Goal: Task Accomplishment & Management: Use online tool/utility

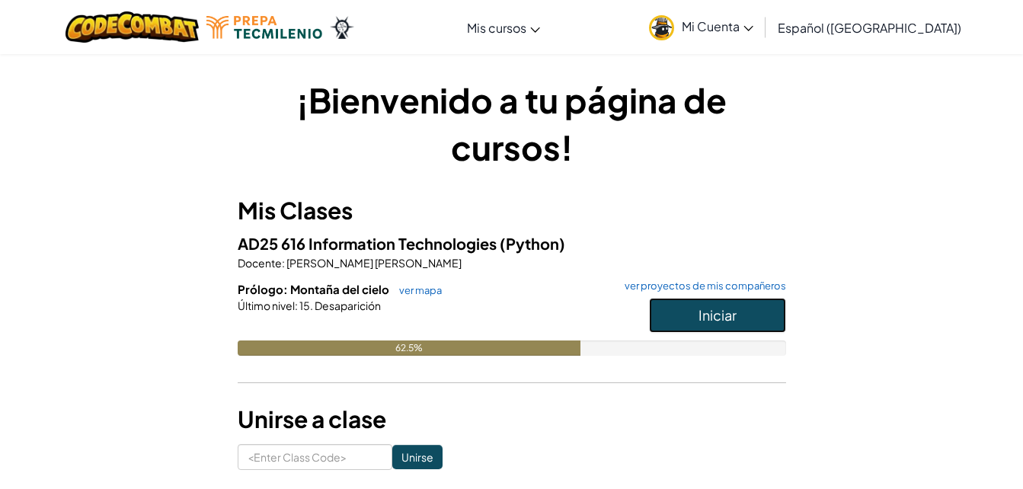
click at [696, 302] on button "Iniciar" at bounding box center [717, 315] width 137 height 35
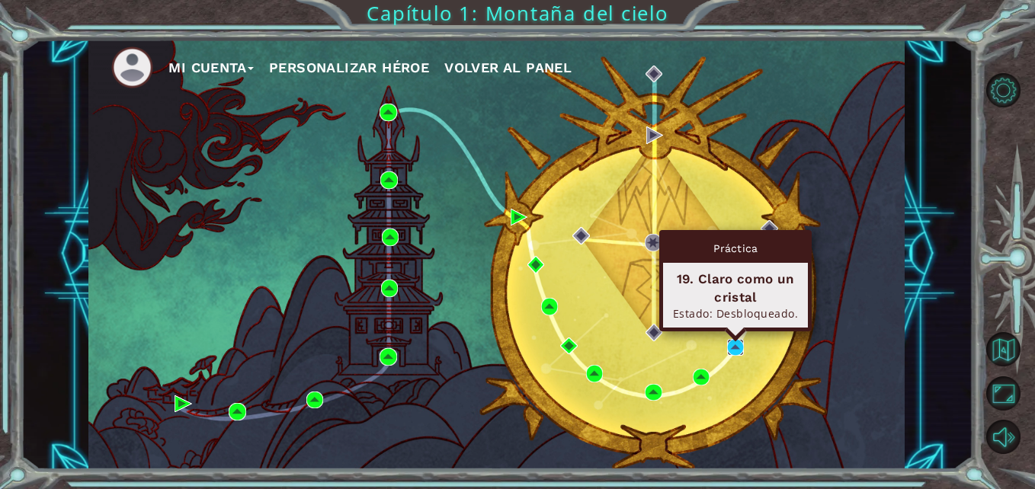
click at [728, 349] on img at bounding box center [735, 347] width 17 height 17
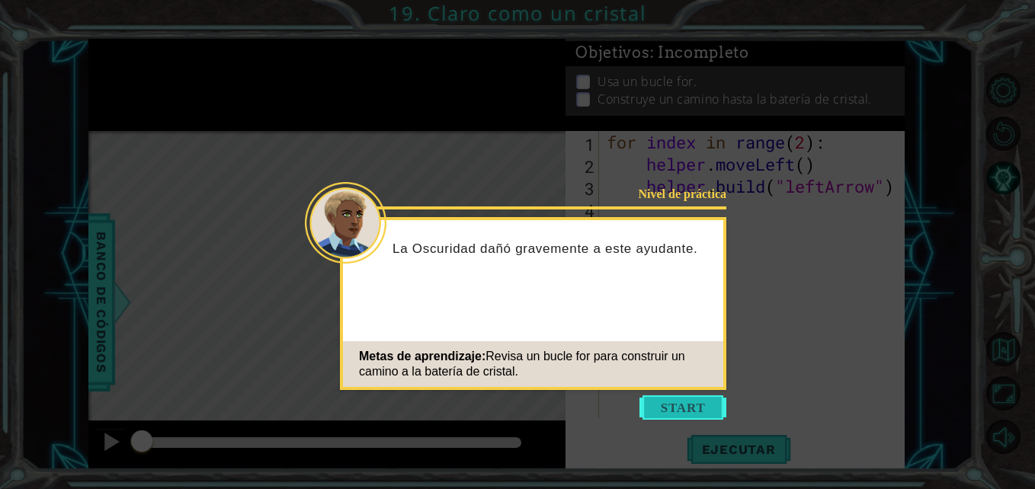
click at [666, 397] on button "Start" at bounding box center [682, 407] width 87 height 24
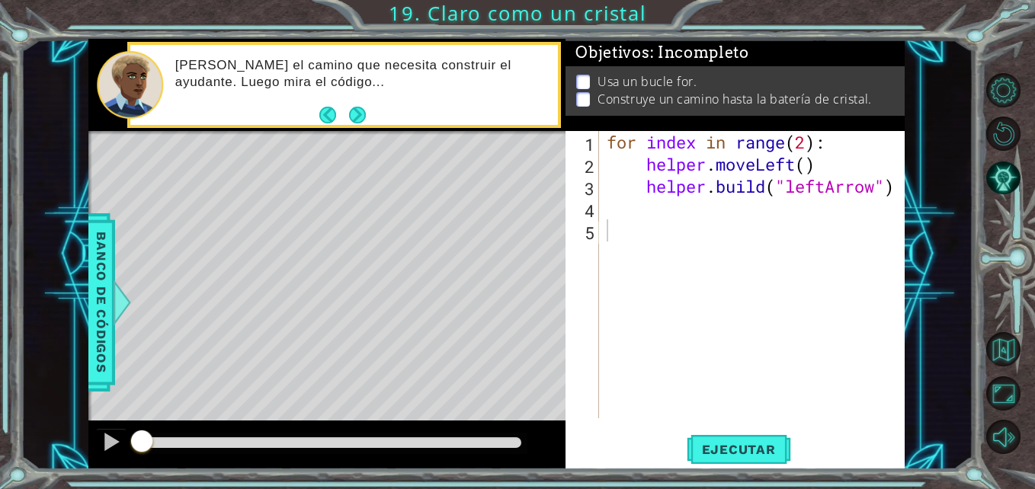
click at [358, 125] on button "Next" at bounding box center [357, 115] width 20 height 20
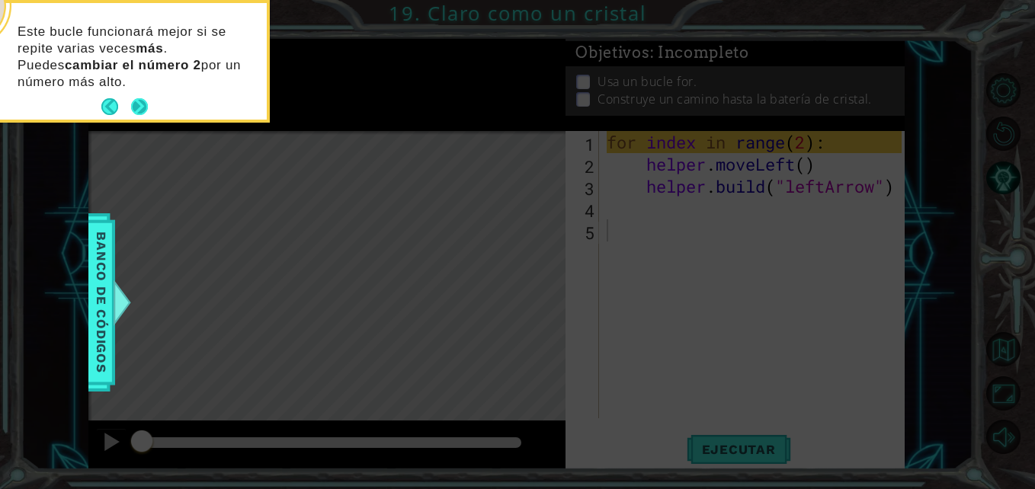
click at [136, 98] on button "Next" at bounding box center [140, 107] width 18 height 18
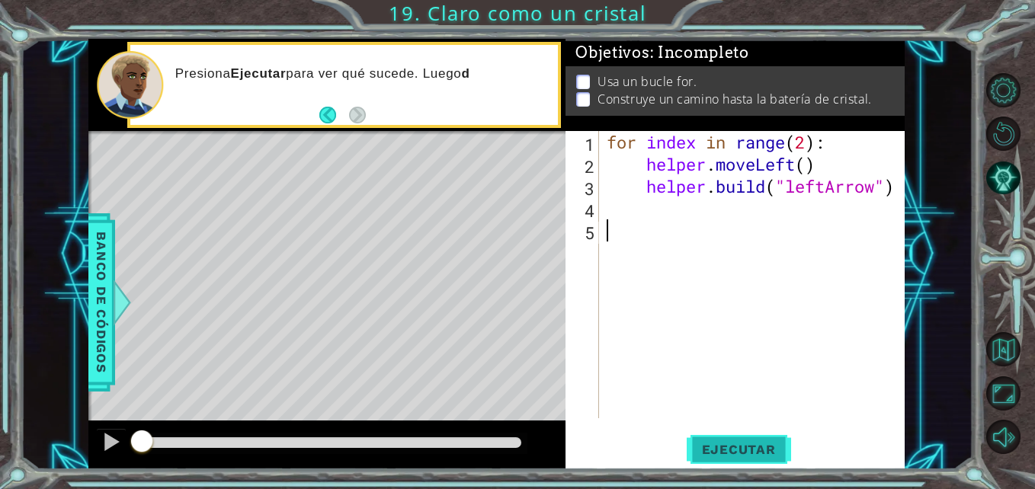
click at [764, 450] on span "Ejecutar" at bounding box center [738, 449] width 104 height 15
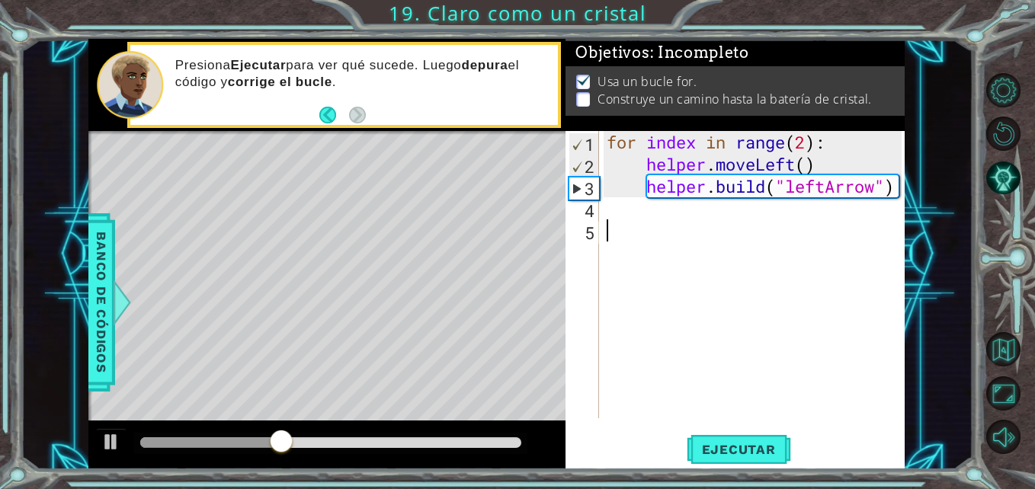
click at [808, 142] on div "for index in range ( 2 ) : helper . moveLeft ( ) helper . build ( "leftArrow" )" at bounding box center [755, 296] width 305 height 331
type textarea "for index in range(4):"
click at [729, 446] on span "Ejecutar" at bounding box center [738, 449] width 104 height 15
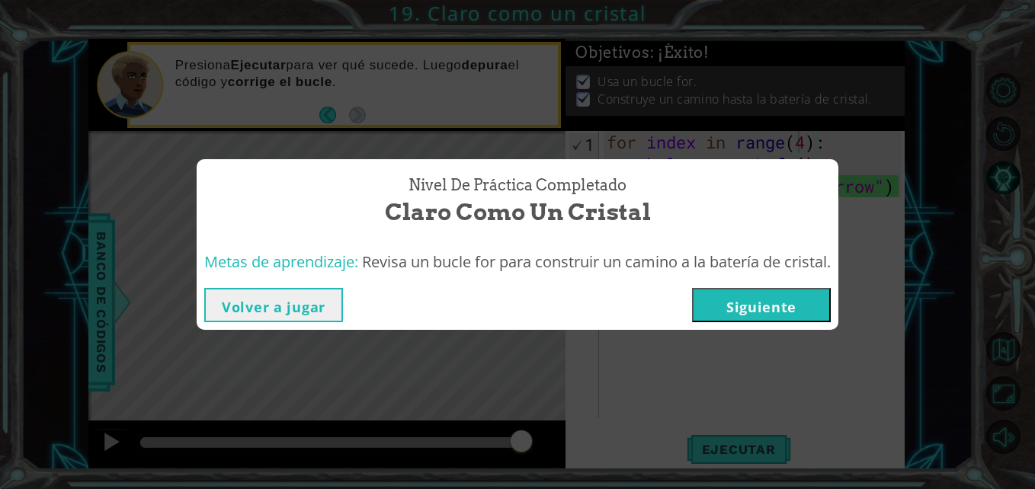
click at [747, 294] on button "Siguiente" at bounding box center [761, 305] width 139 height 34
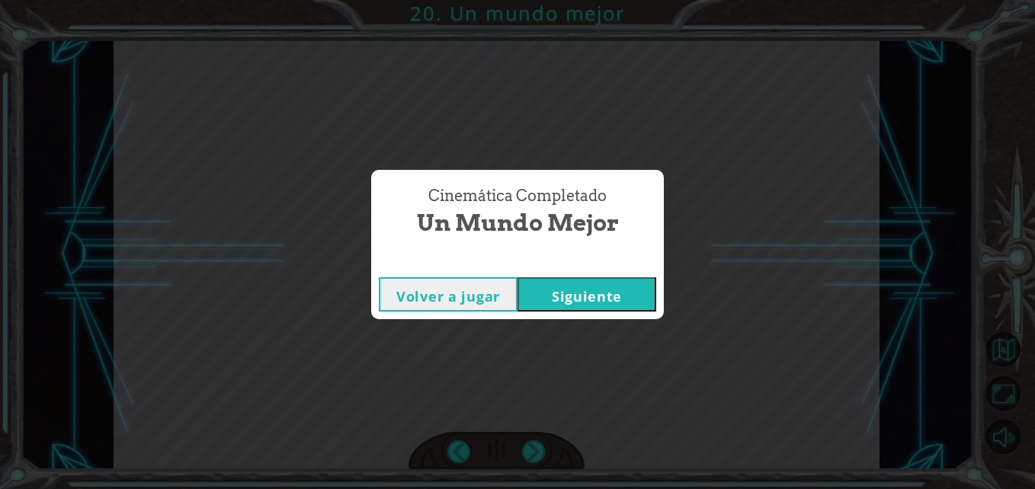
click at [641, 294] on button "Siguiente" at bounding box center [586, 294] width 139 height 34
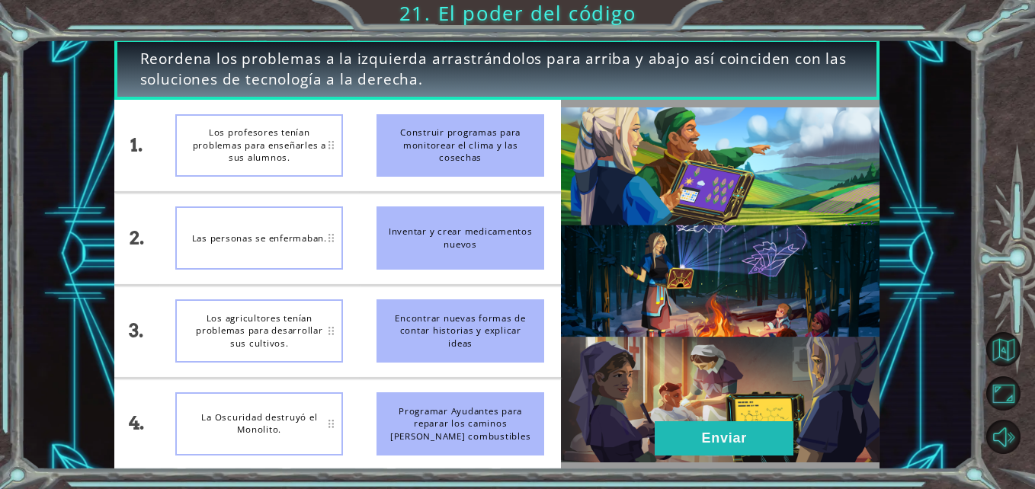
click at [265, 221] on div "Las personas se enfermaban." at bounding box center [259, 237] width 168 height 63
drag, startPoint x: 461, startPoint y: 234, endPoint x: 273, endPoint y: 230, distance: 188.2
click at [273, 230] on div "1. 2. 3. 4. Los profesores tenían problemas para enseñarles a sus alumnos. Las …" at bounding box center [337, 285] width 447 height 370
click at [273, 230] on div "Las personas se enfermaban." at bounding box center [259, 237] width 168 height 63
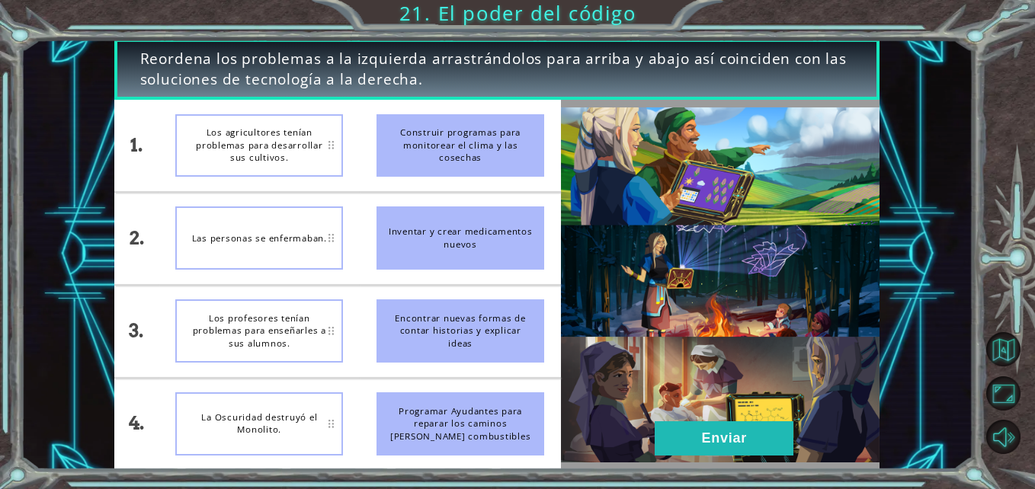
click at [292, 361] on div "Los profesores tenían problemas para enseñarles a sus alumnos." at bounding box center [259, 330] width 168 height 63
click at [718, 432] on button "Enviar" at bounding box center [723, 438] width 139 height 34
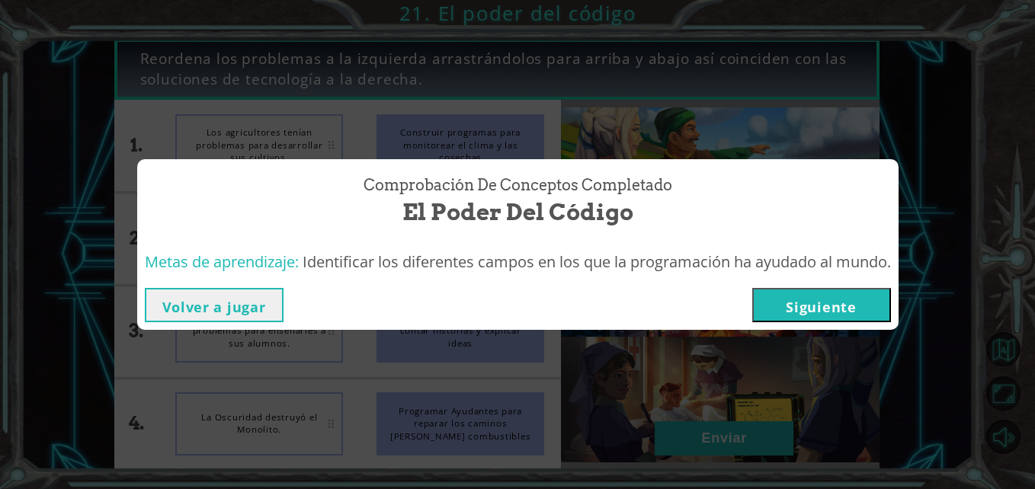
click at [808, 304] on button "Siguiente" at bounding box center [821, 305] width 139 height 34
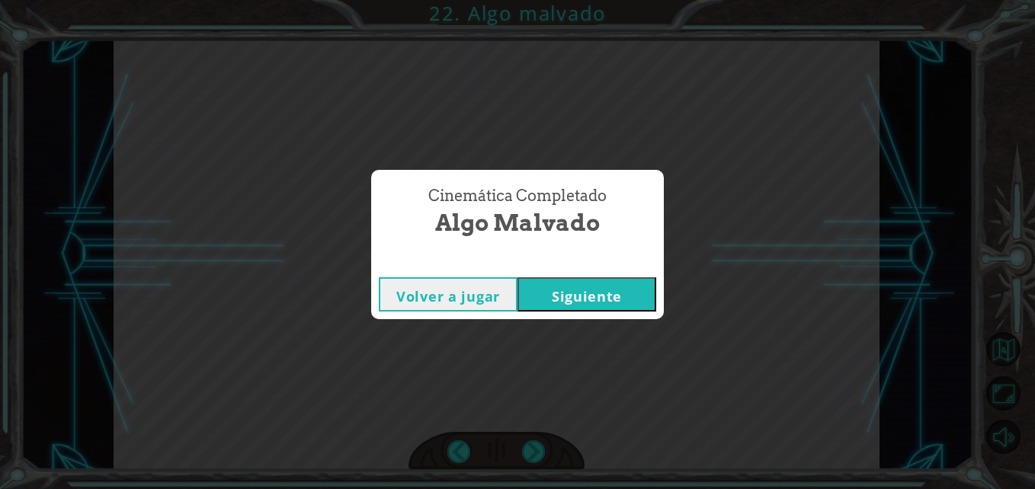
click at [635, 280] on button "Siguiente" at bounding box center [586, 294] width 139 height 34
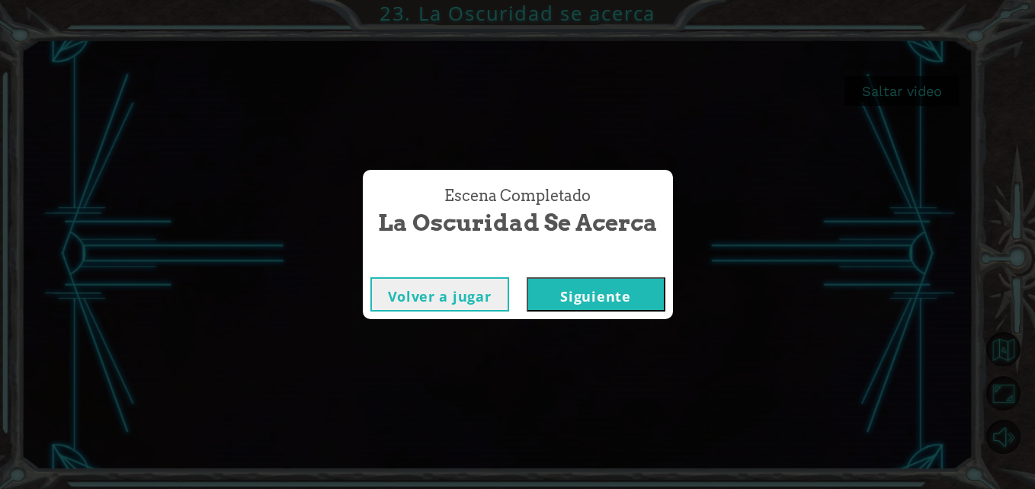
click at [559, 286] on button "Siguiente" at bounding box center [595, 294] width 139 height 34
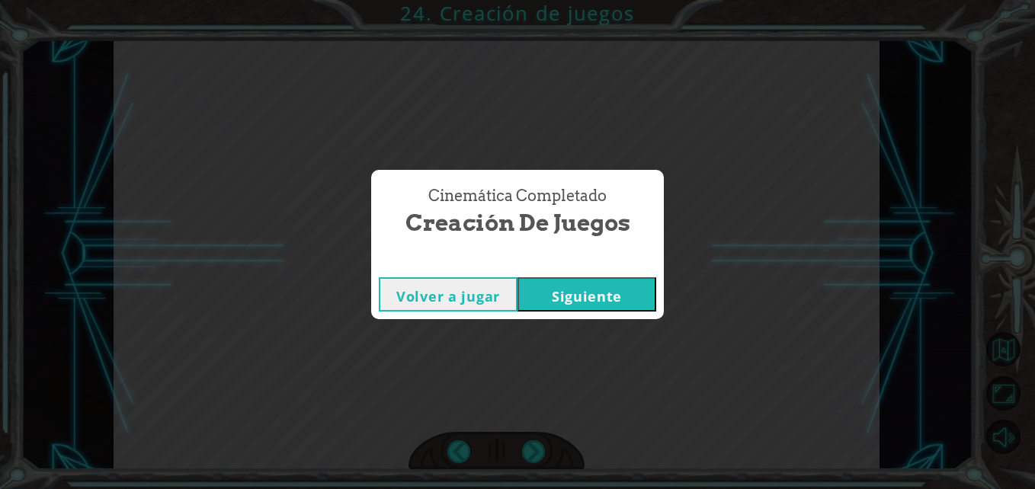
click at [597, 291] on button "Siguiente" at bounding box center [586, 294] width 139 height 34
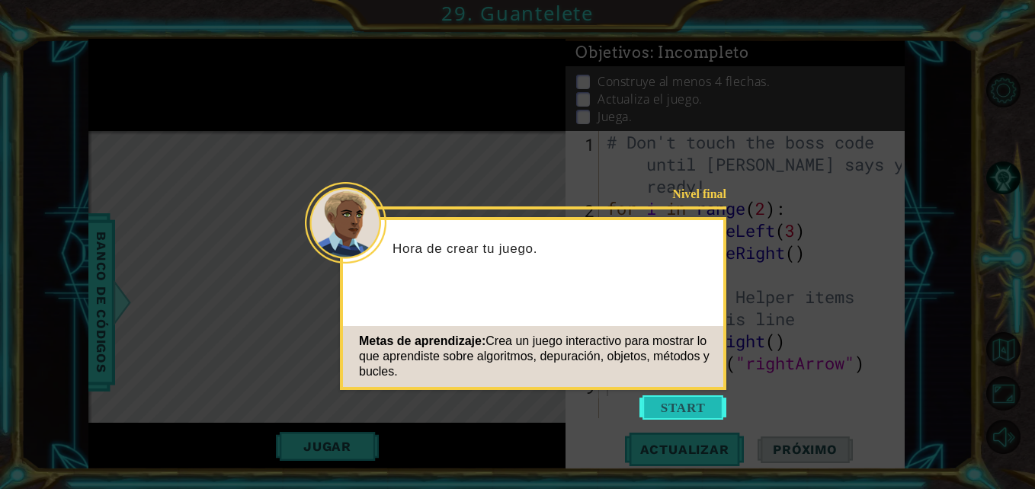
click at [664, 401] on button "Start" at bounding box center [682, 407] width 87 height 24
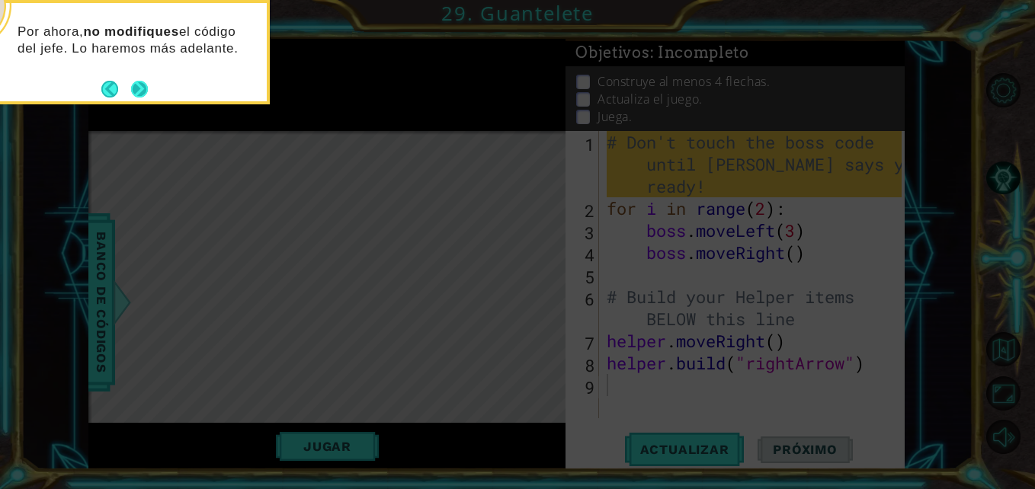
click at [142, 82] on button "Next" at bounding box center [139, 89] width 24 height 24
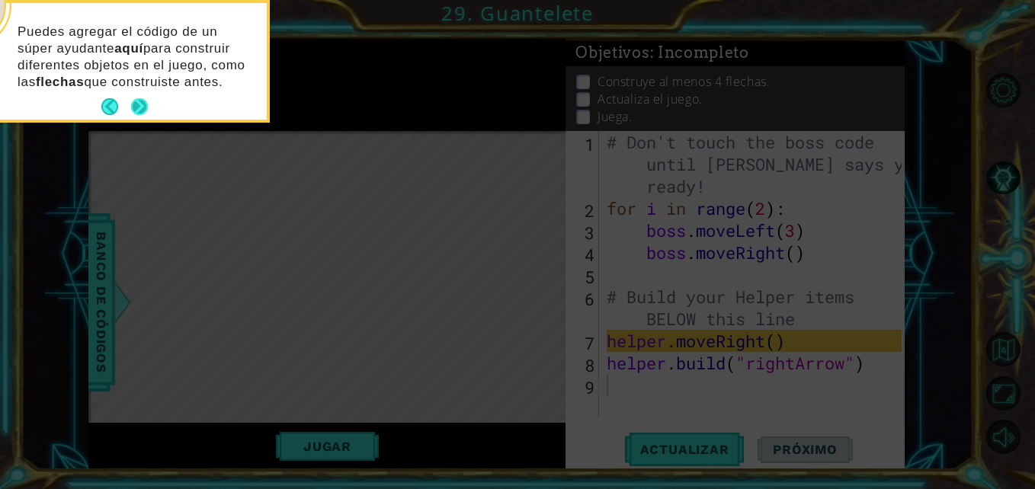
click at [148, 109] on button "Next" at bounding box center [139, 106] width 17 height 17
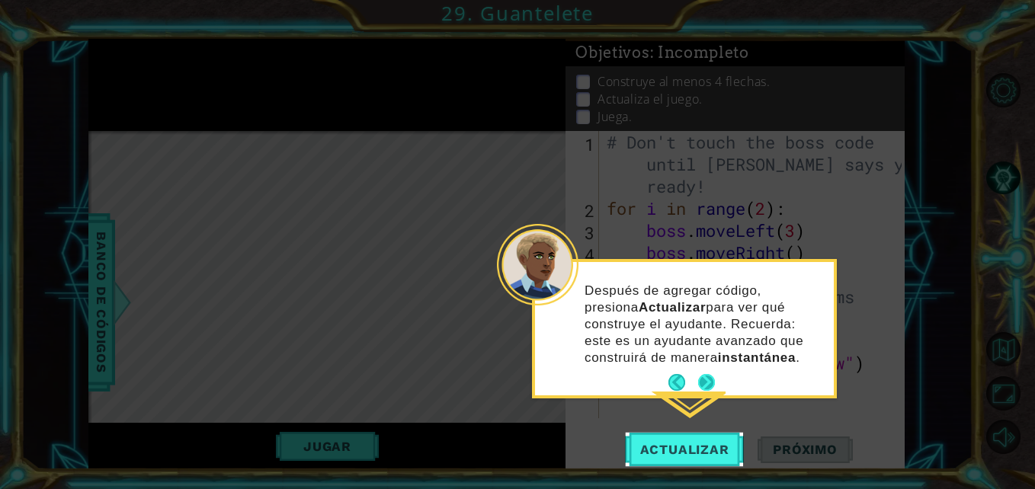
click at [712, 385] on button "Next" at bounding box center [706, 382] width 17 height 17
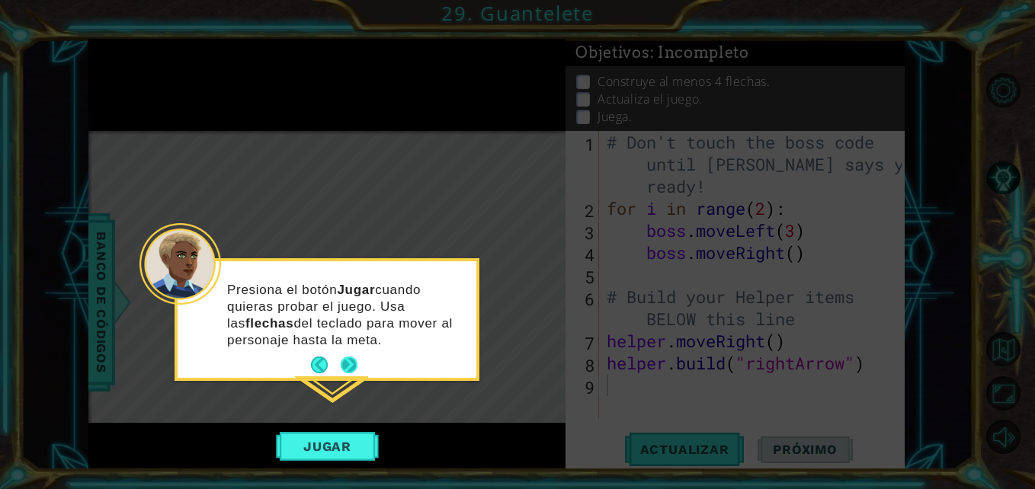
click at [354, 366] on button "Next" at bounding box center [349, 365] width 17 height 17
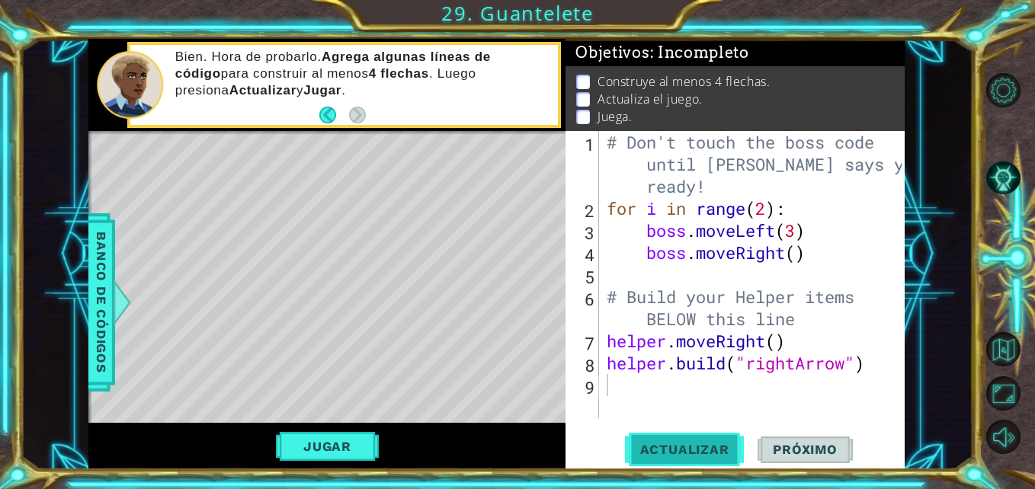
click at [701, 454] on span "Actualizar" at bounding box center [685, 449] width 120 height 15
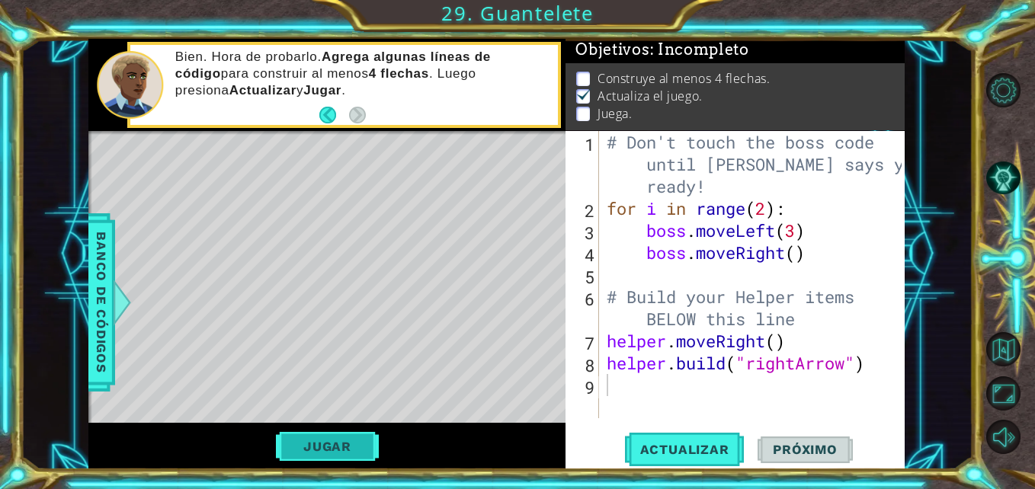
click at [319, 453] on button "Jugar" at bounding box center [327, 446] width 103 height 29
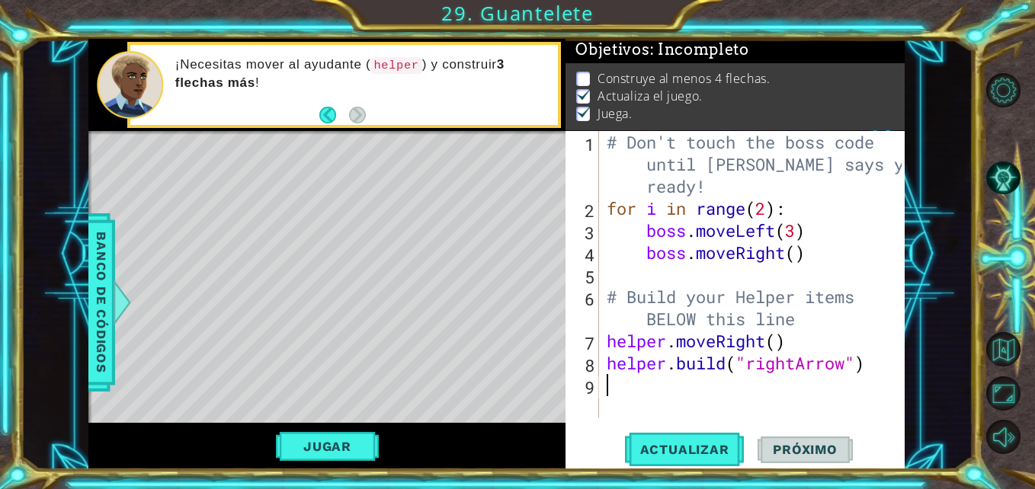
click at [619, 396] on div "# Don't touch the boss code until [PERSON_NAME] says you're ready! for i in ran…" at bounding box center [755, 319] width 305 height 376
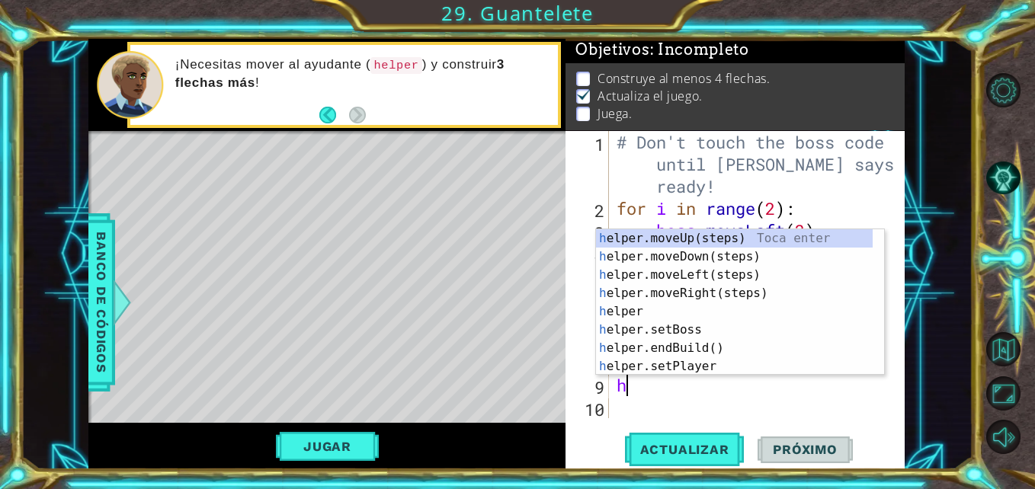
type textarea "hel"
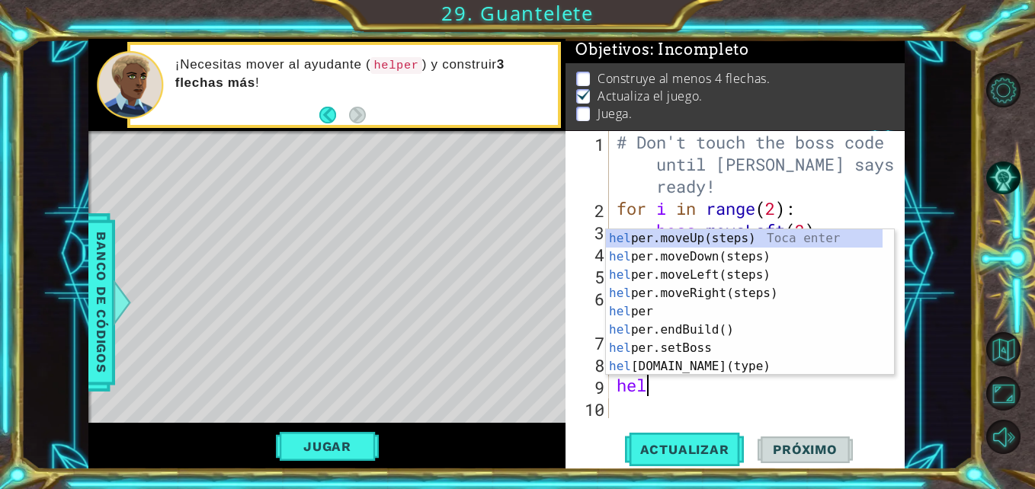
scroll to position [0, 1]
click at [672, 238] on div "hel per.moveUp(steps) Toca enter hel per.moveDown(steps) Toca enter hel per.mov…" at bounding box center [744, 320] width 277 height 183
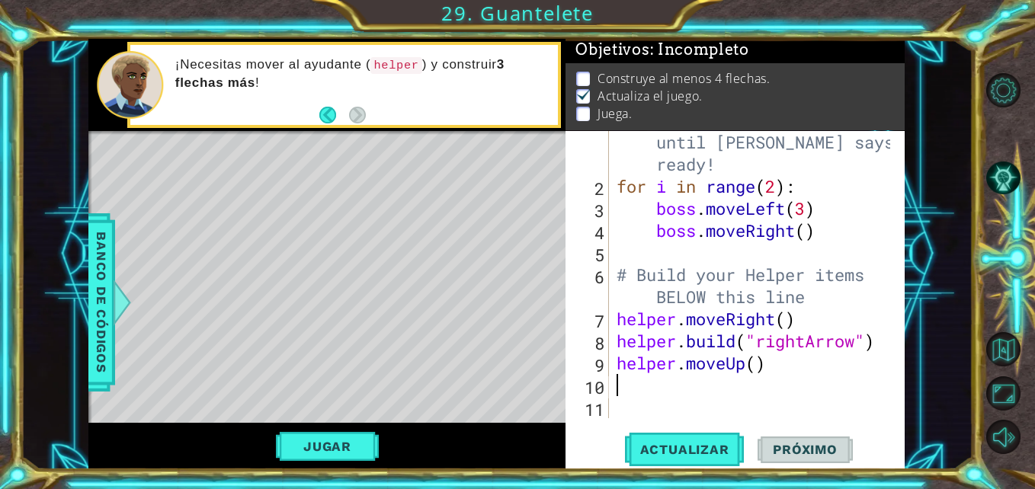
click at [758, 365] on div "# Don't touch the boss code until [PERSON_NAME] says you're ready! for i in ran…" at bounding box center [754, 297] width 283 height 376
drag, startPoint x: 744, startPoint y: 365, endPoint x: 774, endPoint y: 367, distance: 30.6
click at [774, 367] on div "# Don't touch the boss code until [PERSON_NAME] says you're ready! for i in ran…" at bounding box center [754, 297] width 283 height 376
drag, startPoint x: 750, startPoint y: 363, endPoint x: 731, endPoint y: 362, distance: 19.1
click at [731, 362] on div "# Don't touch the boss code until [PERSON_NAME] says you're ready! for i in ran…" at bounding box center [754, 297] width 283 height 376
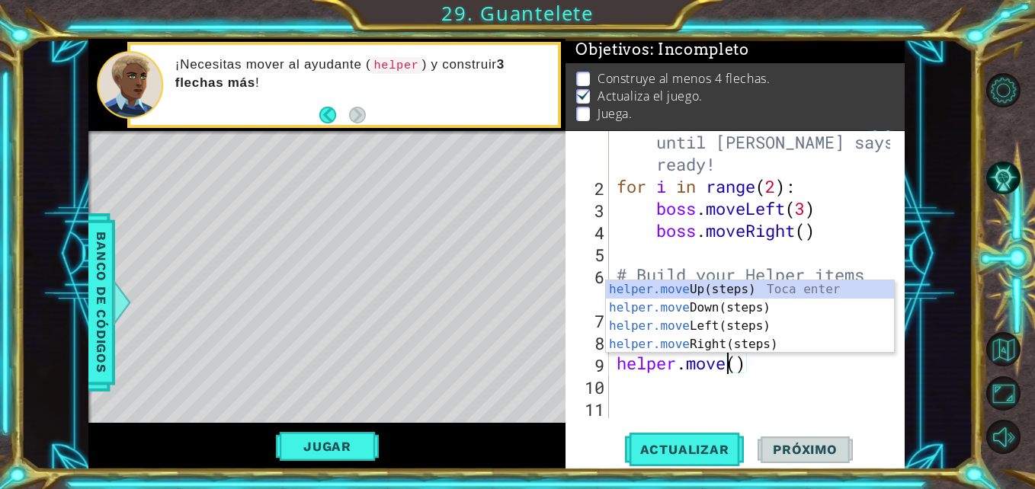
scroll to position [0, 5]
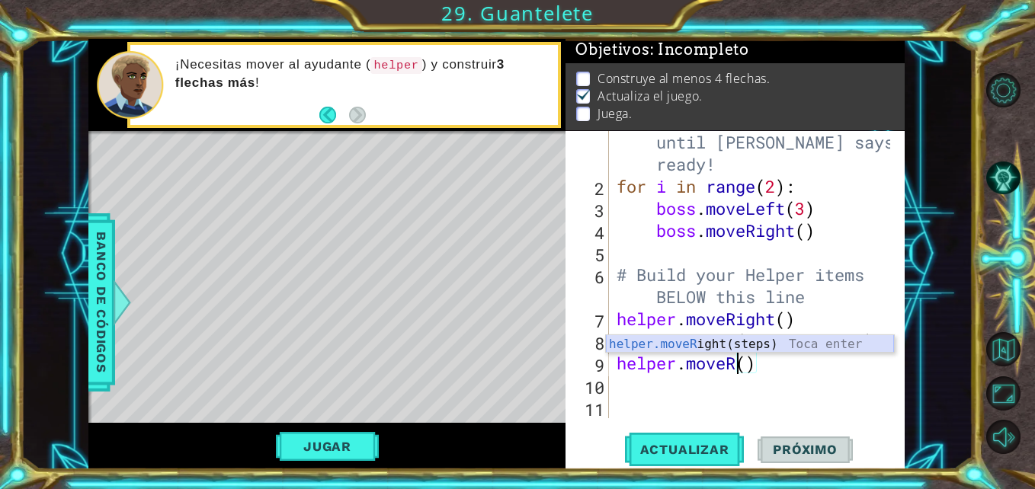
click at [699, 346] on div "helper.moveR ight(steps) Toca enter" at bounding box center [750, 362] width 288 height 55
type textarea "helper.moveRight"
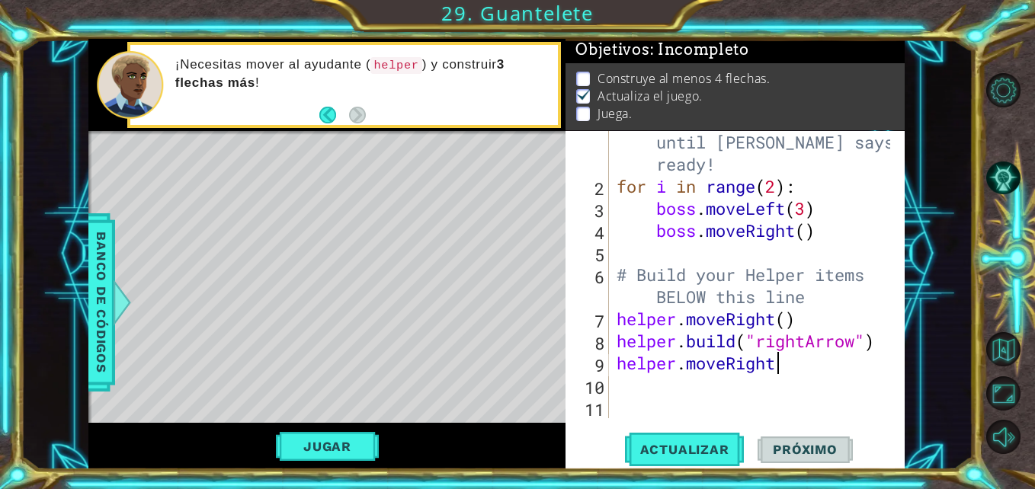
click at [802, 363] on div "# Don't touch the boss code until [PERSON_NAME] says you're ready! for i in ran…" at bounding box center [754, 297] width 283 height 376
click at [639, 390] on div "# Don't touch the boss code until [PERSON_NAME] says you're ready! for i in ran…" at bounding box center [754, 297] width 283 height 376
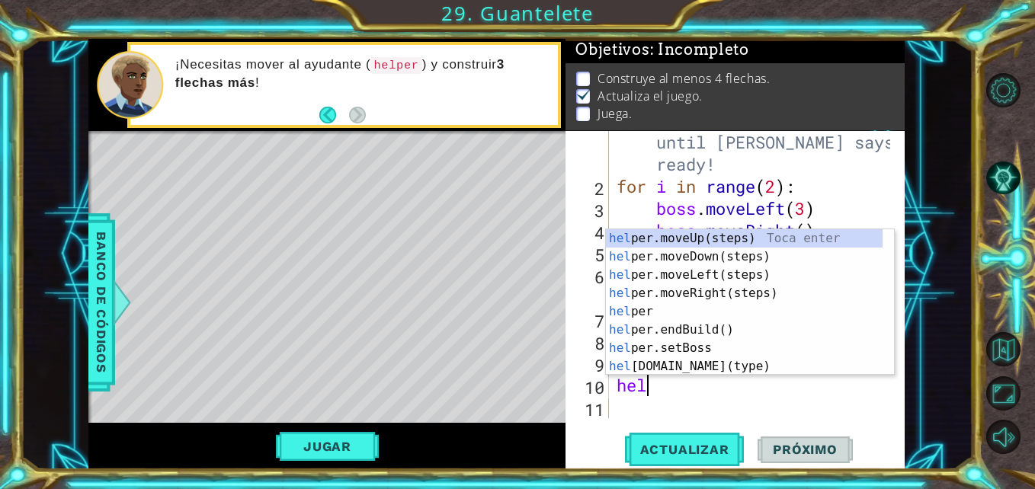
scroll to position [0, 1]
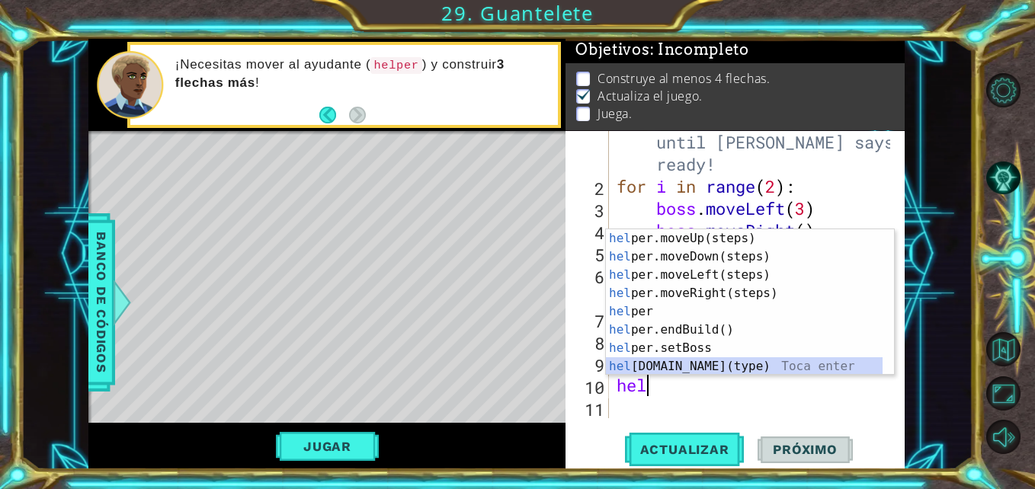
click at [708, 362] on div "hel per.moveUp(steps) Toca enter hel per.moveDown(steps) Toca enter hel per.mov…" at bounding box center [744, 320] width 277 height 183
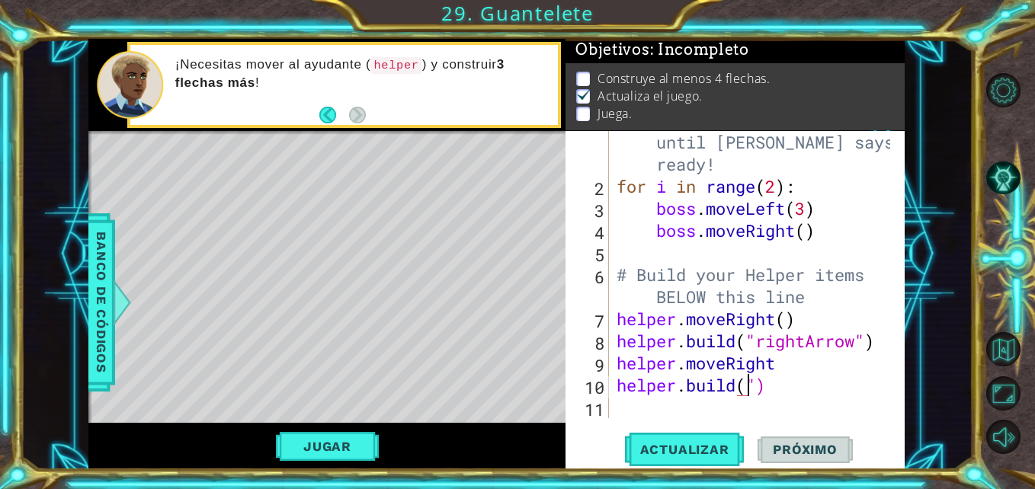
scroll to position [0, 7]
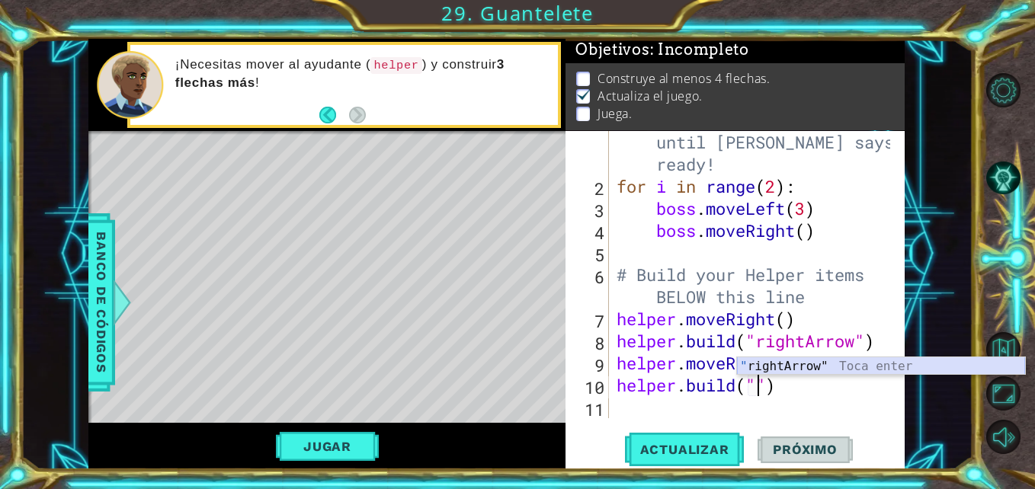
click at [820, 371] on div "" rightArrow" Toca enter" at bounding box center [881, 384] width 288 height 55
type textarea "[DOMAIN_NAME]("rightArrow")"
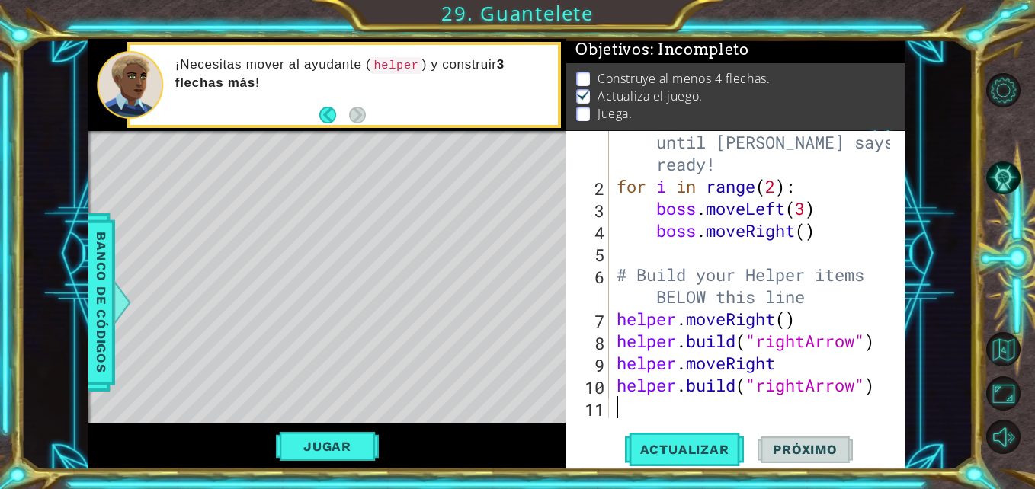
click at [624, 403] on div "# Don't touch the boss code until [PERSON_NAME] says you're ready! for i in ran…" at bounding box center [754, 297] width 283 height 376
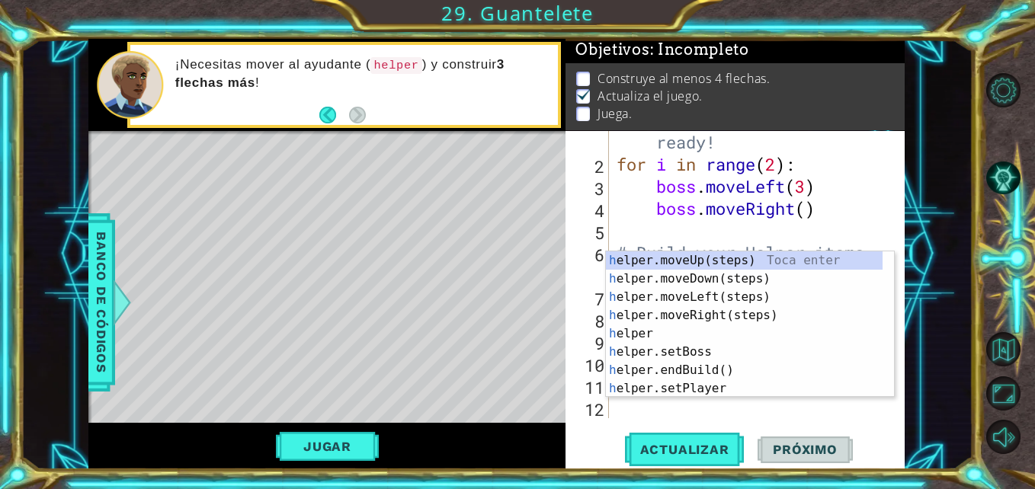
scroll to position [44, 0]
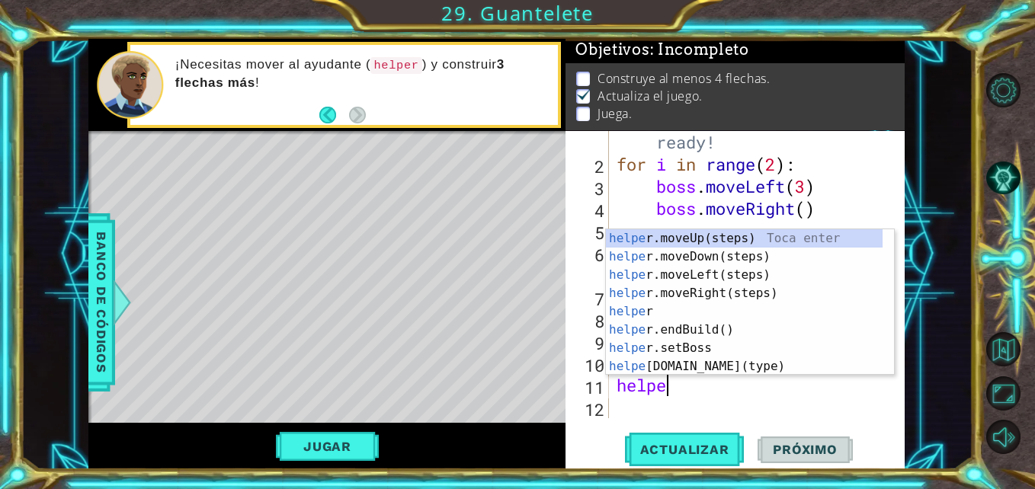
type textarea "helper"
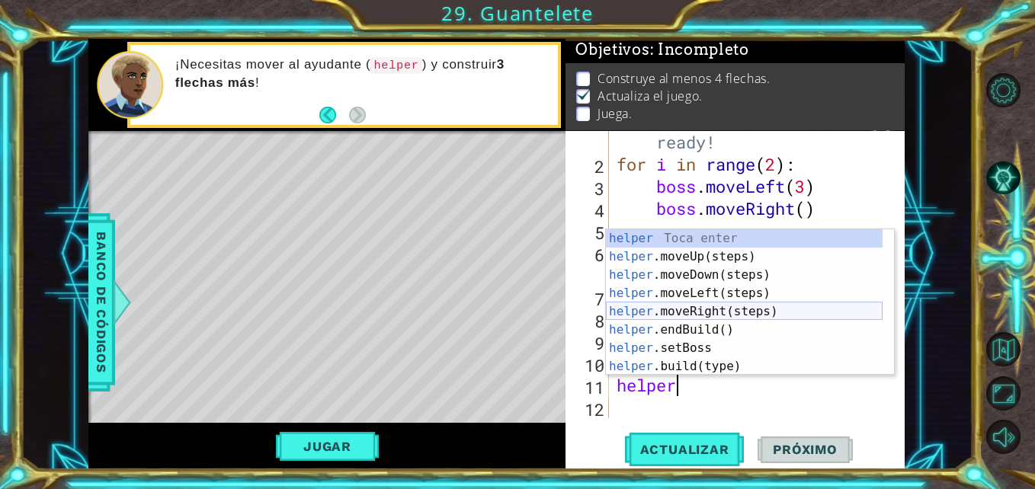
click at [681, 312] on div "helper Toca enter helper .moveUp(steps) Toca enter helper .moveDown(steps) Toca…" at bounding box center [744, 320] width 277 height 183
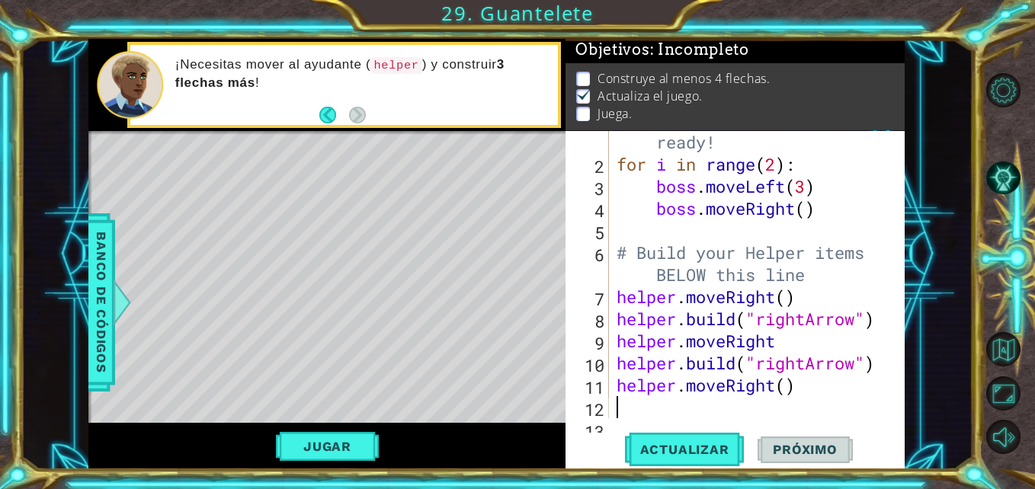
scroll to position [66, 0]
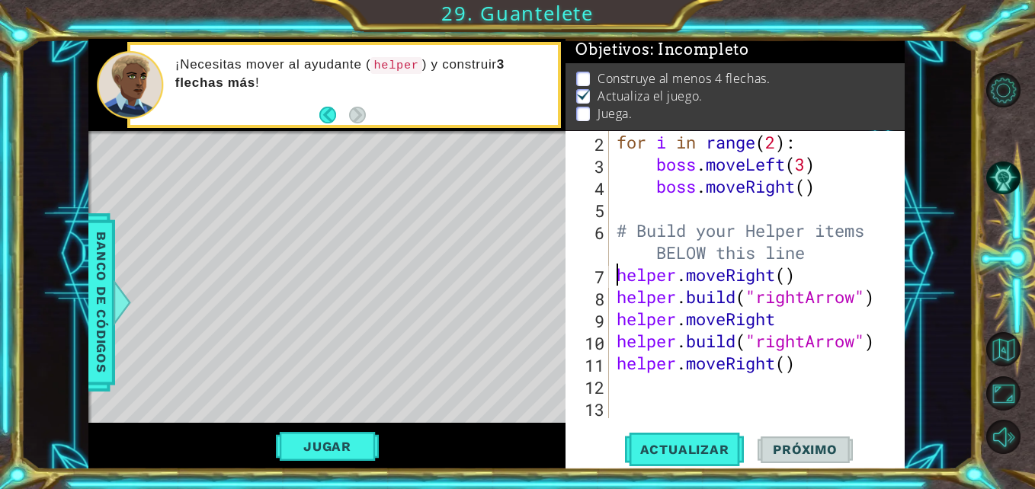
click at [616, 271] on div "for i in range ( 2 ) : boss . moveLeft ( 3 ) boss . moveRight ( ) # Build your …" at bounding box center [754, 296] width 283 height 331
drag, startPoint x: 803, startPoint y: 370, endPoint x: 793, endPoint y: 357, distance: 16.3
click at [793, 357] on div "for i in range ( 2 ) : boss . moveLeft ( 3 ) boss . moveRight ( ) # Build your …" at bounding box center [754, 296] width 283 height 331
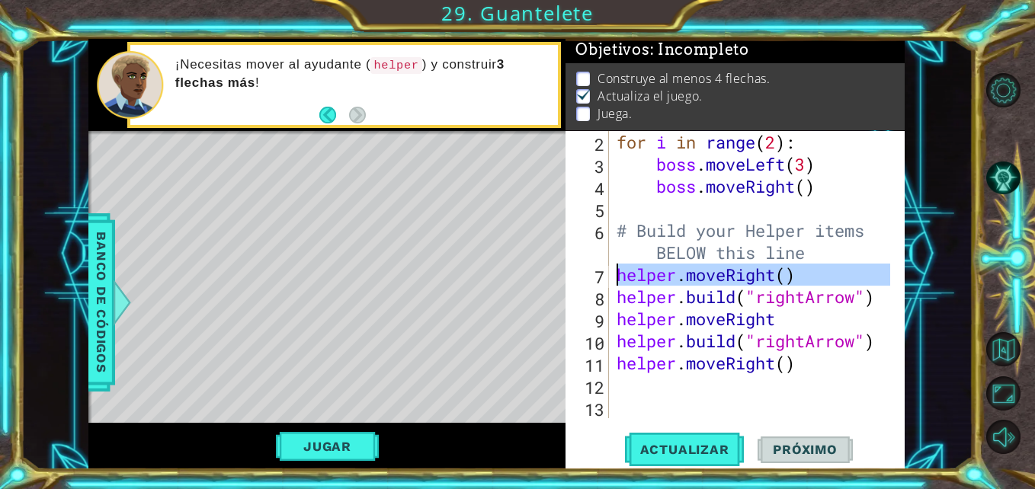
click at [606, 273] on div "7" at bounding box center [588, 277] width 40 height 22
type textarea "helper.moveRight()"
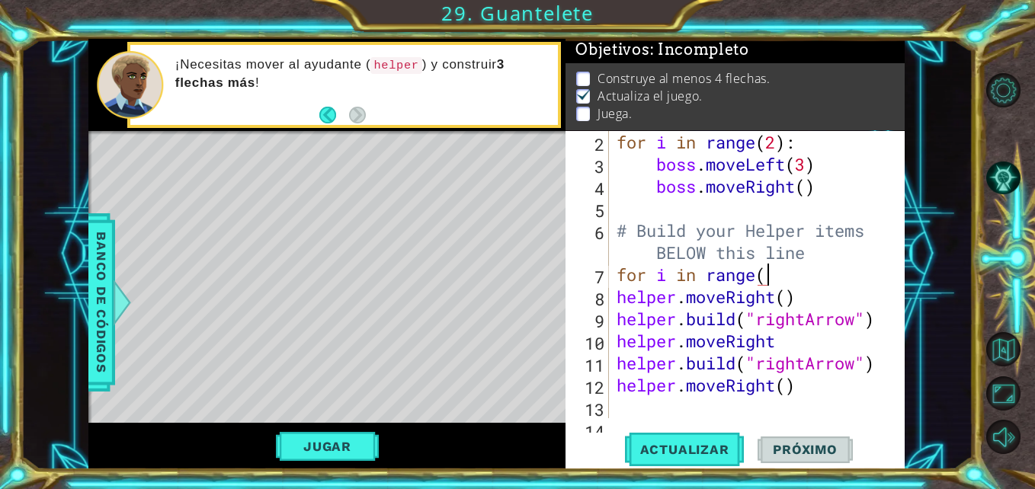
scroll to position [0, 7]
click at [645, 441] on button "Actualizar" at bounding box center [685, 450] width 120 height 34
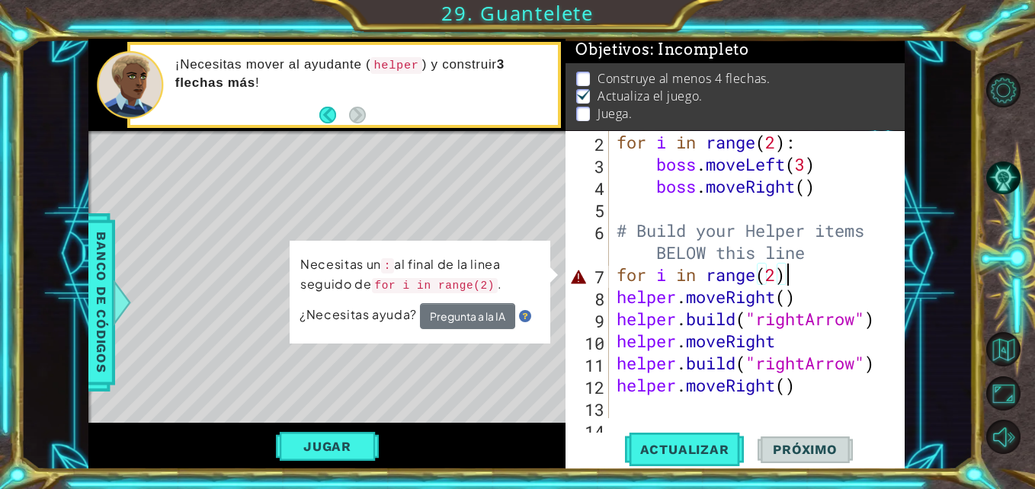
click at [792, 276] on div "for i in range ( 2 ) : boss . moveLeft ( 3 ) boss . moveRight ( ) # Build your …" at bounding box center [754, 296] width 283 height 331
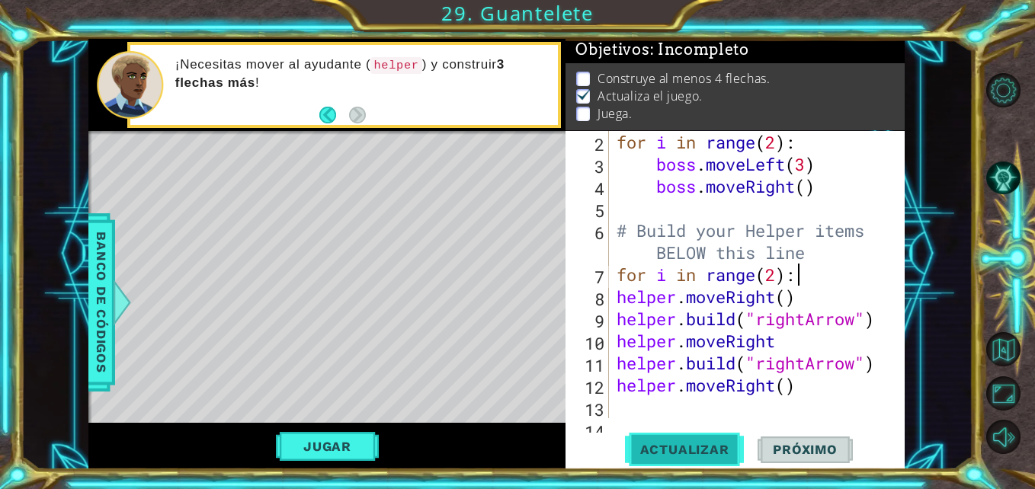
click at [681, 450] on span "Actualizar" at bounding box center [685, 449] width 120 height 15
click at [613, 300] on div "for i in range ( 2 ) : boss . moveLeft ( 3 ) boss . moveRight ( ) # Build your …" at bounding box center [754, 296] width 283 height 331
click at [614, 317] on div "for i in range ( 2 ) : boss . moveLeft ( 3 ) boss . moveRight ( ) # Build your …" at bounding box center [754, 296] width 283 height 331
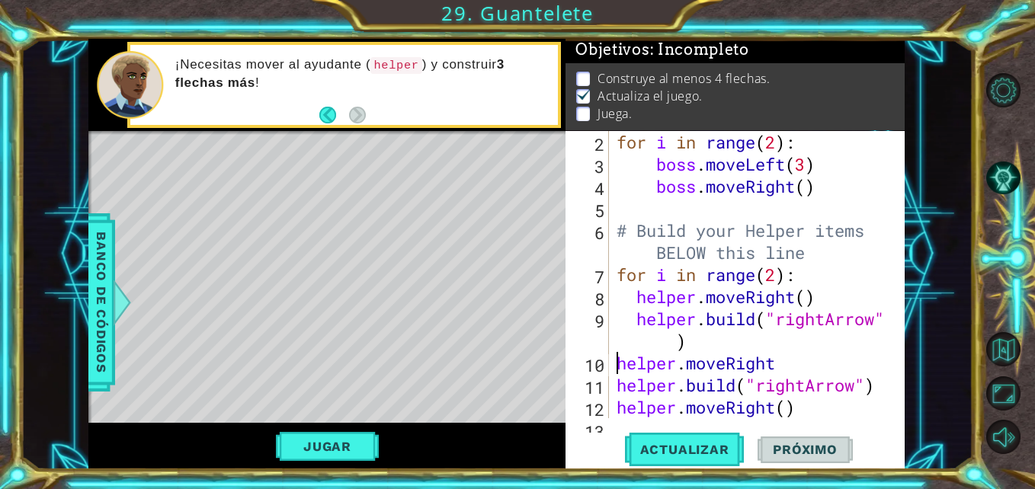
click at [613, 366] on div "for i in range ( 2 ) : boss . moveLeft ( 3 ) boss . moveRight ( ) # Build your …" at bounding box center [754, 296] width 283 height 331
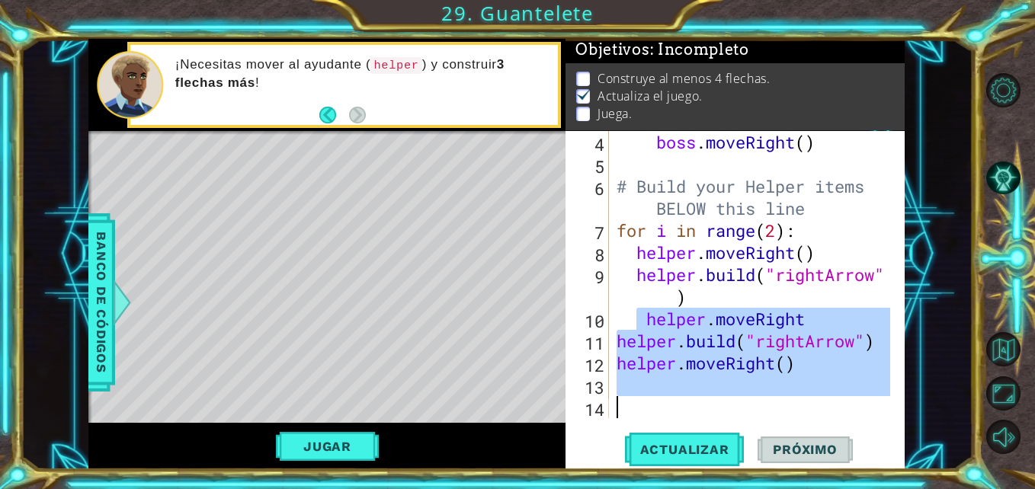
scroll to position [110, 0]
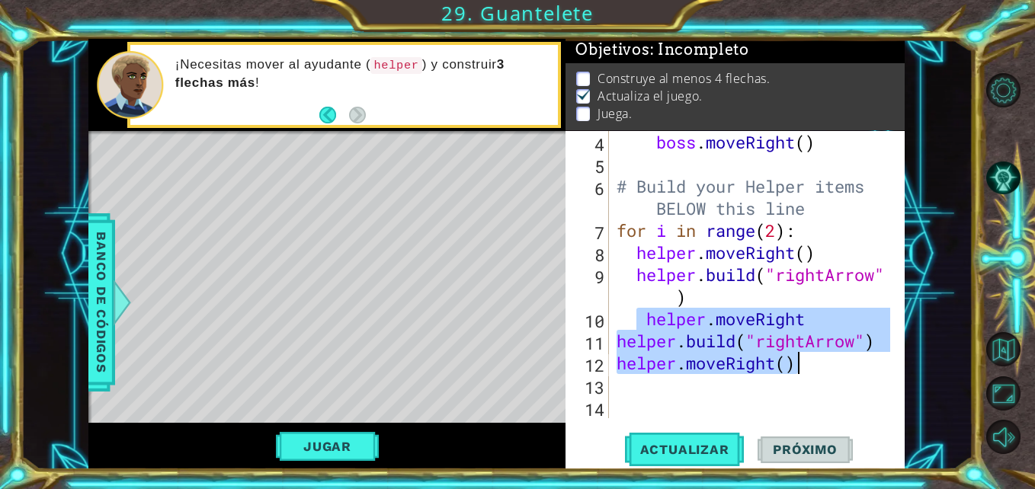
drag, startPoint x: 633, startPoint y: 363, endPoint x: 800, endPoint y: 368, distance: 166.9
click at [800, 368] on div "boss . moveRight ( ) # Build your Helper items BELOW this line for i in range (…" at bounding box center [754, 296] width 283 height 331
type textarea "[DOMAIN_NAME]("rightArrow") helper.moveRight()"
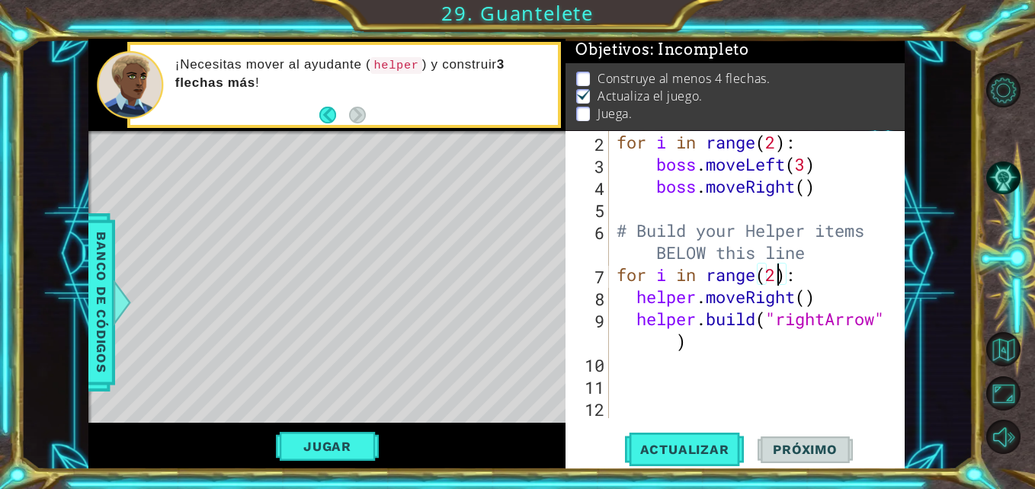
click at [775, 275] on div "for i in range ( 2 ) : boss . moveLeft ( 3 ) boss . moveRight ( ) # Build your …" at bounding box center [754, 296] width 283 height 331
type textarea "for i in range(4):"
click at [679, 455] on span "Actualizar" at bounding box center [685, 449] width 120 height 15
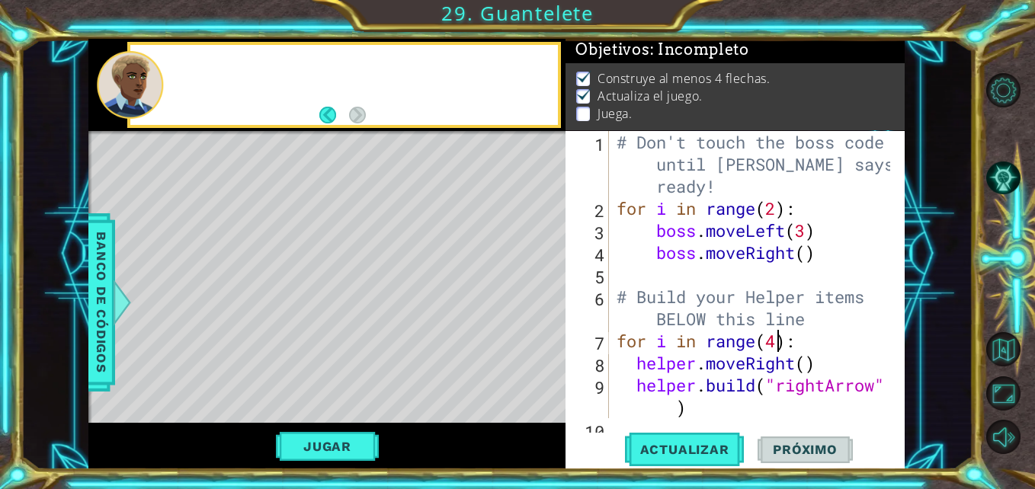
scroll to position [0, 0]
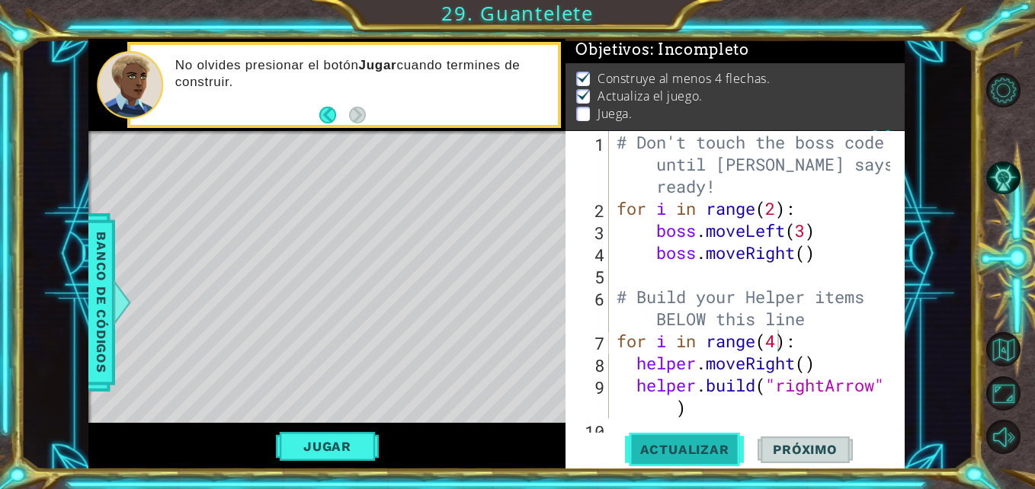
click at [654, 446] on span "Actualizar" at bounding box center [685, 449] width 120 height 15
click at [653, 445] on span "Actualizar" at bounding box center [685, 449] width 120 height 15
click at [322, 441] on button "Jugar" at bounding box center [327, 446] width 103 height 29
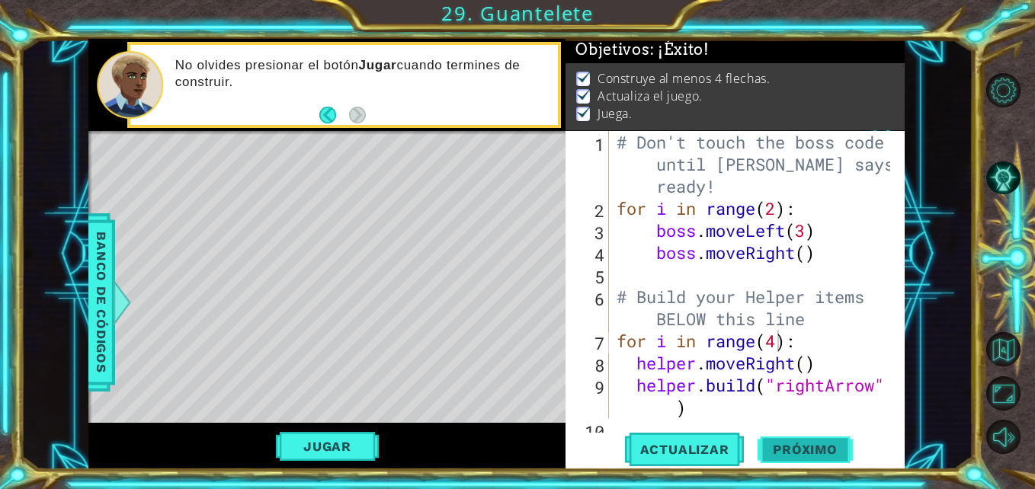
click at [802, 446] on span "Próximo" at bounding box center [804, 453] width 94 height 15
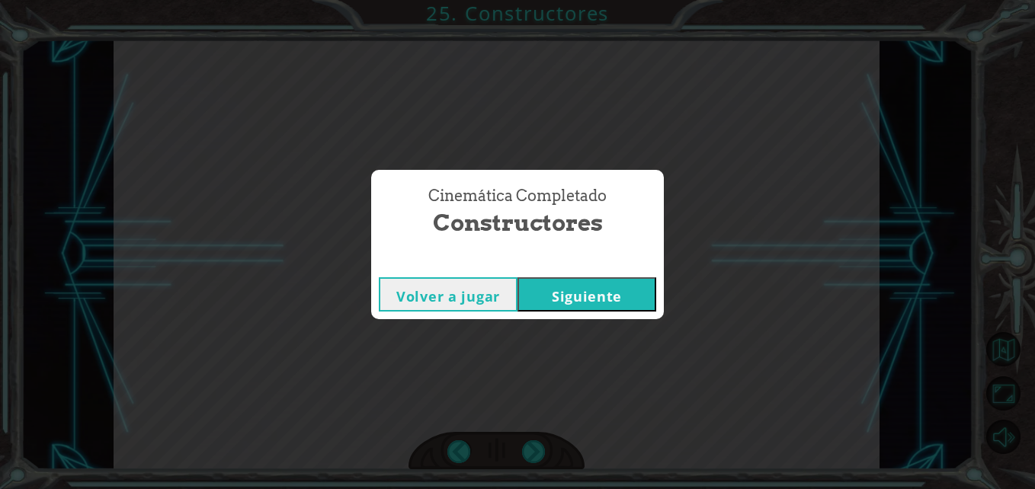
click at [597, 290] on button "Siguiente" at bounding box center [586, 294] width 139 height 34
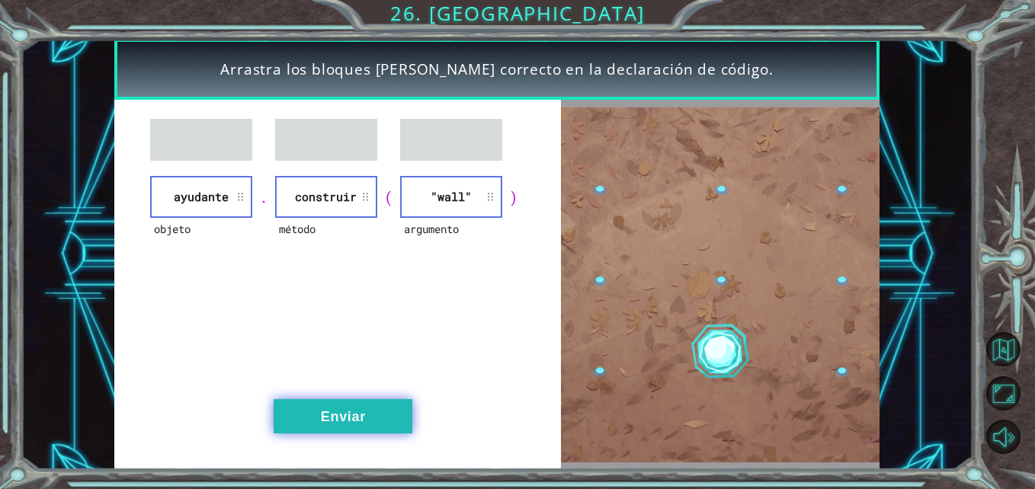
click at [360, 399] on button "Enviar" at bounding box center [343, 416] width 139 height 34
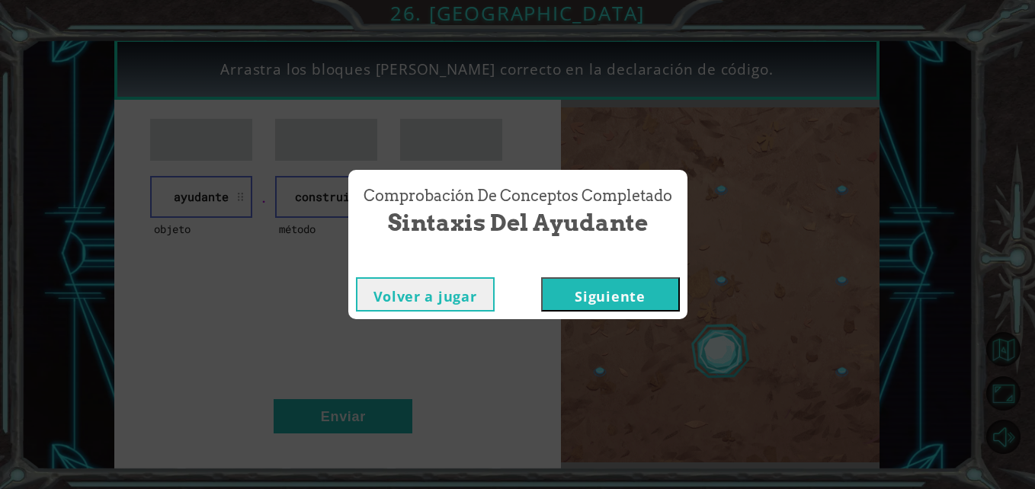
click at [584, 298] on button "Siguiente" at bounding box center [610, 294] width 139 height 34
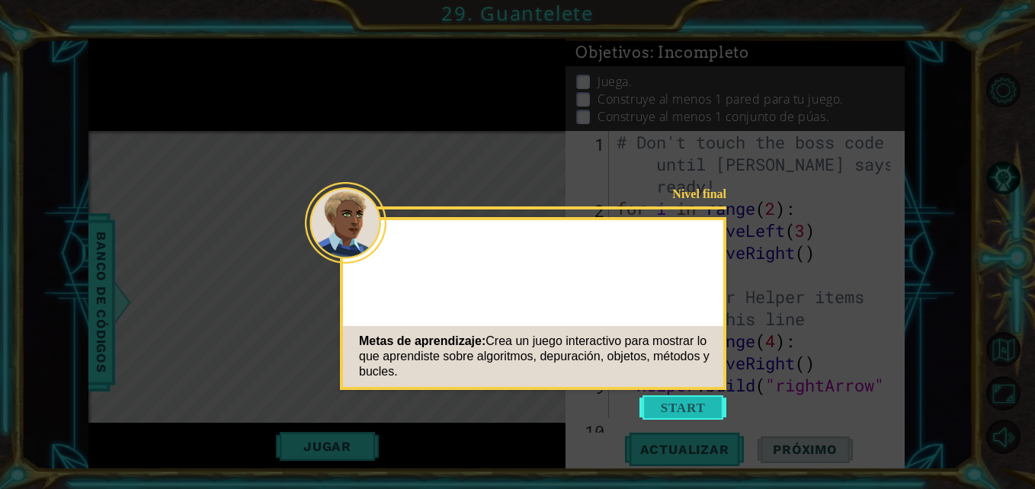
click at [658, 408] on button "Start" at bounding box center [682, 407] width 87 height 24
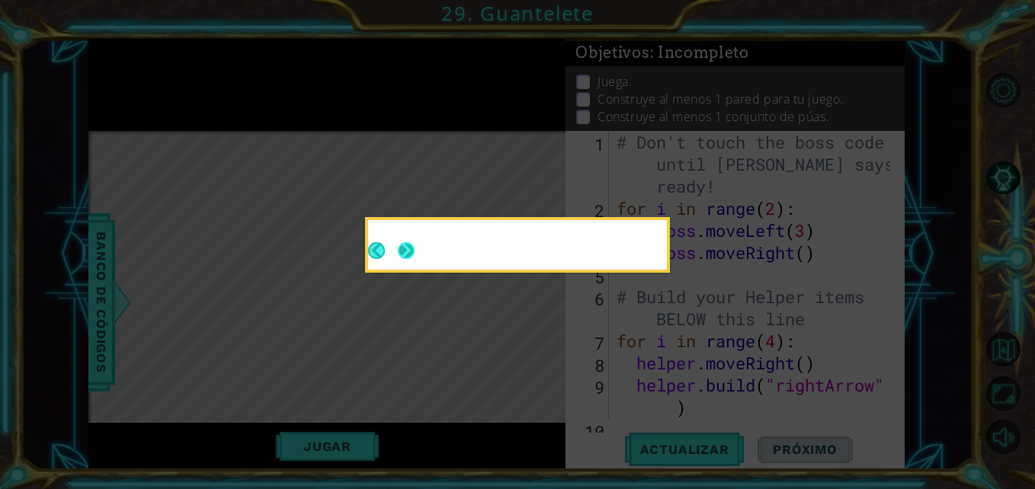
click at [405, 257] on div at bounding box center [517, 245] width 299 height 50
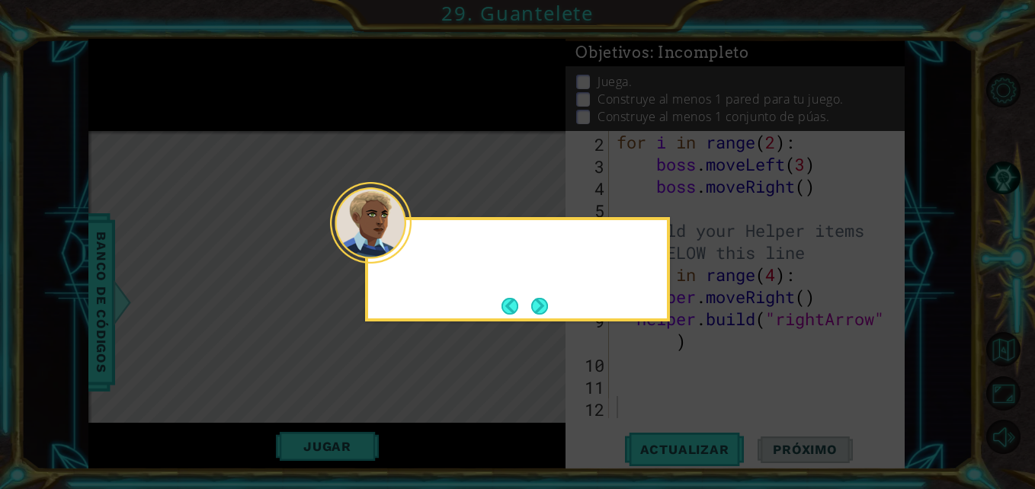
scroll to position [66, 0]
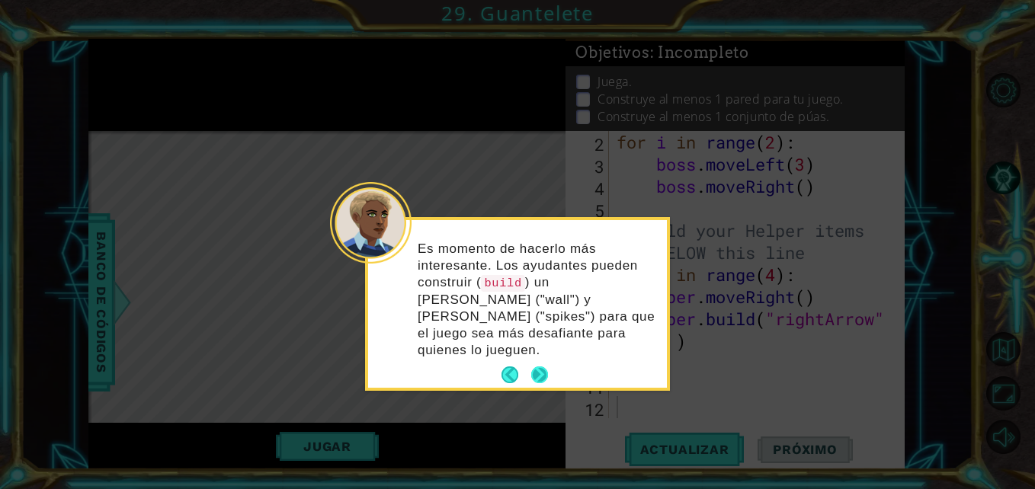
click at [532, 365] on button "Next" at bounding box center [540, 375] width 20 height 20
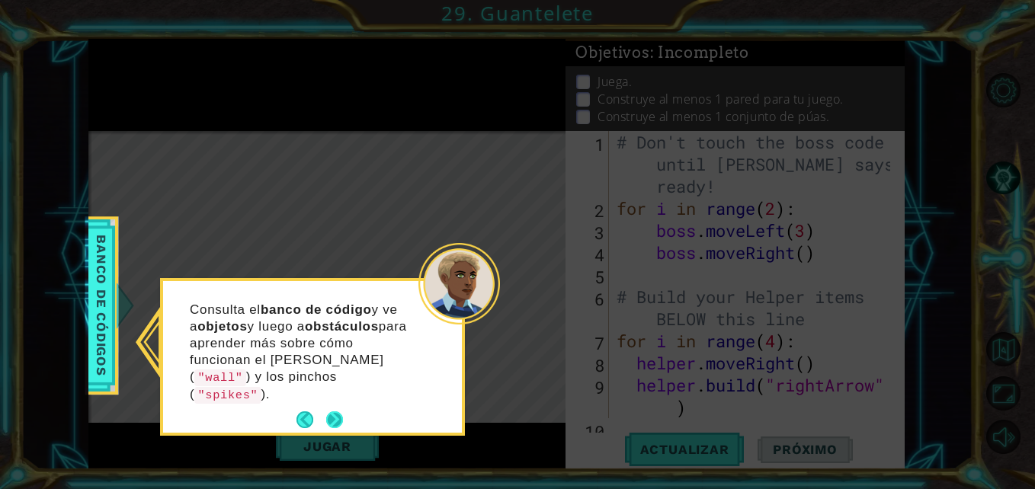
click at [336, 408] on footer at bounding box center [319, 419] width 46 height 23
click at [334, 411] on button "Next" at bounding box center [335, 420] width 18 height 18
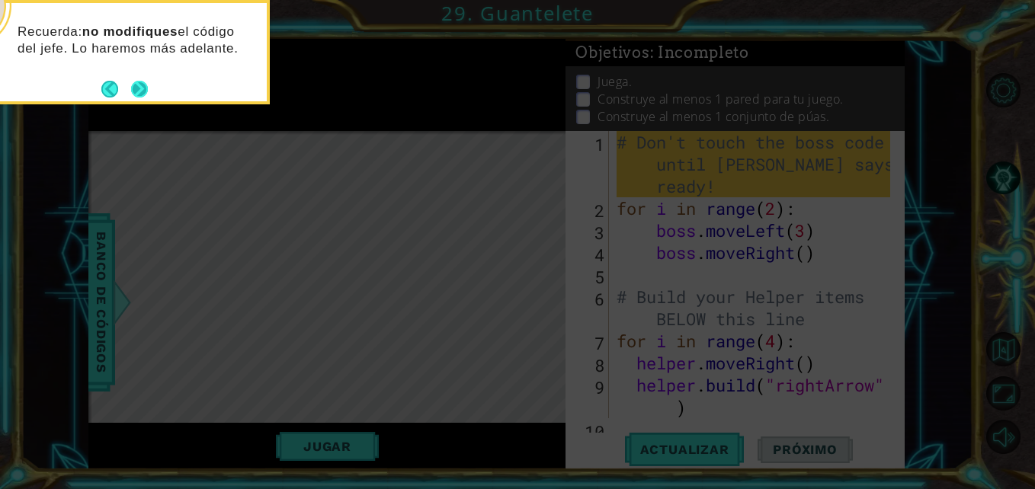
click at [139, 84] on button "Next" at bounding box center [139, 89] width 17 height 17
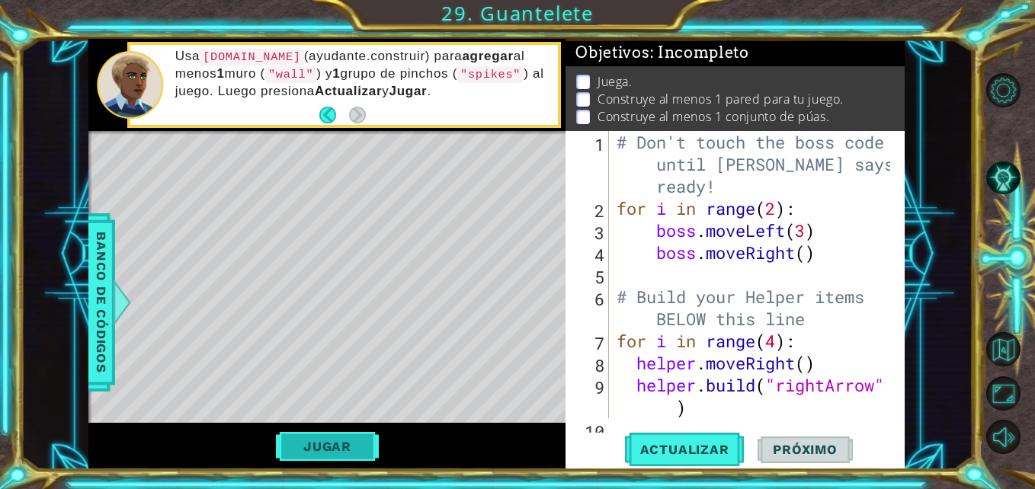
click at [350, 441] on button "Jugar" at bounding box center [327, 446] width 103 height 29
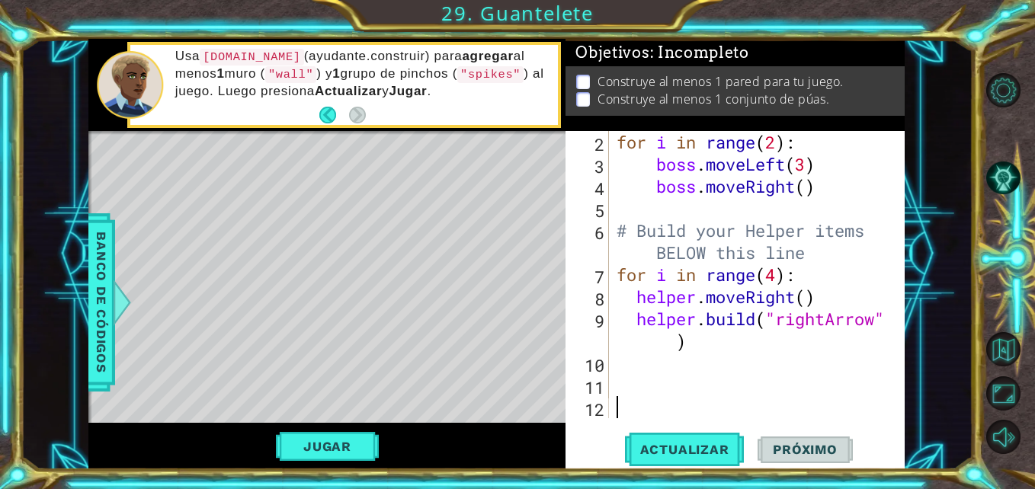
scroll to position [66, 0]
click at [252, 189] on div "Level Map" at bounding box center [440, 355] width 704 height 449
click at [253, 190] on div "Level Map" at bounding box center [440, 355] width 704 height 449
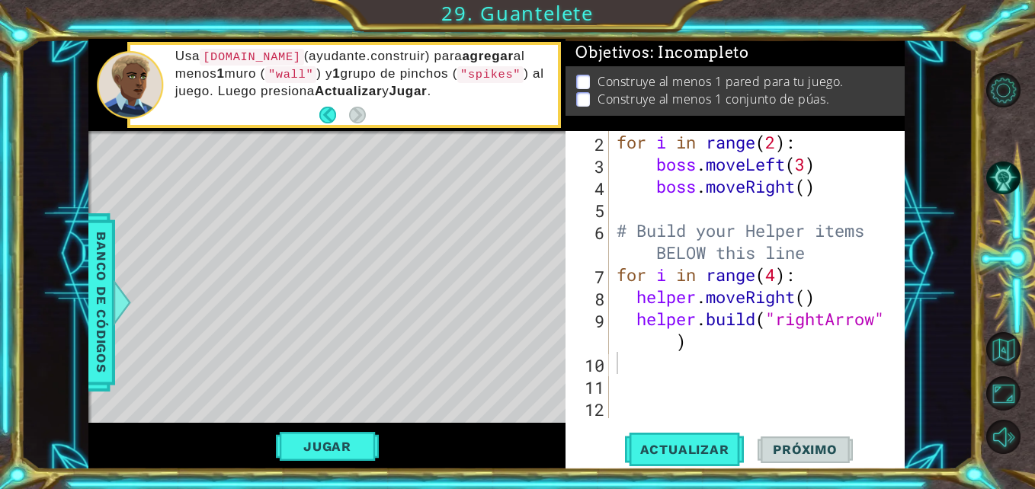
click at [253, 190] on div "Level Map" at bounding box center [440, 355] width 704 height 449
click at [253, 206] on div "Level Map" at bounding box center [440, 355] width 704 height 449
click at [247, 230] on div "Level Map" at bounding box center [440, 355] width 704 height 449
drag, startPoint x: 240, startPoint y: 214, endPoint x: 237, endPoint y: 201, distance: 13.3
click at [237, 201] on div "Level Map" at bounding box center [440, 355] width 704 height 449
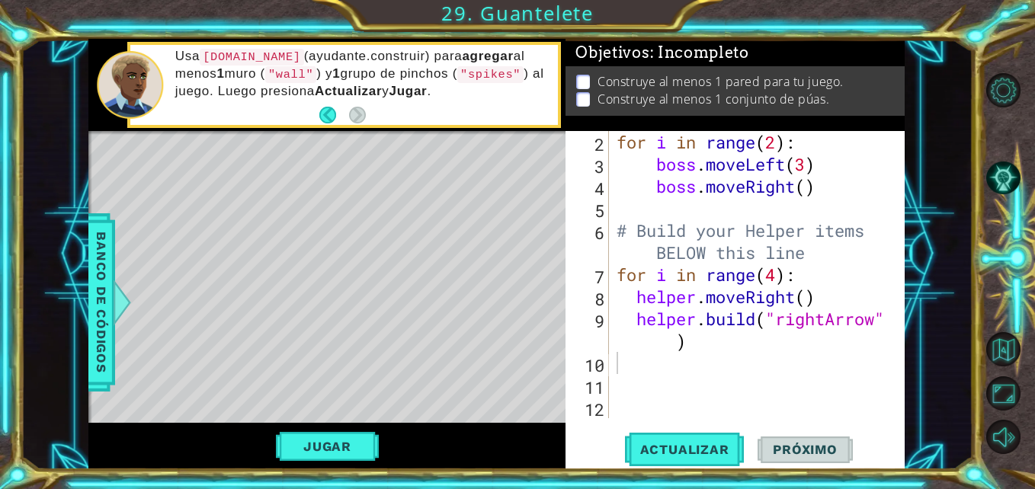
click at [237, 201] on div "Level Map" at bounding box center [440, 355] width 704 height 449
click at [706, 449] on span "Actualizar" at bounding box center [685, 449] width 120 height 15
click at [776, 277] on div "for i in range ( 2 ) : boss . moveLeft ( 3 ) boss . moveRight ( ) # Build your …" at bounding box center [754, 296] width 283 height 331
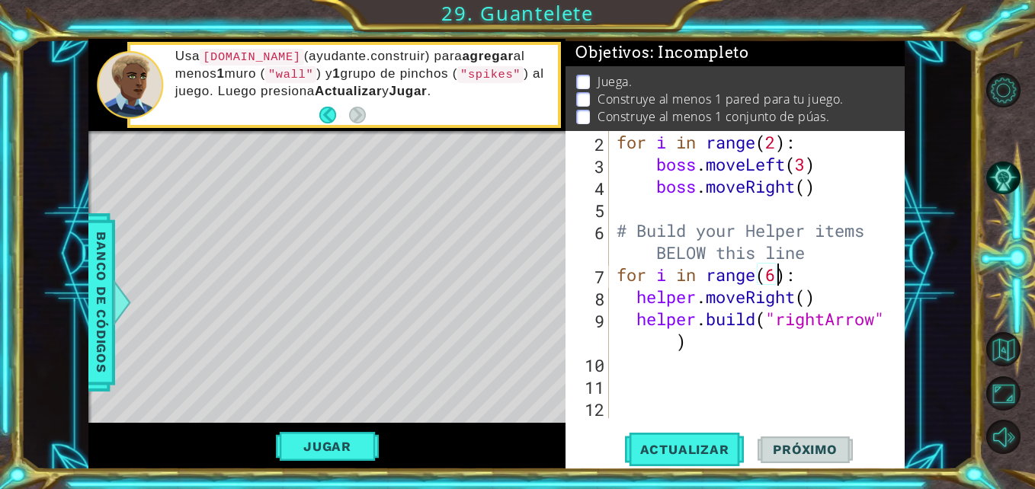
scroll to position [0, 8]
click at [708, 443] on span "Actualizar" at bounding box center [685, 449] width 120 height 15
click at [774, 279] on div "for i in range ( 2 ) : boss . moveLeft ( 3 ) boss . moveRight ( ) # Build your …" at bounding box center [754, 296] width 283 height 331
click at [694, 440] on button "Actualizar" at bounding box center [685, 450] width 120 height 34
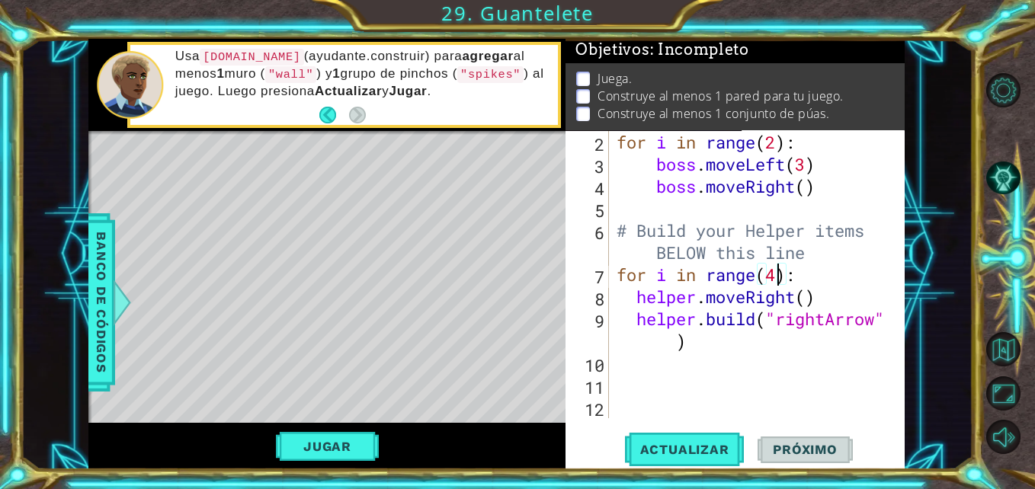
click at [773, 278] on div "for i in range ( 2 ) : boss . moveLeft ( 3 ) boss . moveRight ( ) # Build your …" at bounding box center [754, 296] width 283 height 331
type textarea "for i in range(6):"
click at [648, 379] on div "for i in range ( 2 ) : boss . moveLeft ( 3 ) boss . moveRight ( ) # Build your …" at bounding box center [754, 296] width 283 height 331
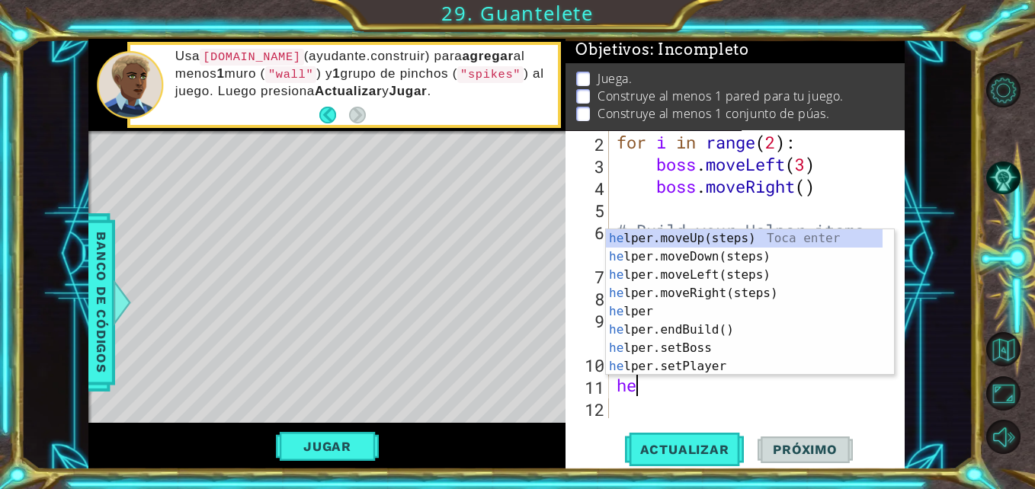
type textarea "hel"
click at [715, 253] on div "hel per.moveUp(steps) Toca enter hel per.moveDown(steps) Toca enter hel per.mov…" at bounding box center [744, 320] width 277 height 183
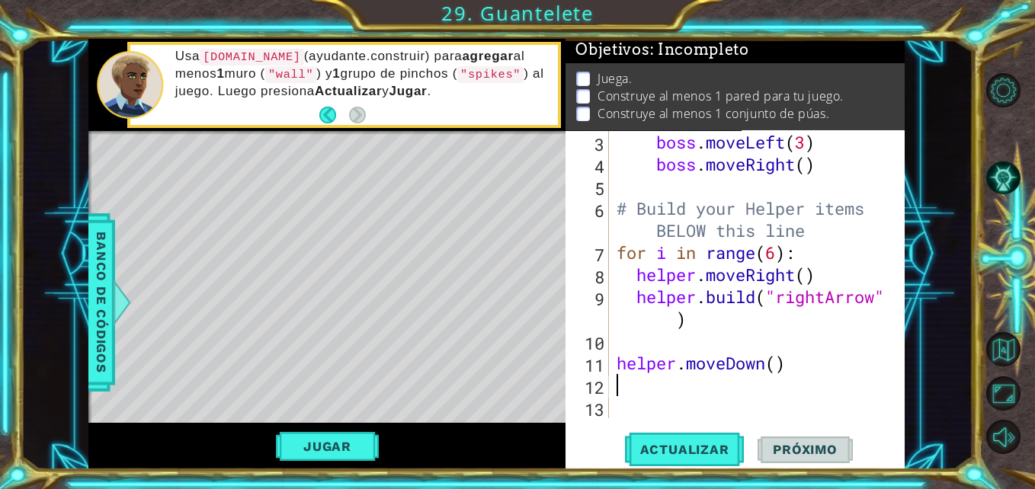
scroll to position [88, 0]
click at [619, 343] on div "boss . moveLeft ( 3 ) boss . moveRight ( ) # Build your Helper items BELOW this…" at bounding box center [754, 296] width 283 height 331
type textarea "helper.moveDown()"
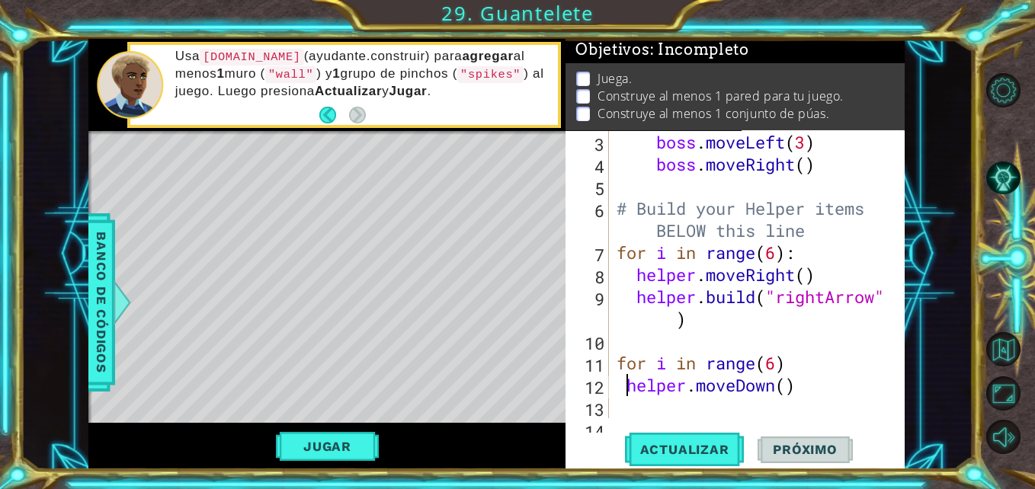
click at [613, 383] on div "boss . moveLeft ( 3 ) boss . moveRight ( ) # Build your Helper items BELOW this…" at bounding box center [754, 296] width 283 height 331
type textarea "helper.moveDown()"
click at [786, 408] on div "boss . moveLeft ( 3 ) boss . moveRight ( ) # Build your Helper items BELOW this…" at bounding box center [754, 296] width 283 height 331
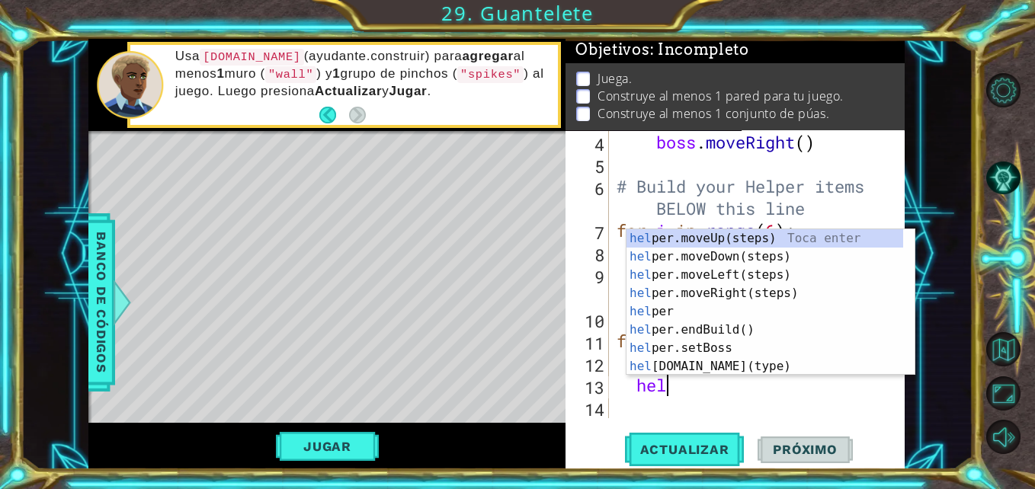
scroll to position [0, 2]
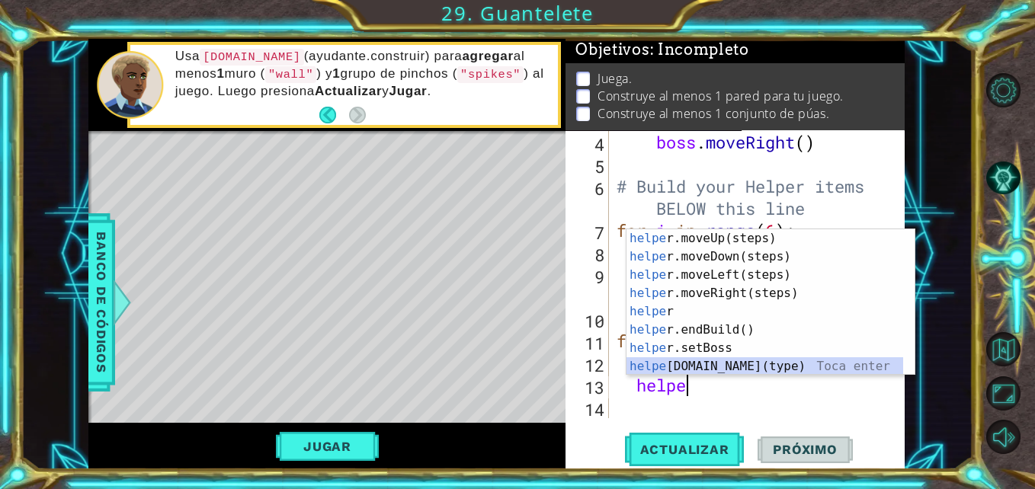
click at [711, 368] on div "helpe [PERSON_NAME]moveUp(steps) Toca enter helpe r.moveDown(steps) Toca enter …" at bounding box center [764, 320] width 277 height 183
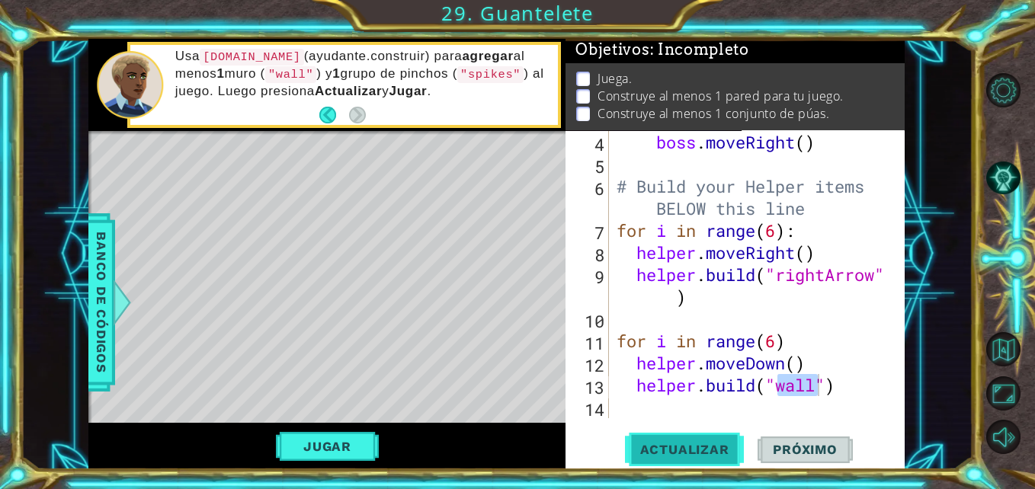
click at [686, 447] on span "Actualizar" at bounding box center [685, 449] width 120 height 15
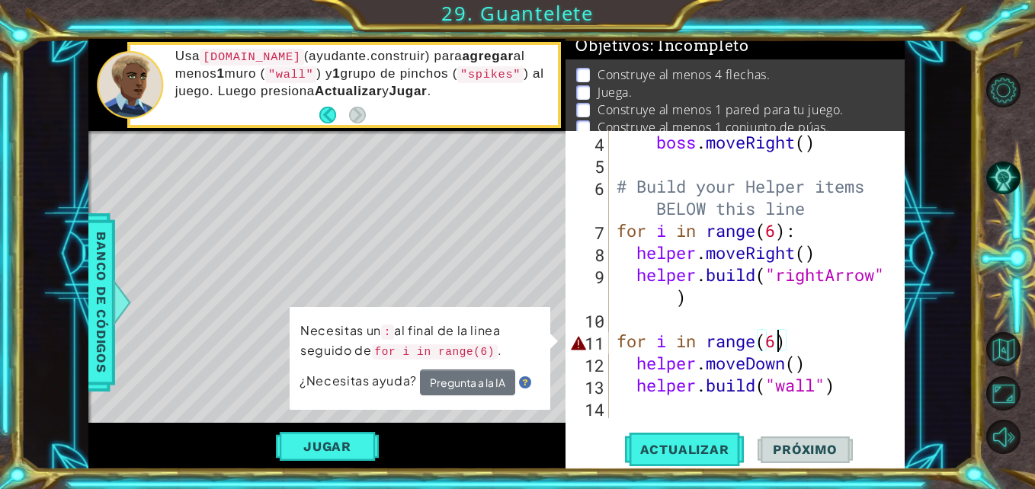
click at [778, 336] on div "boss . moveRight ( ) # Build your Helper items BELOW this line for i in range (…" at bounding box center [754, 296] width 283 height 331
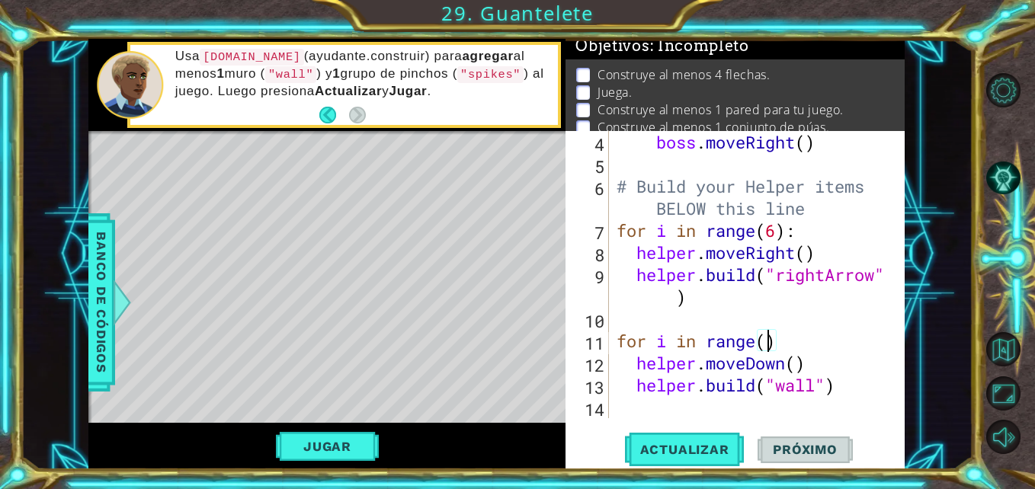
scroll to position [0, 7]
type textarea "for i in range(2)"
click at [696, 454] on span "Actualizar" at bounding box center [685, 449] width 120 height 15
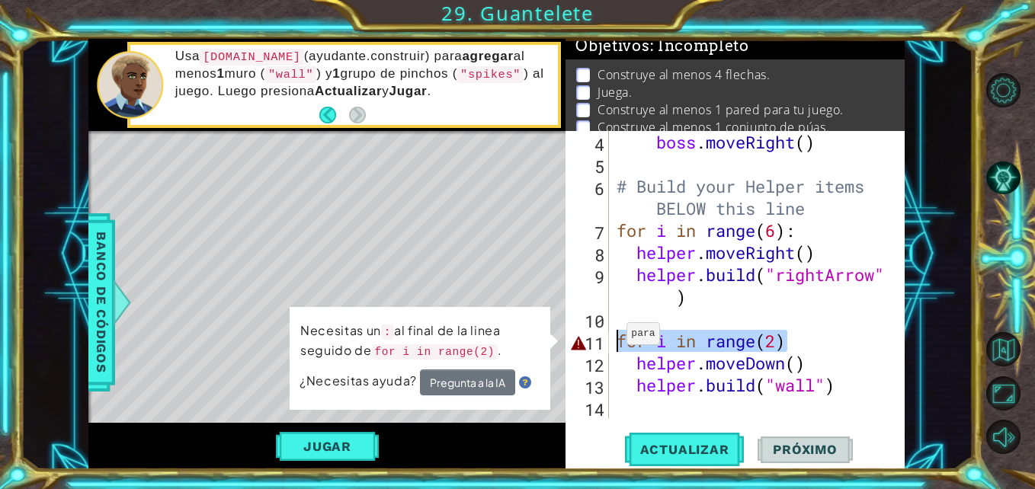
drag, startPoint x: 830, startPoint y: 340, endPoint x: 608, endPoint y: 341, distance: 222.5
click at [608, 341] on div "for i in range(2) 4 5 6 7 8 9 10 11 12 13 14 boss . moveRight ( ) # Build your …" at bounding box center [732, 274] width 335 height 287
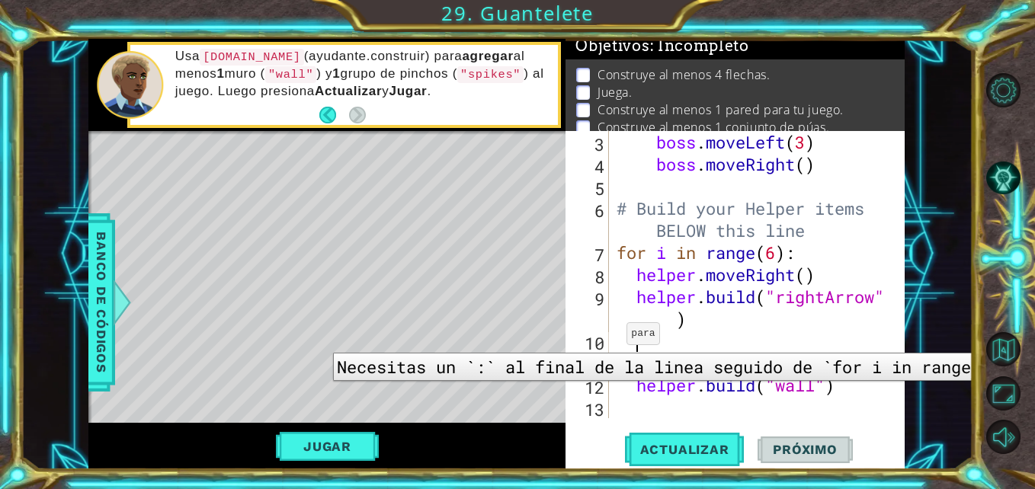
scroll to position [88, 0]
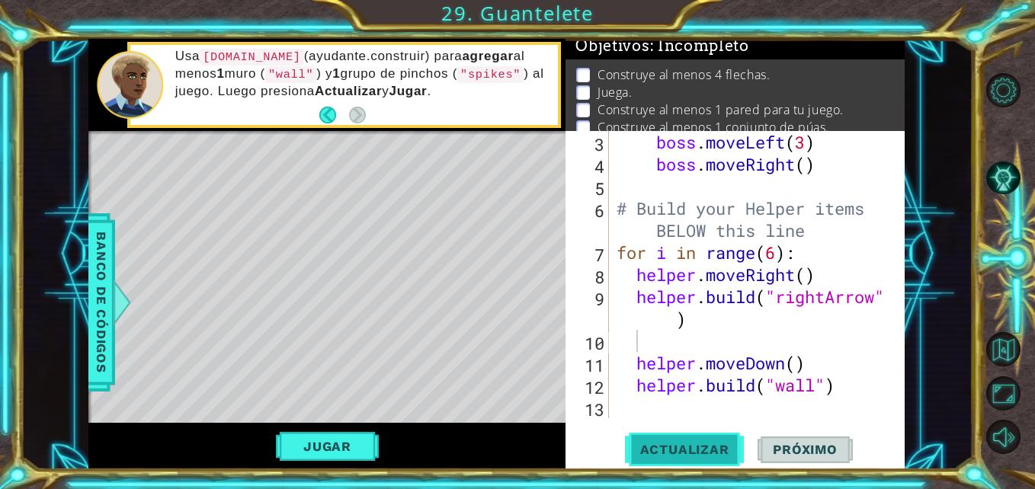
click at [674, 462] on button "Actualizar" at bounding box center [685, 450] width 120 height 34
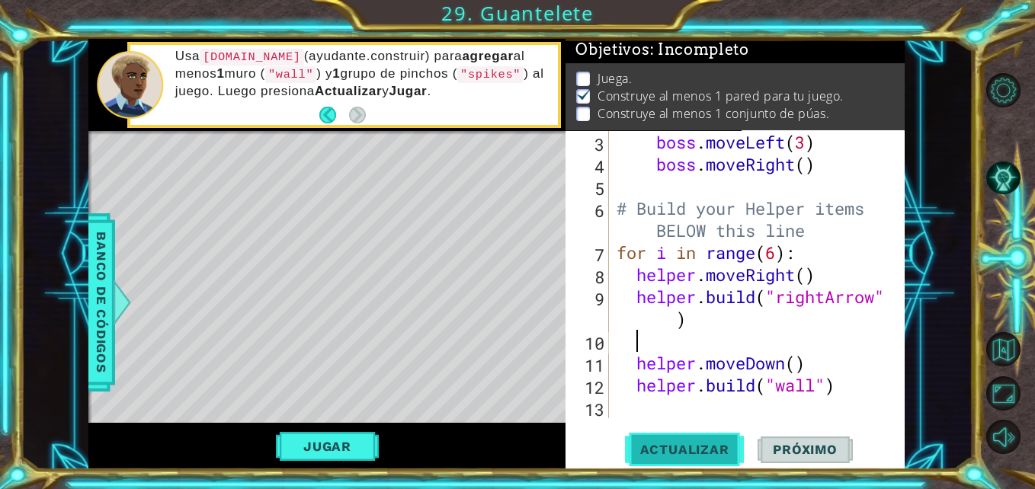
scroll to position [20, 0]
click at [290, 449] on button "Jugar" at bounding box center [327, 446] width 103 height 29
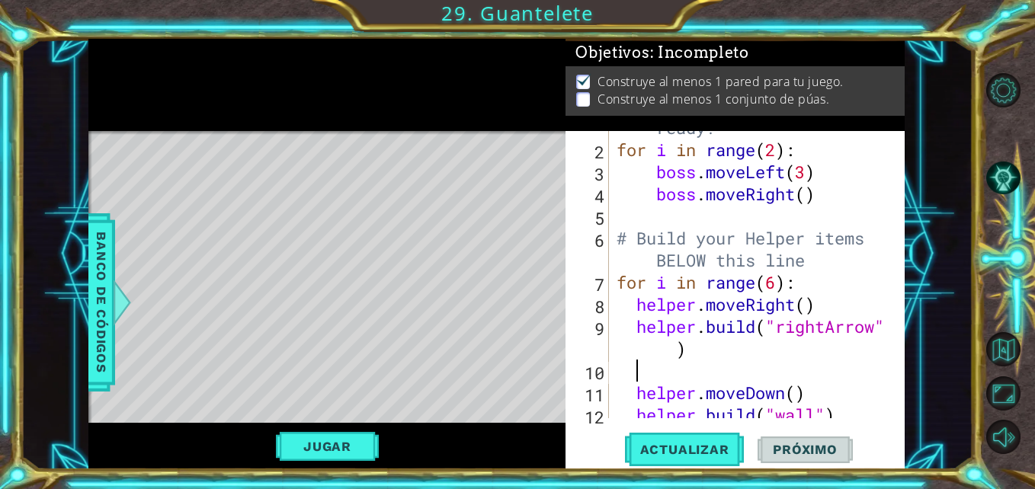
scroll to position [88, 0]
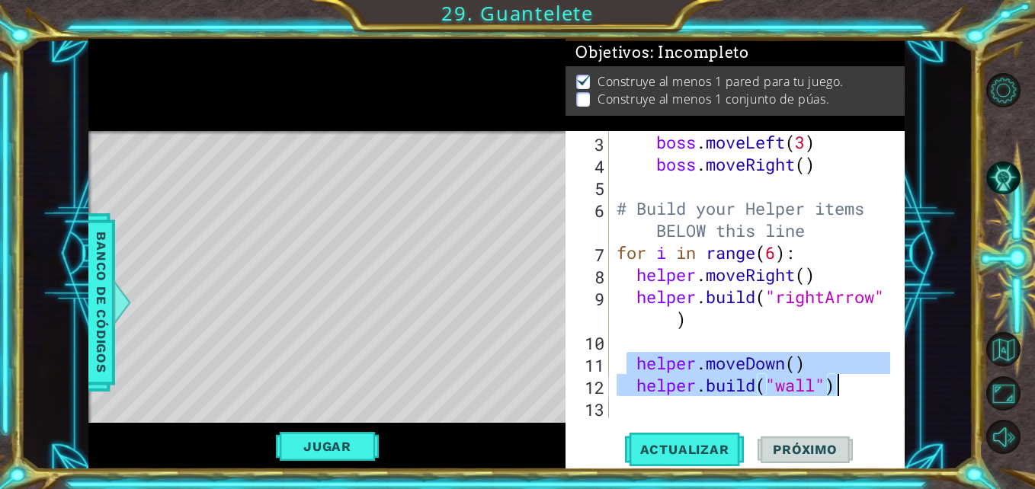
drag, startPoint x: 622, startPoint y: 363, endPoint x: 886, endPoint y: 392, distance: 265.2
click at [886, 392] on div "3 4 5 6 7 8 9 10 11 12 13 boss . moveLeft ( 3 ) boss . moveRight ( ) # Build yo…" at bounding box center [732, 274] width 335 height 287
type textarea "helper.moveDown() [DOMAIN_NAME]("wall")"
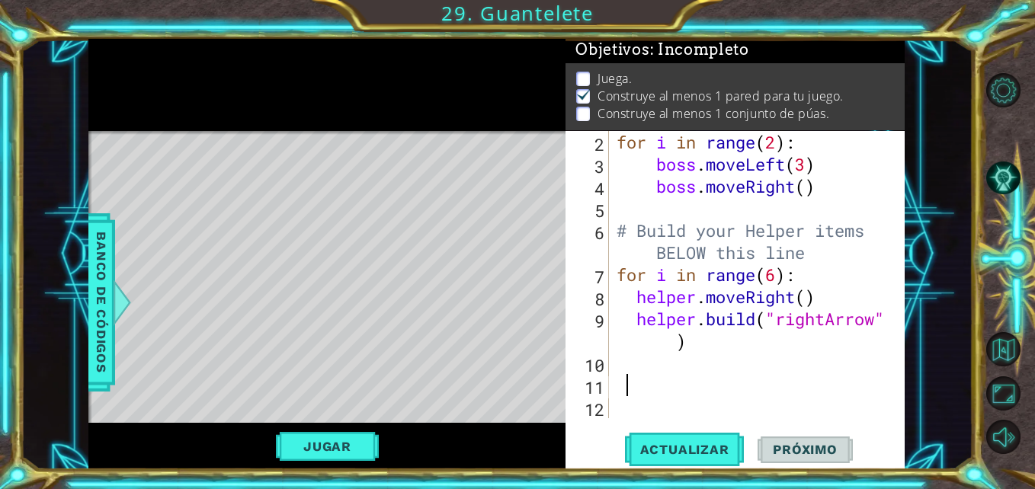
scroll to position [2, 0]
click at [689, 439] on button "Actualizar" at bounding box center [685, 450] width 120 height 34
click at [714, 346] on div "for i in range ( 2 ) : boss . moveLeft ( 3 ) boss . moveRight ( ) # Build your …" at bounding box center [754, 296] width 283 height 331
type textarea "[DOMAIN_NAME]("rightArrow")"
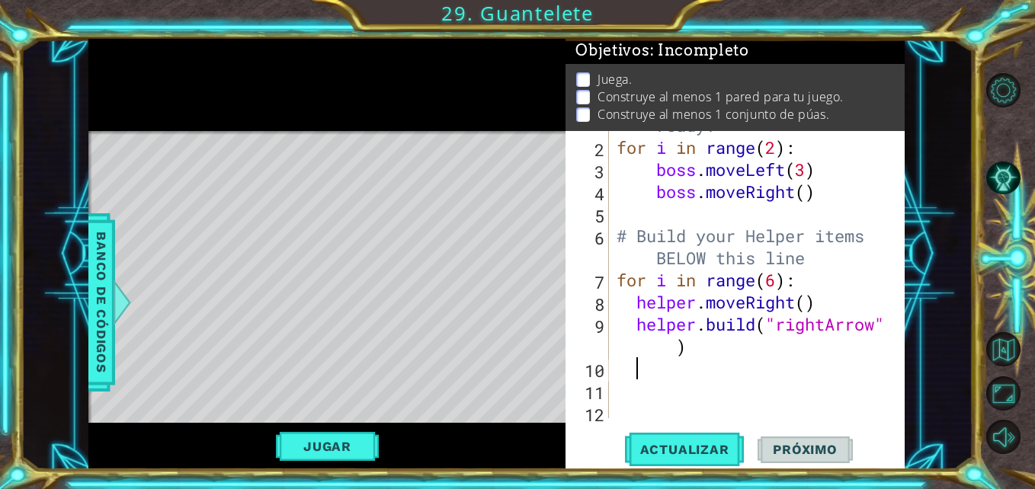
scroll to position [66, 0]
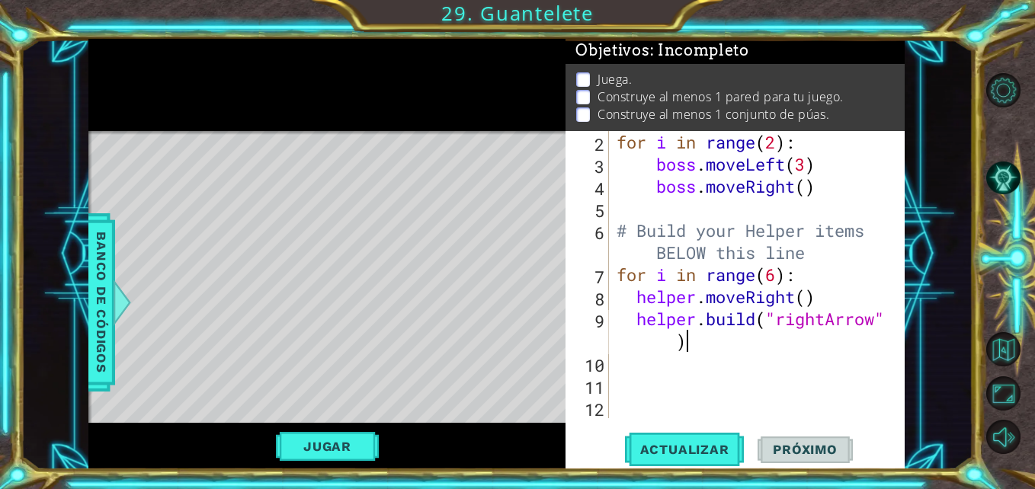
click at [702, 349] on div "for i in range ( 2 ) : boss . moveLeft ( 3 ) boss . moveRight ( ) # Build your …" at bounding box center [754, 296] width 283 height 331
type textarea "[DOMAIN_NAME]("rightArrow")"
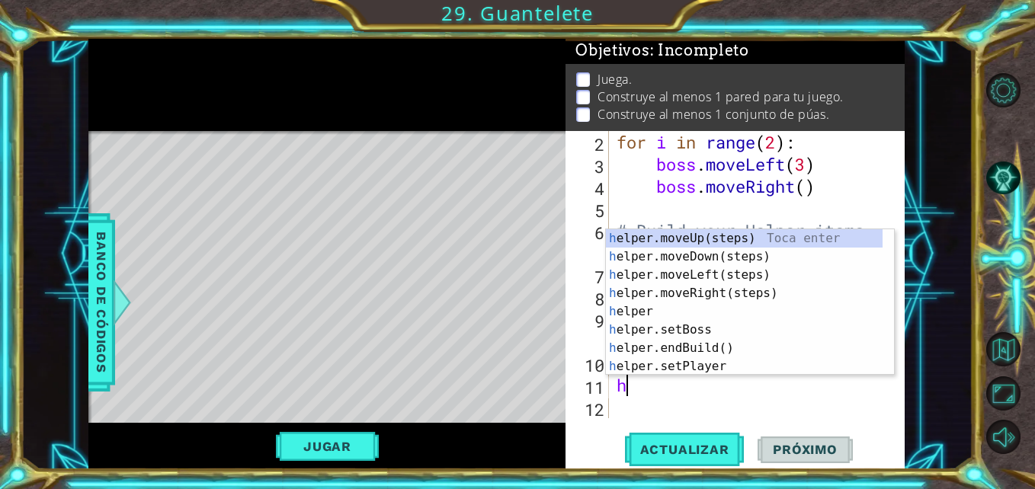
type textarea "he"
click at [719, 255] on div "he lper.moveUp(steps) Toca enter he lper.moveDown(steps) Toca enter he lper.mov…" at bounding box center [744, 320] width 277 height 183
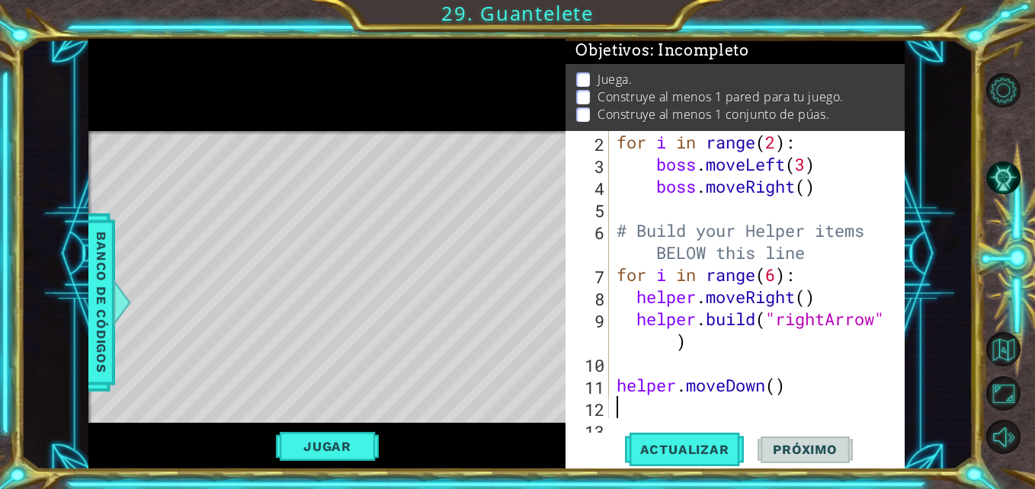
scroll to position [88, 0]
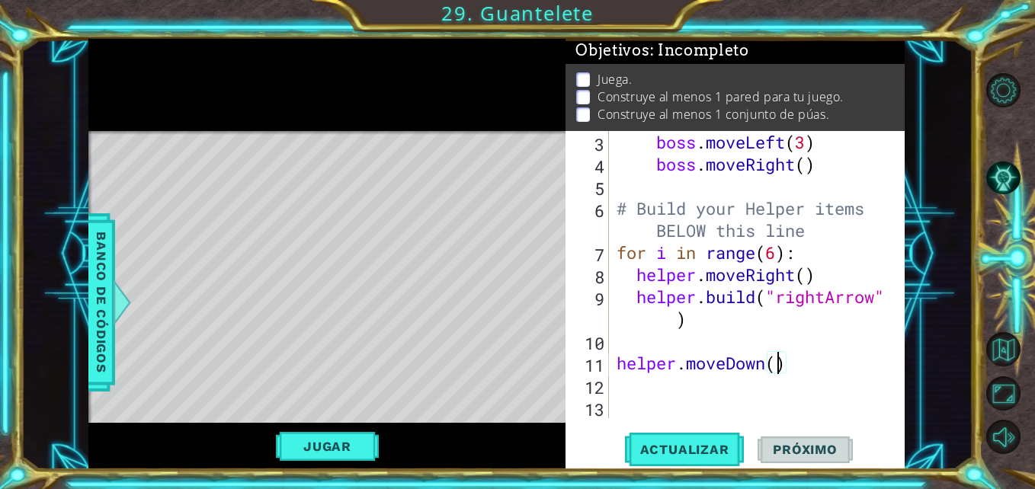
click at [778, 366] on div "boss . moveLeft ( 3 ) boss . moveRight ( ) # Build your Helper items BELOW this…" at bounding box center [754, 296] width 283 height 331
click at [779, 254] on div "boss . moveLeft ( 3 ) boss . moveRight ( ) # Build your Helper items BELOW this…" at bounding box center [754, 296] width 283 height 331
click at [782, 362] on div "boss . moveLeft ( 3 ) boss . moveRight ( ) # Build your Helper items BELOW this…" at bounding box center [754, 296] width 283 height 331
click at [715, 460] on button "Actualizar" at bounding box center [685, 450] width 120 height 34
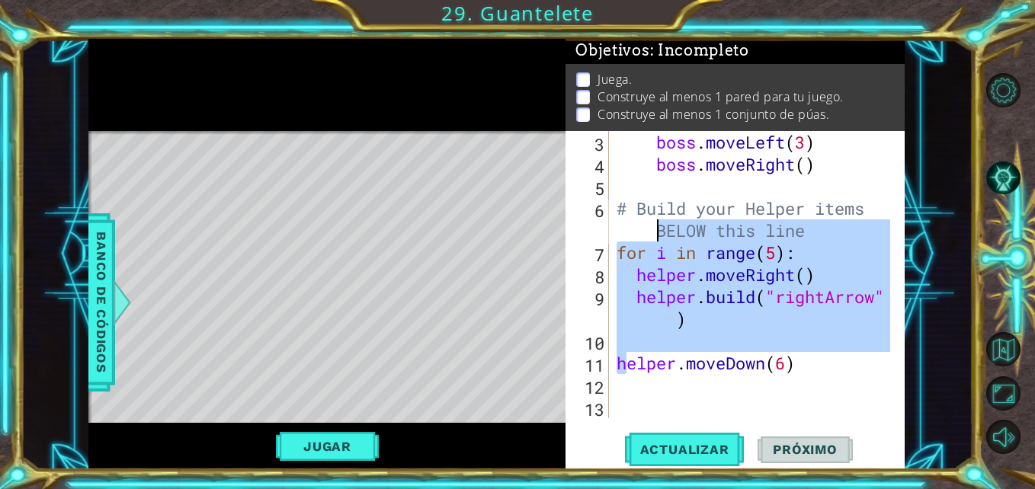
drag, startPoint x: 623, startPoint y: 370, endPoint x: 478, endPoint y: 215, distance: 212.4
click at [478, 215] on div "1 ההההההההההההההההההההההההההההההההההההההההההההההההההההההההההההההההההההההההההההה…" at bounding box center [496, 254] width 816 height 430
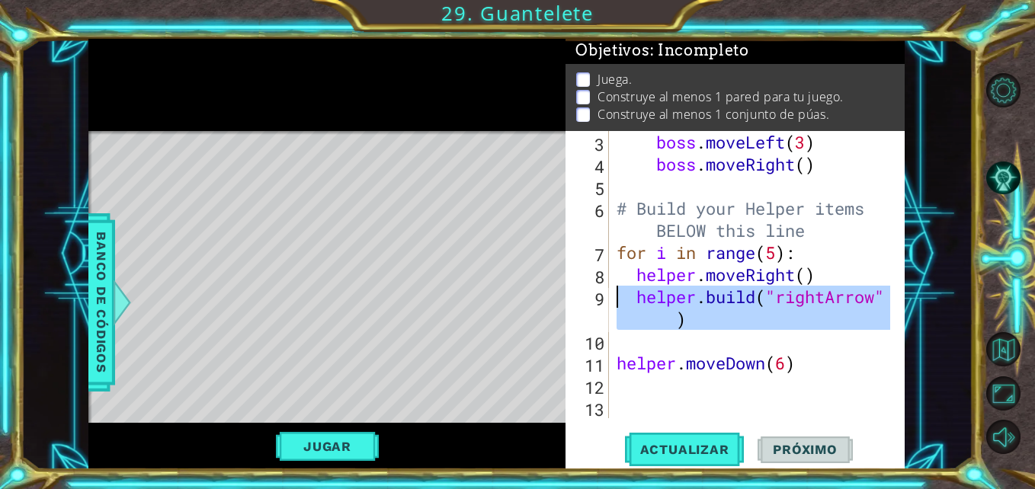
click at [600, 295] on div "9" at bounding box center [588, 310] width 40 height 44
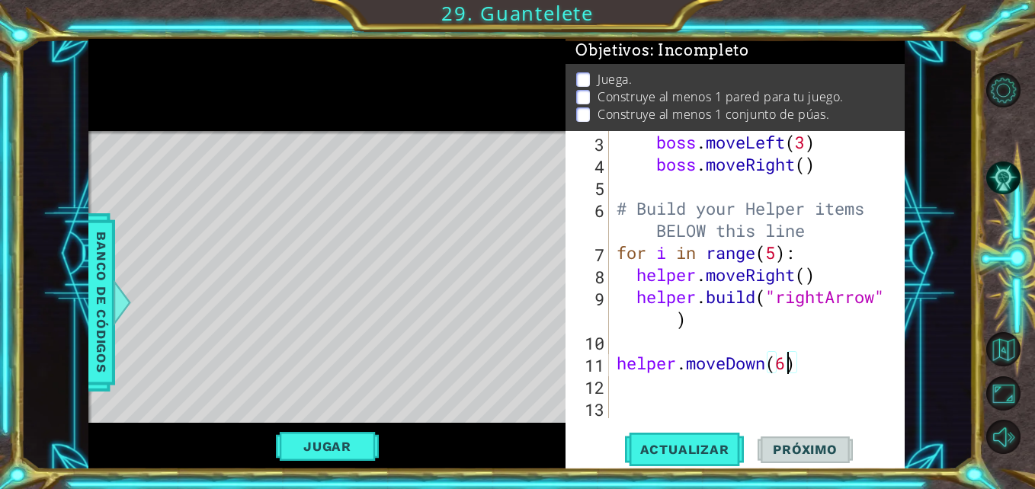
click at [785, 366] on div "boss . moveLeft ( 3 ) boss . moveRight ( ) # Build your Helper items BELOW this…" at bounding box center [754, 296] width 283 height 331
type textarea "helper.moveDown(6)"
click at [659, 447] on span "Actualizar" at bounding box center [685, 449] width 120 height 15
click at [788, 366] on div "boss . moveLeft ( 3 ) boss . moveRight ( ) # Build your Helper items BELOW this…" at bounding box center [754, 296] width 283 height 331
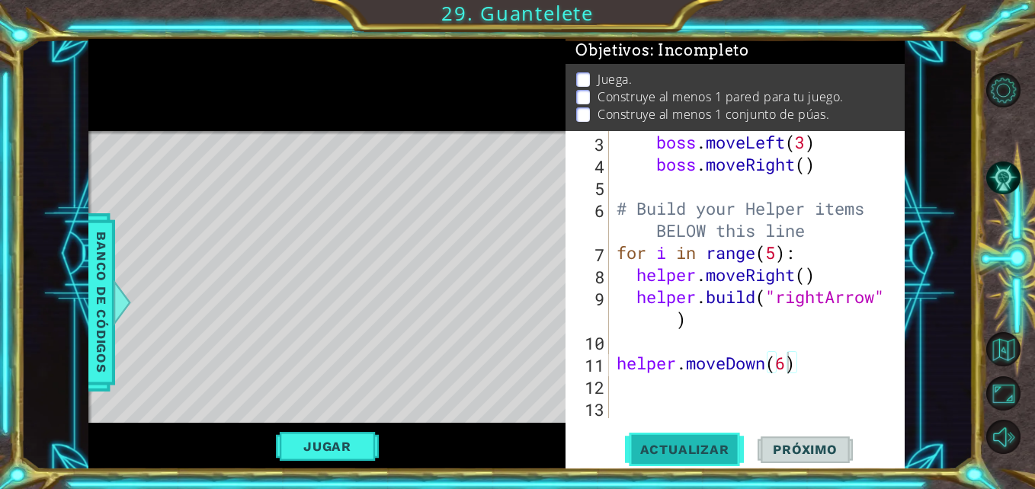
click at [693, 442] on span "Actualizar" at bounding box center [685, 449] width 120 height 15
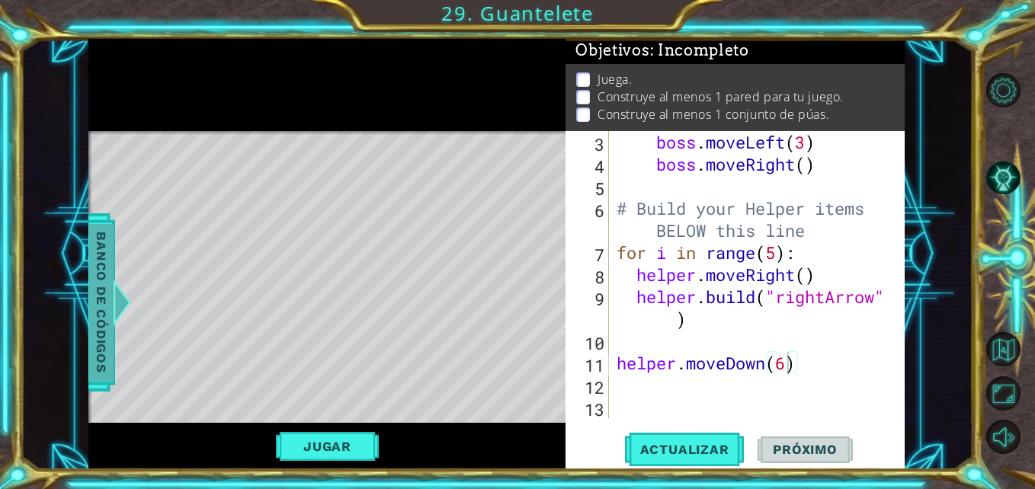
click at [106, 329] on span "Banco de códigos" at bounding box center [101, 303] width 24 height 158
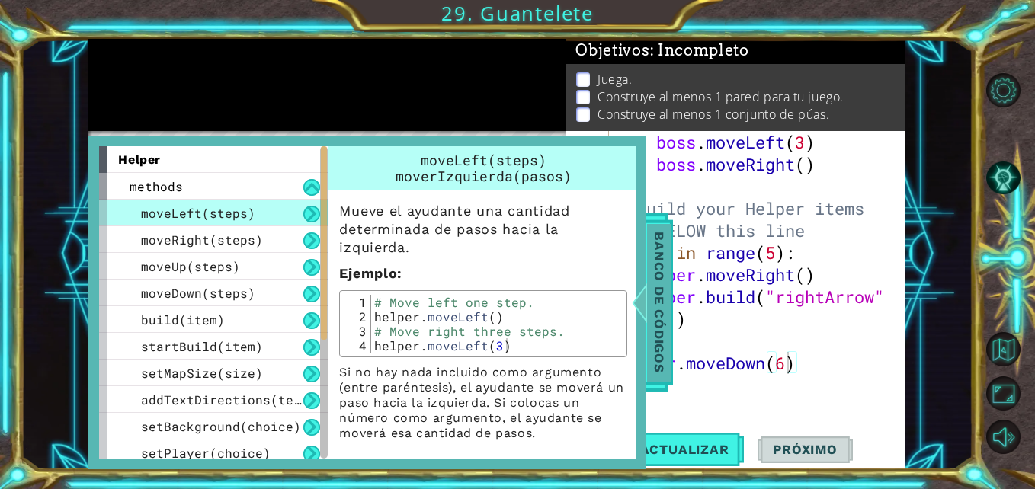
click at [661, 297] on span "Banco de códigos" at bounding box center [659, 303] width 24 height 158
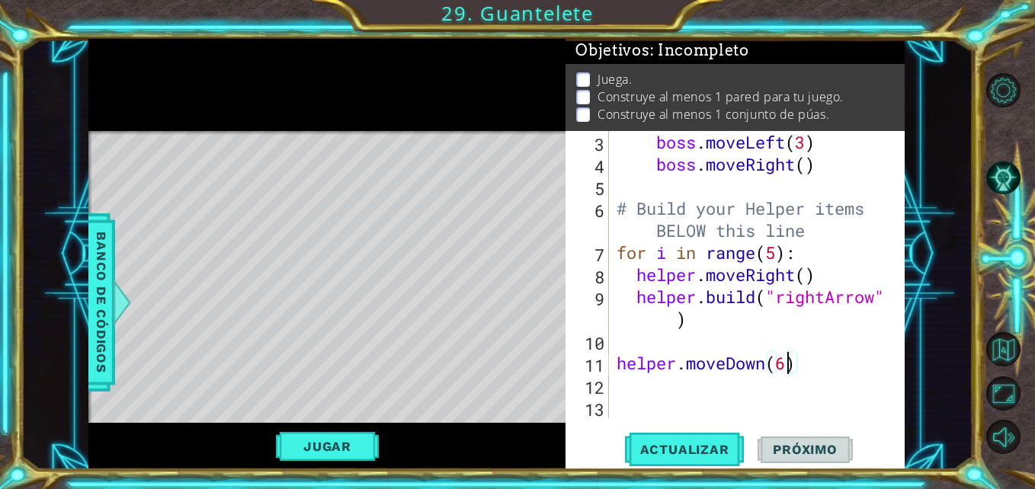
click at [789, 364] on div "boss . moveLeft ( 3 ) boss . moveRight ( ) # Build your Helper items BELOW this…" at bounding box center [754, 296] width 283 height 331
type textarea "helper.moveDown()"
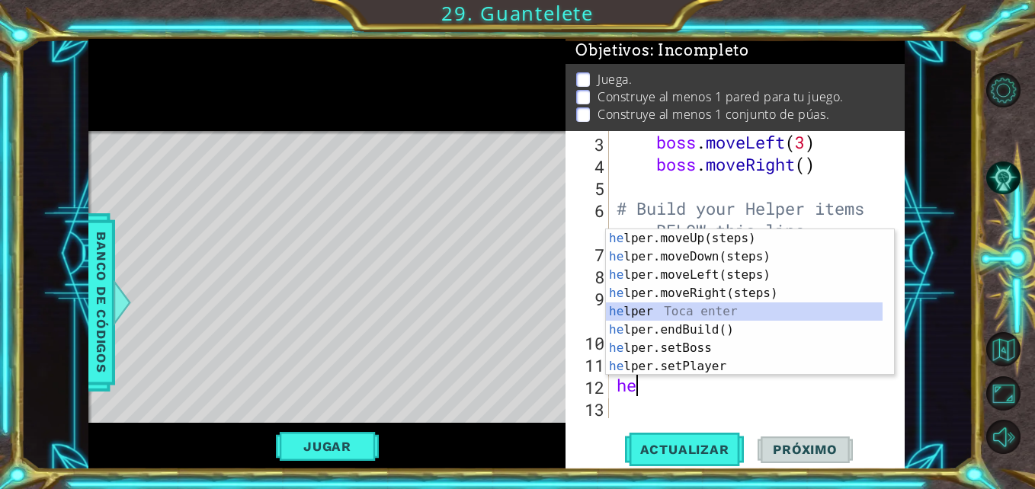
click at [678, 318] on div "he lper.moveUp(steps) Toca enter he lper.moveDown(steps) Toca enter he lper.mov…" at bounding box center [744, 320] width 277 height 183
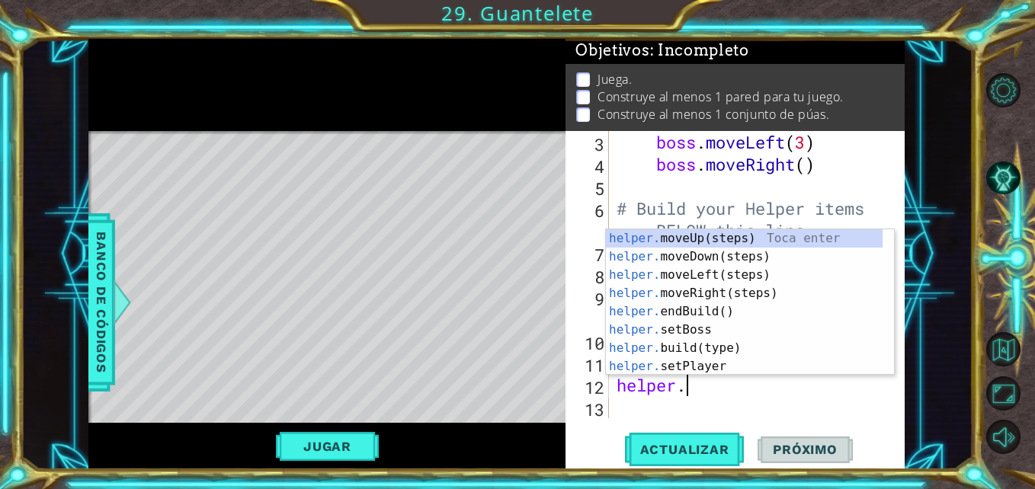
scroll to position [0, 2]
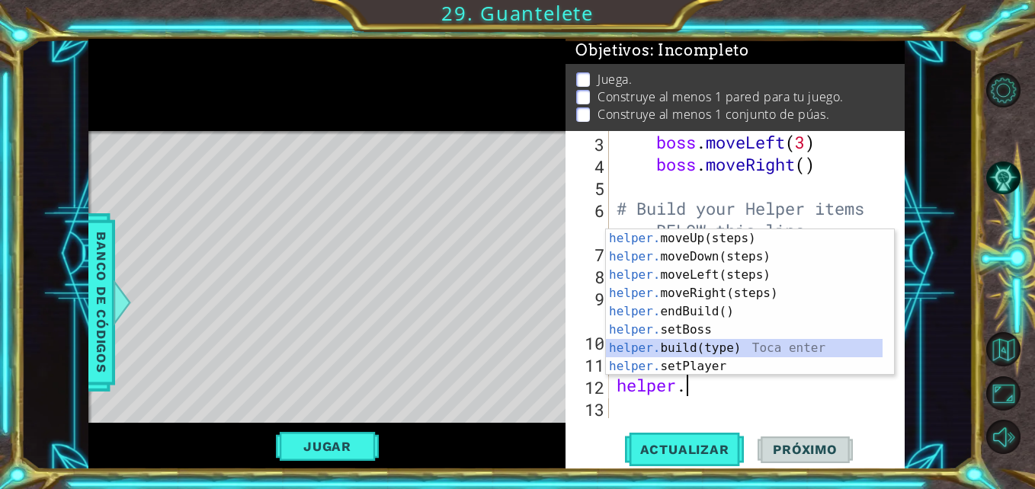
click at [680, 357] on div "helper. moveUp(steps) Toca enter helper. moveDown(steps) Toca enter helper. mov…" at bounding box center [744, 320] width 277 height 183
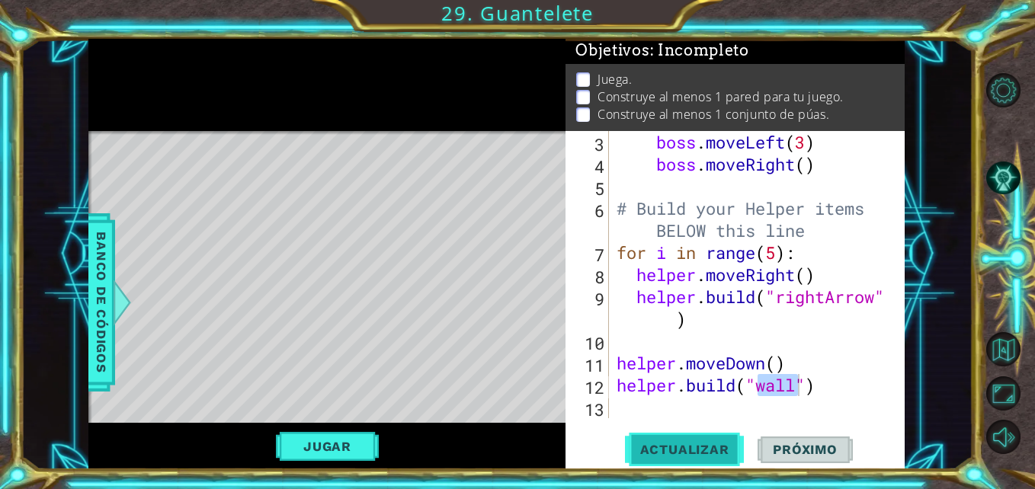
click at [712, 447] on span "Actualizar" at bounding box center [685, 449] width 120 height 15
click at [711, 321] on div "boss . moveLeft ( 3 ) boss . moveRight ( ) # Build your Helper items BELOW this…" at bounding box center [754, 296] width 283 height 331
type textarea "[DOMAIN_NAME]("rightArrow")"
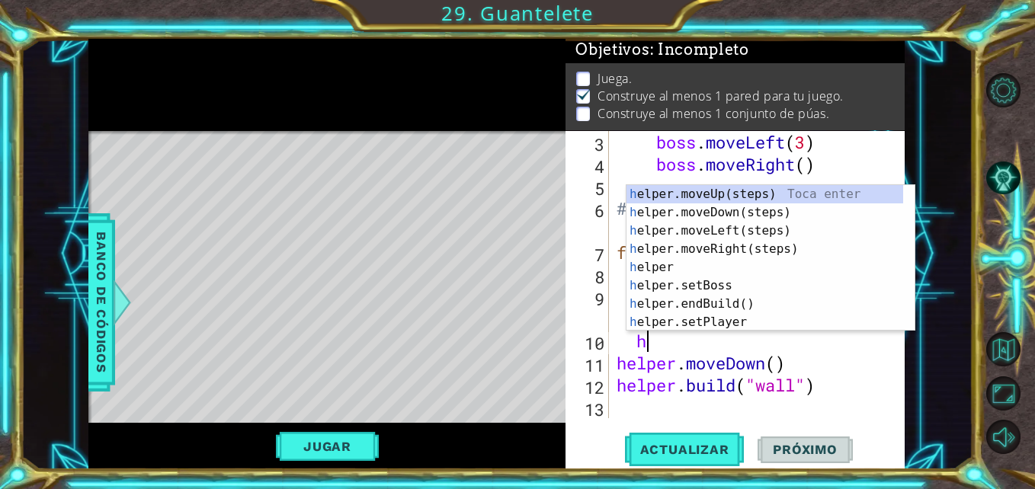
type textarea "he"
click at [699, 251] on div "he lper.moveUp(steps) Toca enter he lper.moveDown(steps) Toca enter he lper.mov…" at bounding box center [764, 276] width 277 height 183
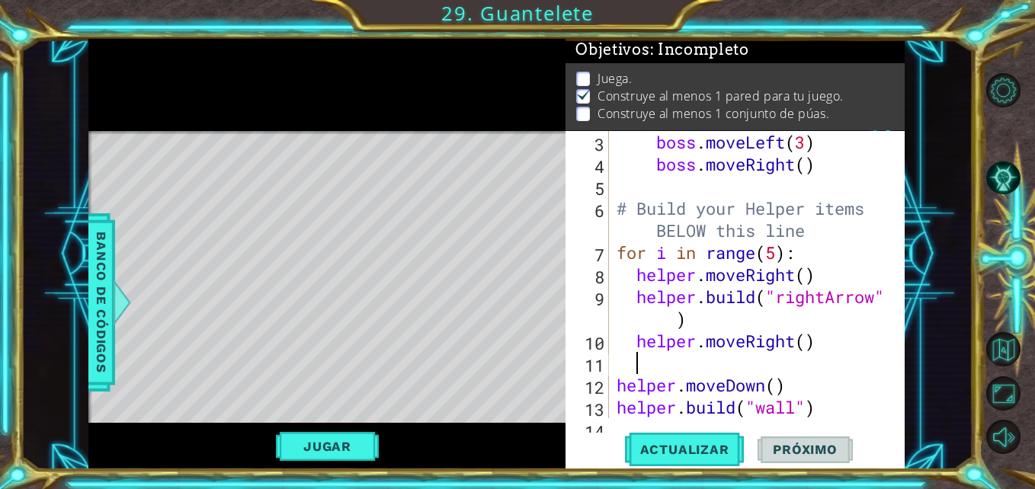
scroll to position [0, 0]
drag, startPoint x: 835, startPoint y: 347, endPoint x: 705, endPoint y: 341, distance: 130.4
click at [705, 341] on div "boss . moveLeft ( 3 ) boss . moveRight ( ) # Build your Helper items BELOW this…" at bounding box center [754, 296] width 283 height 331
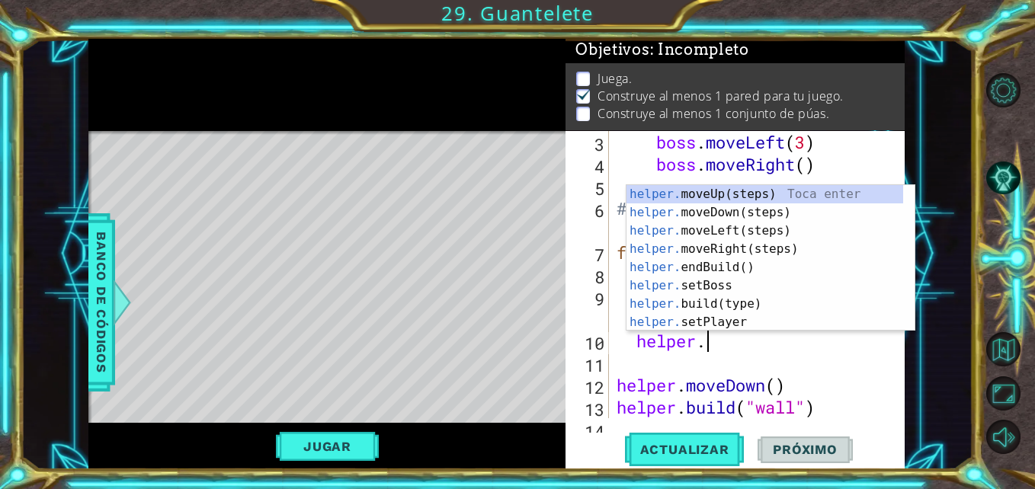
scroll to position [0, 4]
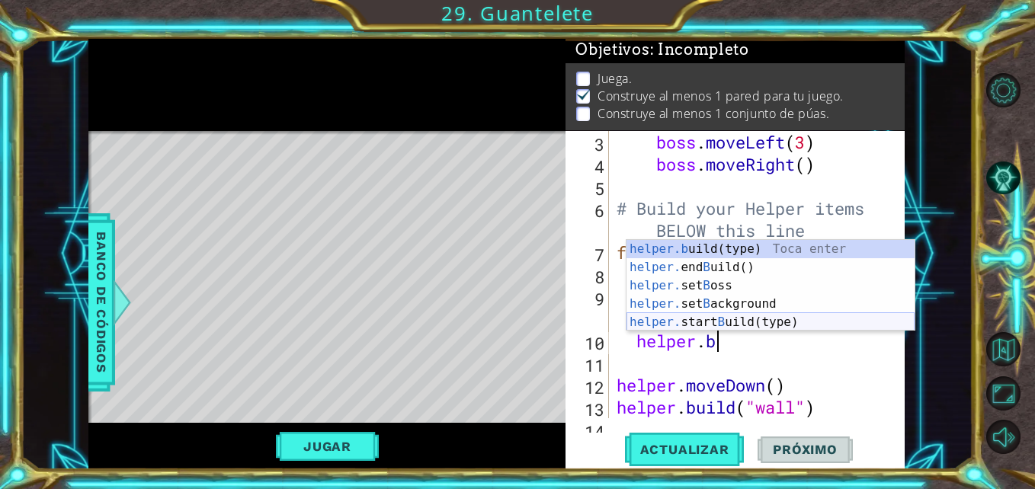
click at [739, 318] on div "helper.b uild(type) Toca enter helper. end B uild() Toca enter helper. set B os…" at bounding box center [770, 304] width 288 height 128
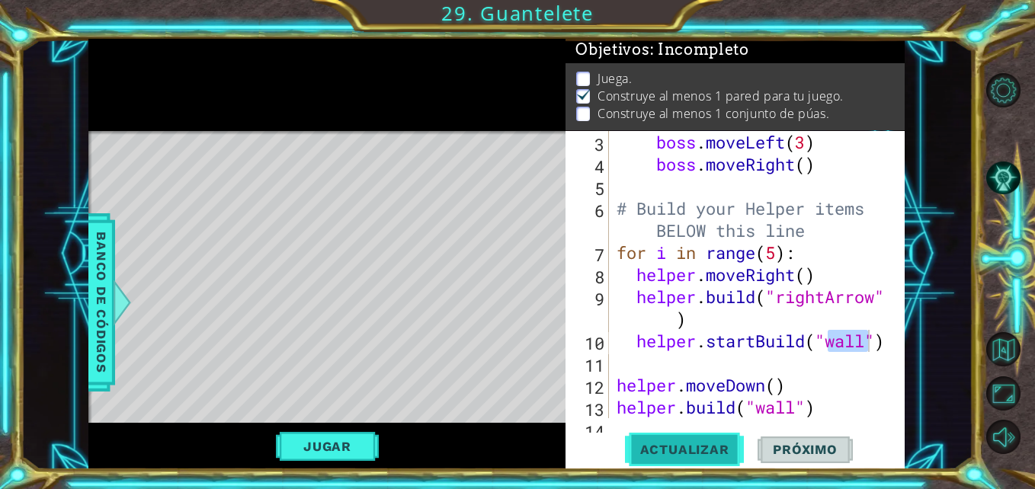
click at [718, 438] on button "Actualizar" at bounding box center [685, 450] width 120 height 34
click at [827, 280] on div "boss . moveLeft ( 3 ) boss . moveRight ( ) # Build your Helper items BELOW this…" at bounding box center [754, 296] width 283 height 331
type textarea "helper.moveRight()"
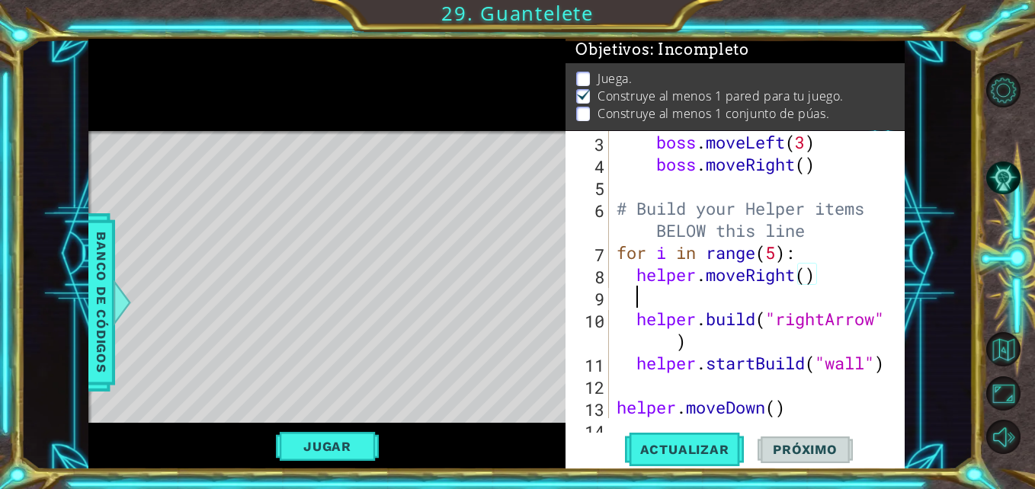
scroll to position [0, 0]
type textarea "helper.moveRight()"
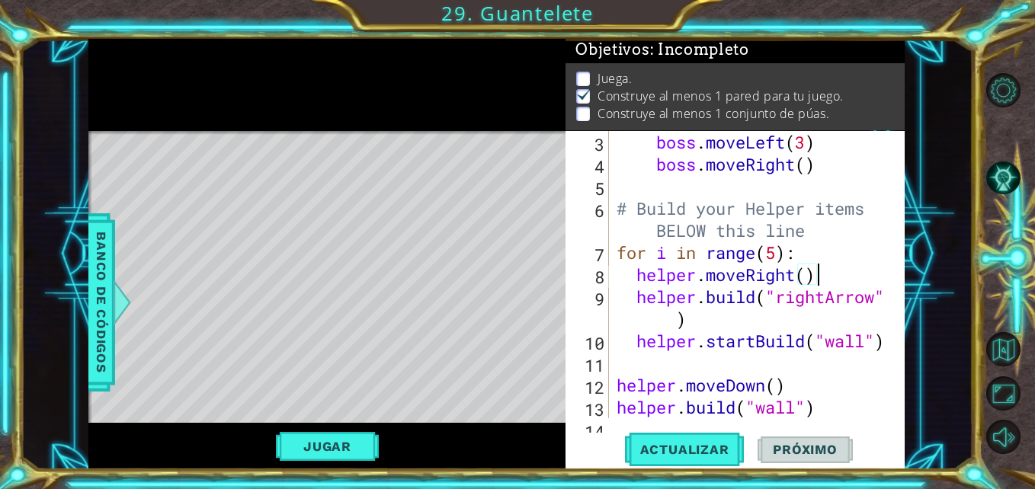
click at [713, 322] on div "boss . moveLeft ( 3 ) boss . moveRight ( ) # Build your Helper items BELOW this…" at bounding box center [754, 296] width 283 height 331
type textarea "[DOMAIN_NAME]("rightArrow")"
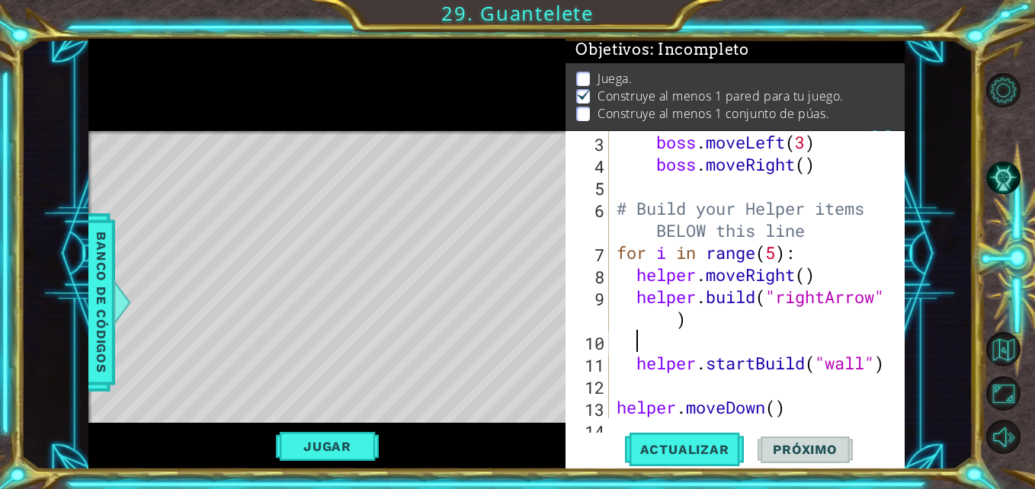
scroll to position [0, 1]
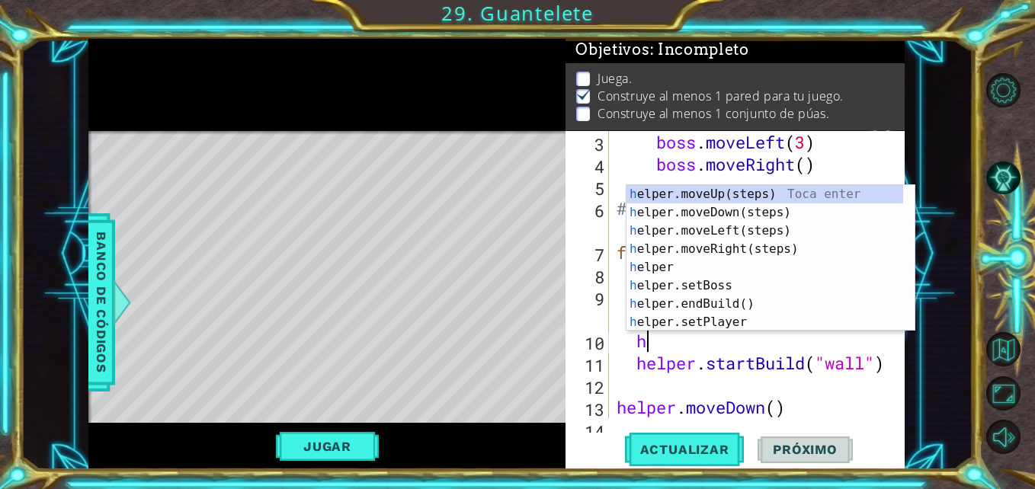
type textarea "he"
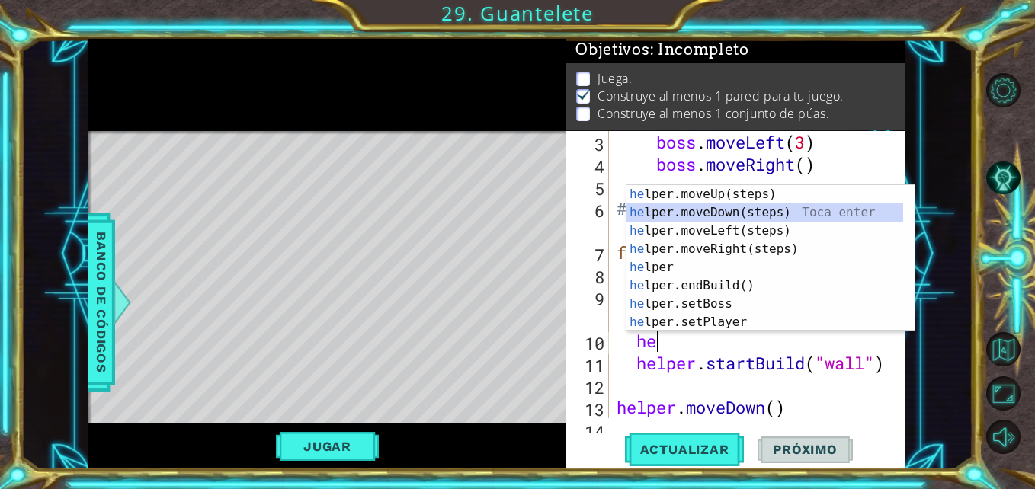
click at [752, 212] on div "he lper.moveUp(steps) Toca enter he lper.moveDown(steps) Toca enter he lper.mov…" at bounding box center [764, 276] width 277 height 183
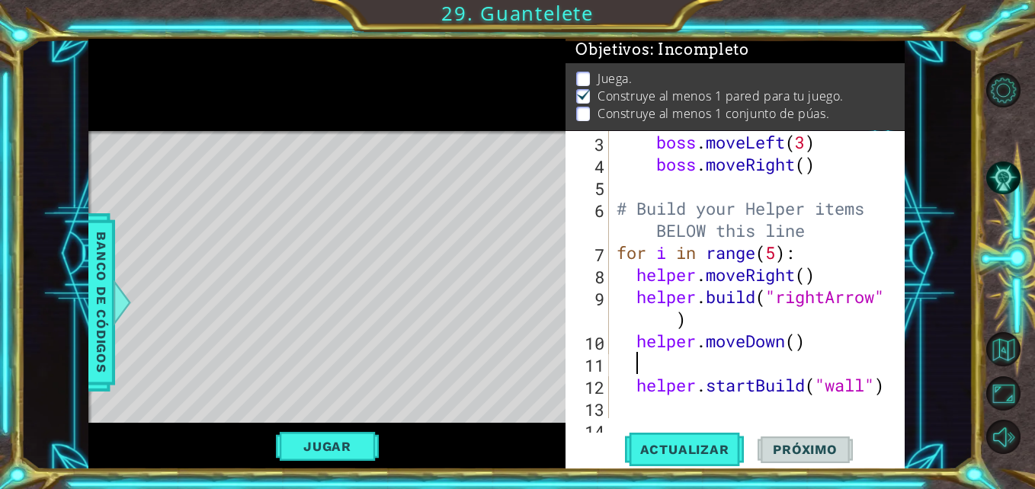
scroll to position [0, 0]
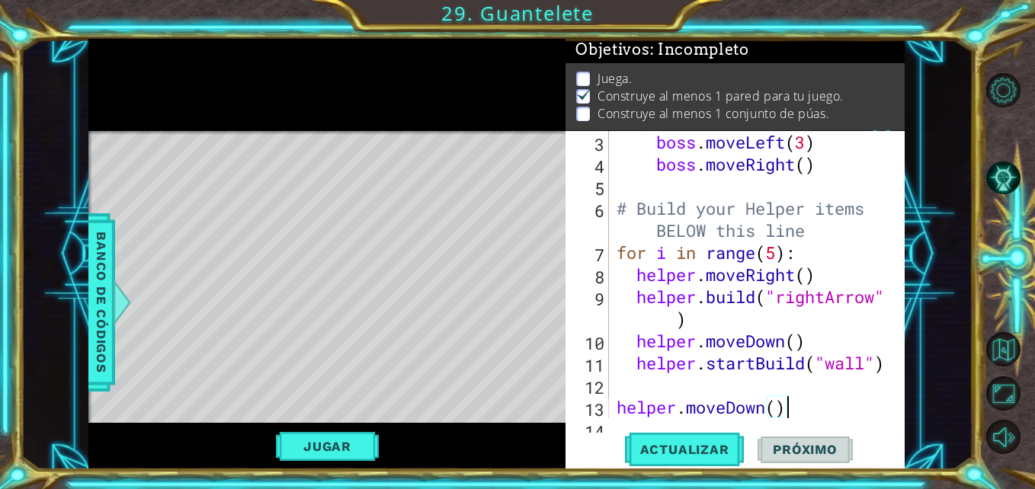
click at [803, 418] on div "boss . moveLeft ( 3 ) boss . moveRight ( ) # Build your Helper items BELOW this…" at bounding box center [754, 296] width 283 height 331
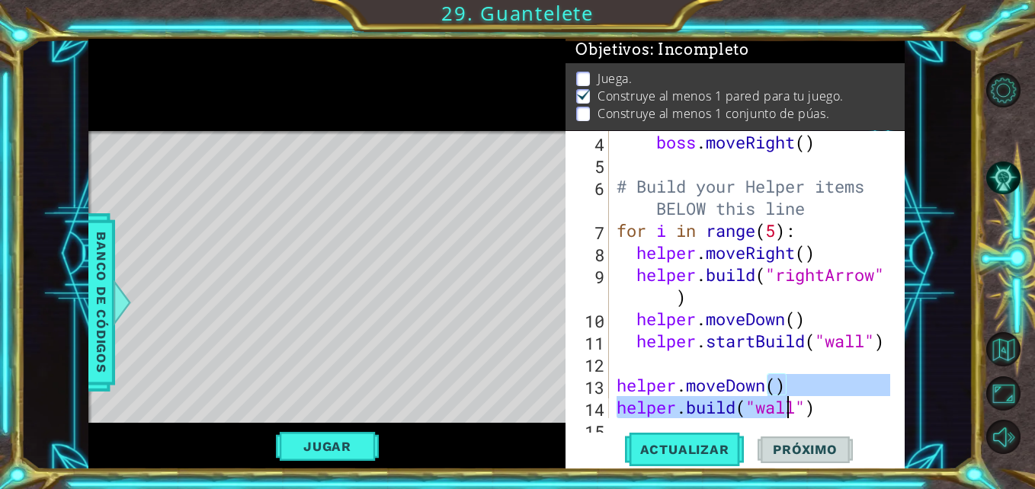
scroll to position [133, 0]
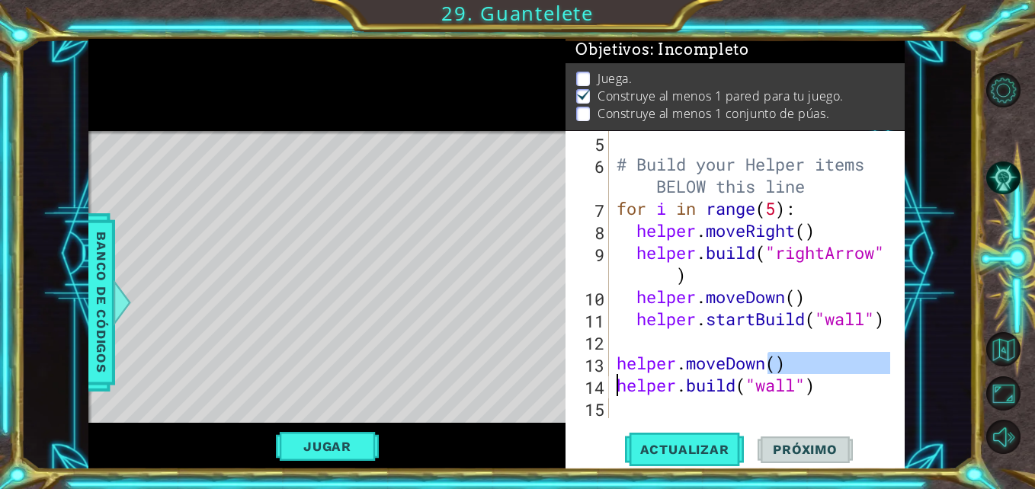
drag, startPoint x: 803, startPoint y: 418, endPoint x: 617, endPoint y: 392, distance: 187.6
click at [617, 392] on div "# Build your Helper items BELOW this line for i in range ( 5 ) : helper . moveR…" at bounding box center [754, 296] width 283 height 331
click at [876, 386] on div "# Build your Helper items BELOW this line for i in range ( 5 ) : helper . moveR…" at bounding box center [754, 296] width 283 height 331
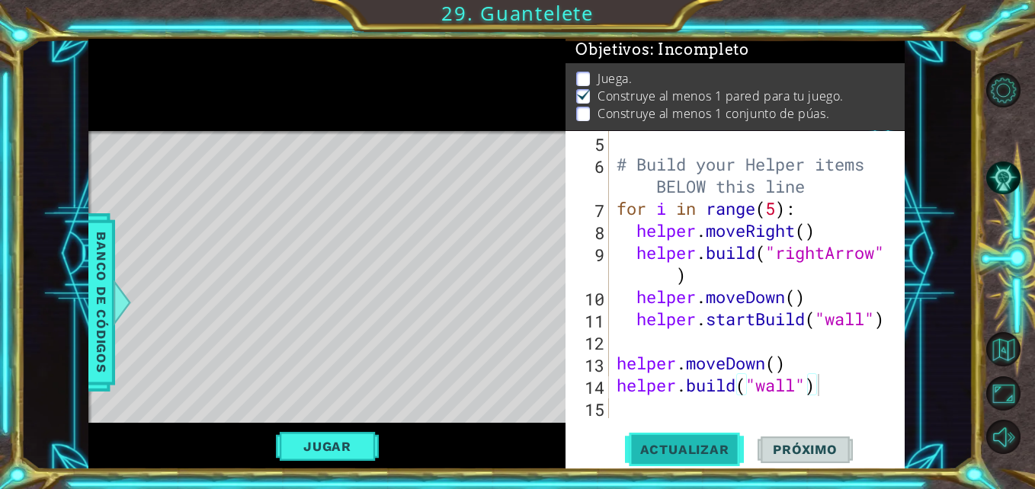
click at [668, 435] on button "Actualizar" at bounding box center [685, 450] width 120 height 34
click at [1010, 178] on button "Pista IA" at bounding box center [1003, 178] width 34 height 34
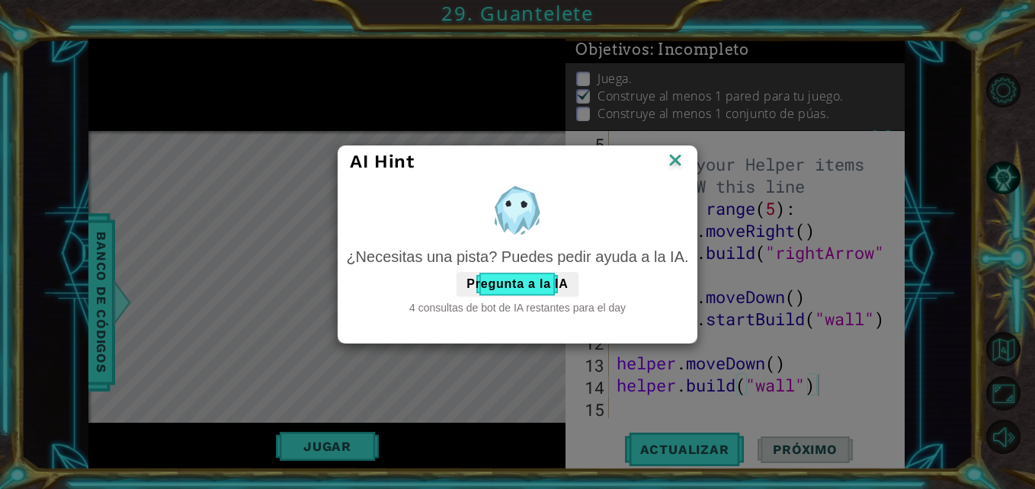
click at [683, 169] on img at bounding box center [675, 161] width 20 height 23
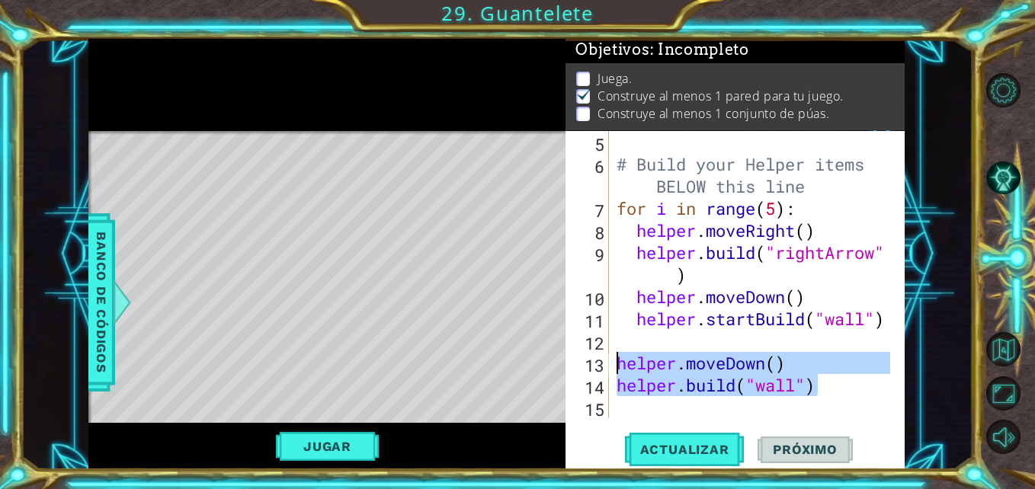
drag, startPoint x: 826, startPoint y: 395, endPoint x: 617, endPoint y: 367, distance: 210.6
click at [617, 367] on div "# Build your Helper items BELOW this line for i in range ( 5 ) : helper . moveR…" at bounding box center [754, 296] width 283 height 331
type textarea "helper.moveDown() [DOMAIN_NAME]("wall")"
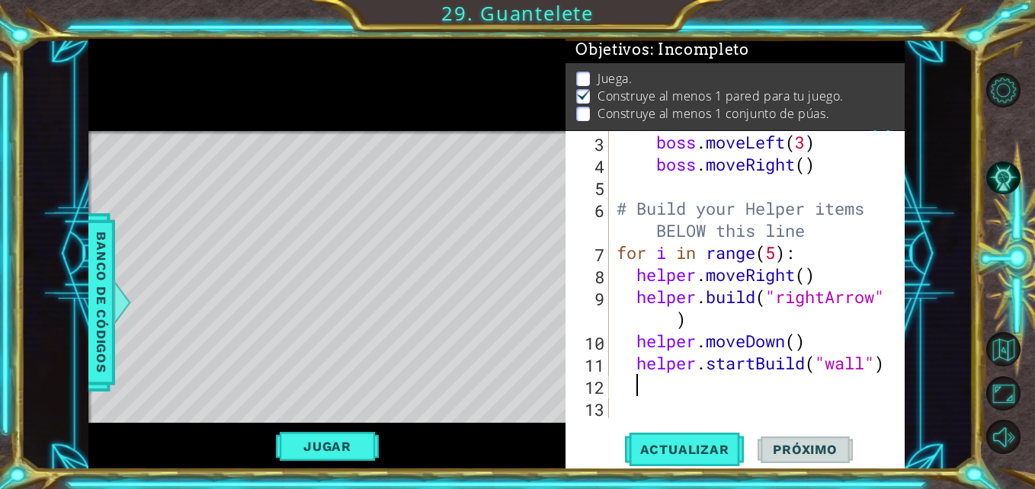
scroll to position [88, 0]
drag, startPoint x: 813, startPoint y: 338, endPoint x: 629, endPoint y: 338, distance: 184.4
click at [629, 338] on div "boss . moveLeft ( 3 ) boss . moveRight ( ) # Build your Helper items BELOW this…" at bounding box center [754, 296] width 283 height 331
type textarea "helper.moveDown()"
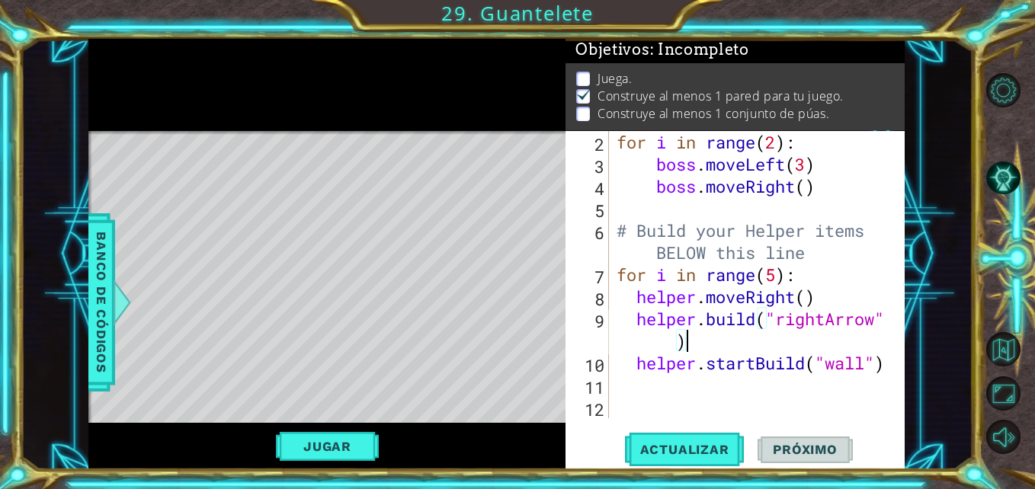
click at [808, 293] on div "for i in range ( 2 ) : boss . moveLeft ( 3 ) boss . moveRight ( ) # Build your …" at bounding box center [754, 296] width 283 height 331
click at [661, 456] on span "Actualizar" at bounding box center [685, 449] width 120 height 15
click at [750, 348] on div "for i in range ( 2 ) : boss . moveLeft ( 3 ) boss . moveRight ( ) # Build your …" at bounding box center [754, 296] width 283 height 331
click at [701, 443] on span "Actualizar" at bounding box center [685, 449] width 120 height 15
click at [690, 446] on span "Actualizar" at bounding box center [685, 449] width 120 height 15
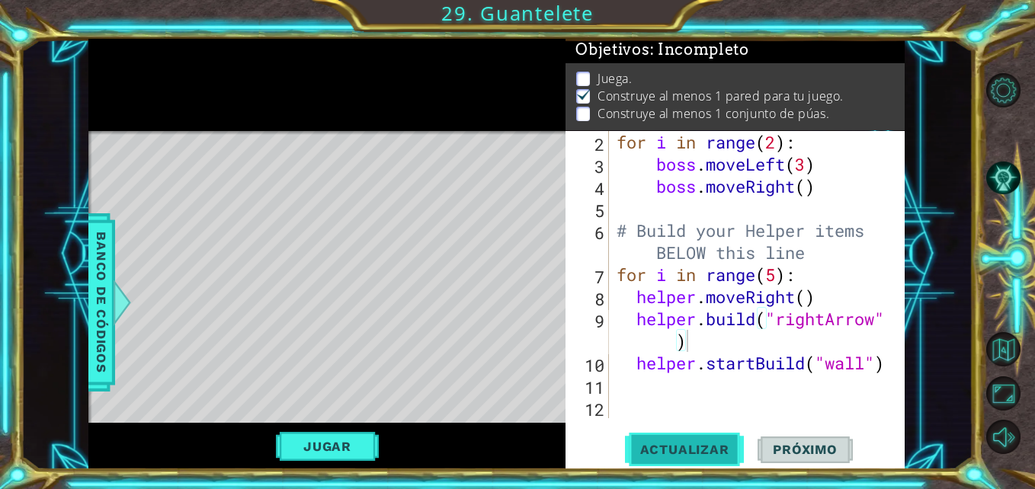
click at [690, 446] on span "Actualizar" at bounding box center [685, 449] width 120 height 15
drag, startPoint x: 818, startPoint y: 301, endPoint x: 798, endPoint y: 293, distance: 20.5
click at [798, 293] on div "for i in range ( 2 ) : boss . moveLeft ( 3 ) boss . moveRight ( ) # Build your …" at bounding box center [754, 296] width 283 height 331
click at [811, 299] on div "for i in range ( 2 ) : boss . moveLeft ( 3 ) boss . moveRight ( ) # Build your …" at bounding box center [754, 296] width 283 height 331
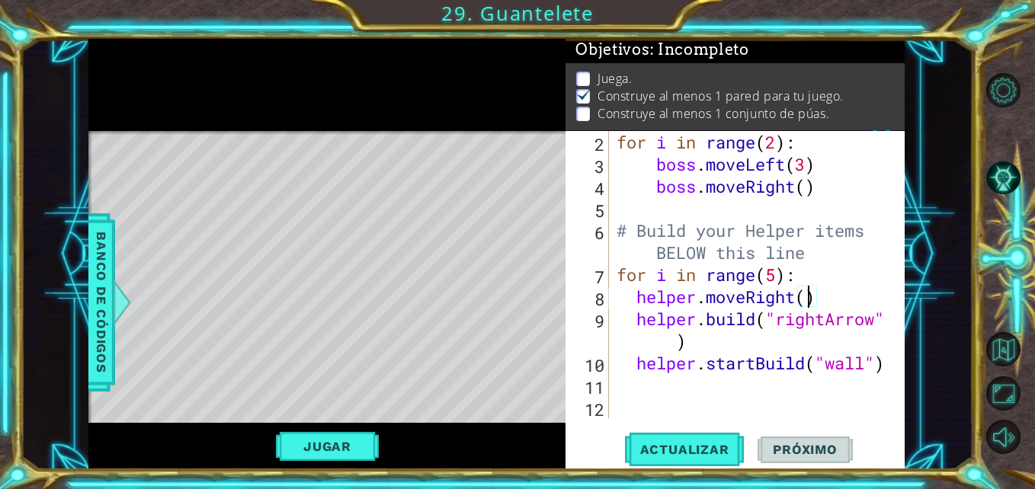
scroll to position [0, 9]
type textarea "helper.moveRight(1)"
click at [671, 438] on button "Actualizar" at bounding box center [685, 450] width 120 height 34
click at [741, 401] on div "for i in range ( 2 ) : boss . moveLeft ( 3 ) boss . moveRight ( ) # Build your …" at bounding box center [754, 296] width 283 height 331
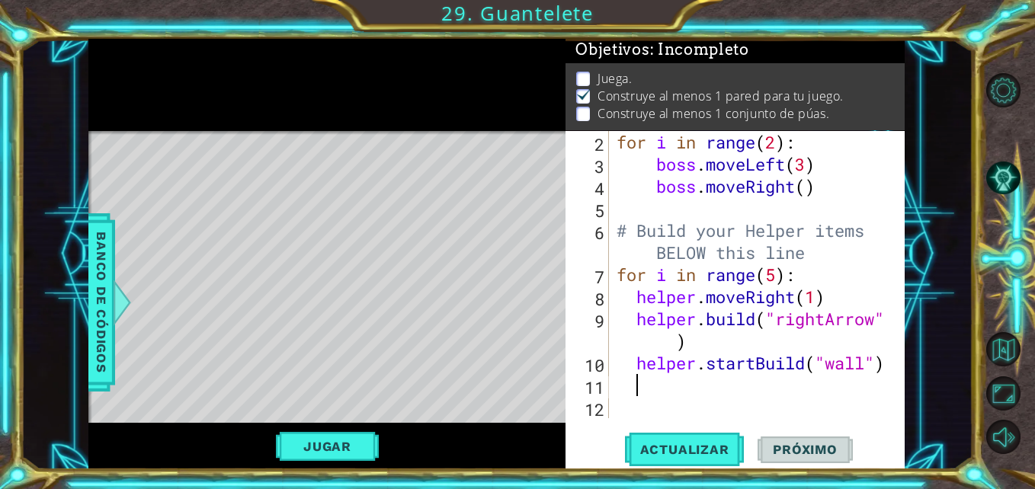
click at [688, 386] on div "for i in range ( 2 ) : boss . moveLeft ( 3 ) boss . moveRight ( ) # Build your …" at bounding box center [754, 296] width 283 height 331
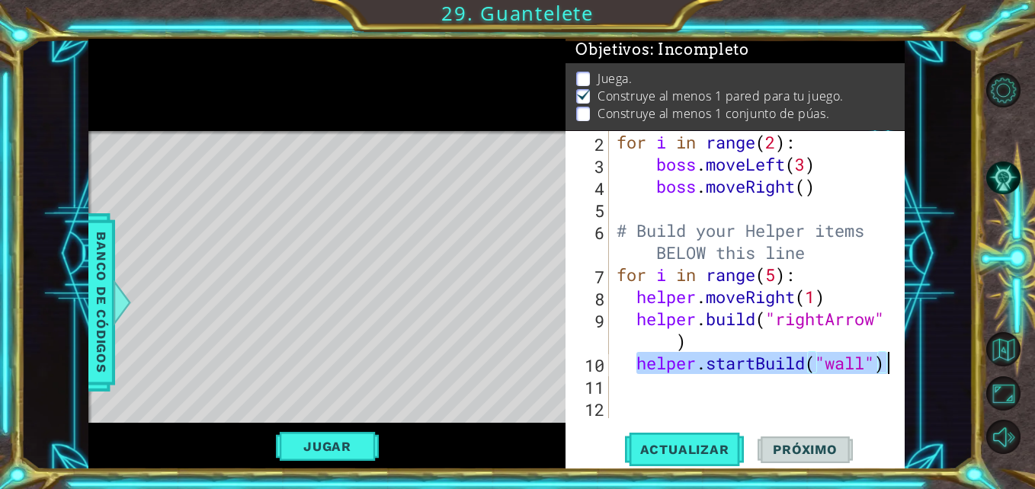
drag, startPoint x: 639, startPoint y: 363, endPoint x: 885, endPoint y: 360, distance: 246.1
click at [885, 360] on div "for i in range ( 2 ) : boss . moveLeft ( 3 ) boss . moveRight ( ) # Build your …" at bounding box center [754, 296] width 283 height 331
type textarea "helper.startBuild("wall")"
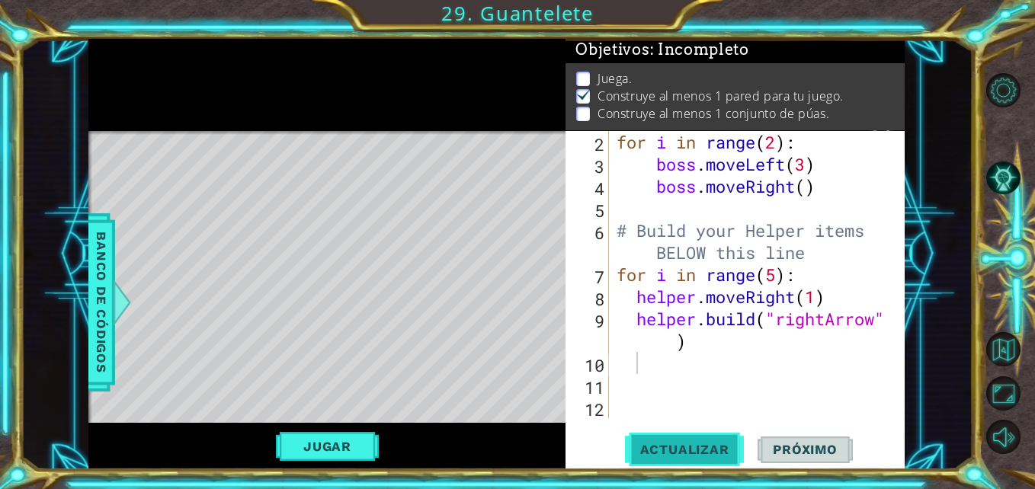
click at [705, 459] on button "Actualizar" at bounding box center [685, 450] width 120 height 34
click at [715, 347] on div "for i in range ( 2 ) : boss . moveLeft ( 3 ) boss . moveRight ( ) # Build your …" at bounding box center [754, 296] width 283 height 331
type textarea "[DOMAIN_NAME]("rightArrow")"
click at [651, 380] on div "for i in range ( 2 ) : boss . moveLeft ( 3 ) boss . moveRight ( ) # Build your …" at bounding box center [754, 296] width 283 height 331
click at [651, 386] on div "for i in range ( 2 ) : boss . moveLeft ( 3 ) boss . moveRight ( ) # Build your …" at bounding box center [754, 296] width 283 height 331
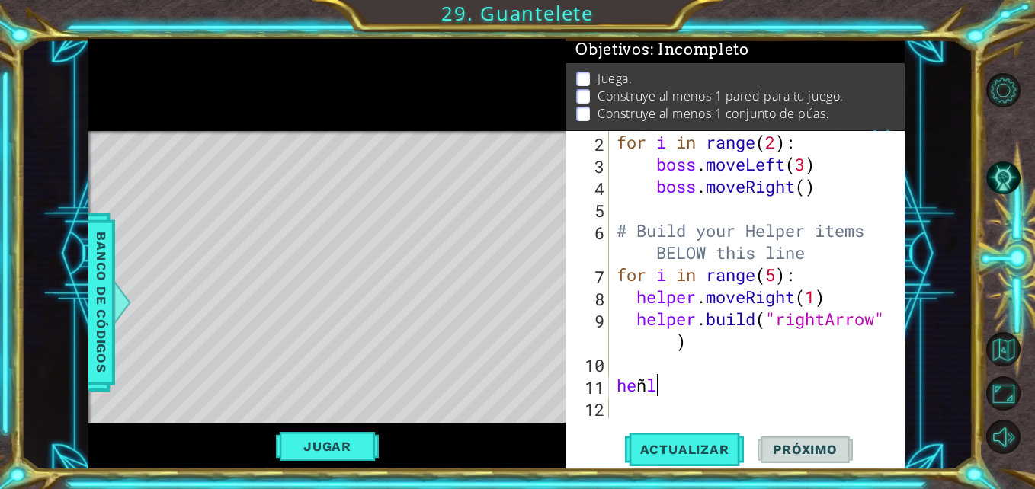
scroll to position [0, 1]
type textarea "he"
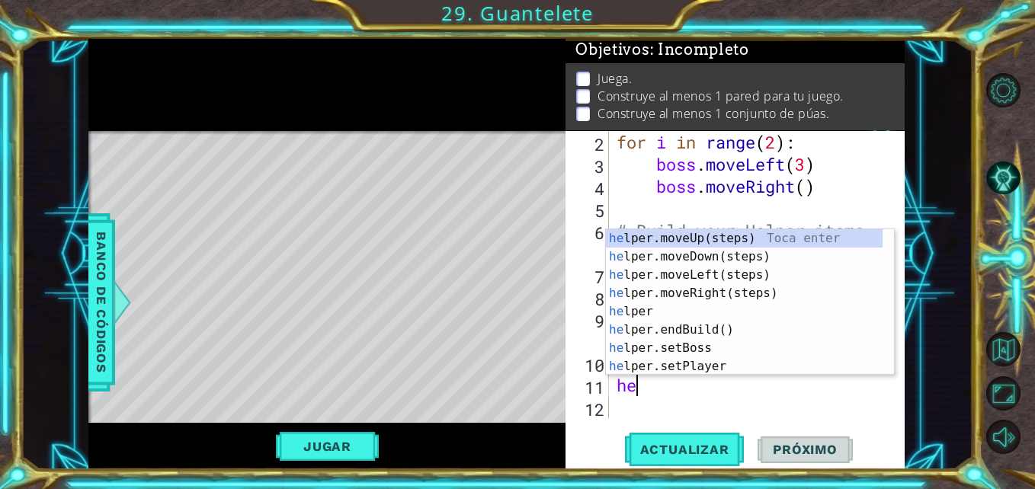
scroll to position [0, 0]
click at [678, 253] on div "he lper.moveUp(steps) Toca enter he lper.moveDown(steps) Toca enter he lper.mov…" at bounding box center [744, 320] width 277 height 183
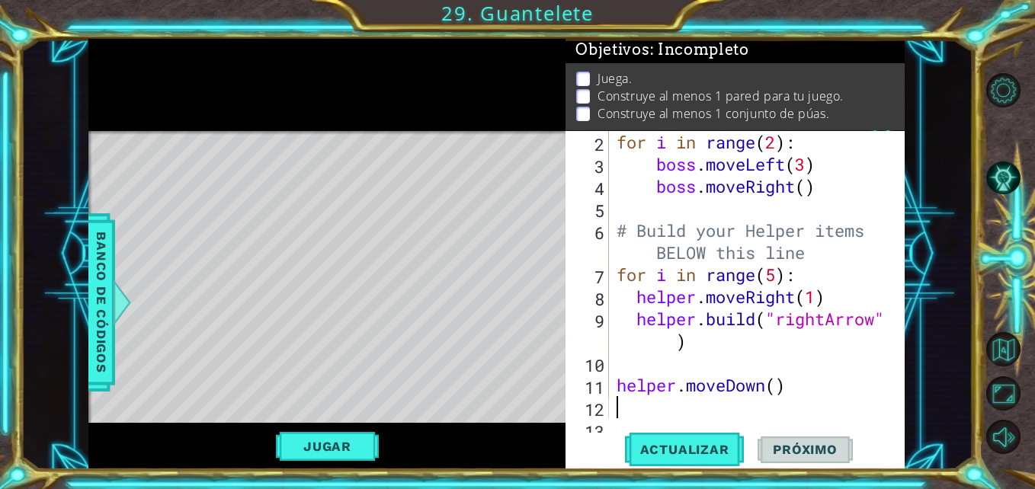
scroll to position [88, 0]
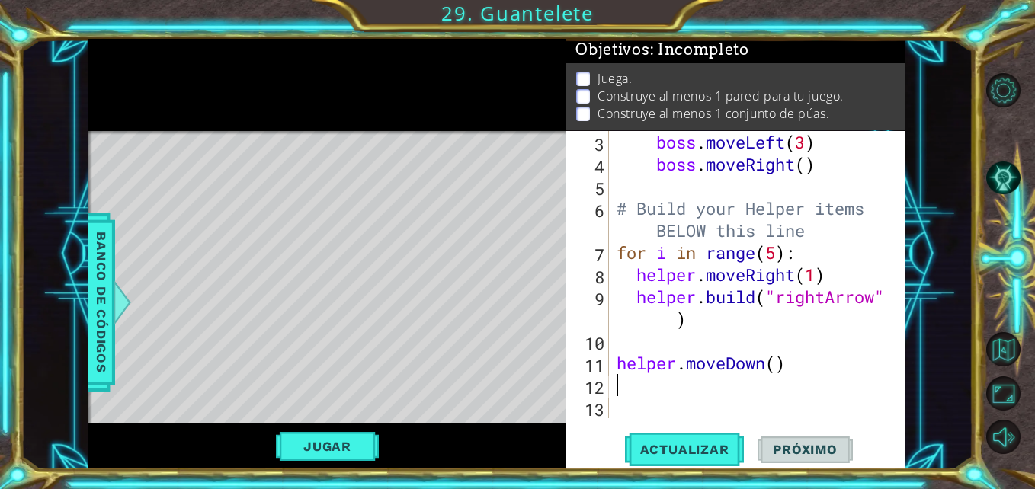
click at [779, 365] on div "boss . moveLeft ( 3 ) boss . moveRight ( ) # Build your Helper items BELOW this…" at bounding box center [754, 296] width 283 height 331
click at [688, 462] on button "Actualizar" at bounding box center [685, 450] width 120 height 34
click at [821, 269] on div "boss . moveLeft ( 3 ) boss . moveRight ( ) # Build your Helper items BELOW this…" at bounding box center [754, 296] width 283 height 331
click at [775, 254] on div "boss . moveLeft ( 3 ) boss . moveRight ( ) # Build your Helper items BELOW this…" at bounding box center [754, 296] width 283 height 331
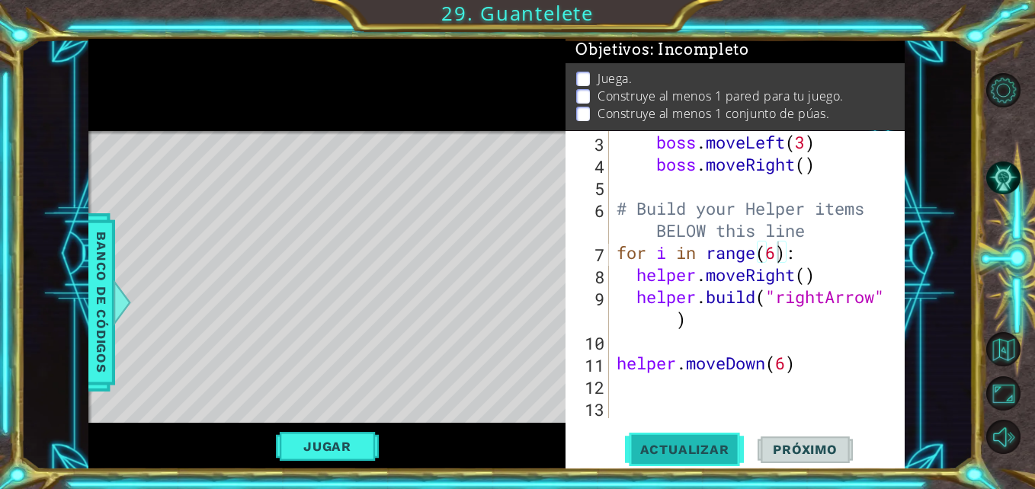
click at [712, 449] on span "Actualizar" at bounding box center [685, 449] width 120 height 15
click at [694, 435] on button "Actualizar" at bounding box center [685, 450] width 120 height 34
click at [779, 256] on div "boss . moveLeft ( 3 ) boss . moveRight ( ) # Build your Helper items BELOW this…" at bounding box center [754, 296] width 283 height 331
type textarea "for i in range(6):"
click at [636, 387] on div "boss . moveLeft ( 3 ) boss . moveRight ( ) # Build your Helper items BELOW this…" at bounding box center [754, 296] width 283 height 331
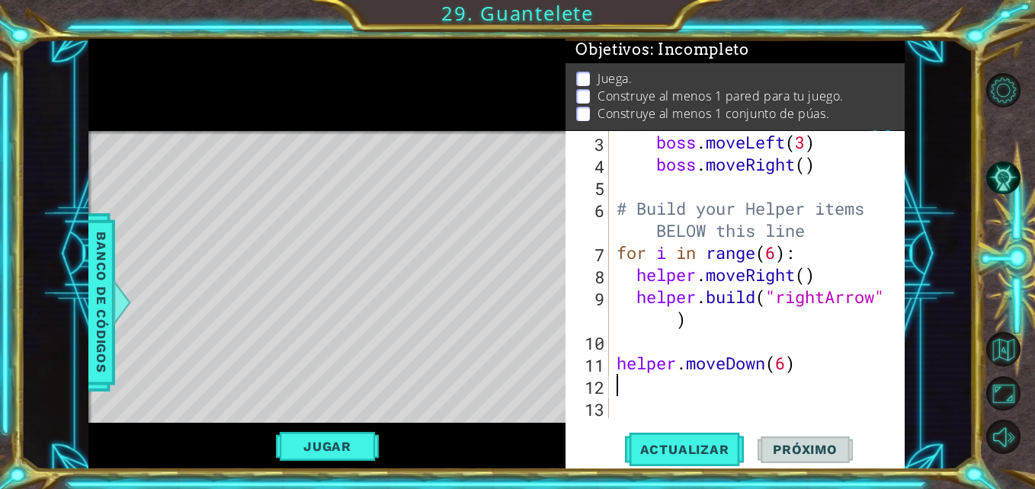
scroll to position [0, 0]
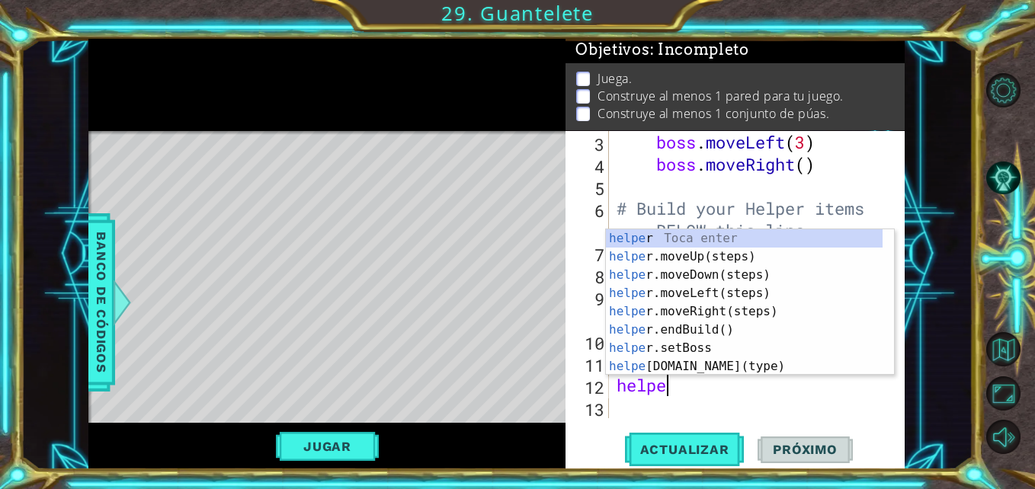
type textarea "helper"
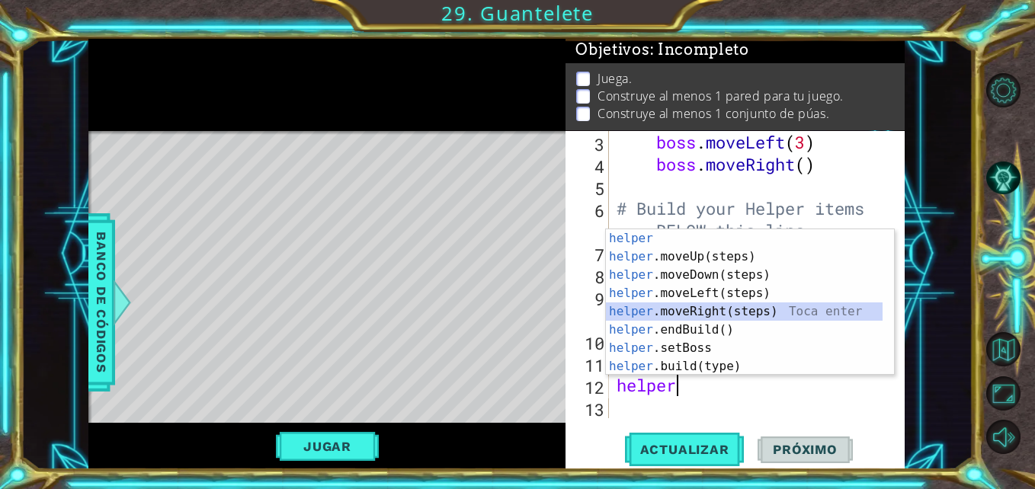
click at [717, 309] on div "helper Toca enter helper .moveUp(steps) Toca enter helper .moveDown(steps) Toca…" at bounding box center [744, 320] width 277 height 183
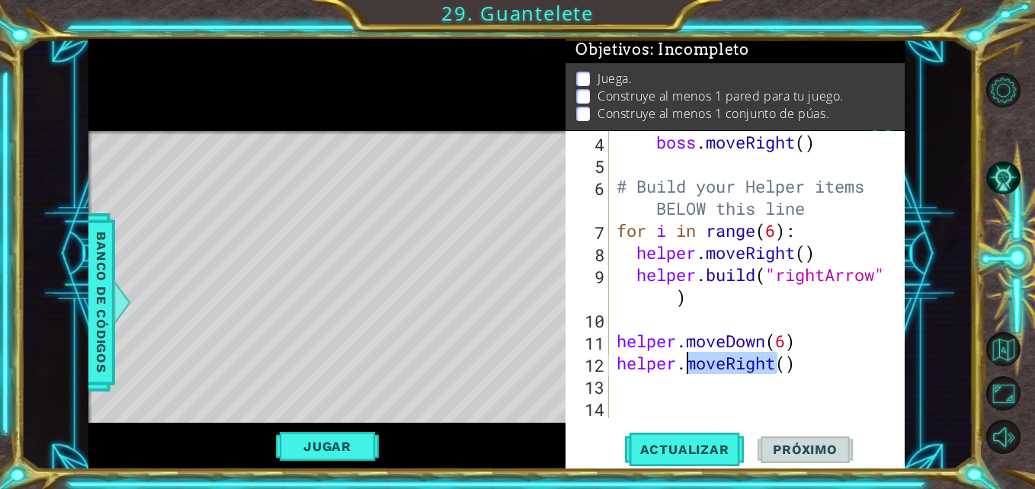
drag, startPoint x: 776, startPoint y: 364, endPoint x: 688, endPoint y: 362, distance: 87.7
click at [688, 362] on div "boss . moveRight ( ) # Build your Helper items BELOW this line for i in range (…" at bounding box center [754, 296] width 283 height 331
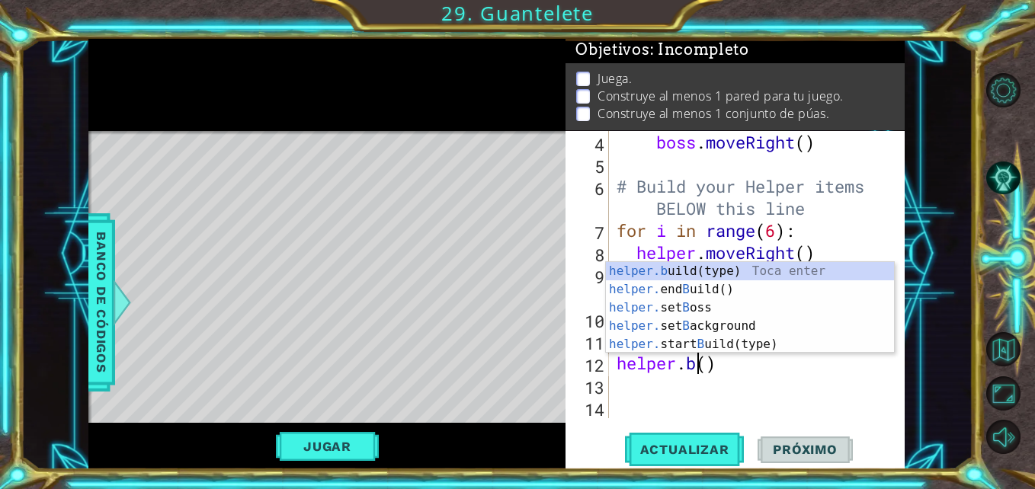
scroll to position [0, 5]
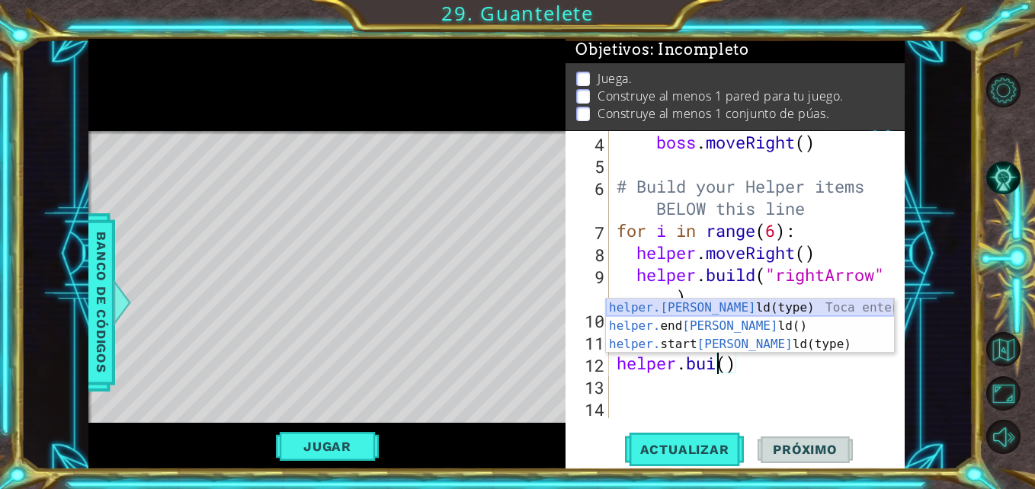
click at [689, 308] on div "helper.[PERSON_NAME](type) Toca enter helper. end [PERSON_NAME]() Toca enter he…" at bounding box center [750, 344] width 288 height 91
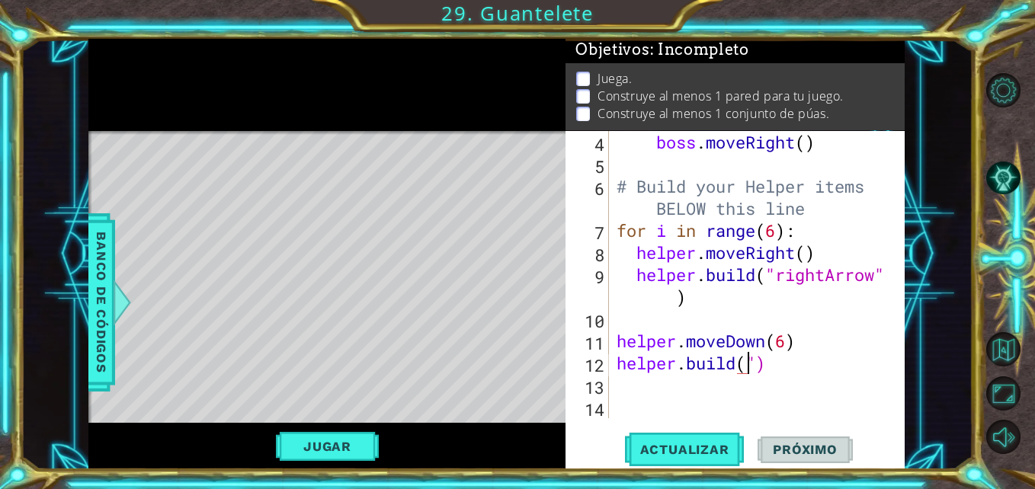
scroll to position [0, 7]
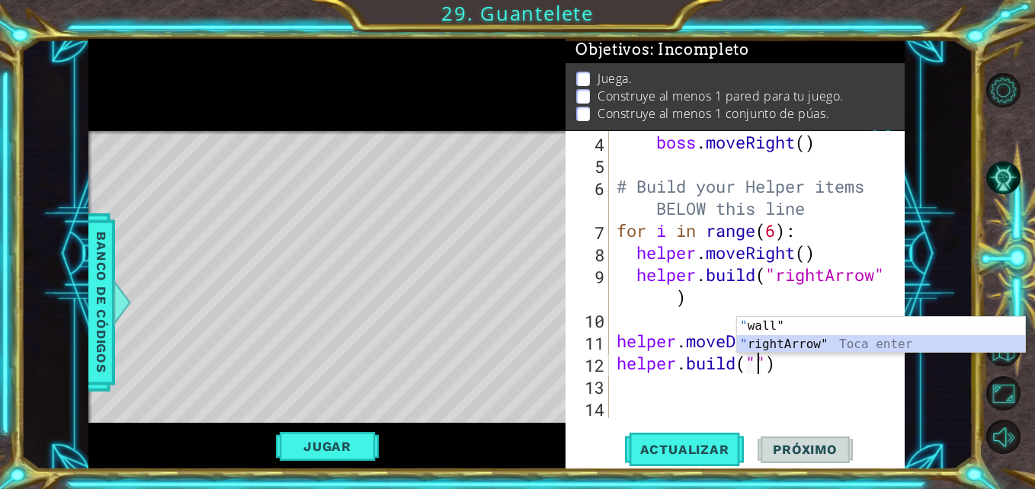
click at [795, 341] on div "" wall" Toca enter " rightArrow" Toca enter" at bounding box center [881, 353] width 288 height 73
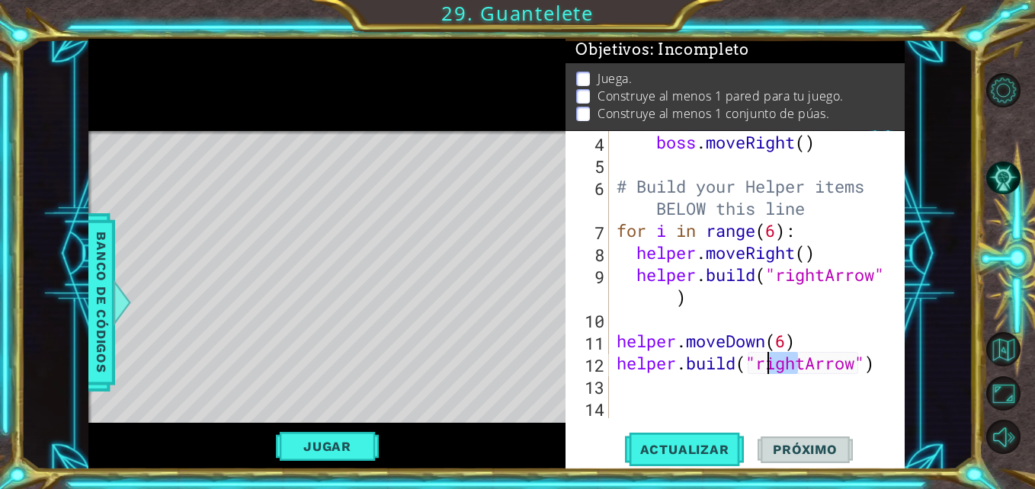
drag, startPoint x: 800, startPoint y: 363, endPoint x: 754, endPoint y: 360, distance: 46.6
click at [754, 360] on div "boss . moveRight ( ) # Build your Helper items BELOW this line for i in range (…" at bounding box center [754, 296] width 283 height 331
click at [806, 361] on div "boss . moveRight ( ) # Build your Helper items BELOW this line for i in range (…" at bounding box center [754, 296] width 283 height 331
type textarea "[DOMAIN_NAME]("downArrow")"
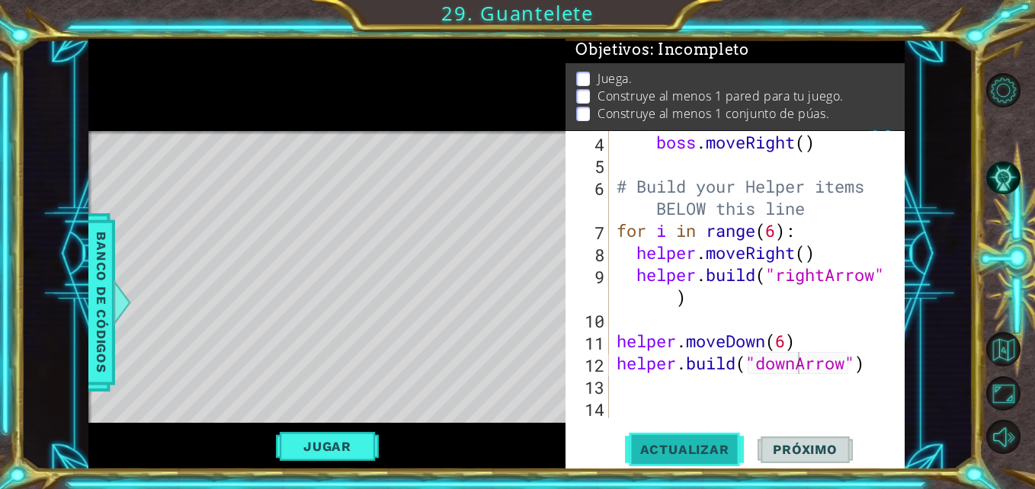
click at [677, 456] on span "Actualizar" at bounding box center [685, 449] width 120 height 15
click at [696, 322] on div "boss . moveRight ( ) # Build your Helper items BELOW this line for i in range (…" at bounding box center [754, 296] width 283 height 331
click at [689, 443] on span "Actualizar" at bounding box center [685, 449] width 120 height 15
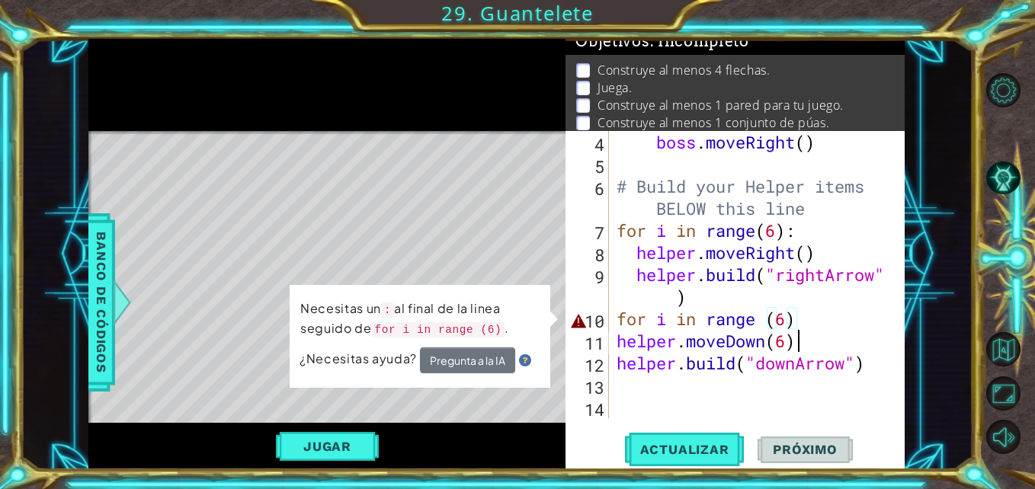
click at [805, 330] on div "boss . moveRight ( ) # Build your Helper items BELOW this line for i in range (…" at bounding box center [754, 296] width 283 height 331
click at [805, 327] on div "boss . moveRight ( ) # Build your Helper items BELOW this line for i in range (…" at bounding box center [754, 296] width 283 height 331
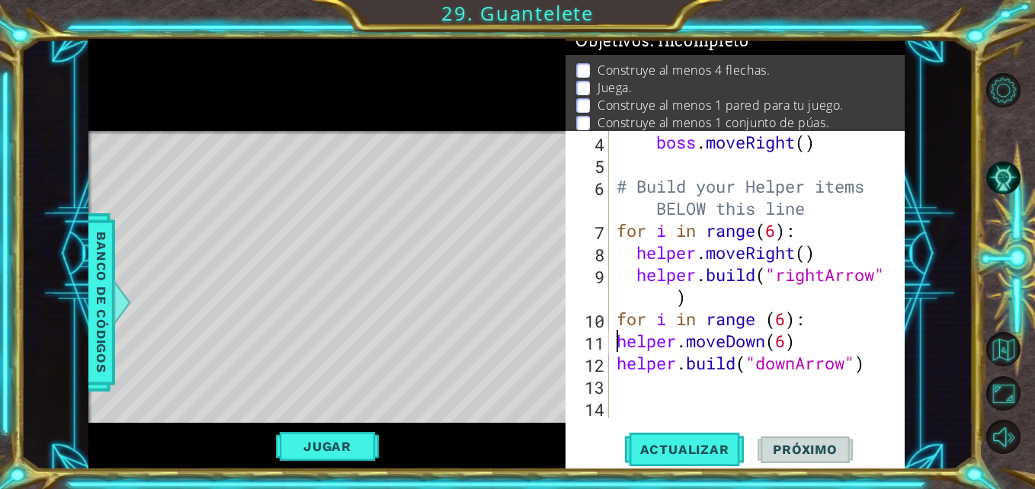
click at [616, 338] on div "boss . moveRight ( ) # Build your Helper items BELOW this line for i in range (…" at bounding box center [754, 296] width 283 height 331
click at [612, 362] on div "helper.moveDown(6) 4 5 6 7 8 9 10 11 12 13 14 boss . moveRight ( ) # Build your…" at bounding box center [732, 274] width 335 height 287
click at [617, 362] on div "boss . moveRight ( ) # Build your Helper items BELOW this line for i in range (…" at bounding box center [754, 296] width 283 height 331
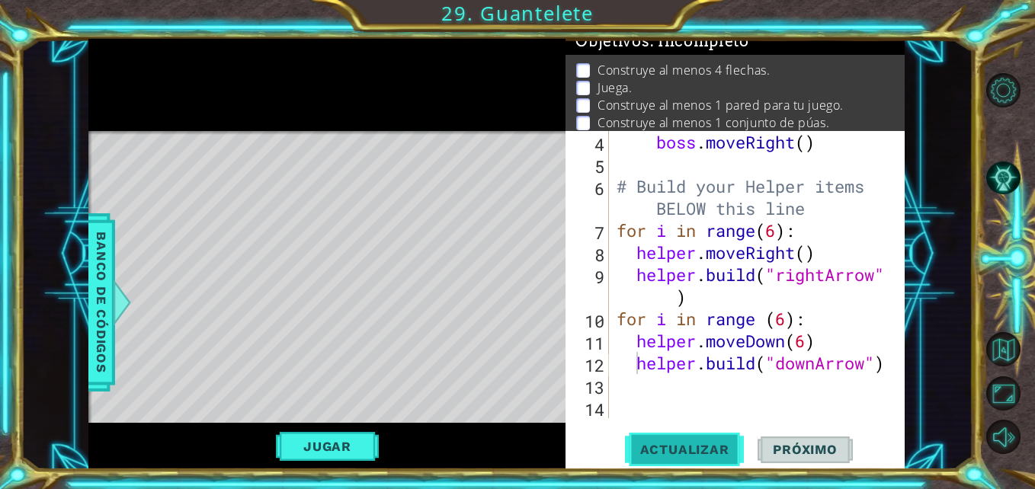
click at [684, 453] on span "Actualizar" at bounding box center [685, 449] width 120 height 15
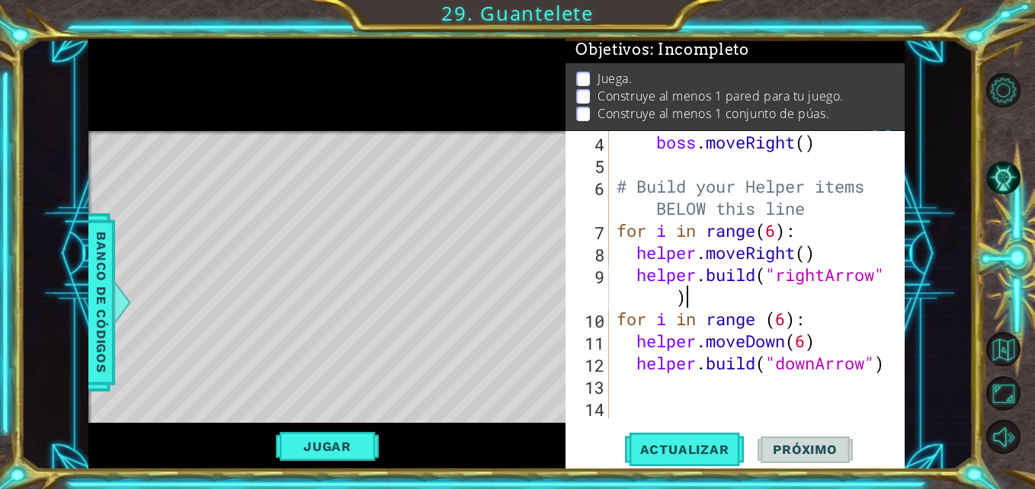
click at [719, 293] on div "boss . moveRight ( ) # Build your Helper items BELOW this line for i in range (…" at bounding box center [754, 296] width 283 height 331
type textarea "[DOMAIN_NAME]("rightArrow")"
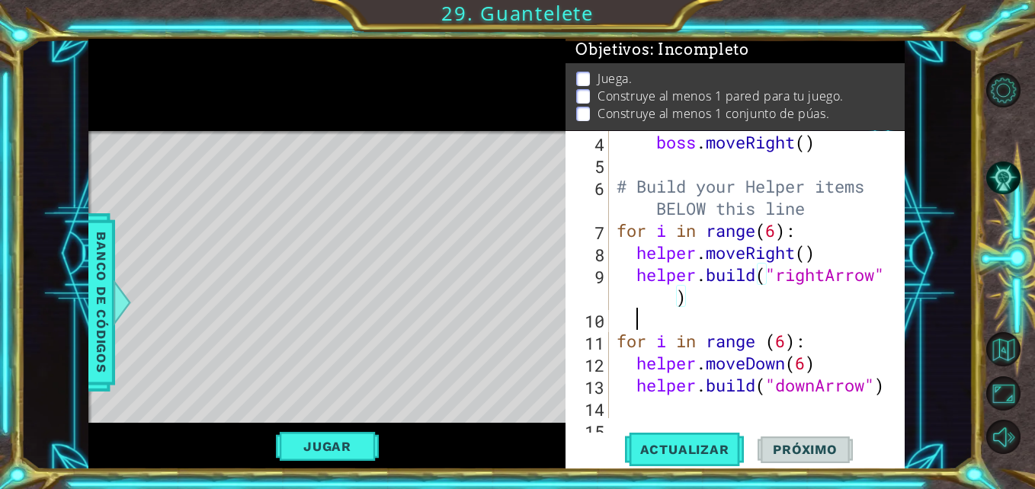
scroll to position [0, 0]
click at [667, 456] on span "Actualizar" at bounding box center [685, 449] width 120 height 15
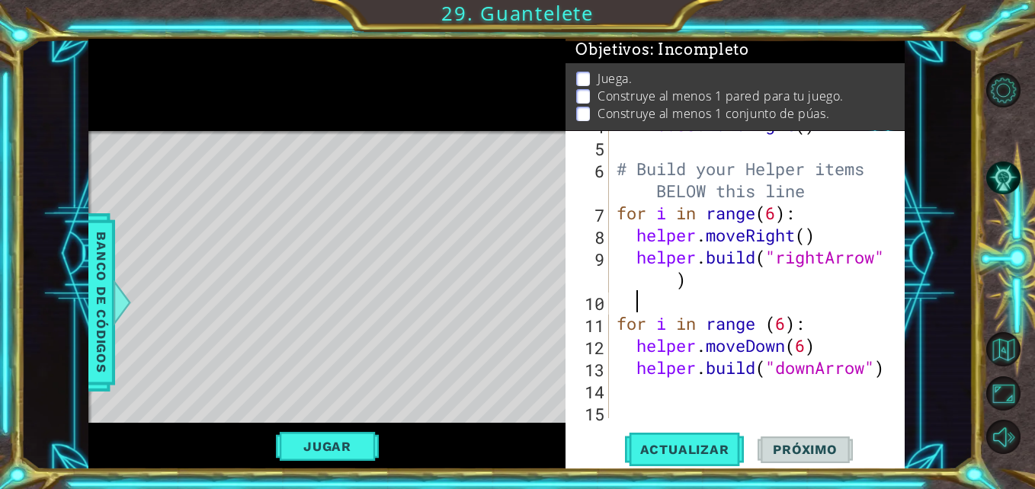
scroll to position [133, 0]
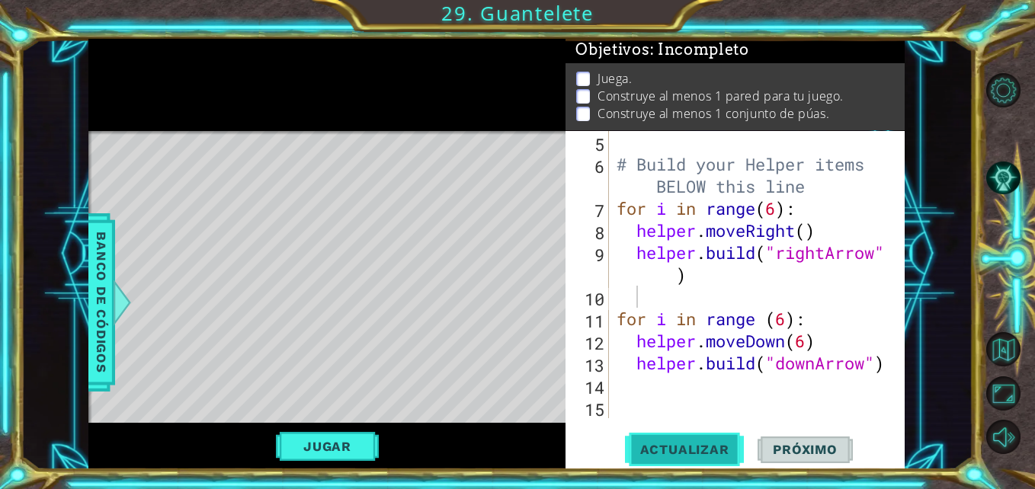
click at [643, 448] on span "Actualizar" at bounding box center [685, 449] width 120 height 15
click at [658, 449] on span "Actualizar" at bounding box center [685, 449] width 120 height 15
click at [640, 386] on div "# Build your Helper items BELOW this line for i in range ( 6 ) : helper . moveR…" at bounding box center [754, 296] width 283 height 331
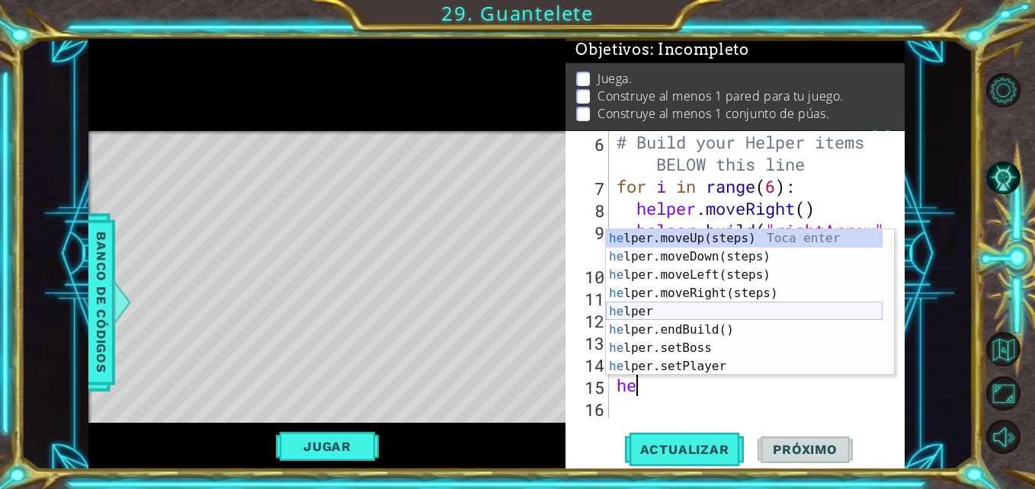
click at [675, 312] on div "he lper.moveUp(steps) Toca enter he lper.moveDown(steps) Toca enter he lper.mov…" at bounding box center [744, 320] width 277 height 183
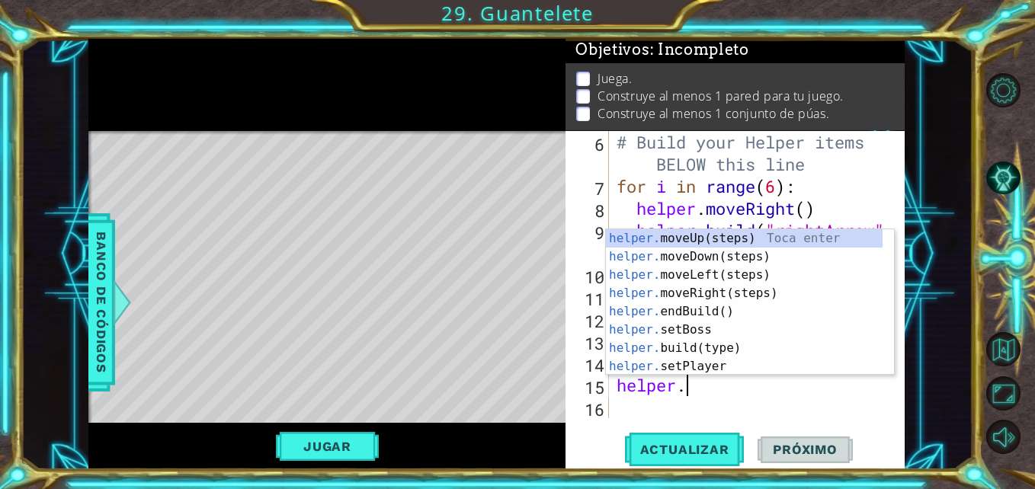
scroll to position [0, 2]
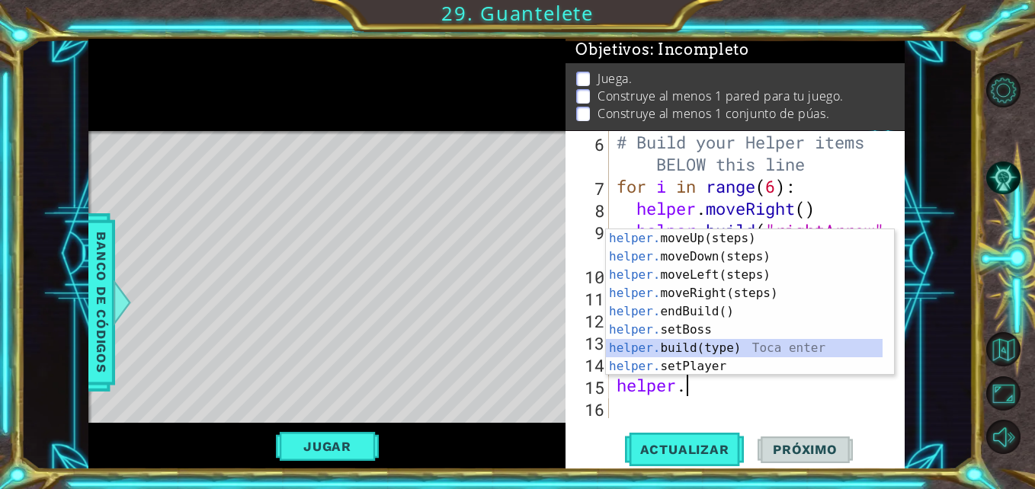
click at [712, 347] on div "helper. moveUp(steps) Toca enter helper. moveDown(steps) Toca enter helper. mov…" at bounding box center [744, 320] width 277 height 183
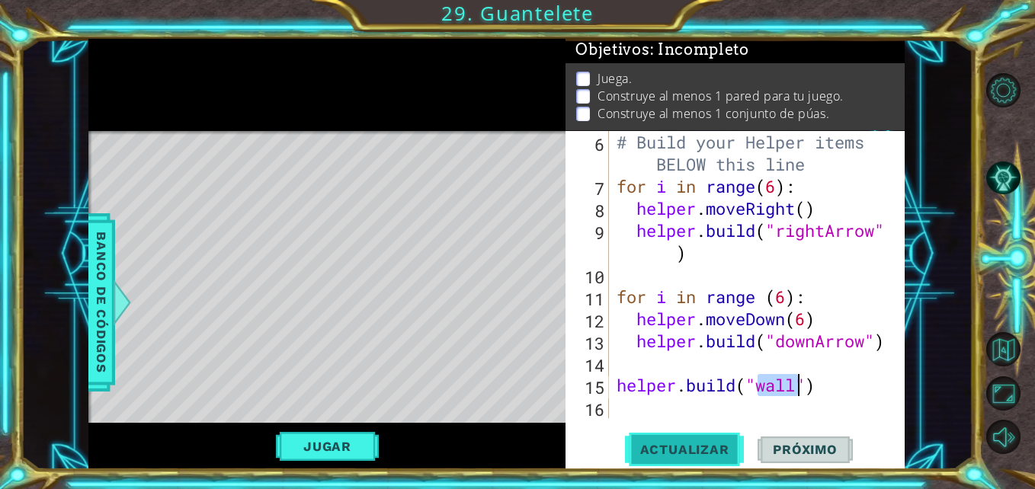
type textarea "[DOMAIN_NAME]("wall")"
click at [696, 451] on span "Actualizar" at bounding box center [685, 449] width 120 height 15
click at [729, 361] on div "# Build your Helper items BELOW this line for i in range ( 6 ) : helper . moveR…" at bounding box center [754, 308] width 283 height 354
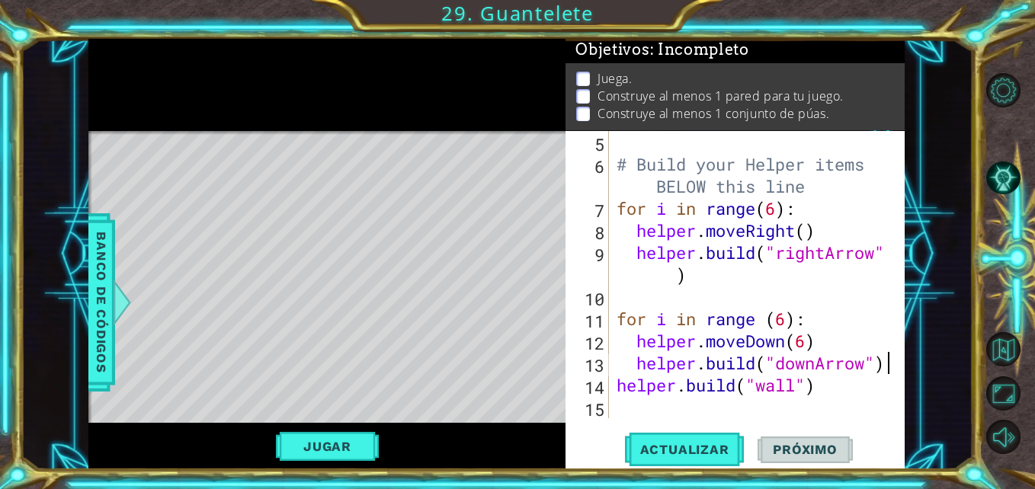
scroll to position [133, 0]
click at [700, 437] on button "Actualizar" at bounding box center [685, 450] width 120 height 34
click at [820, 386] on div "# Build your Helper items BELOW this line for i in range ( 6 ) : helper . moveR…" at bounding box center [754, 296] width 283 height 331
click at [619, 383] on div "# Build your Helper items BELOW this line for i in range ( 6 ) : helper . moveR…" at bounding box center [754, 296] width 283 height 331
type textarea "[DOMAIN_NAME]("wall")"
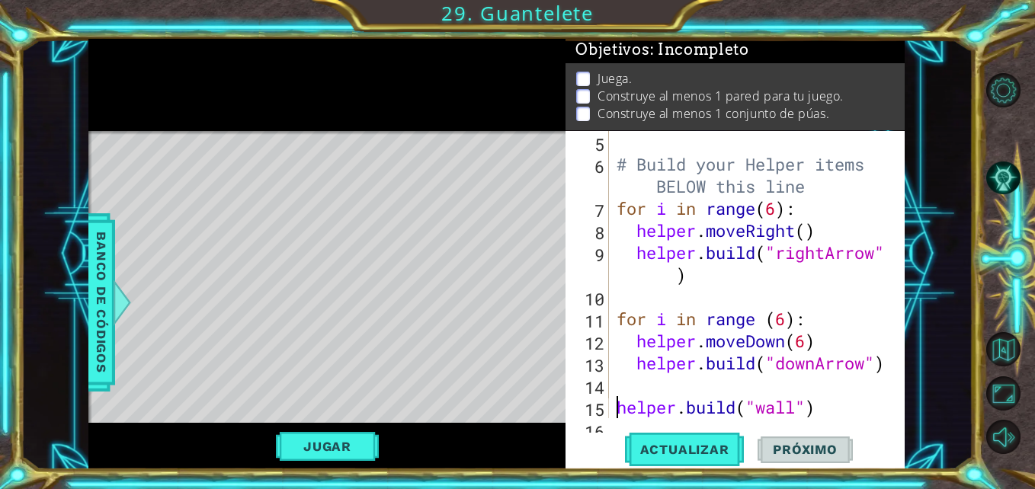
scroll to position [155, 0]
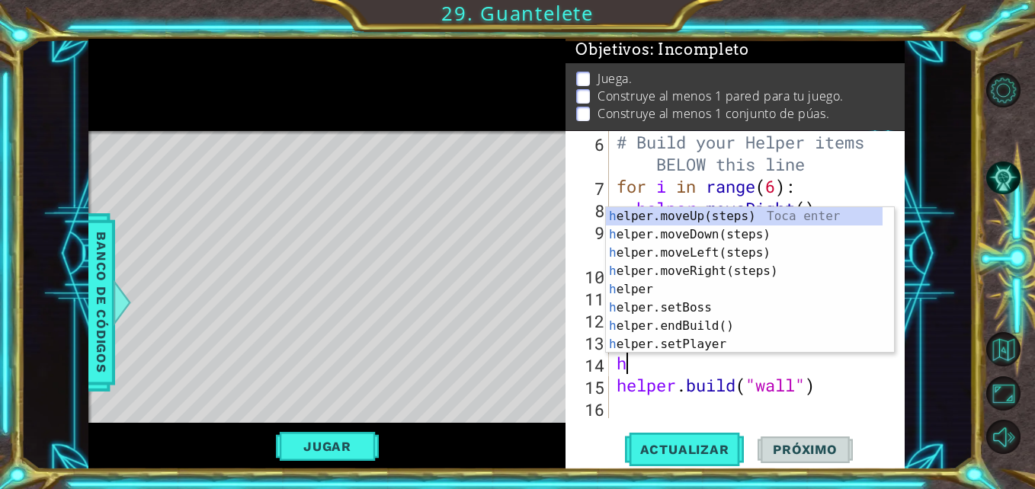
type textarea "he"
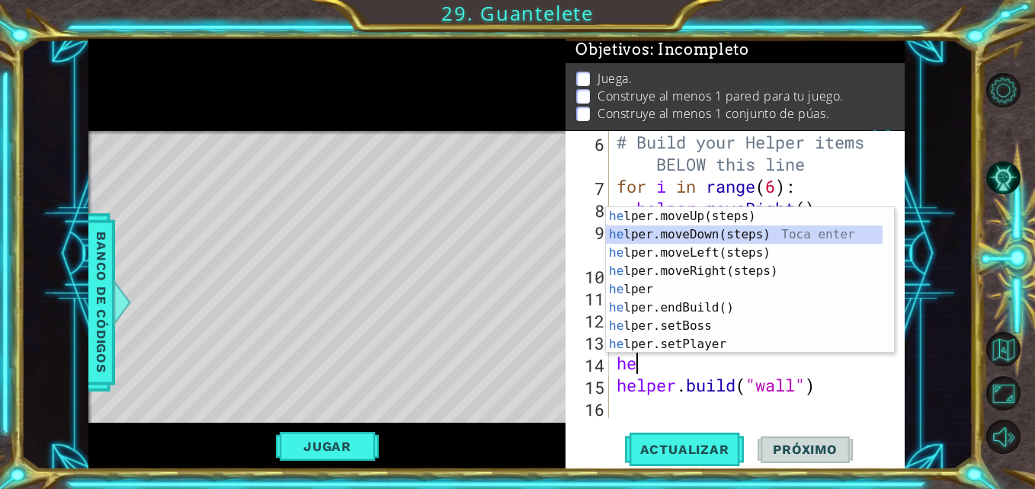
click at [706, 226] on div "he lper.moveUp(steps) Toca enter he lper.moveDown(steps) Toca enter he lper.mov…" at bounding box center [744, 298] width 277 height 183
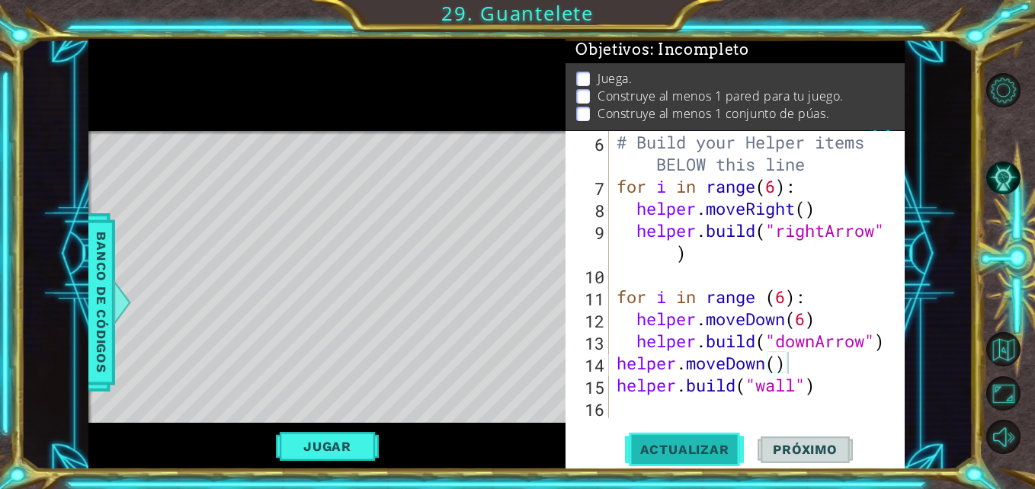
click at [693, 451] on span "Actualizar" at bounding box center [685, 449] width 120 height 15
click at [1001, 179] on button "Pista IA" at bounding box center [1003, 178] width 34 height 34
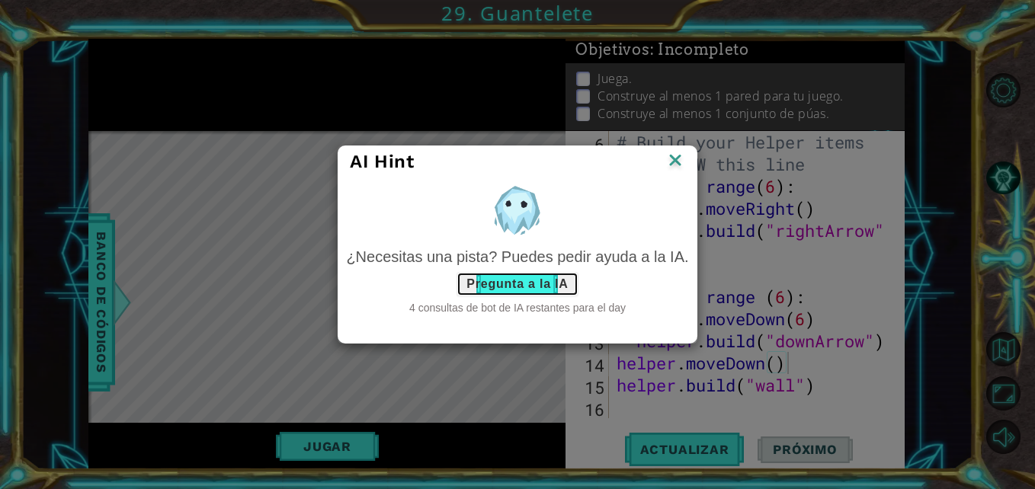
click at [539, 285] on button "Pregunta a la IA" at bounding box center [516, 284] width 121 height 24
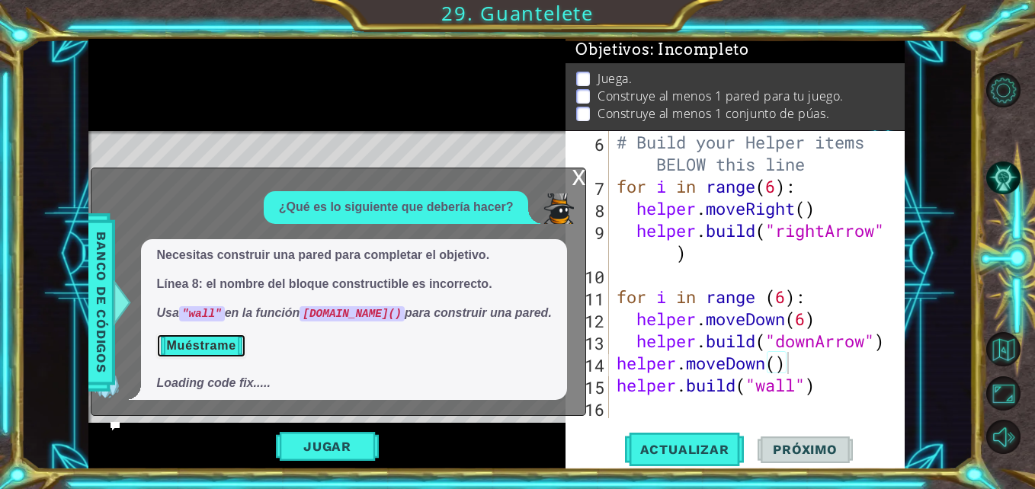
click at [229, 344] on button "Muéstrame" at bounding box center [200, 346] width 89 height 24
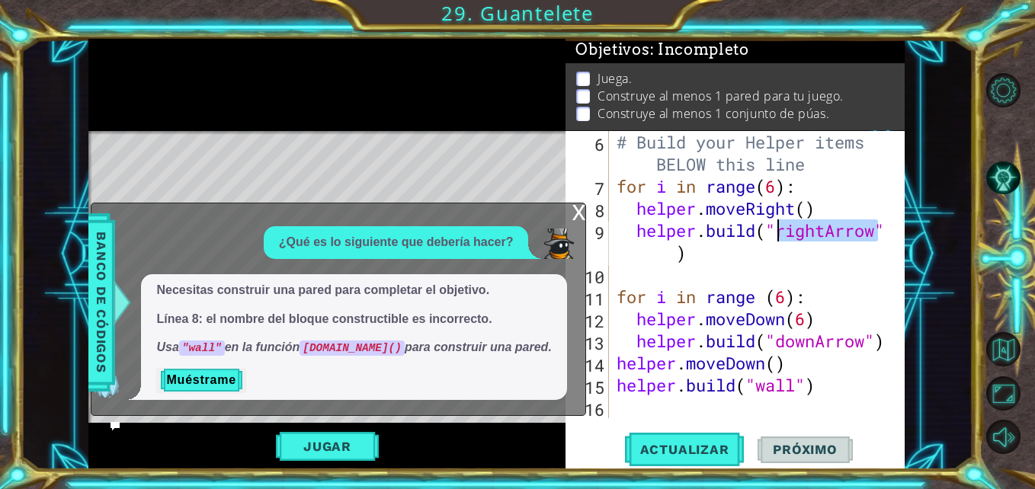
drag, startPoint x: 882, startPoint y: 231, endPoint x: 781, endPoint y: 229, distance: 101.3
click at [781, 229] on div "# Build your Helper items BELOW this line for i in range ( 6 ) : helper . moveR…" at bounding box center [754, 308] width 283 height 354
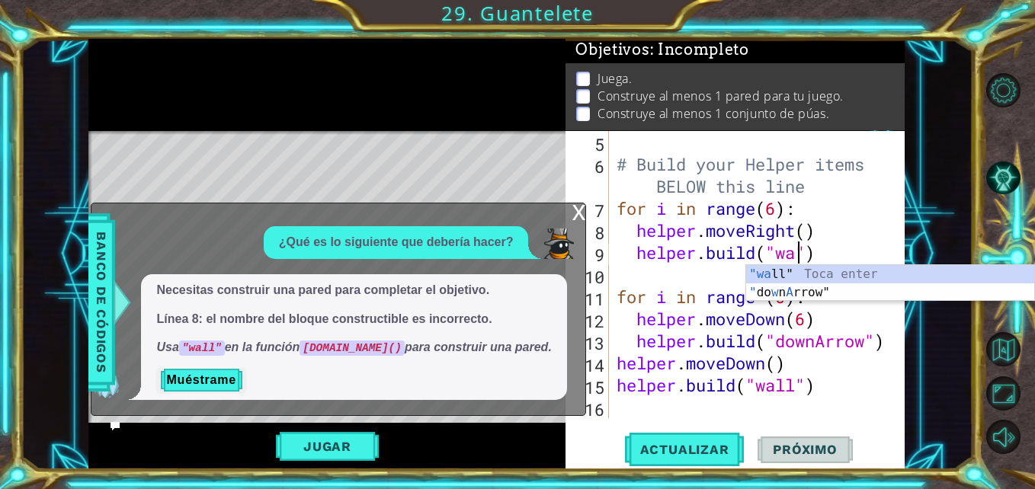
scroll to position [0, 8]
click at [811, 275] on div ""wa ll" Toca enter " do w n A rrow" Toca enter" at bounding box center [890, 301] width 288 height 73
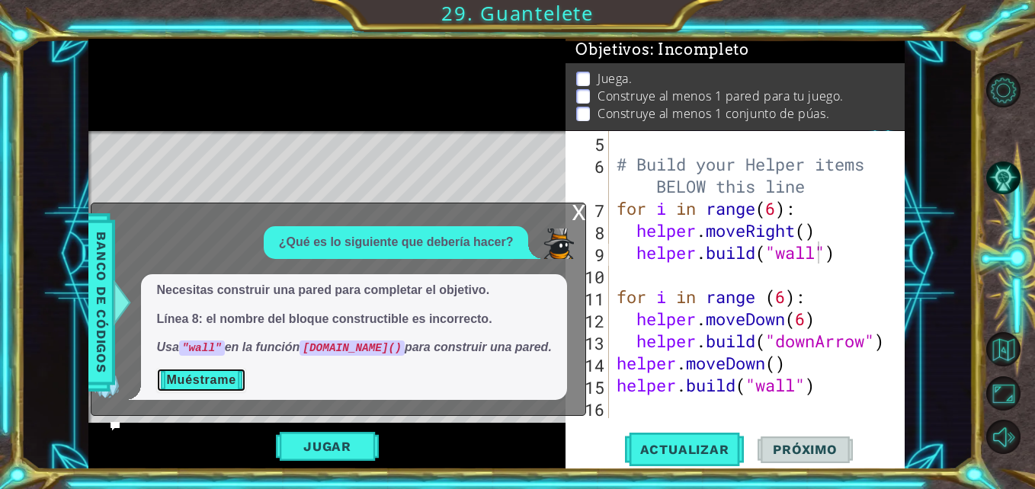
click at [230, 387] on button "Muéstrame" at bounding box center [200, 380] width 89 height 24
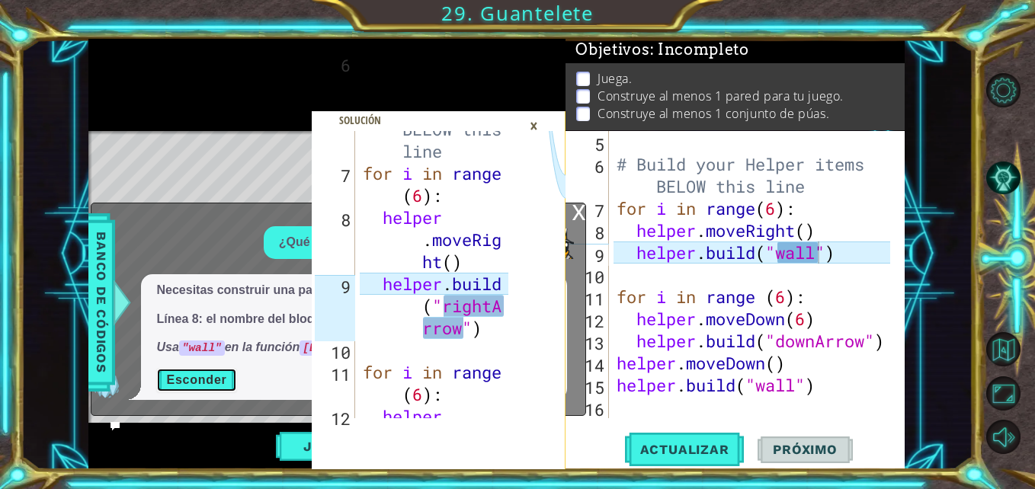
scroll to position [413, 0]
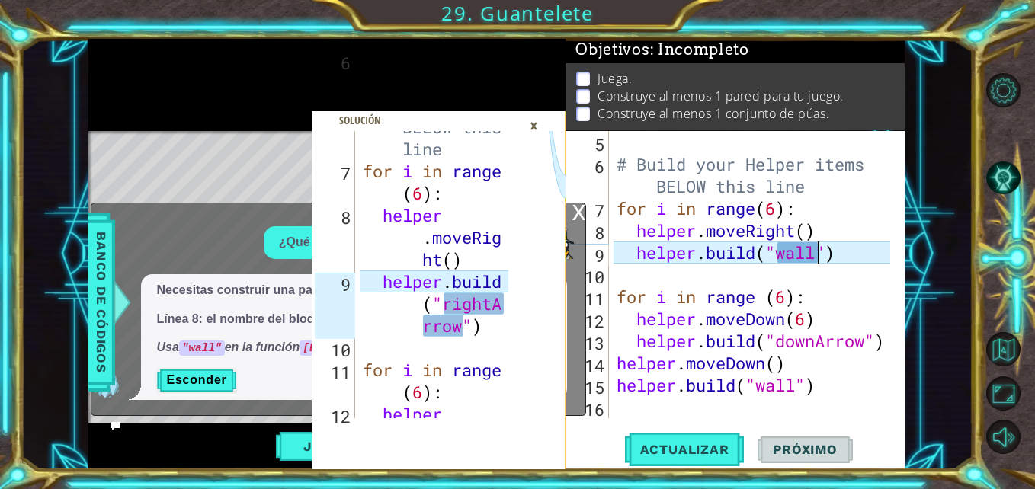
click at [815, 251] on div "# Build your Helper items BELOW this line for i in range ( 6 ) : helper . moveR…" at bounding box center [754, 296] width 283 height 331
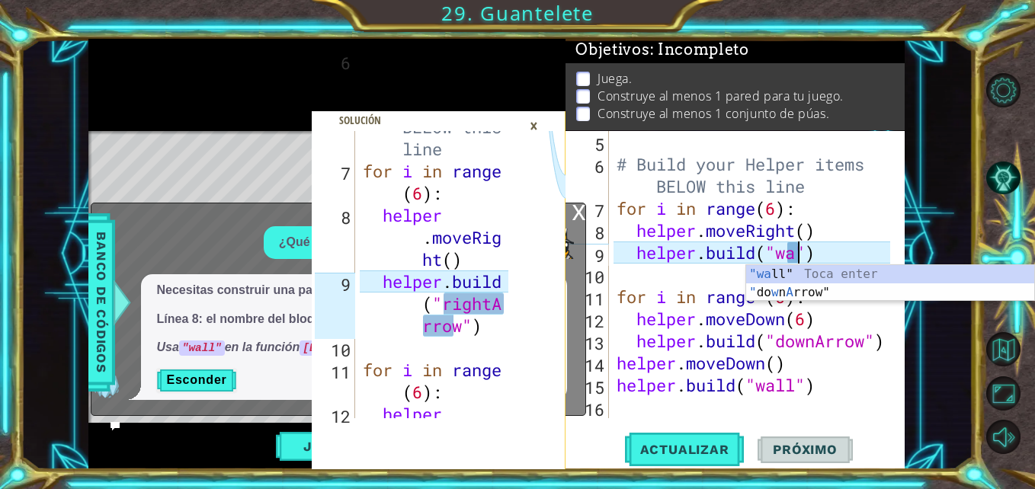
scroll to position [0, 8]
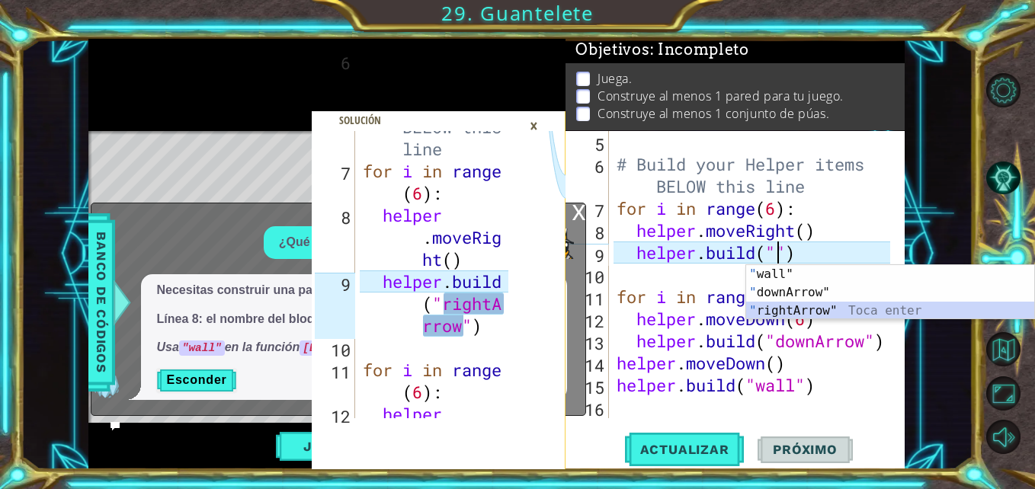
click at [828, 313] on div "" wall" Toca enter " downArrow" Toca enter " rightArrow" Toca enter" at bounding box center [890, 310] width 288 height 91
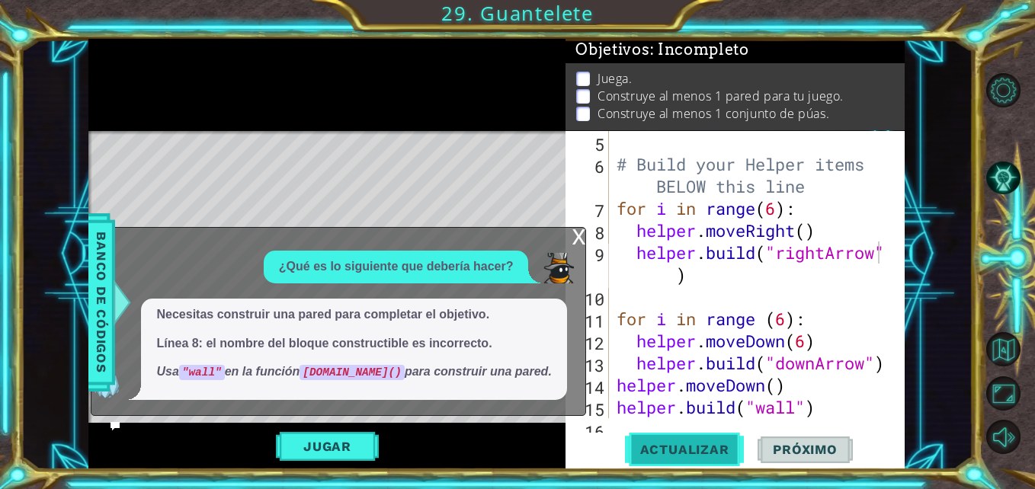
click at [722, 458] on button "Actualizar" at bounding box center [685, 450] width 120 height 34
click at [1013, 179] on button "Pista IA" at bounding box center [1003, 178] width 34 height 34
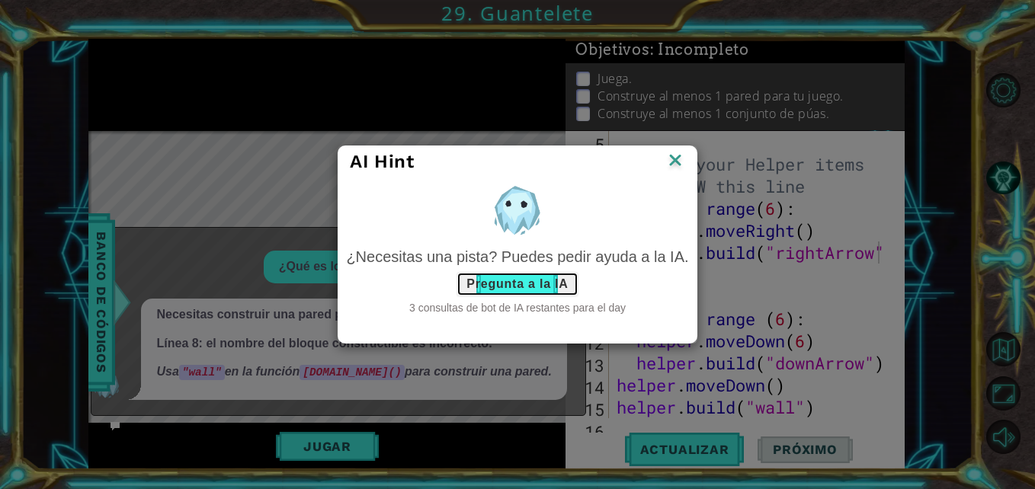
click at [504, 281] on button "Pregunta a la IA" at bounding box center [516, 284] width 121 height 24
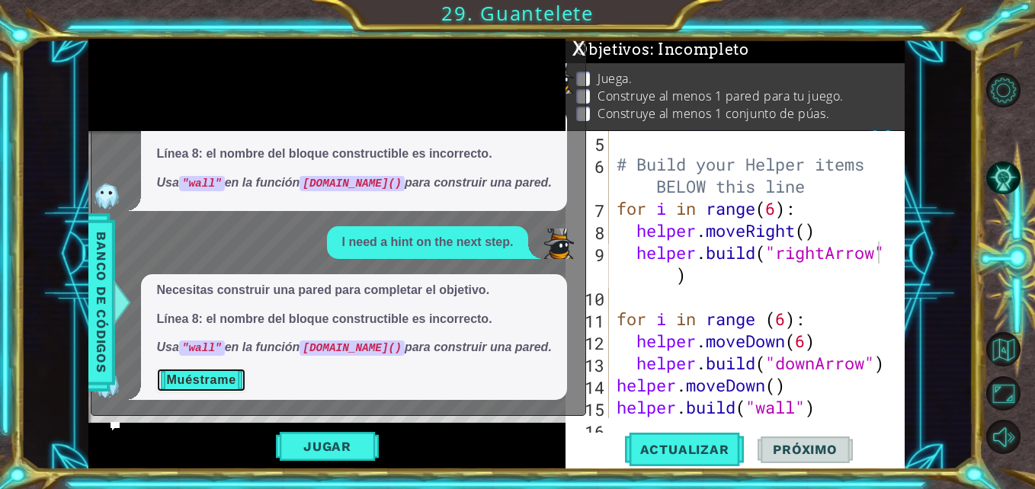
click at [187, 371] on button "Muéstrame" at bounding box center [200, 380] width 89 height 24
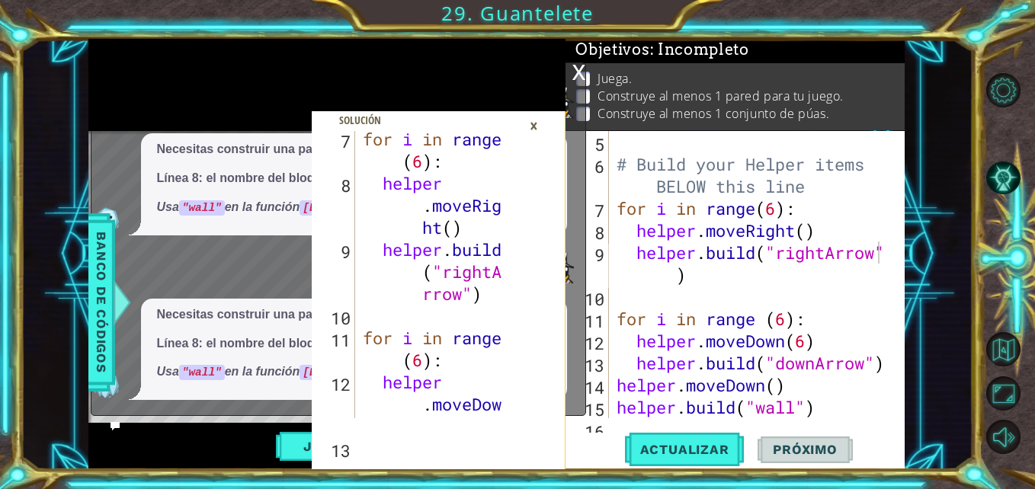
scroll to position [442, 0]
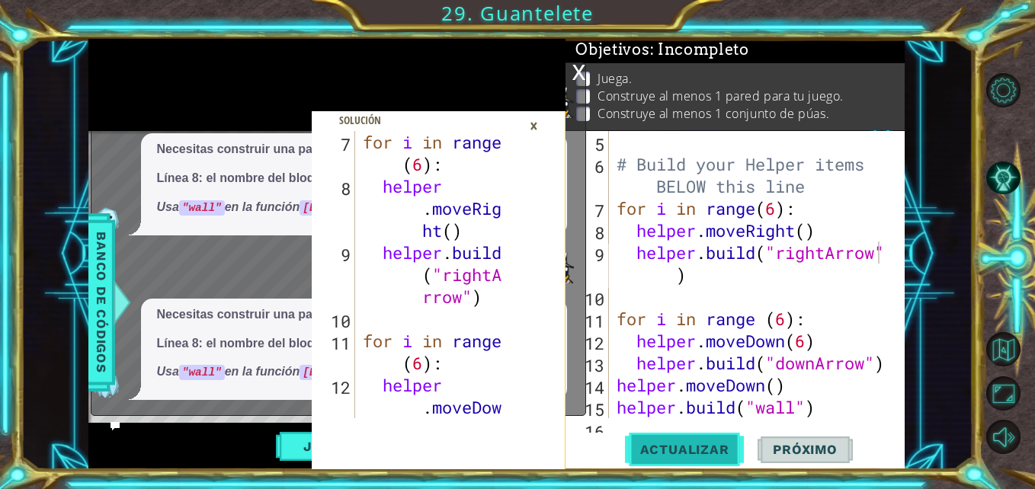
click at [662, 447] on span "Actualizar" at bounding box center [685, 449] width 120 height 15
click at [227, 277] on div "I need a hint on the next step." at bounding box center [334, 267] width 486 height 33
click at [540, 126] on div "×" at bounding box center [534, 126] width 24 height 26
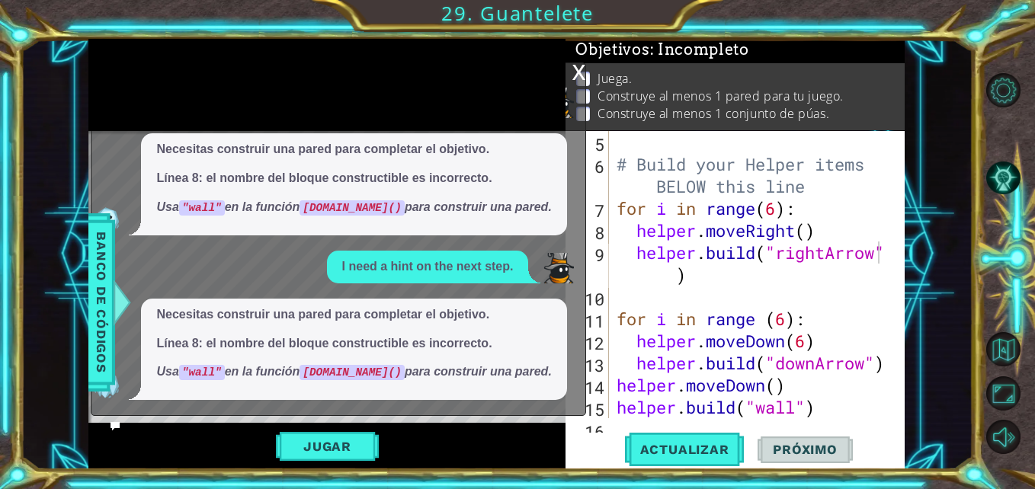
click at [581, 75] on div "x" at bounding box center [578, 70] width 14 height 15
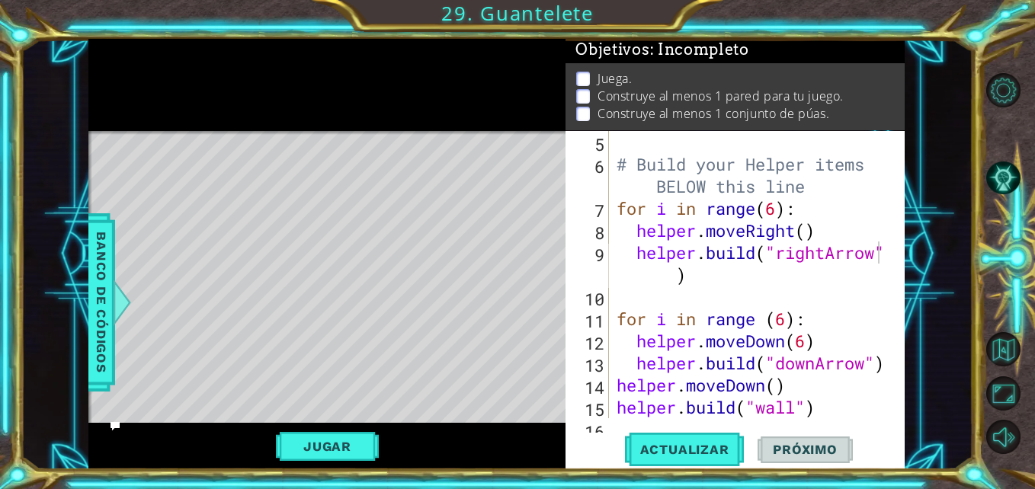
scroll to position [155, 0]
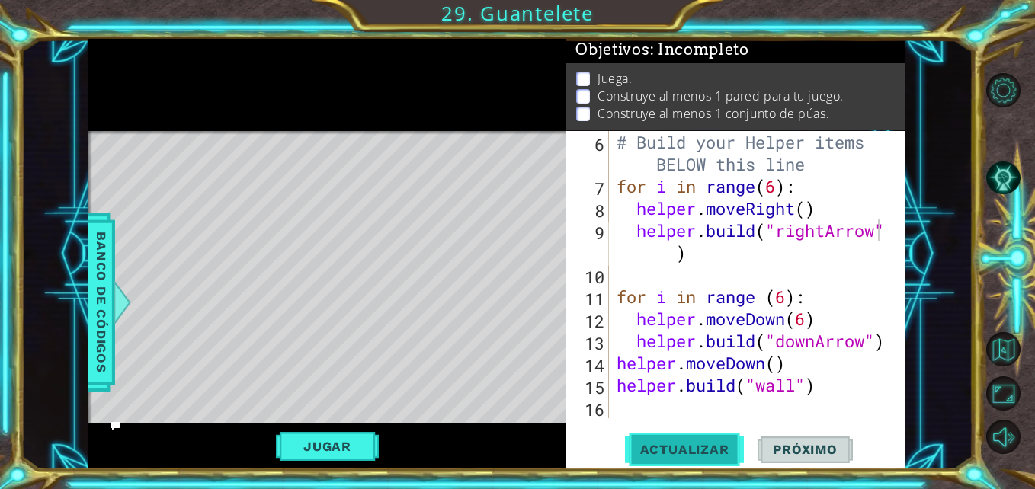
click at [661, 439] on button "Actualizar" at bounding box center [685, 450] width 120 height 34
click at [357, 437] on button "Jugar" at bounding box center [327, 446] width 103 height 29
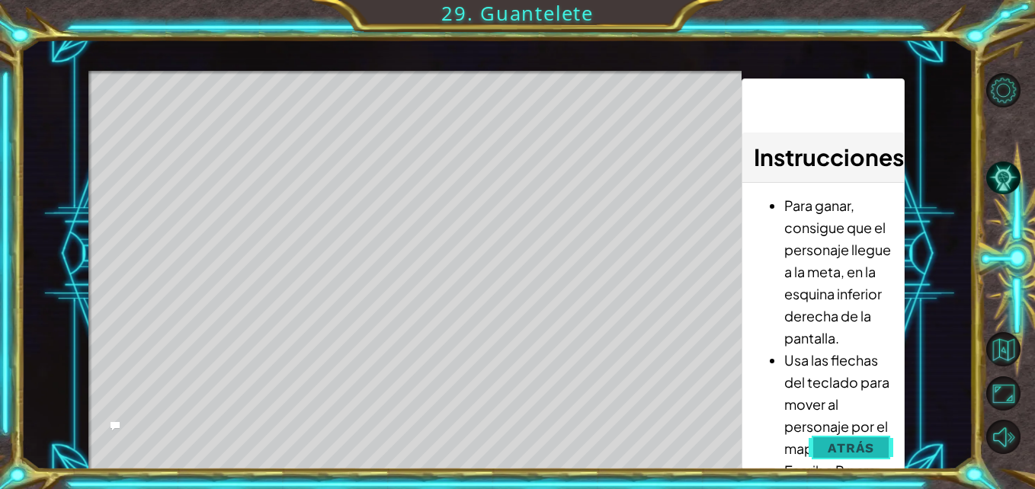
click at [837, 436] on button "Atrás" at bounding box center [850, 448] width 85 height 30
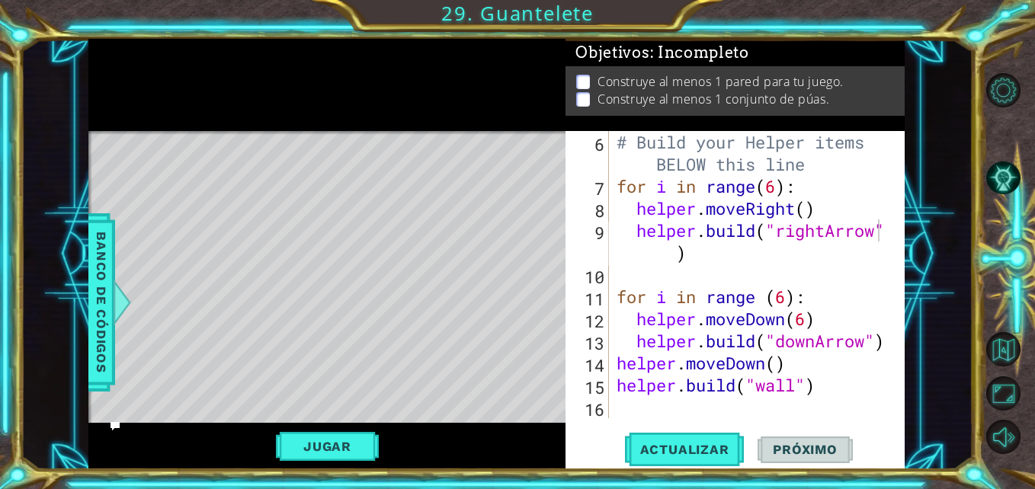
click at [837, 436] on button "Próximo" at bounding box center [804, 450] width 94 height 34
drag, startPoint x: 840, startPoint y: 298, endPoint x: 602, endPoint y: 297, distance: 237.7
click at [602, 297] on div "[DOMAIN_NAME]("rightArrow") 6 7 8 9 10 11 12 13 14 15 16 # Build your Helper it…" at bounding box center [732, 274] width 335 height 287
type textarea "for i in range (6):"
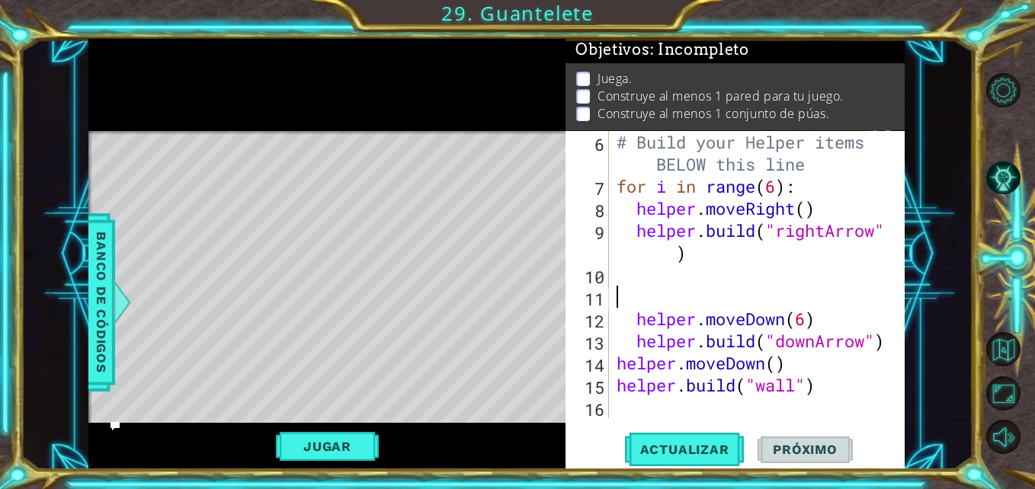
scroll to position [133, 0]
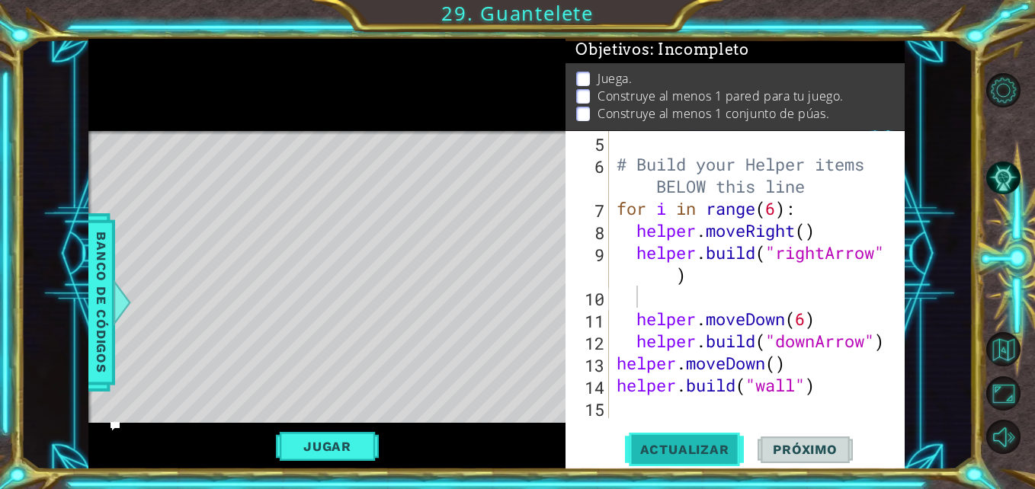
click at [648, 440] on button "Actualizar" at bounding box center [685, 450] width 120 height 34
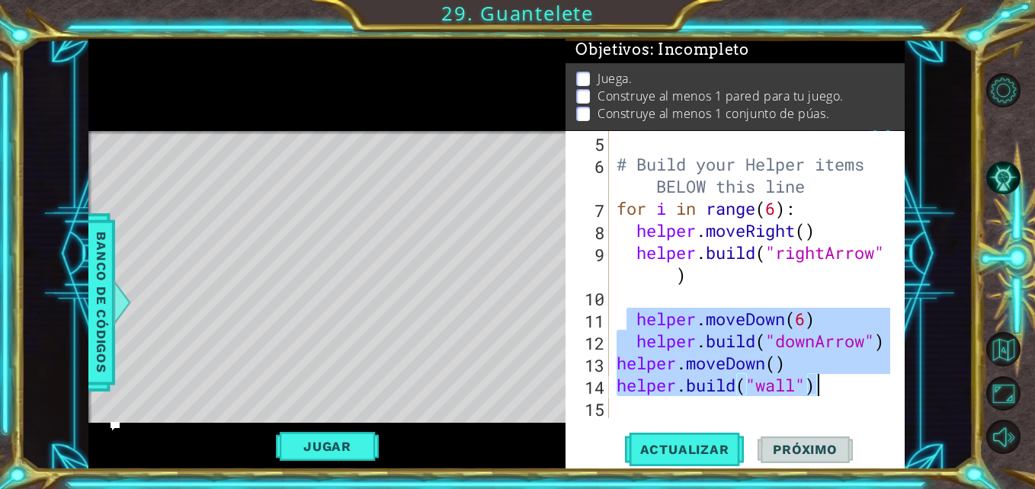
drag, startPoint x: 630, startPoint y: 316, endPoint x: 868, endPoint y: 385, distance: 247.4
click at [868, 385] on div "# Build your Helper items BELOW this line for i in range ( 6 ) : helper . moveR…" at bounding box center [754, 296] width 283 height 331
type textarea "helper.moveDown() [DOMAIN_NAME]("wall")"
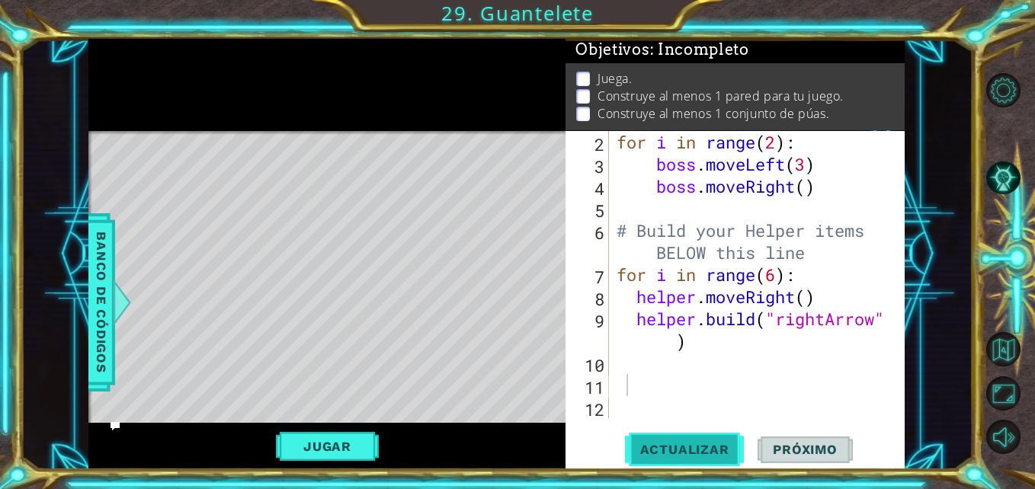
click at [712, 453] on span "Actualizar" at bounding box center [685, 449] width 120 height 15
click at [778, 279] on div "for i in range ( 2 ) : boss . moveLeft ( 3 ) boss . moveRight ( ) # Build your …" at bounding box center [754, 296] width 283 height 331
type textarea "for i in range(5):"
click at [631, 384] on div "for i in range ( 2 ) : boss . moveLeft ( 3 ) boss . moveRight ( ) # Build your …" at bounding box center [754, 296] width 283 height 331
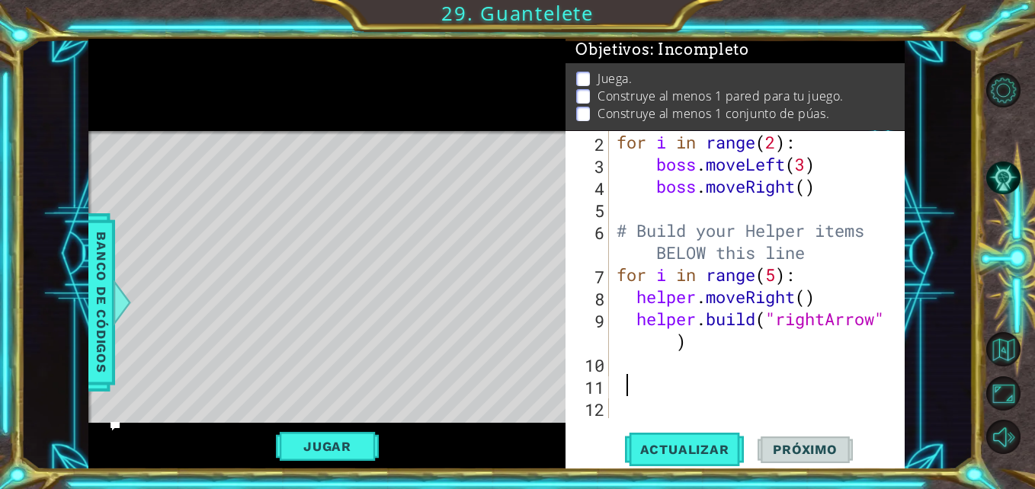
scroll to position [0, 0]
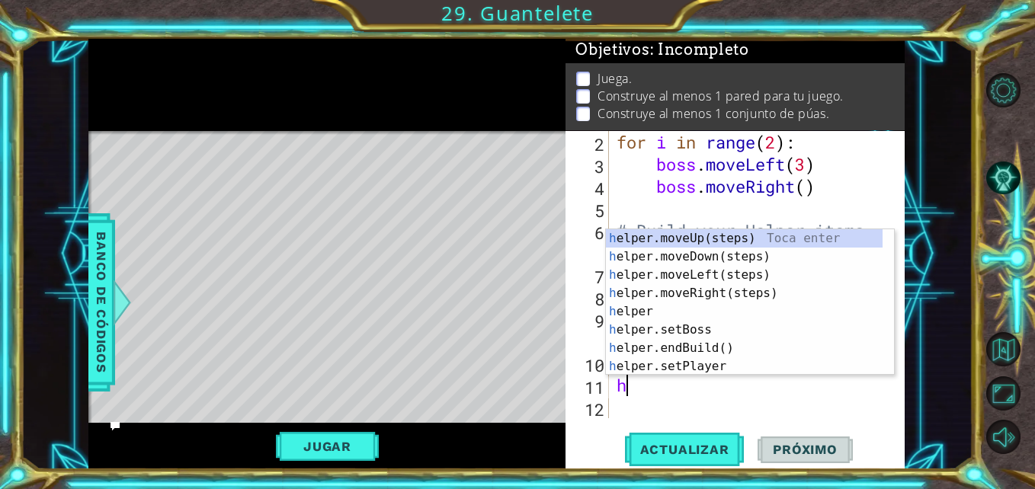
type textarea "he"
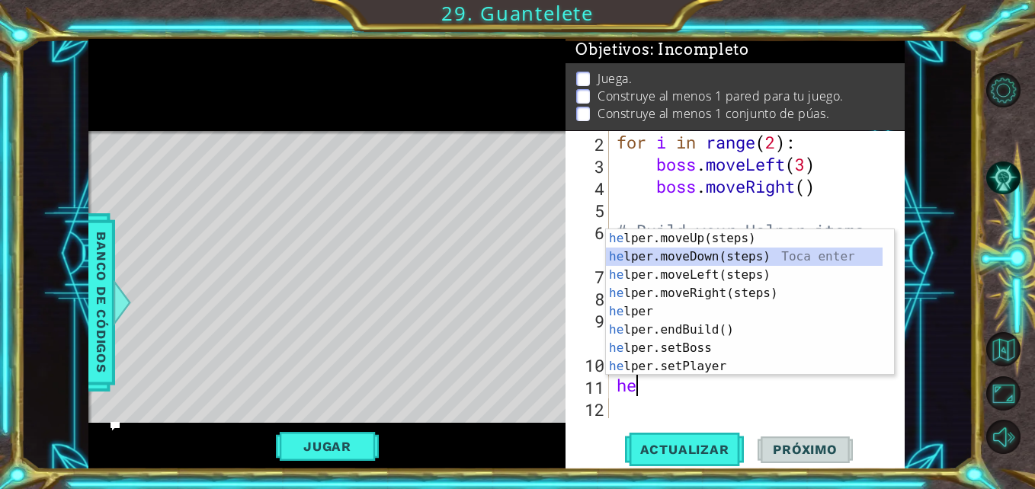
click at [696, 258] on div "he lper.moveUp(steps) Toca enter he lper.moveDown(steps) Toca enter he lper.mov…" at bounding box center [744, 320] width 277 height 183
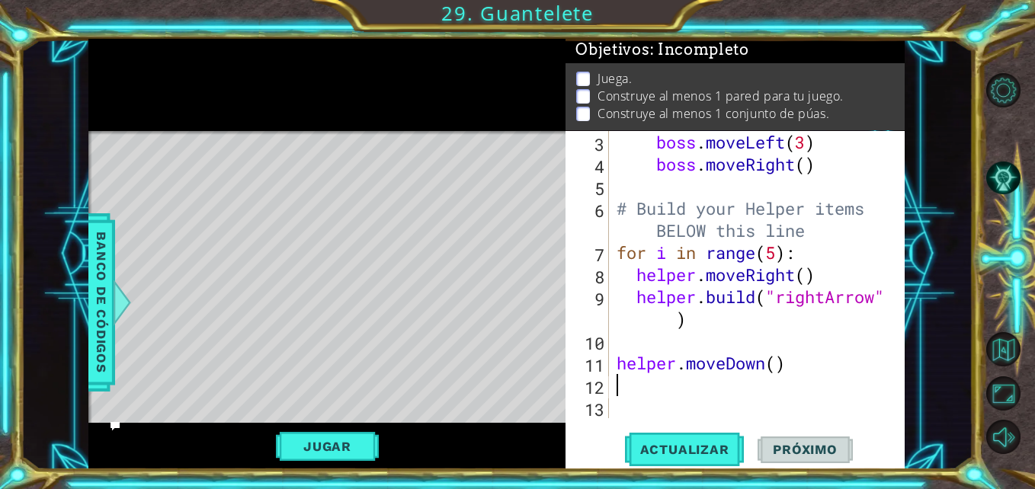
click at [630, 392] on div "boss . moveLeft ( 3 ) boss . moveRight ( ) # Build your Helper items BELOW this…" at bounding box center [754, 296] width 283 height 331
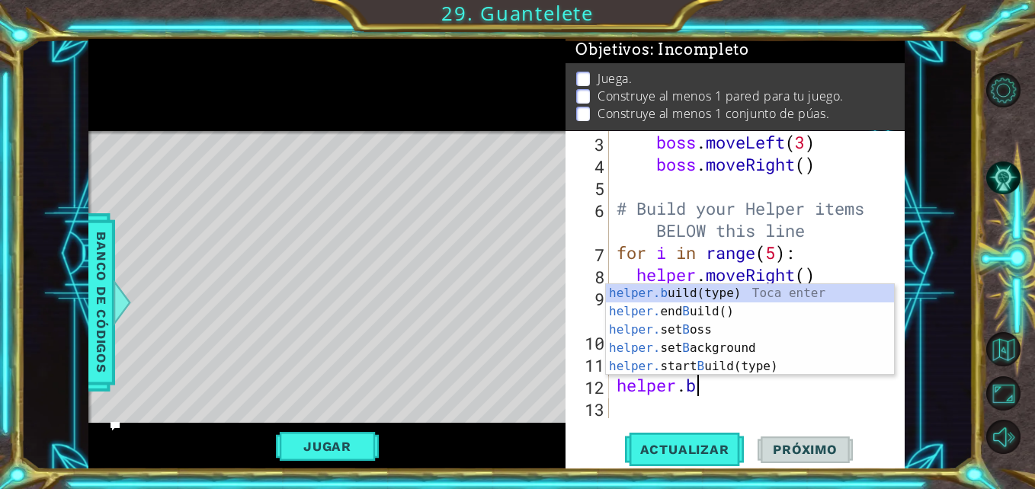
scroll to position [0, 3]
click at [703, 292] on div "helper.b uild(type) Toca enter helper. end B uild() Toca enter helper. set B os…" at bounding box center [750, 348] width 288 height 128
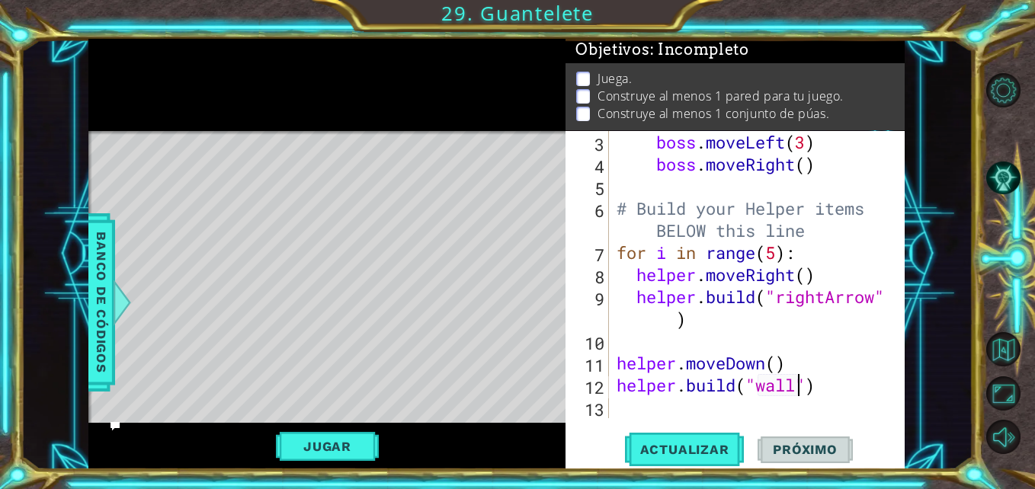
click at [794, 386] on div "boss . moveLeft ( 3 ) boss . moveRight ( ) # Build your Helper items BELOW this…" at bounding box center [754, 296] width 283 height 331
drag, startPoint x: 794, startPoint y: 386, endPoint x: 754, endPoint y: 386, distance: 39.6
click at [754, 386] on div "boss . moveLeft ( 3 ) boss . moveRight ( ) # Build your Helper items BELOW this…" at bounding box center [754, 296] width 283 height 331
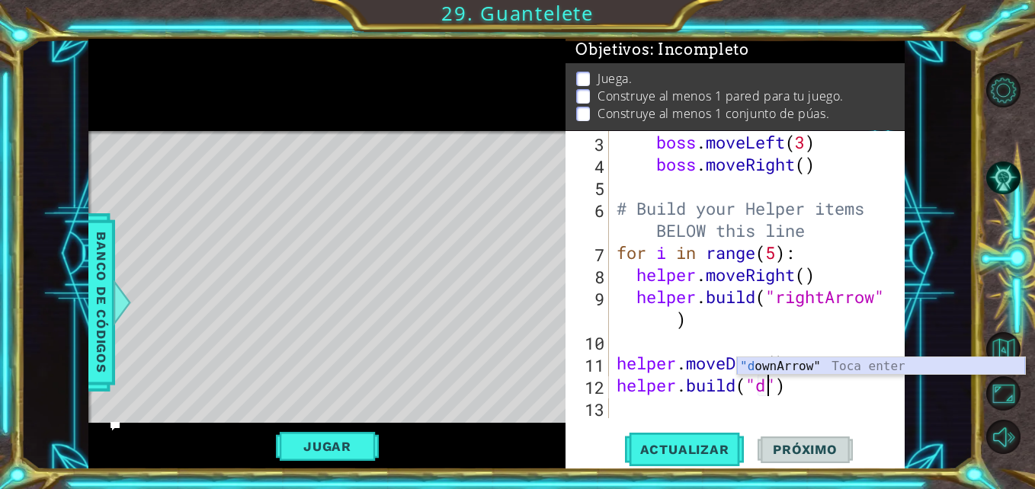
click at [757, 366] on div ""d ownArrow" Toca enter" at bounding box center [881, 384] width 288 height 55
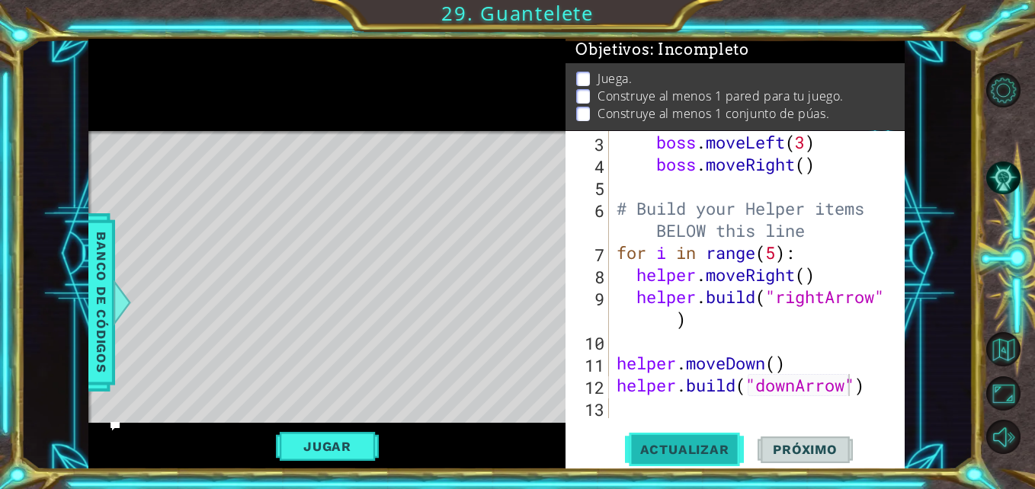
click at [706, 446] on span "Actualizar" at bounding box center [685, 449] width 120 height 15
click at [778, 260] on div "boss . moveLeft ( 3 ) boss . moveRight ( ) # Build your Helper items BELOW this…" at bounding box center [754, 296] width 283 height 331
click at [688, 455] on span "Actualizar" at bounding box center [685, 449] width 120 height 15
drag, startPoint x: 769, startPoint y: 363, endPoint x: 729, endPoint y: 363, distance: 39.6
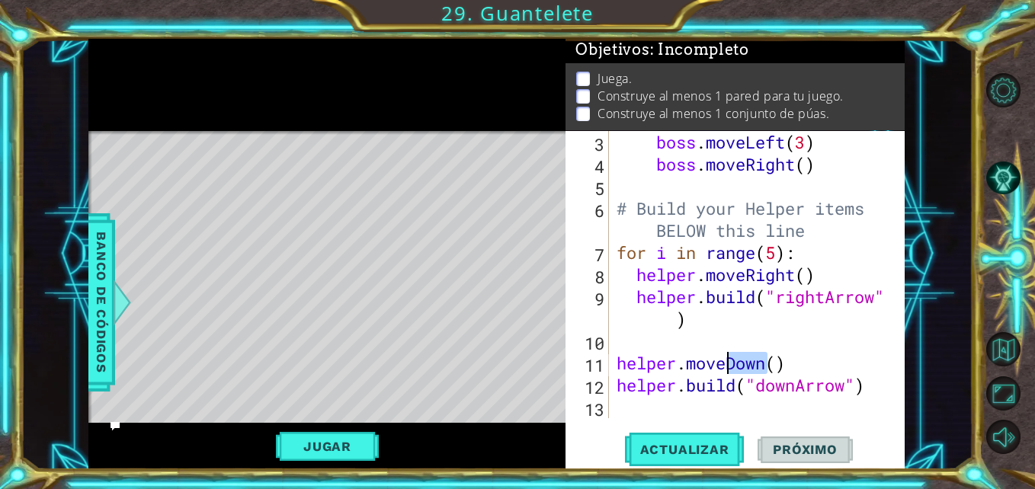
click at [729, 363] on div "boss . moveLeft ( 3 ) boss . moveRight ( ) # Build your Helper items BELOW this…" at bounding box center [754, 296] width 283 height 331
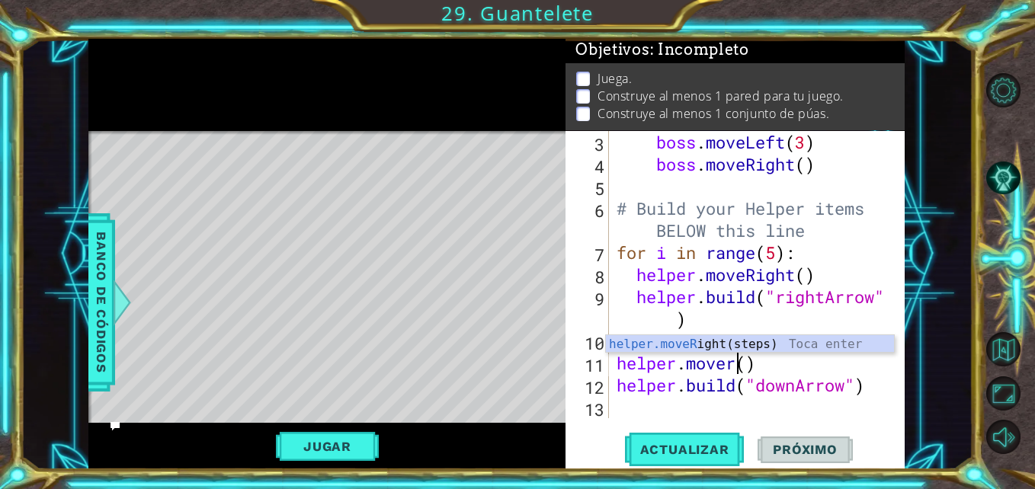
scroll to position [0, 5]
click at [716, 340] on div "helper.moveR ight(steps) Toca enter" at bounding box center [750, 362] width 288 height 55
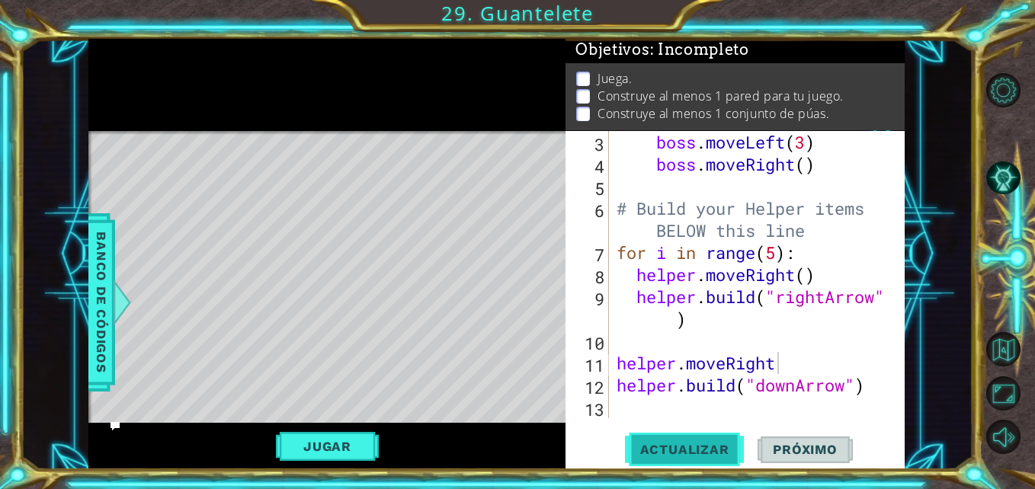
click at [716, 434] on button "Actualizar" at bounding box center [685, 450] width 120 height 34
click at [776, 252] on div "boss . moveLeft ( 3 ) boss . moveRight ( ) # Build your Helper items BELOW this…" at bounding box center [754, 296] width 283 height 331
type textarea "for i in range(6):"
click at [670, 459] on button "Actualizar" at bounding box center [685, 450] width 120 height 34
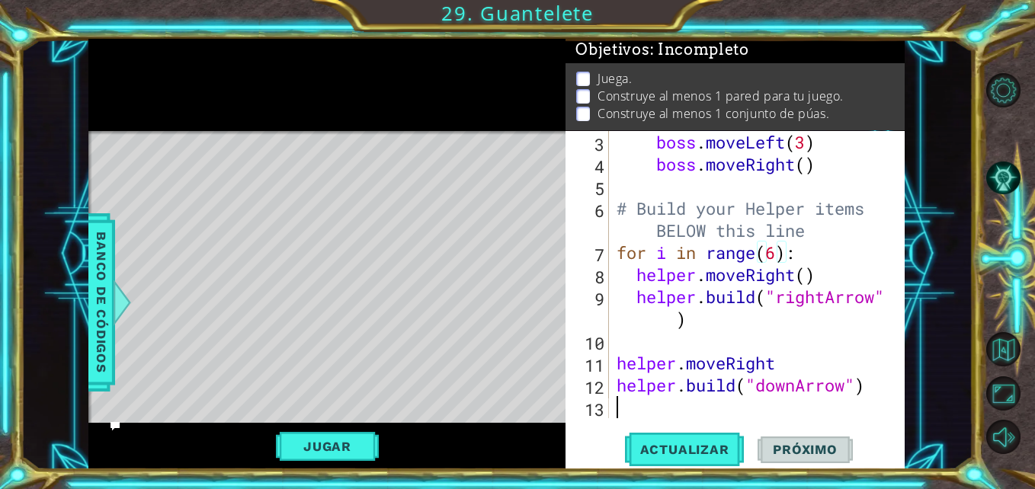
click at [627, 402] on div "boss . moveLeft ( 3 ) boss . moveRight ( ) # Build your Helper items BELOW this…" at bounding box center [754, 296] width 283 height 331
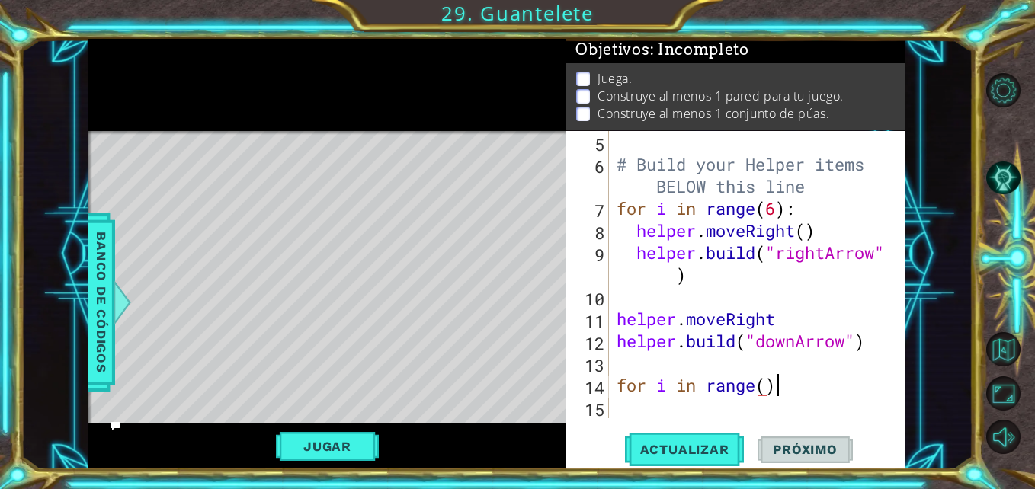
scroll to position [0, 7]
type textarea "for i in range(5)"
click at [797, 387] on div "# Build your Helper items BELOW this line for i in range ( 6 ) : helper . moveR…" at bounding box center [754, 296] width 283 height 331
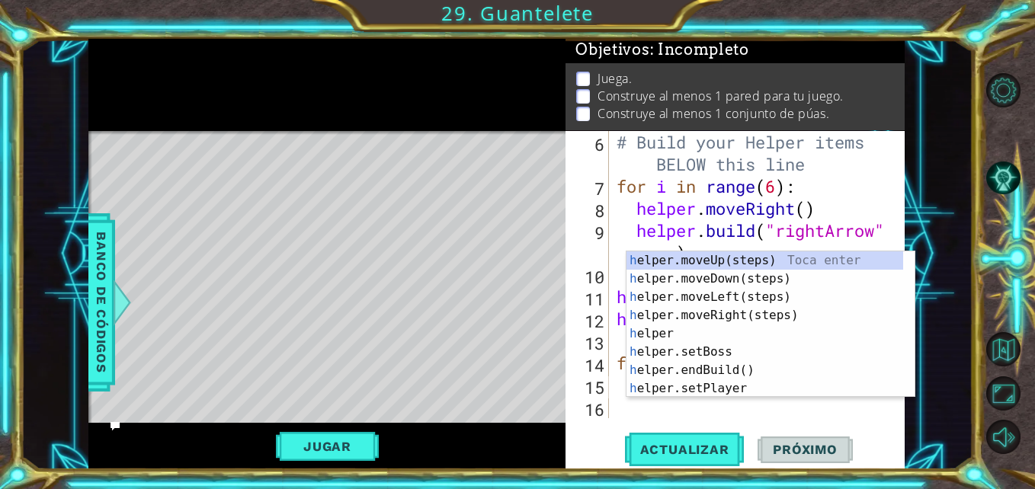
scroll to position [155, 0]
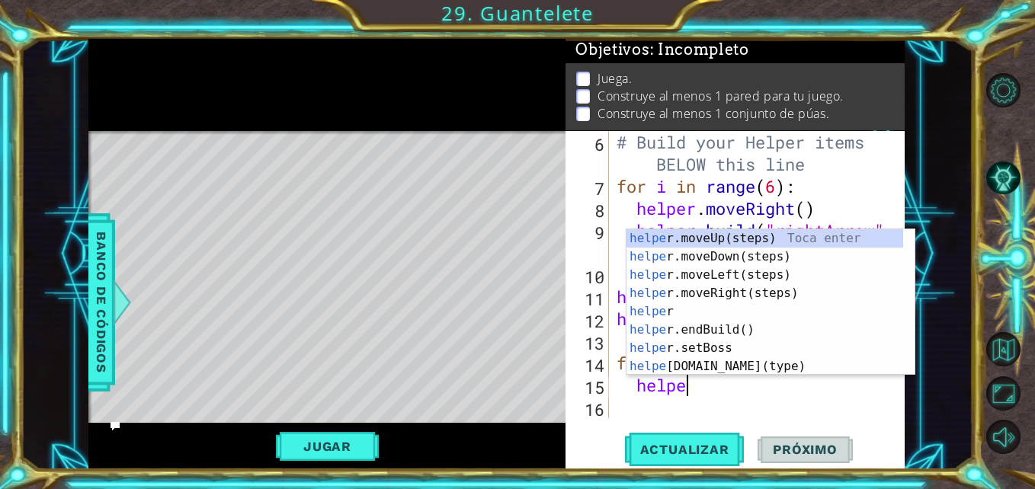
type textarea "helper"
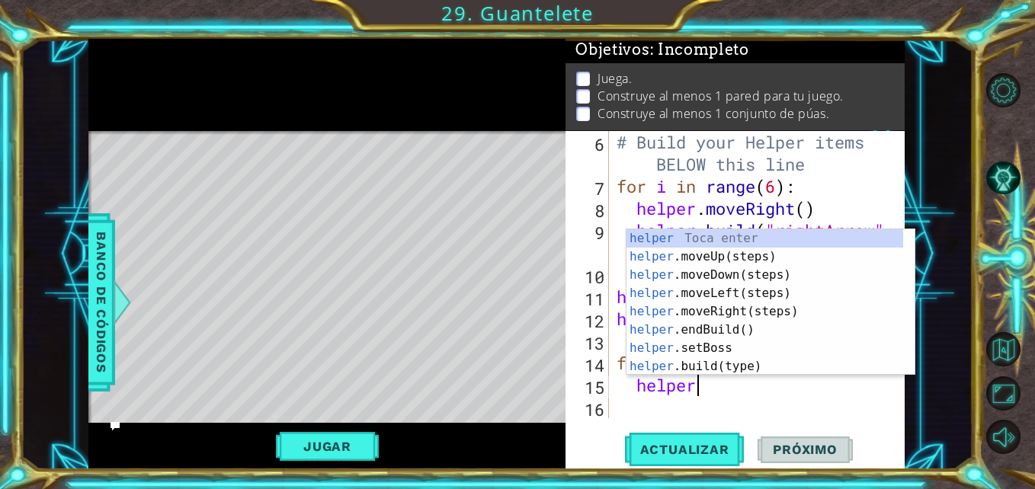
scroll to position [0, 3]
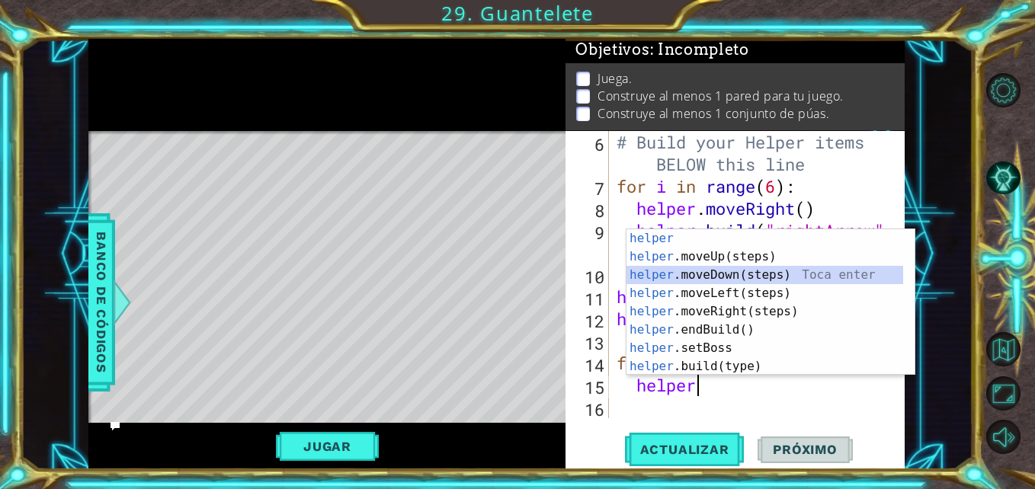
click at [781, 275] on div "helper Toca enter helper .moveUp(steps) Toca enter helper .moveDown(steps) Toca…" at bounding box center [764, 320] width 277 height 183
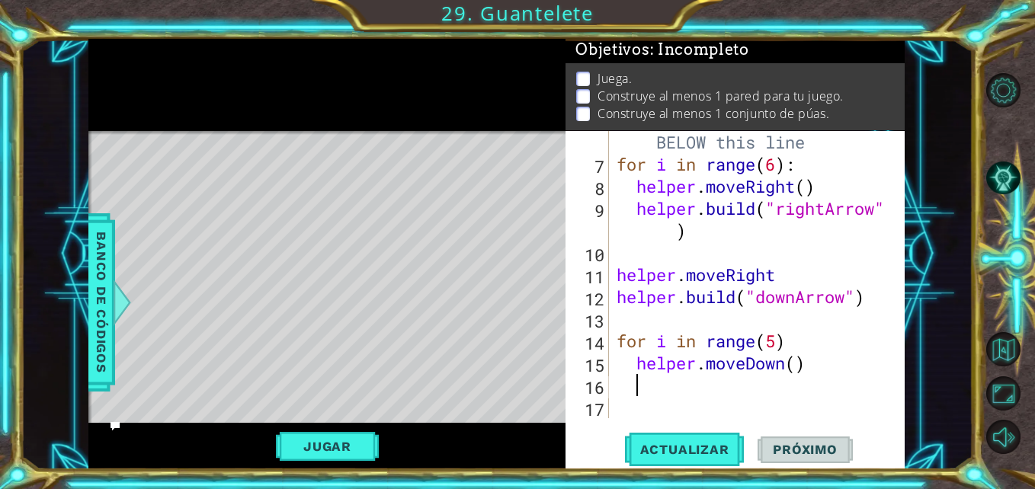
scroll to position [0, 1]
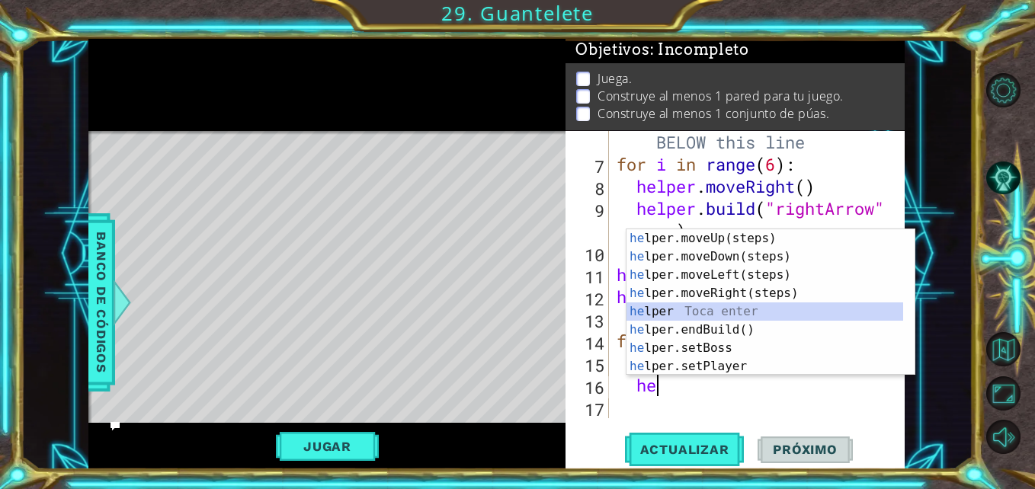
click at [675, 317] on div "he lper.moveUp(steps) Toca enter he lper.moveDown(steps) Toca enter he lper.mov…" at bounding box center [764, 320] width 277 height 183
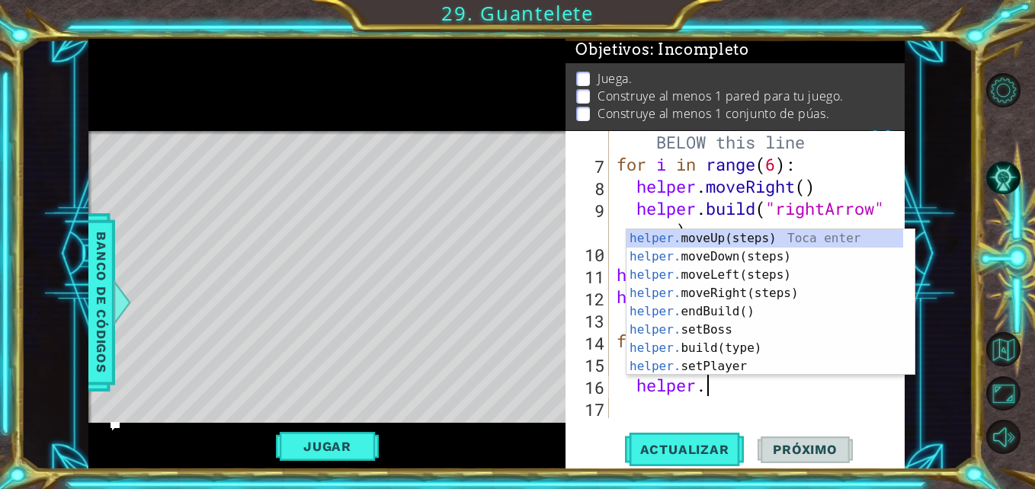
scroll to position [0, 4]
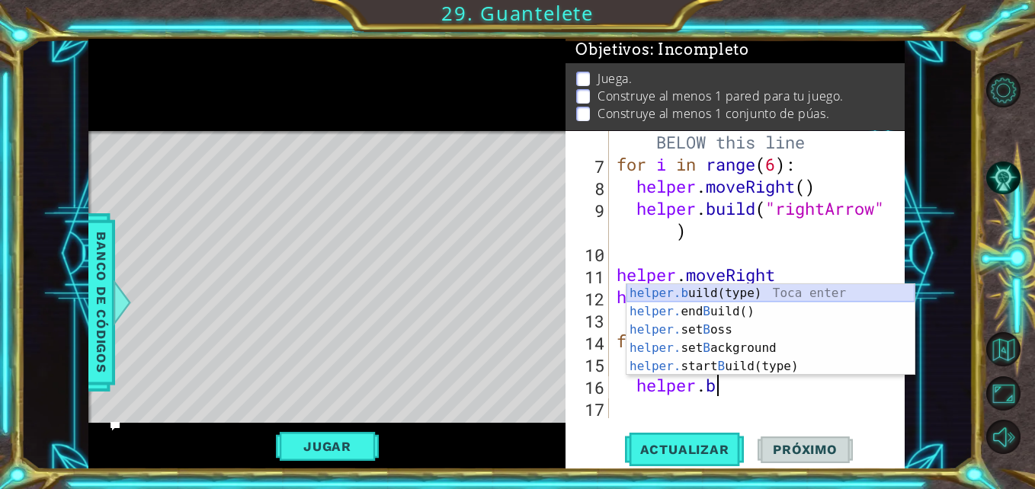
click at [716, 286] on div "helper.b uild(type) Toca enter helper. end B uild() Toca enter helper. set B os…" at bounding box center [770, 348] width 288 height 128
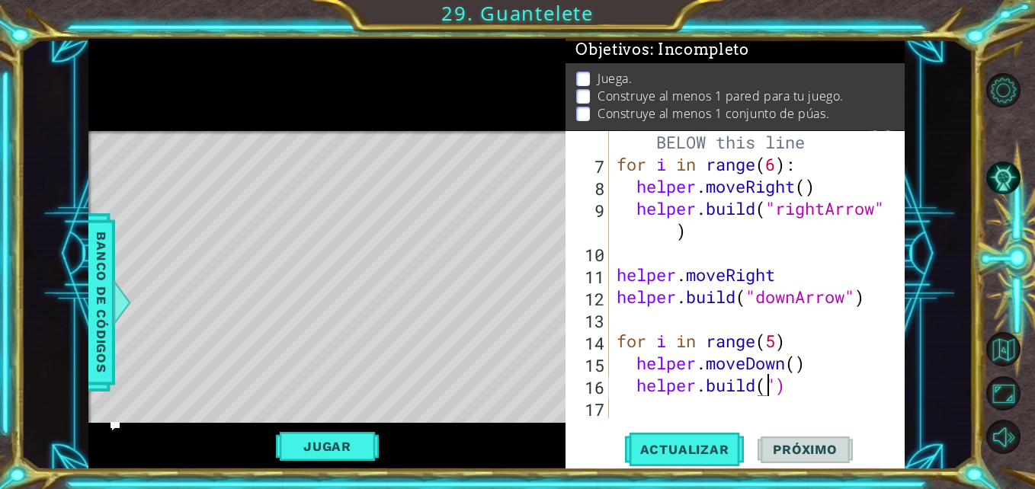
scroll to position [0, 8]
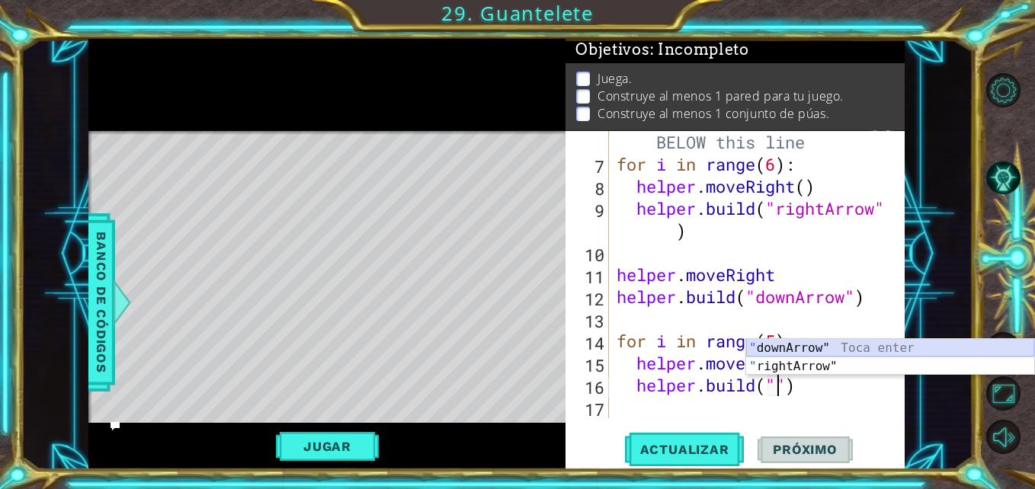
click at [798, 350] on div "" downArrow" Toca enter " rightArrow" Toca enter" at bounding box center [890, 375] width 288 height 73
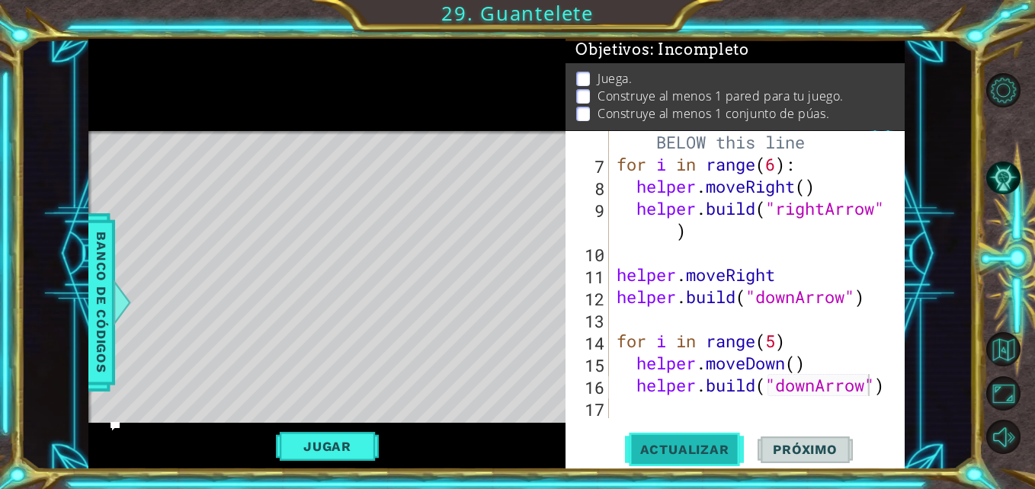
click at [701, 455] on span "Actualizar" at bounding box center [685, 449] width 120 height 15
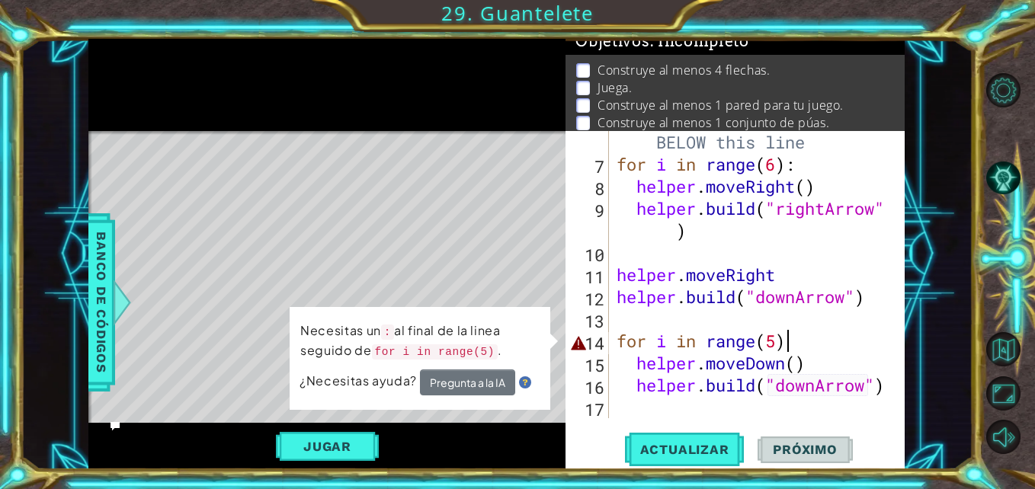
click at [787, 344] on div "# Build your Helper items BELOW this line for i in range ( 6 ) : helper . moveR…" at bounding box center [754, 286] width 283 height 354
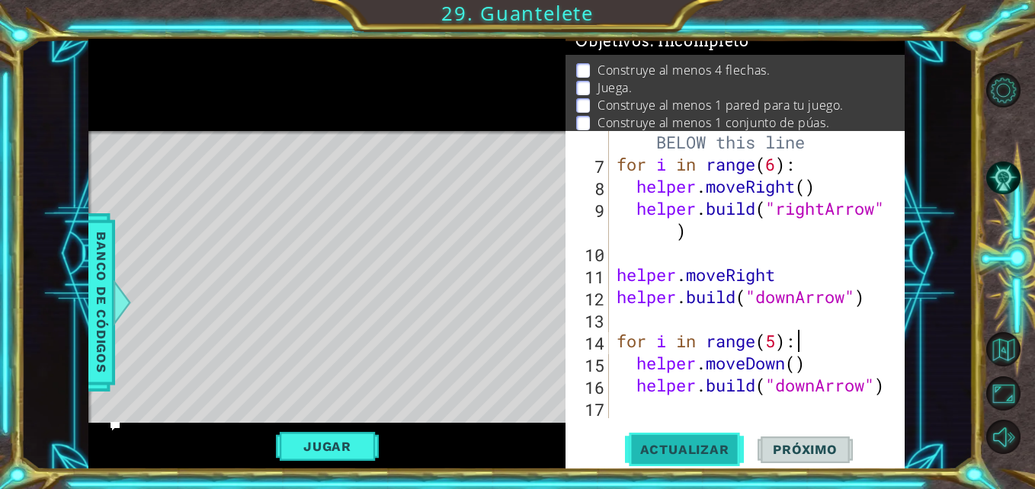
type textarea "for i in range(5):"
click at [657, 453] on span "Actualizar" at bounding box center [685, 449] width 120 height 15
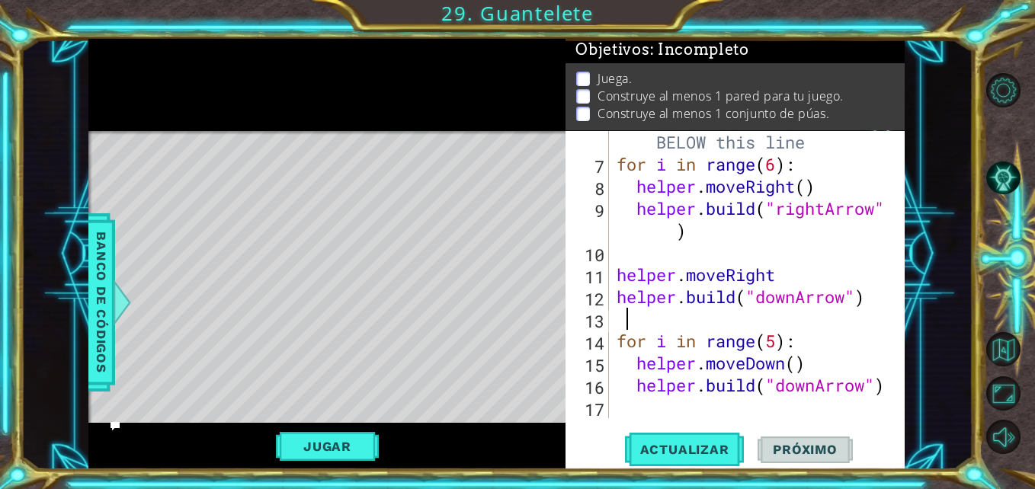
click at [734, 314] on div "# Build your Helper items BELOW this line for i in range ( 6 ) : helper . moveR…" at bounding box center [754, 286] width 283 height 354
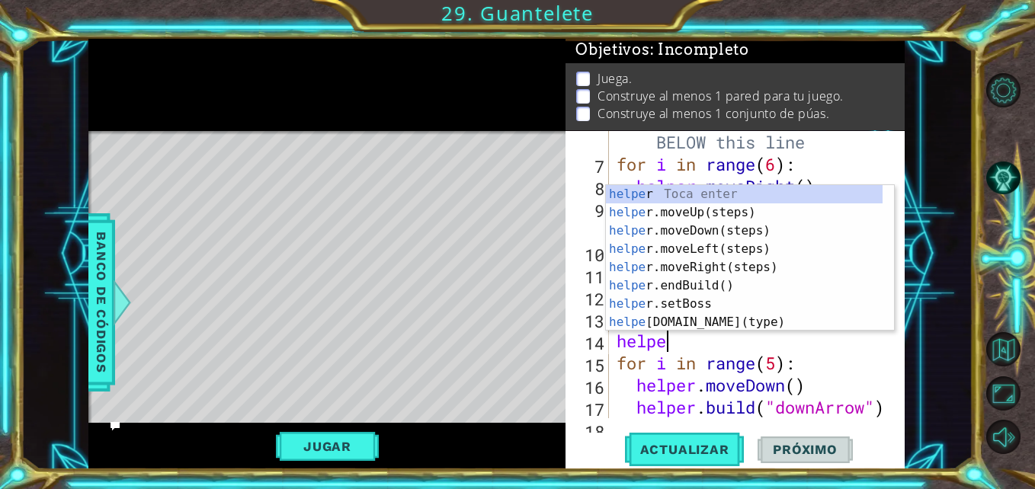
type textarea "helper"
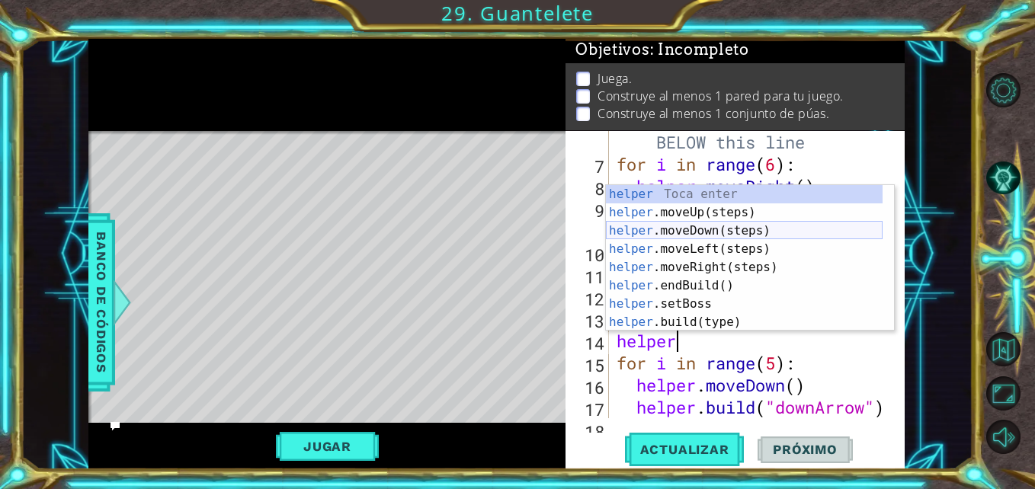
click at [684, 228] on div "helper Toca enter helper .moveUp(steps) Toca enter helper .moveDown(steps) Toca…" at bounding box center [744, 276] width 277 height 183
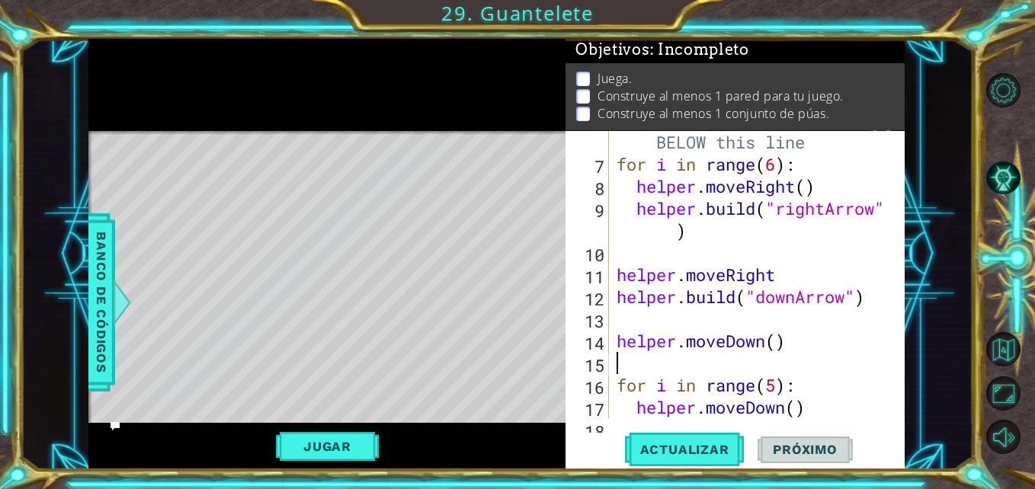
scroll to position [0, 0]
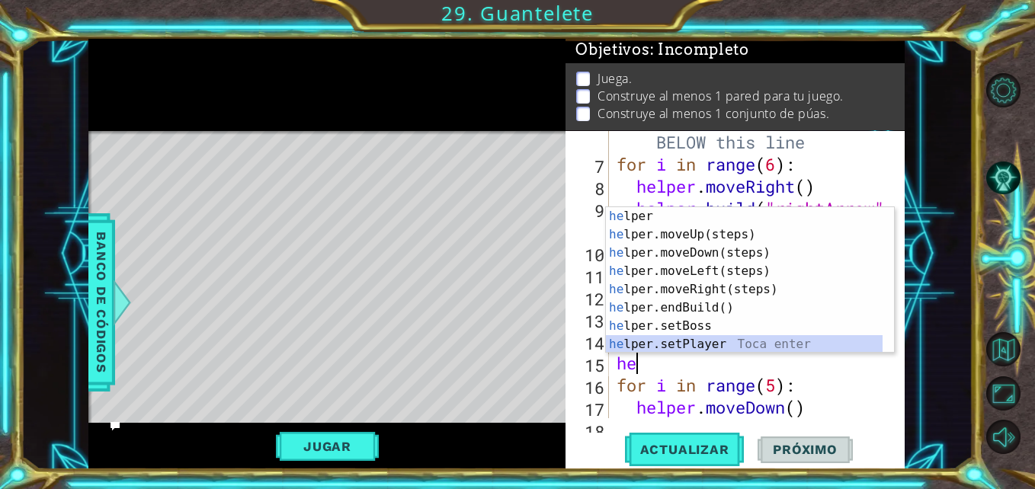
click at [668, 347] on div "he lper Toca enter he lper.moveUp(steps) Toca enter he lper.moveDown(steps) Toc…" at bounding box center [744, 298] width 277 height 183
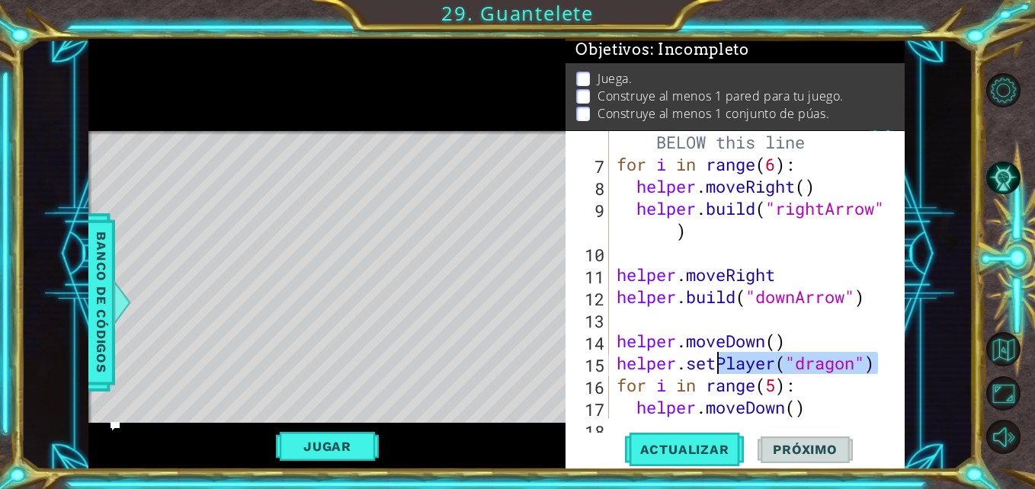
drag, startPoint x: 876, startPoint y: 363, endPoint x: 719, endPoint y: 368, distance: 157.0
click at [719, 368] on div "# Build your Helper items BELOW this line for i in range ( 6 ) : helper . moveR…" at bounding box center [754, 286] width 283 height 354
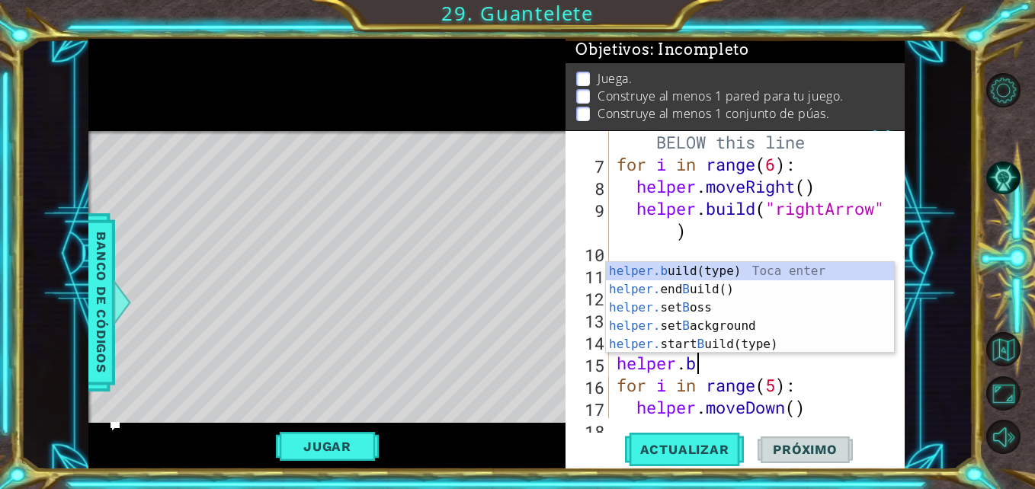
scroll to position [0, 3]
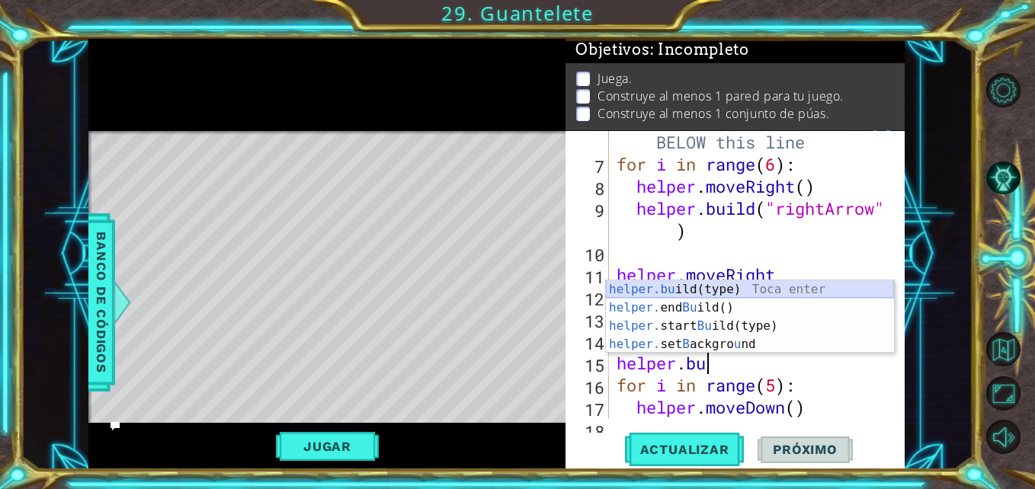
click at [688, 286] on div "helper.bu ild(type) Toca enter helper. end Bu ild() Toca enter helper. start Bu…" at bounding box center [750, 335] width 288 height 110
type textarea "[DOMAIN_NAME]("wall")"
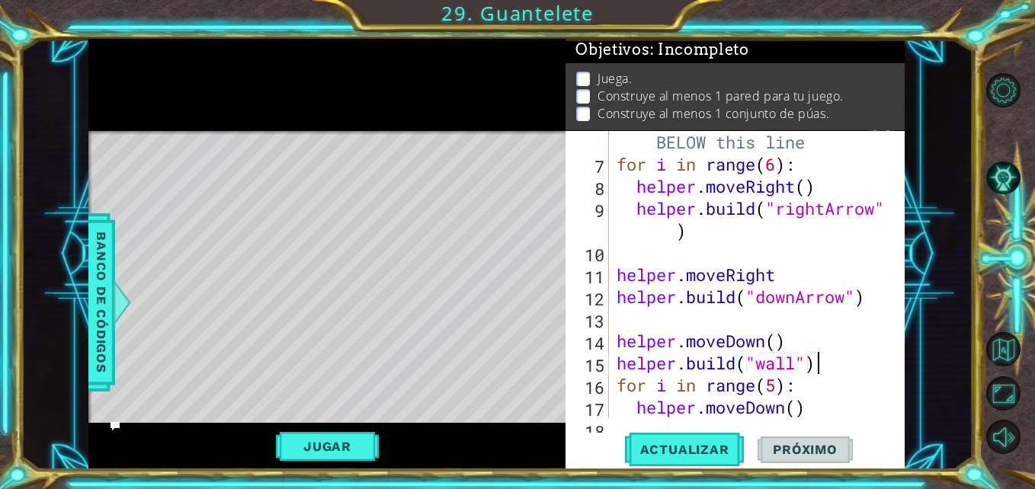
click at [844, 366] on div "# Build your Helper items BELOW this line for i in range ( 6 ) : helper . moveR…" at bounding box center [754, 286] width 283 height 354
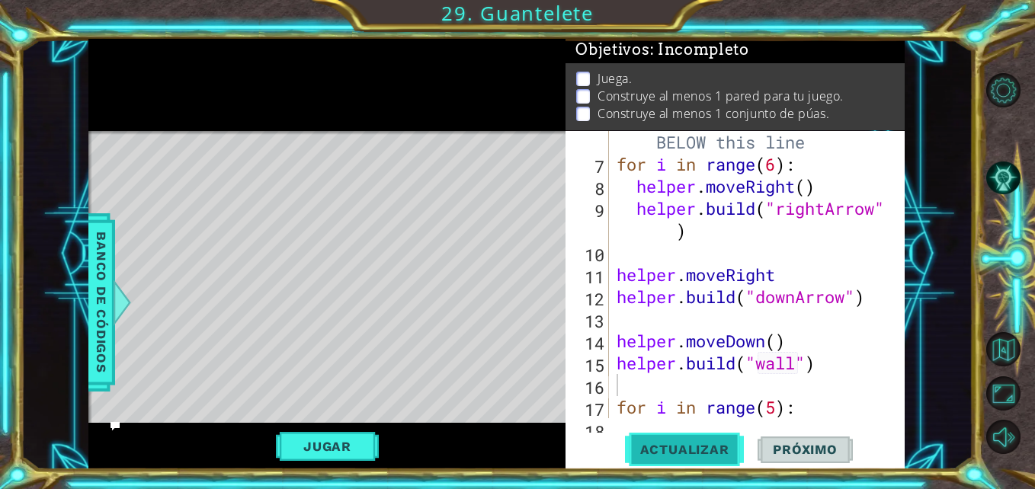
click at [715, 447] on span "Actualizar" at bounding box center [685, 449] width 120 height 15
click at [353, 457] on button "Jugar" at bounding box center [327, 446] width 103 height 29
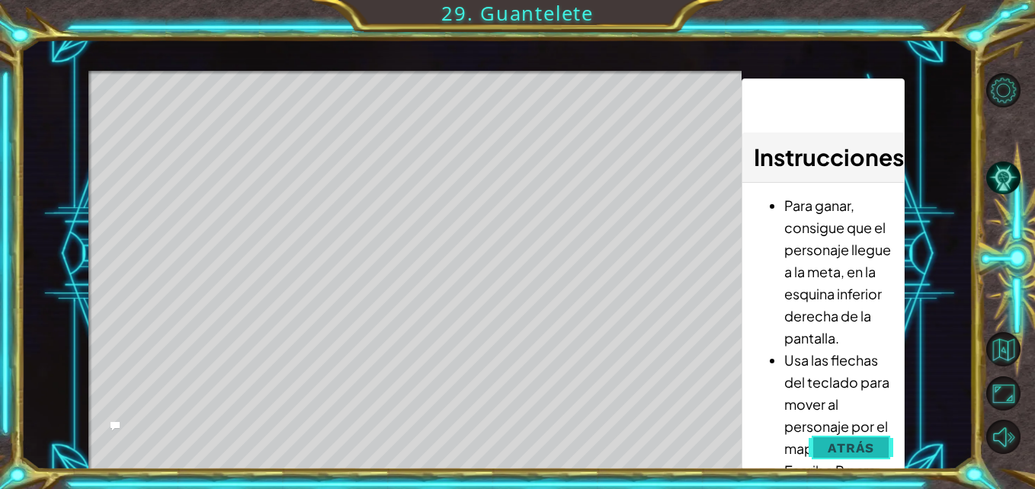
click at [814, 443] on button "Atrás" at bounding box center [850, 448] width 85 height 30
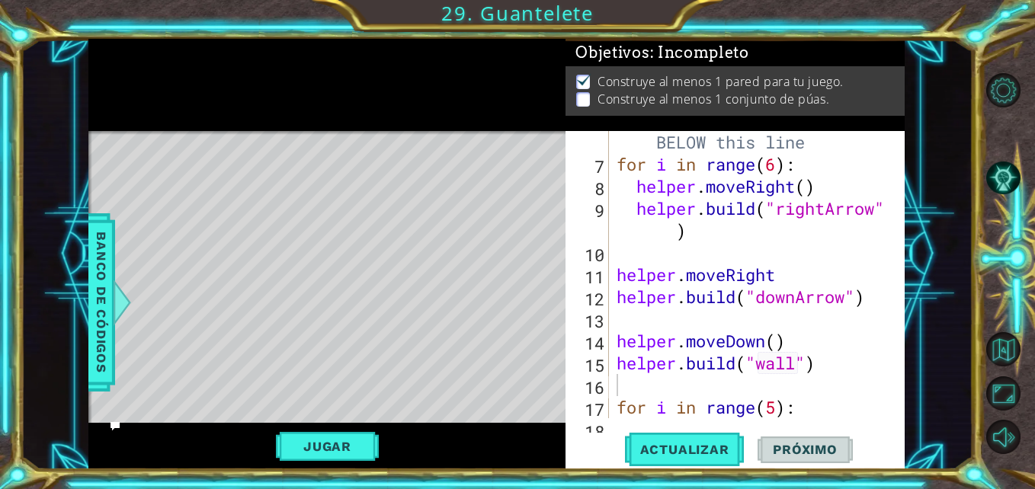
click at [782, 168] on div "# Build your Helper items BELOW this line for i in range ( 6 ) : helper . moveR…" at bounding box center [754, 286] width 283 height 354
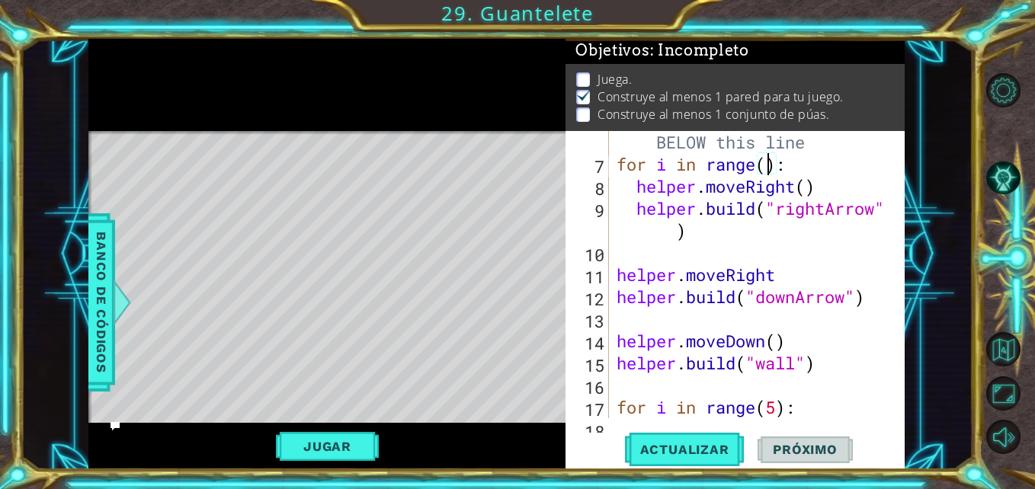
scroll to position [0, 8]
click at [635, 446] on span "Actualizar" at bounding box center [685, 449] width 120 height 15
click at [851, 369] on div "# Build your Helper items BELOW this line for i in range ( 5 ) : helper . moveR…" at bounding box center [754, 286] width 283 height 354
type textarea "[DOMAIN_NAME]("wall")"
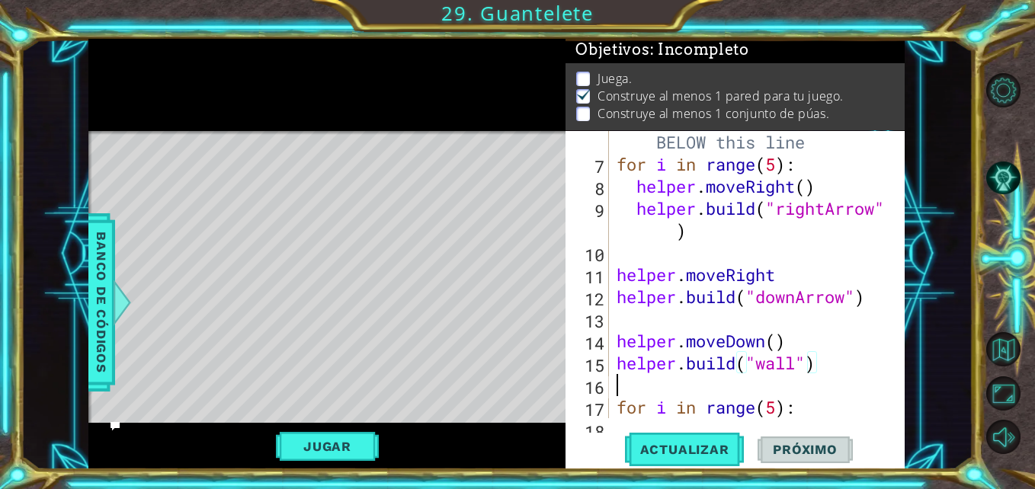
scroll to position [0, 0]
type textarea "for i in range(5):"
click at [775, 165] on div "# Build your Helper items BELOW this line for i in range ( 5 ) : helper . moveR…" at bounding box center [754, 286] width 283 height 354
type textarea "for i in range(5):"
click at [674, 410] on div "# Build your Helper items BELOW this line for i in range ( 5 ) : helper . moveR…" at bounding box center [754, 286] width 283 height 354
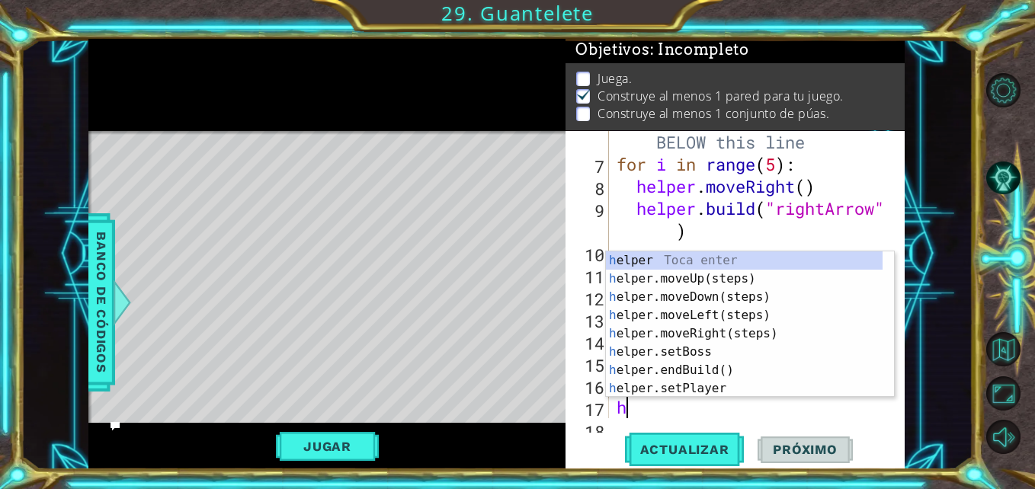
type textarea "he"
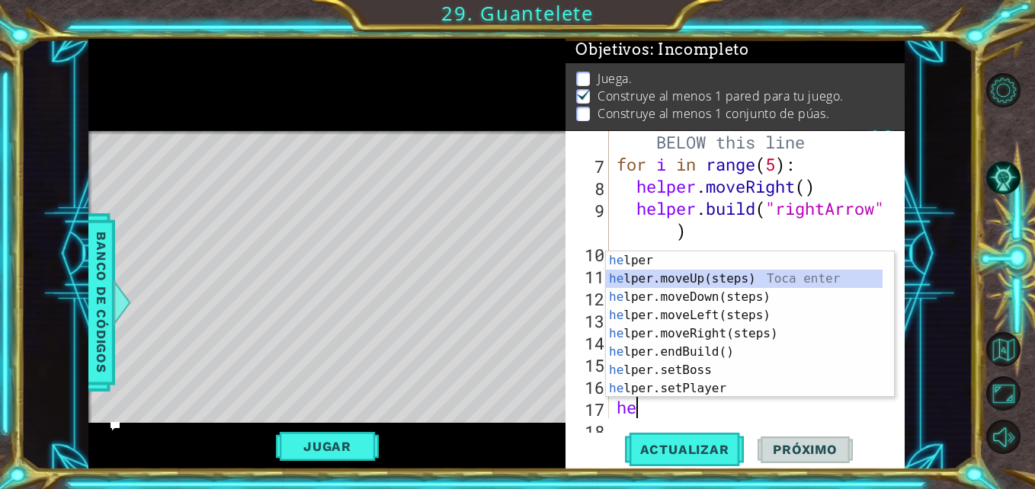
click at [687, 280] on div "he lper Toca enter he lper.moveUp(steps) Toca enter he lper.moveDown(steps) Toc…" at bounding box center [744, 342] width 277 height 183
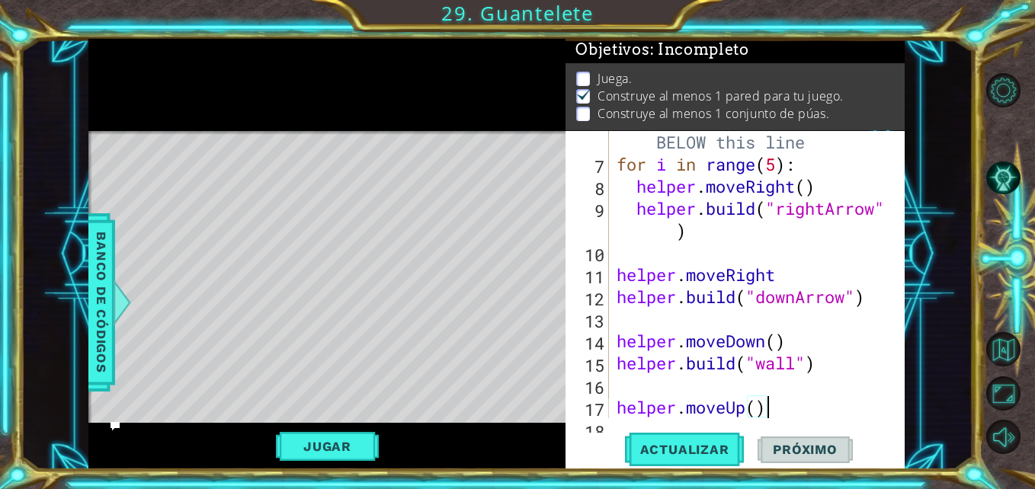
click at [783, 406] on div "# Build your Helper items BELOW this line for i in range ( 5 ) : helper . moveR…" at bounding box center [754, 286] width 283 height 354
type textarea "helper.moveUp()"
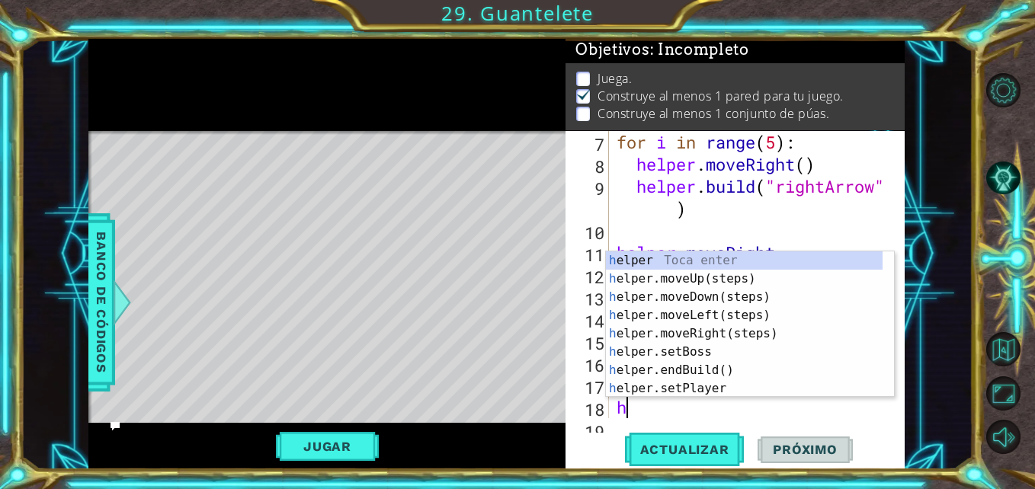
type textarea "he"
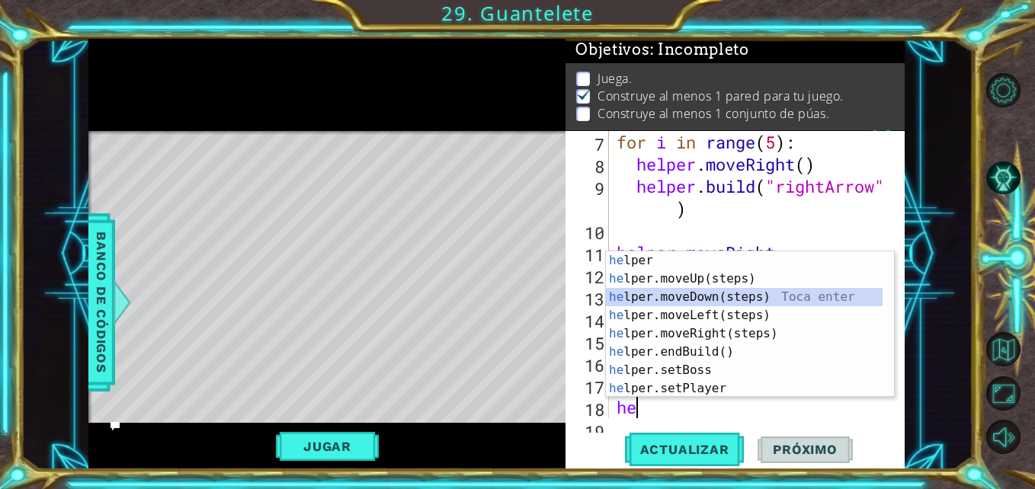
click at [711, 296] on div "he lper Toca enter he lper.moveUp(steps) Toca enter he lper.moveDown(steps) Toc…" at bounding box center [744, 342] width 277 height 183
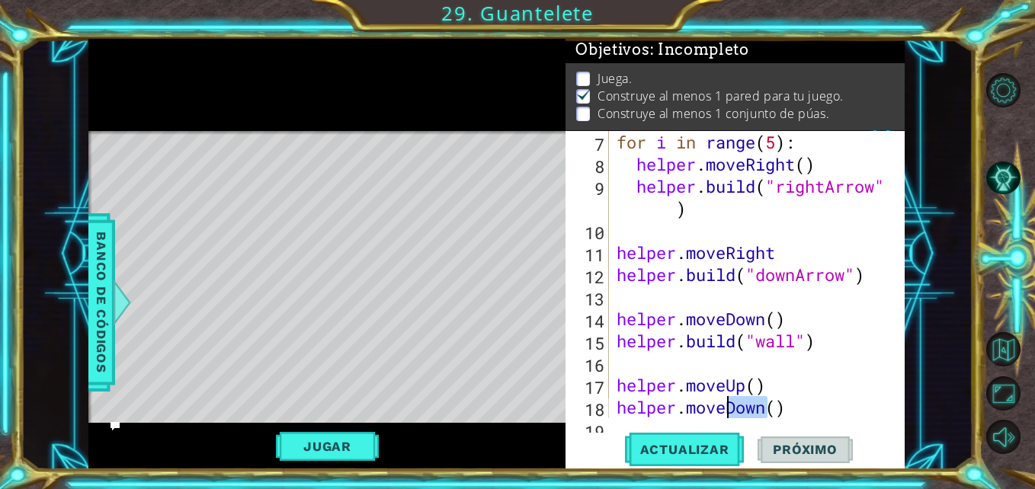
drag, startPoint x: 770, startPoint y: 409, endPoint x: 731, endPoint y: 404, distance: 39.2
click at [731, 404] on div "for i in range ( 5 ) : helper . moveRight ( ) helper . build ( "rightArrow" ) h…" at bounding box center [754, 296] width 283 height 331
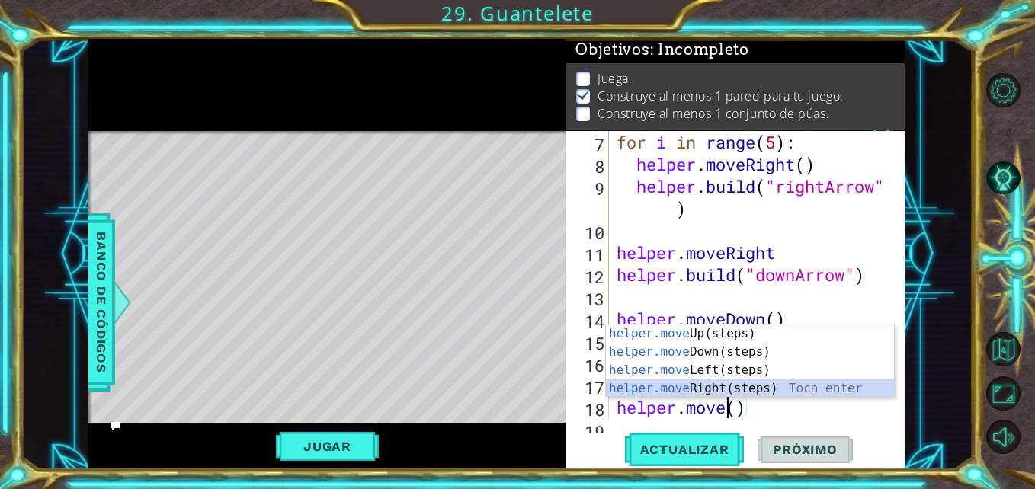
click at [700, 384] on div "helper.move Up(steps) Toca enter helper.move Down(steps) Toca enter helper.move…" at bounding box center [750, 380] width 288 height 110
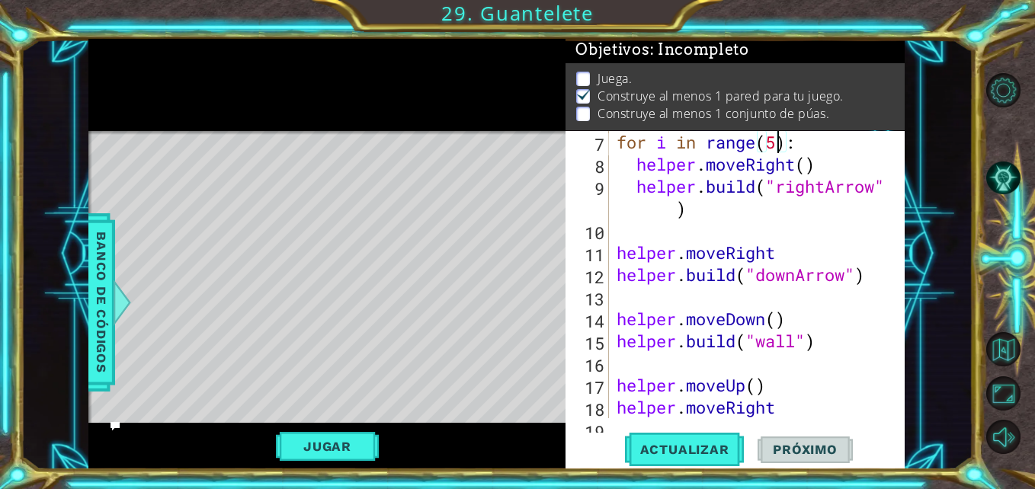
click at [777, 144] on div "for i in range ( 5 ) : helper . moveRight ( ) helper . build ( "rightArrow" ) h…" at bounding box center [754, 296] width 283 height 331
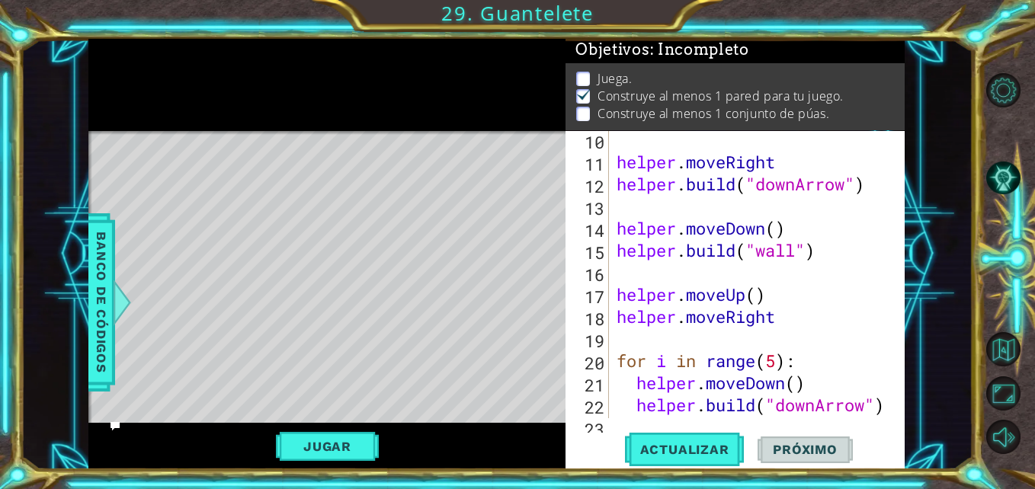
scroll to position [309, 0]
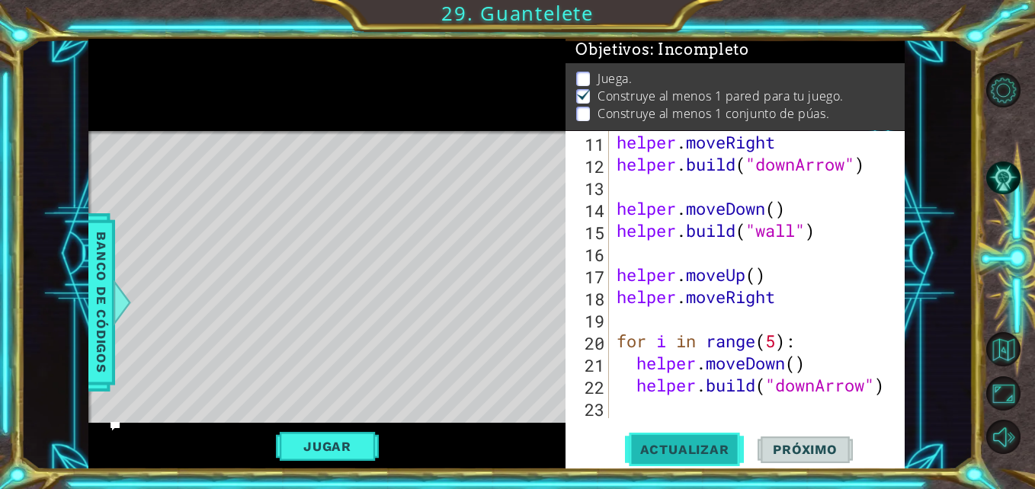
click at [710, 446] on span "Actualizar" at bounding box center [685, 449] width 120 height 15
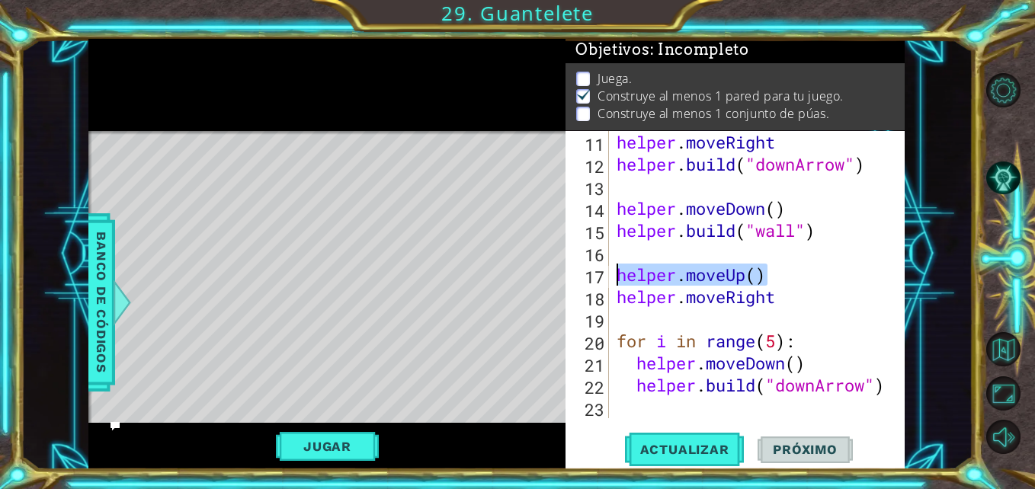
drag, startPoint x: 776, startPoint y: 277, endPoint x: 611, endPoint y: 277, distance: 164.6
click at [611, 277] on div "for i in range(5): 11 12 13 14 15 16 17 18 19 20 21 22 23 helper . moveRight he…" at bounding box center [732, 274] width 335 height 287
type textarea "helper.moveUp()"
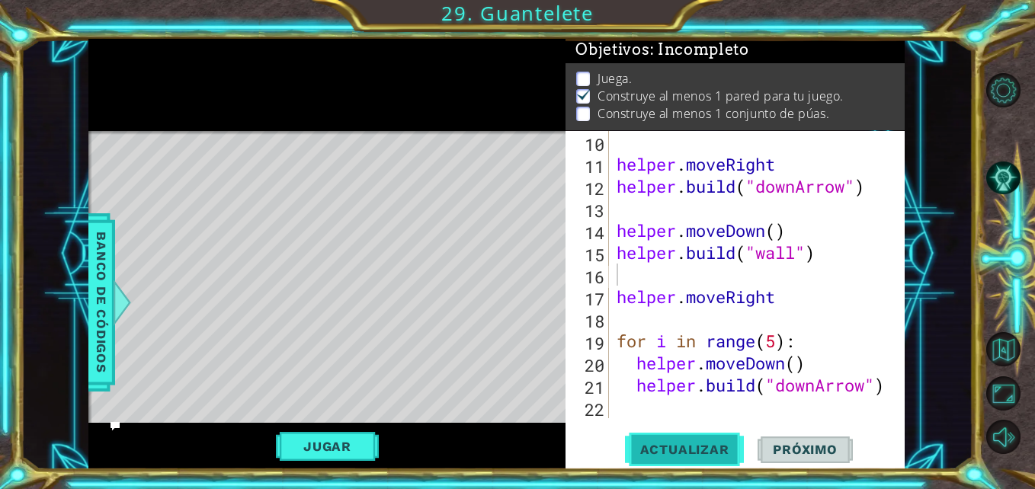
click at [664, 438] on button "Actualizar" at bounding box center [685, 450] width 120 height 34
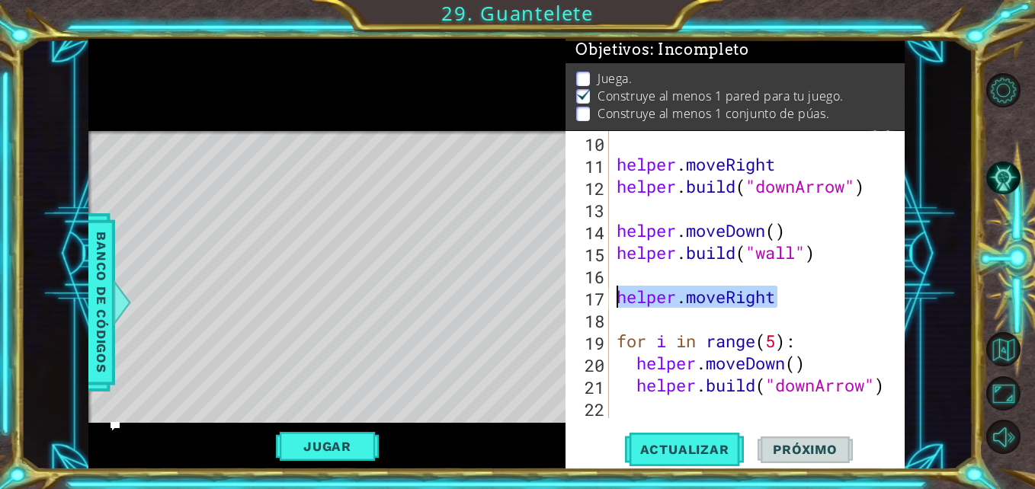
drag, startPoint x: 795, startPoint y: 293, endPoint x: 595, endPoint y: 298, distance: 199.7
click at [595, 298] on div "10 11 12 13 14 15 16 17 18 19 20 21 22 helper . moveRight helper . build ( "dow…" at bounding box center [732, 274] width 335 height 287
type textarea "helper.moveRight"
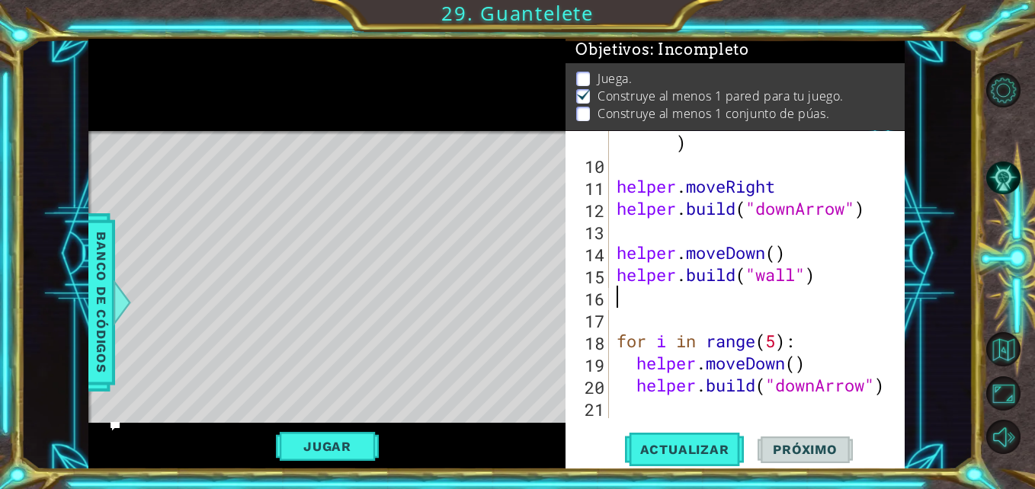
scroll to position [265, 0]
click at [624, 312] on div "helper . build ( "rightArrow" ) helper . moveRight helper . build ( "downArrow"…" at bounding box center [754, 286] width 283 height 354
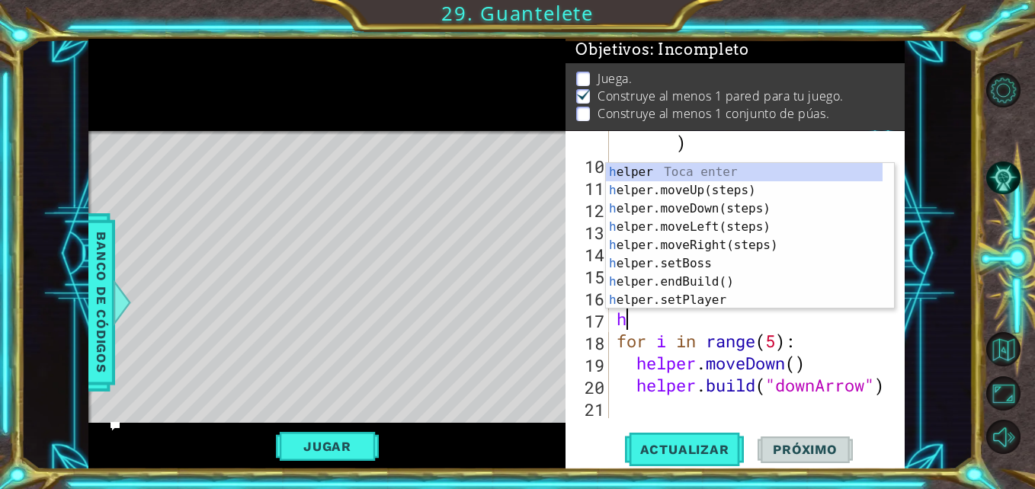
type textarea "he"
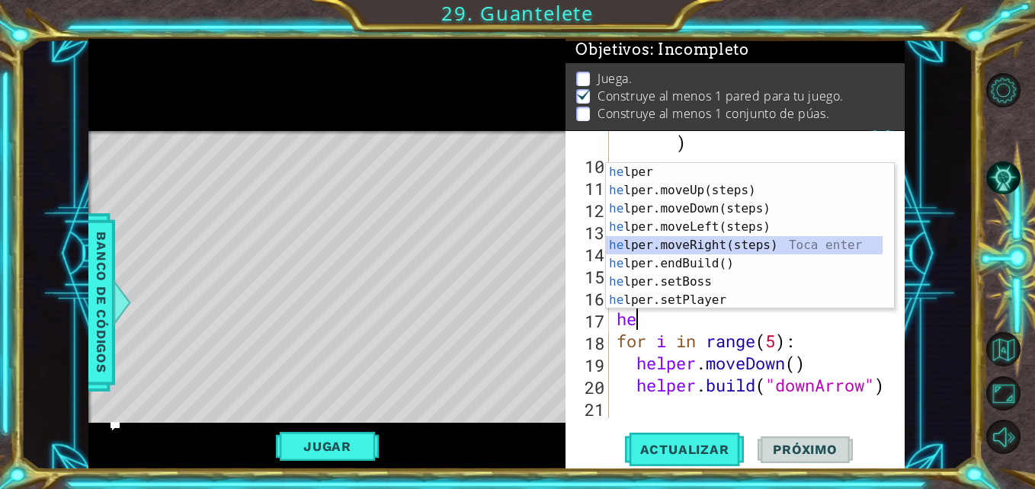
click at [678, 248] on div "he lper Toca enter he lper.moveUp(steps) Toca enter he lper.moveDown(steps) Toc…" at bounding box center [744, 254] width 277 height 183
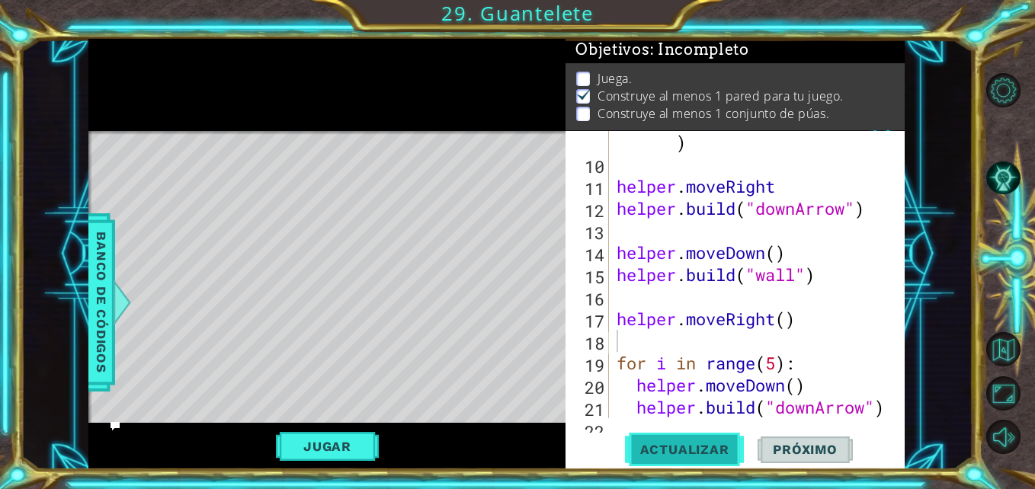
click at [683, 455] on span "Actualizar" at bounding box center [685, 449] width 120 height 15
click at [665, 296] on div "helper . build ( "rightArrow" ) helper . moveRight helper . build ( "downArrow"…" at bounding box center [754, 286] width 283 height 354
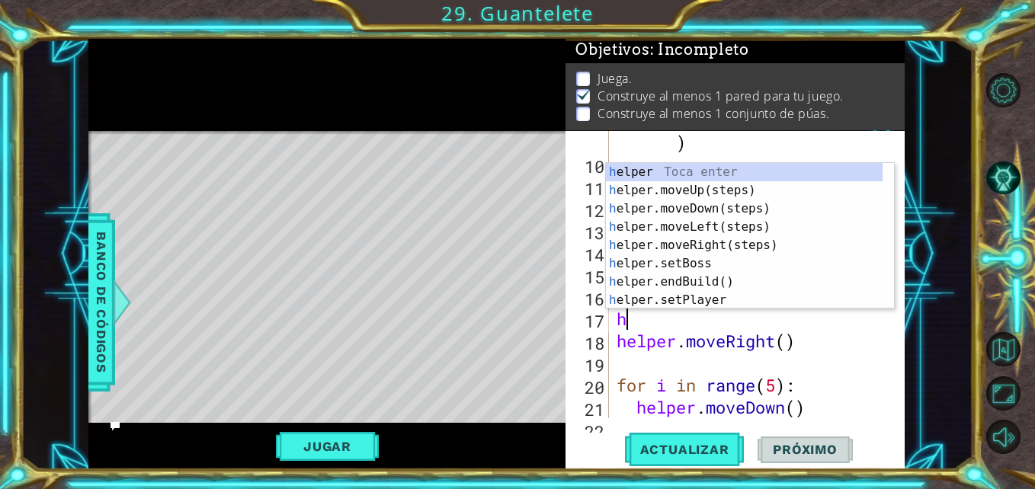
type textarea "he"
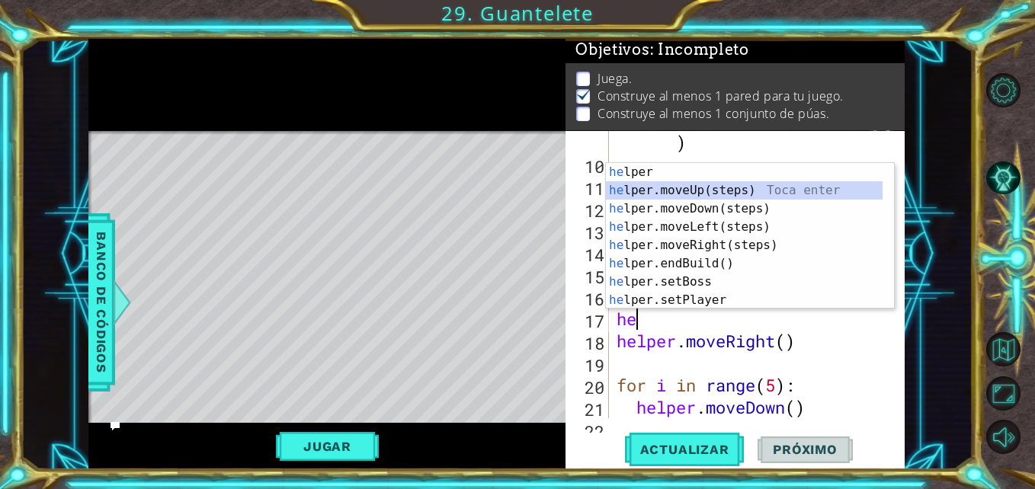
click at [702, 189] on div "he lper Toca enter he lper.moveUp(steps) Toca enter he lper.moveDown(steps) Toc…" at bounding box center [744, 254] width 277 height 183
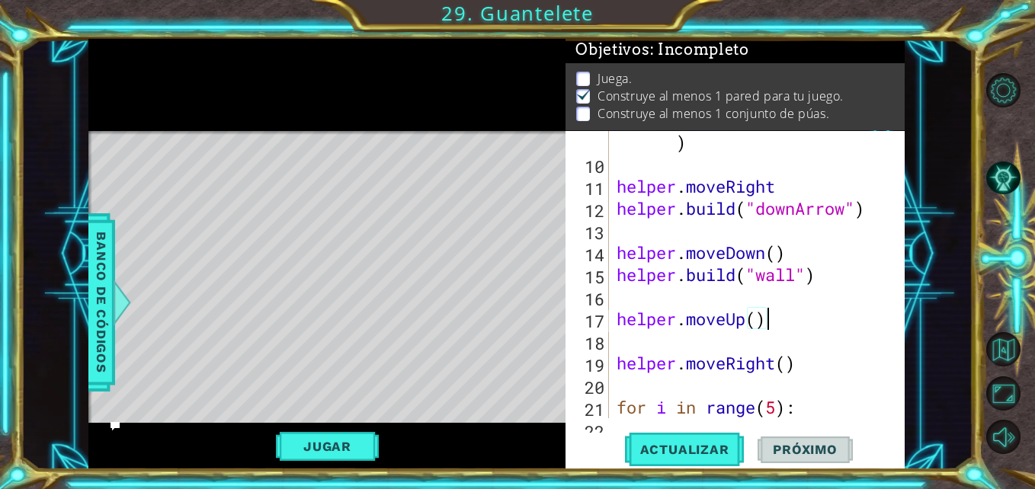
click at [766, 327] on div "helper . build ( "rightArrow" ) helper . moveRight helper . build ( "downArrow"…" at bounding box center [754, 286] width 283 height 354
click at [693, 456] on span "Actualizar" at bounding box center [685, 449] width 120 height 15
click at [760, 321] on div "helper . build ( "rightArrow" ) helper . moveRight helper . build ( "downArrow"…" at bounding box center [754, 286] width 283 height 354
click at [696, 445] on span "Actualizar" at bounding box center [685, 449] width 120 height 15
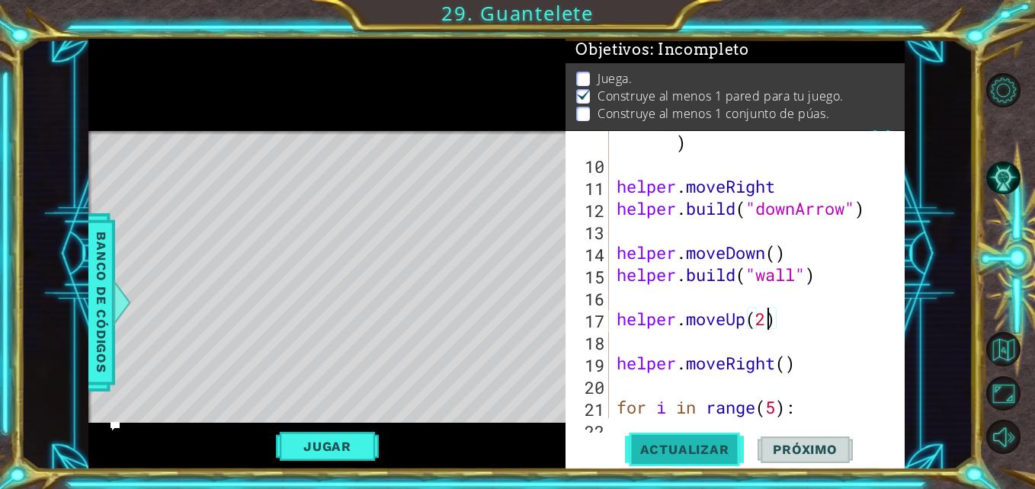
click at [696, 445] on span "Actualizar" at bounding box center [685, 449] width 120 height 15
click at [767, 311] on div "helper . build ( "rightArrow" ) helper . moveRight helper . build ( "downArrow"…" at bounding box center [754, 286] width 283 height 354
type textarea "helper.moveUp()"
click at [770, 313] on div "helper . build ( "rightArrow" ) helper . moveRight helper . build ( "downArrow"…" at bounding box center [754, 286] width 283 height 354
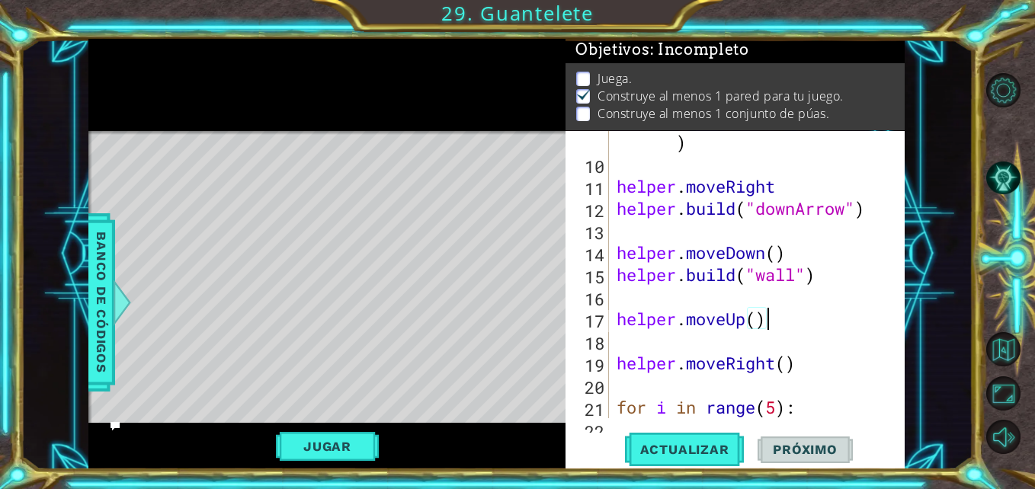
scroll to position [0, 0]
type textarea "helper.moveUp()"
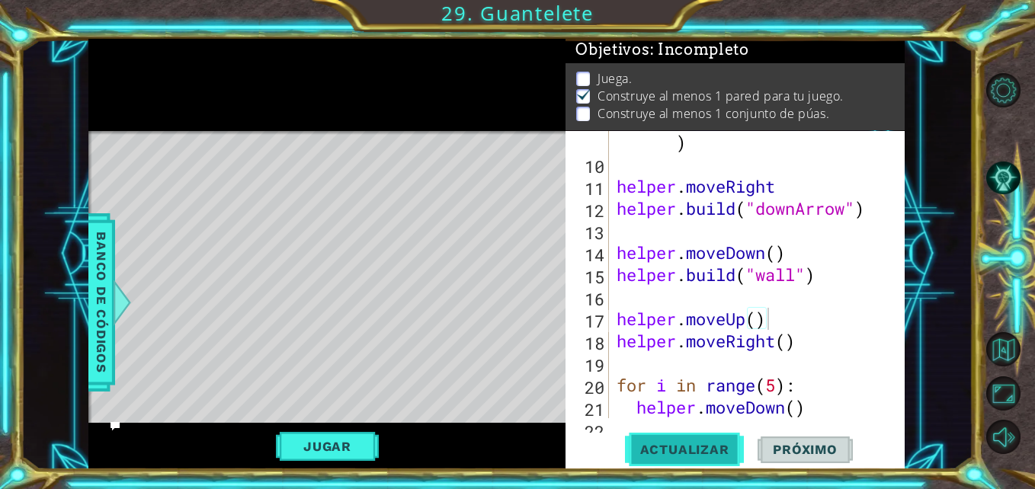
click at [667, 454] on span "Actualizar" at bounding box center [685, 449] width 120 height 15
click at [805, 353] on div "helper . build ( "rightArrow" ) helper . moveRight helper . build ( "downArrow"…" at bounding box center [754, 286] width 283 height 354
click at [791, 340] on div "helper . build ( "rightArrow" ) helper . moveRight helper . build ( "downArrow"…" at bounding box center [754, 286] width 283 height 354
click at [674, 453] on span "Actualizar" at bounding box center [685, 449] width 120 height 15
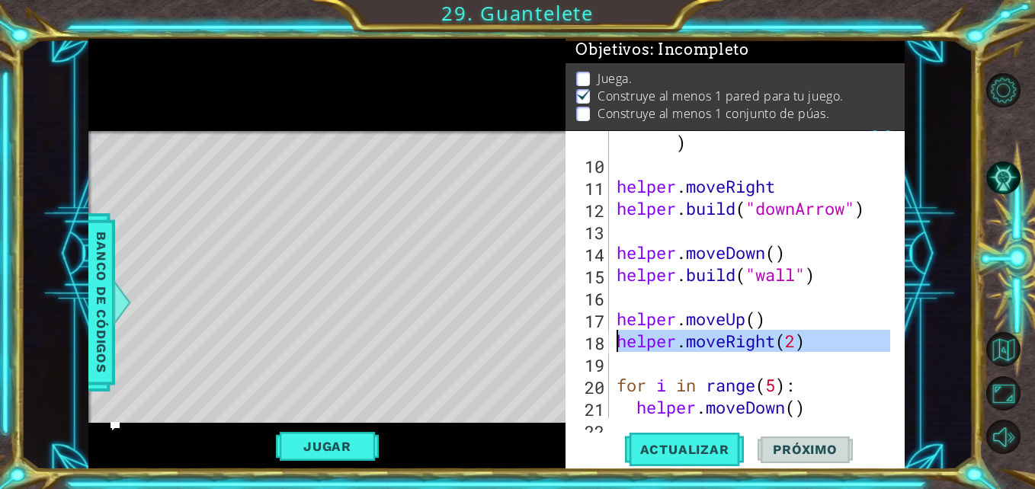
drag, startPoint x: 832, startPoint y: 358, endPoint x: 614, endPoint y: 341, distance: 218.6
click at [614, 341] on div "helper . build ( "rightArrow" ) helper . moveRight helper . build ( "downArrow"…" at bounding box center [754, 286] width 283 height 354
type textarea "helper.moveRight(2)"
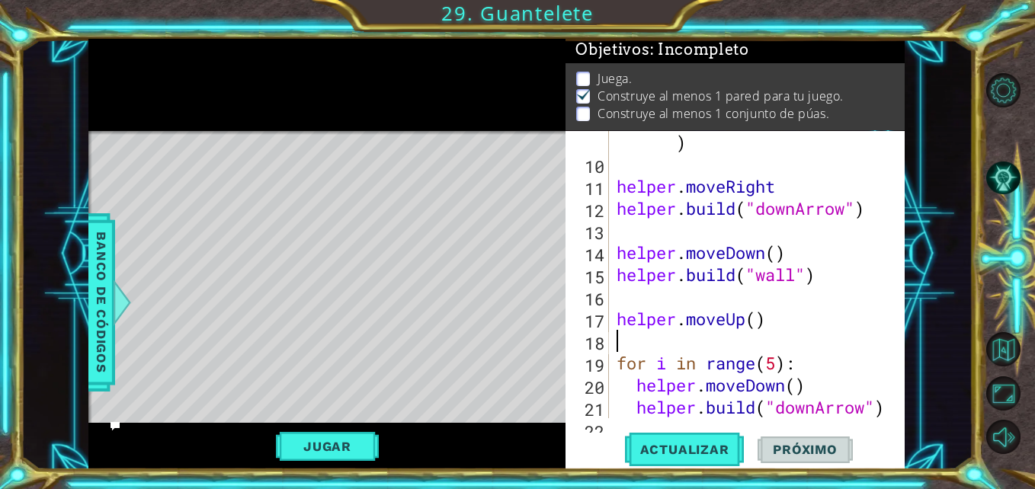
scroll to position [0, 0]
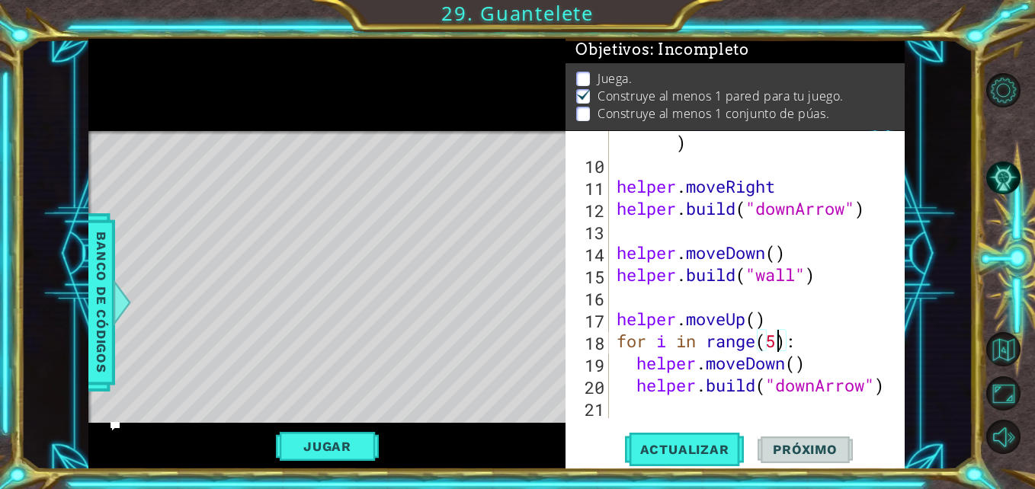
click at [776, 341] on div "helper . build ( "rightArrow" ) helper . moveRight helper . build ( "downArrow"…" at bounding box center [754, 286] width 283 height 354
click at [672, 456] on span "Actualizar" at bounding box center [685, 449] width 120 height 15
click at [707, 459] on button "Actualizar" at bounding box center [685, 450] width 120 height 34
click at [702, 447] on span "Actualizar" at bounding box center [685, 449] width 120 height 15
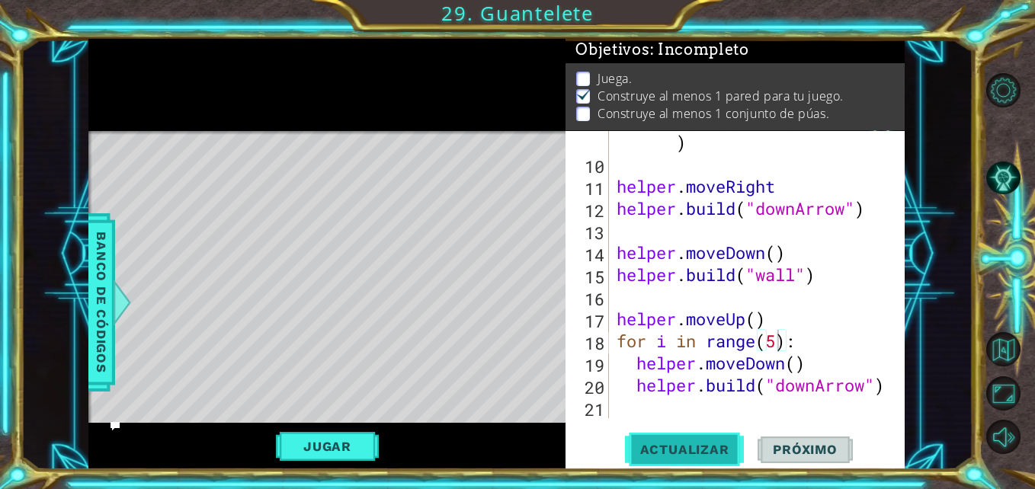
click at [702, 447] on span "Actualizar" at bounding box center [685, 449] width 120 height 15
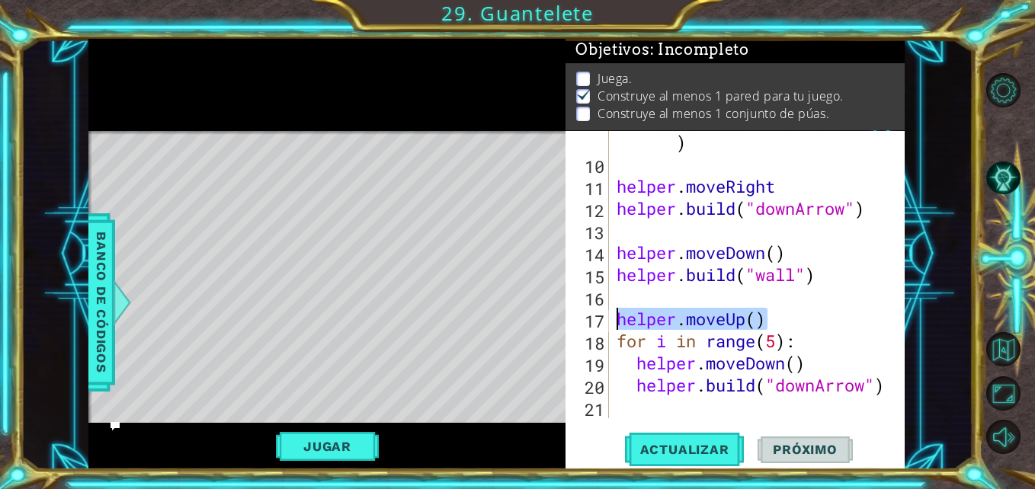
drag, startPoint x: 770, startPoint y: 322, endPoint x: 597, endPoint y: 315, distance: 173.1
click at [597, 315] on div "for i in range(5): 9 10 11 12 13 14 15 16 17 18 19 20 21 helper . build ( "righ…" at bounding box center [732, 274] width 335 height 287
type textarea "helper.moveUp()"
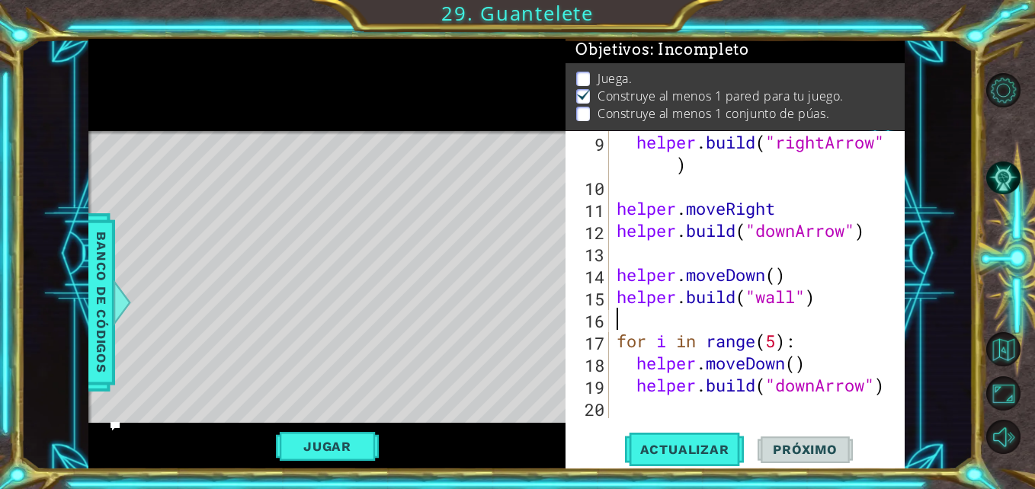
scroll to position [243, 0]
click at [645, 453] on span "Actualizar" at bounding box center [685, 449] width 120 height 15
click at [650, 444] on span "Actualizar" at bounding box center [685, 449] width 120 height 15
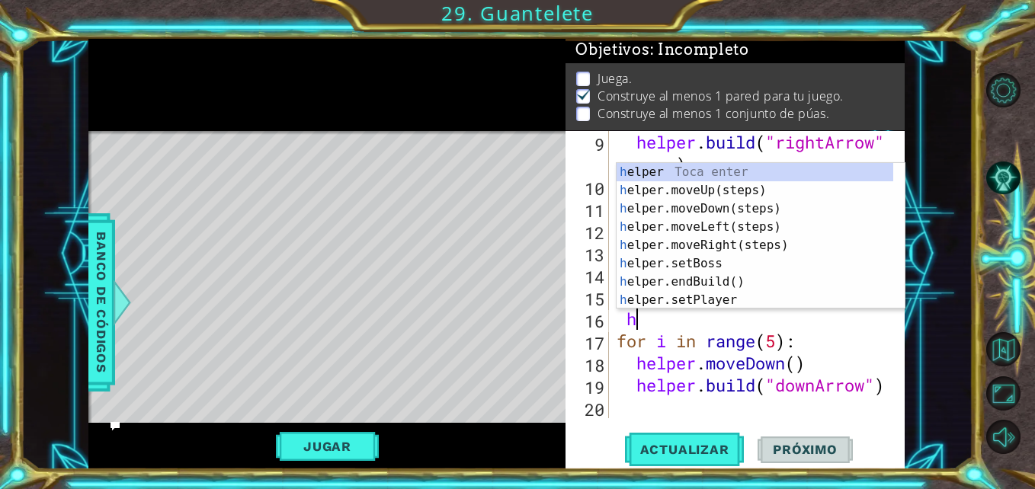
scroll to position [0, 1]
type textarea "hel"
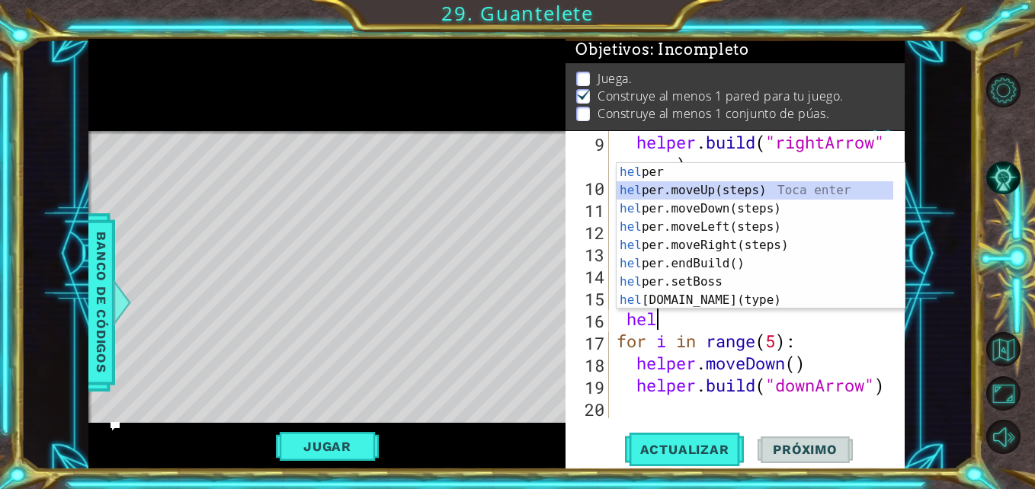
click at [725, 184] on div "hel per Toca enter hel per.moveUp(steps) Toca enter hel per.moveDown(steps) Toc…" at bounding box center [754, 254] width 277 height 183
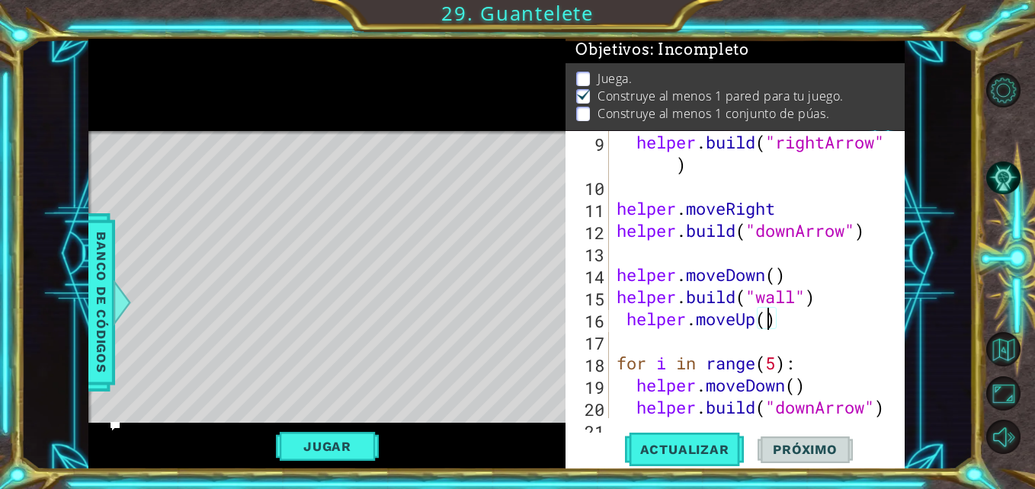
click at [766, 322] on div "helper . build ( "rightArrow" ) helper . moveRight helper . build ( "downArrow"…" at bounding box center [754, 308] width 283 height 354
type textarea "helper.moveUp(2)"
click at [754, 347] on div "helper . build ( "rightArrow" ) helper . moveRight helper . build ( "downArrow"…" at bounding box center [754, 308] width 283 height 354
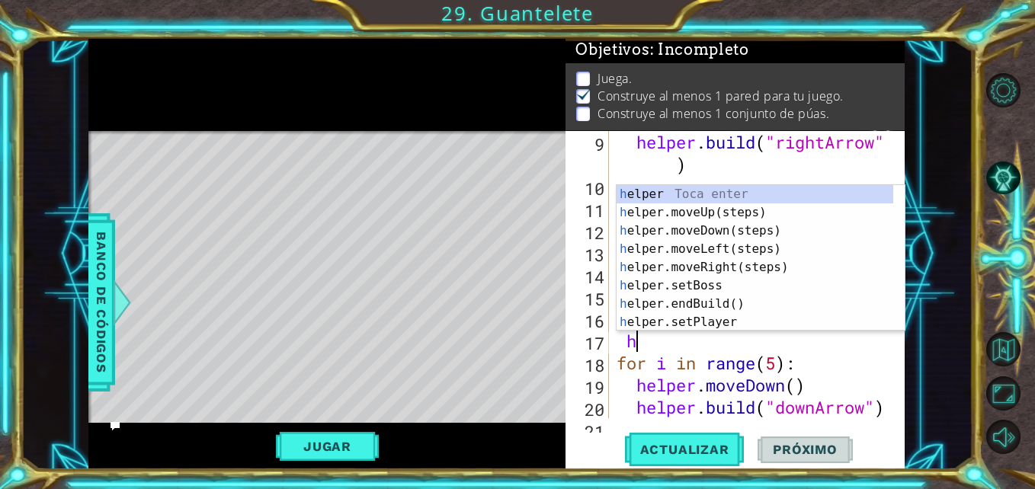
type textarea "he"
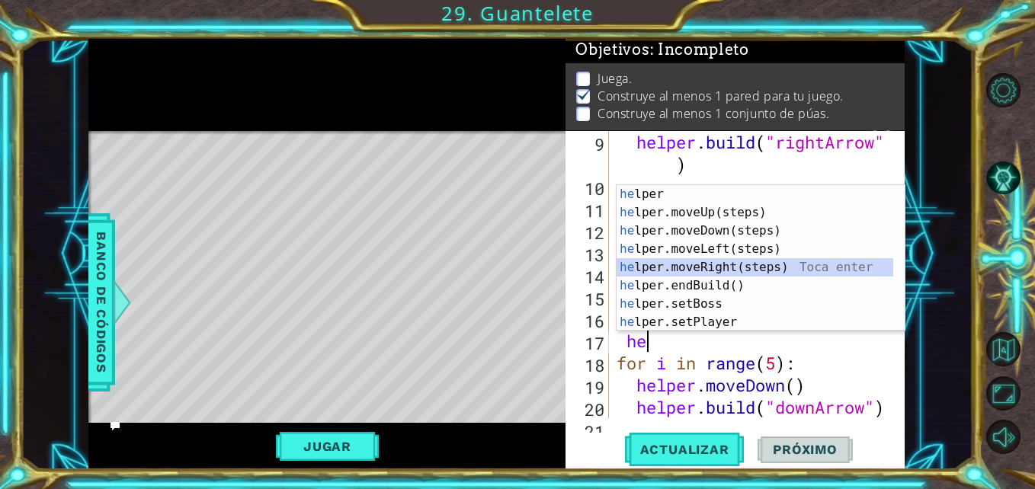
click at [761, 261] on div "he lper Toca enter he lper.moveUp(steps) Toca enter he lper.moveDown(steps) Toc…" at bounding box center [754, 276] width 277 height 183
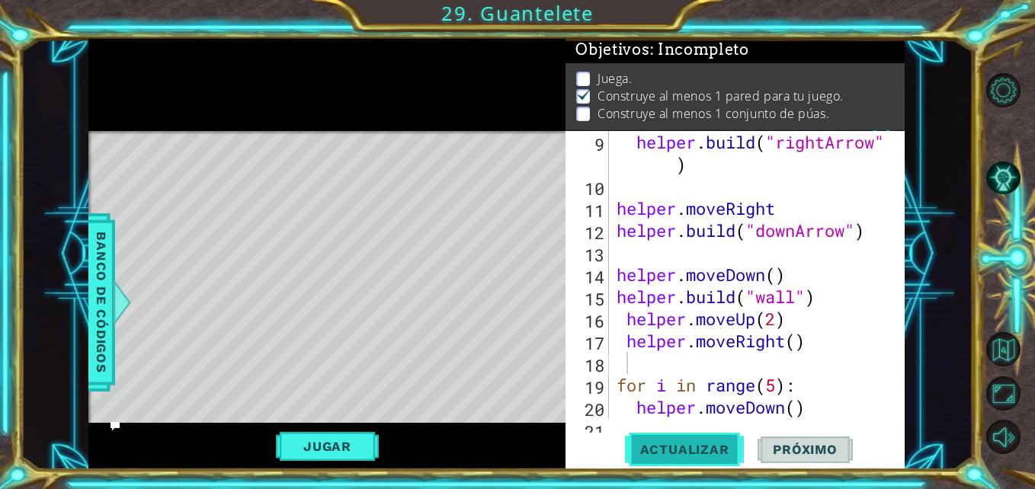
click at [672, 436] on button "Actualizar" at bounding box center [685, 450] width 120 height 34
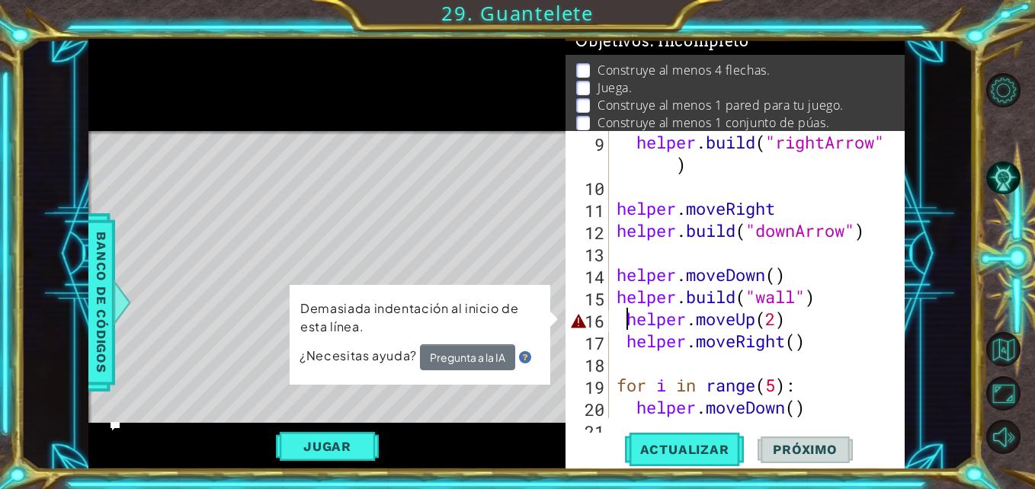
click at [629, 320] on div "helper . build ( "rightArrow" ) helper . moveRight helper . build ( "downArrow"…" at bounding box center [754, 308] width 283 height 354
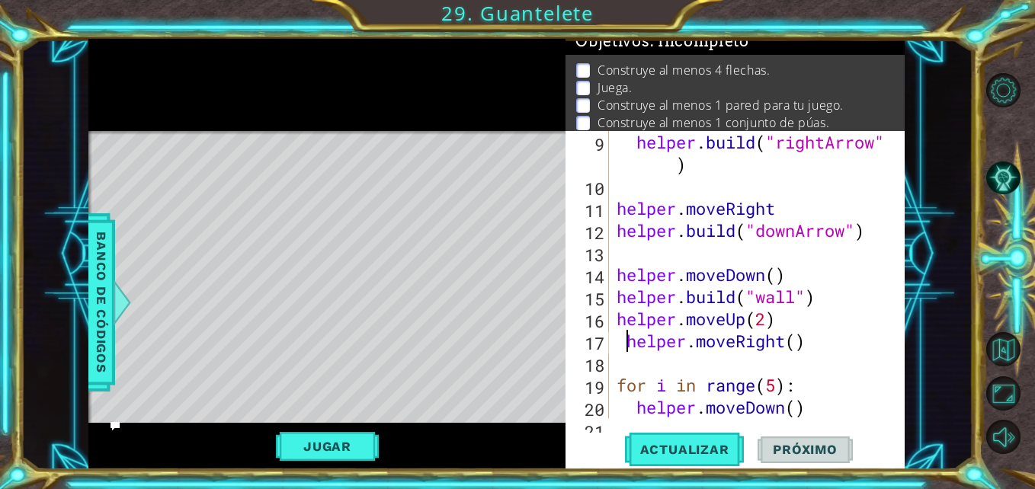
click at [630, 338] on div "helper . build ( "rightArrow" ) helper . moveRight helper . build ( "downArrow"…" at bounding box center [754, 308] width 283 height 354
click at [660, 445] on span "Actualizar" at bounding box center [685, 449] width 120 height 15
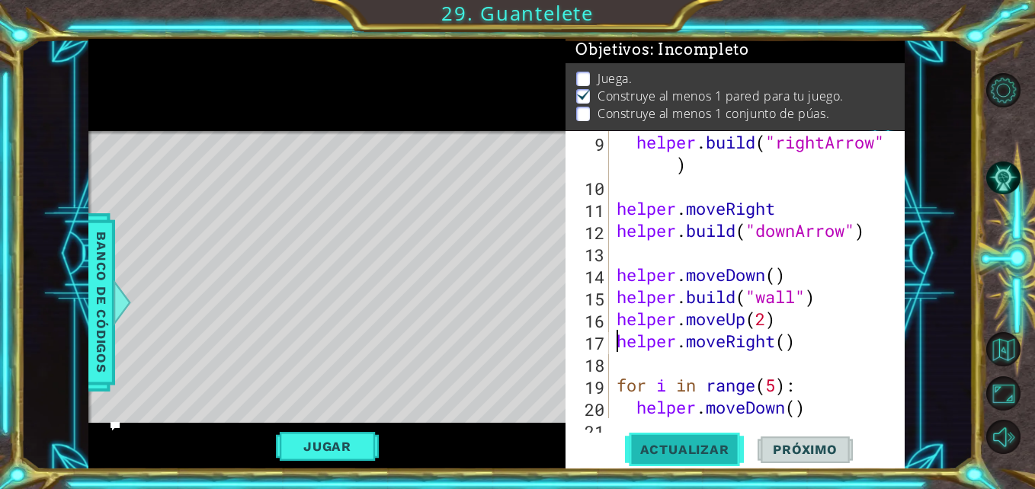
scroll to position [20, 0]
click at [771, 321] on div "helper . build ( "rightArrow" ) helper . moveRight helper . build ( "downArrow"…" at bounding box center [754, 308] width 283 height 354
click at [685, 440] on button "Actualizar" at bounding box center [685, 450] width 120 height 34
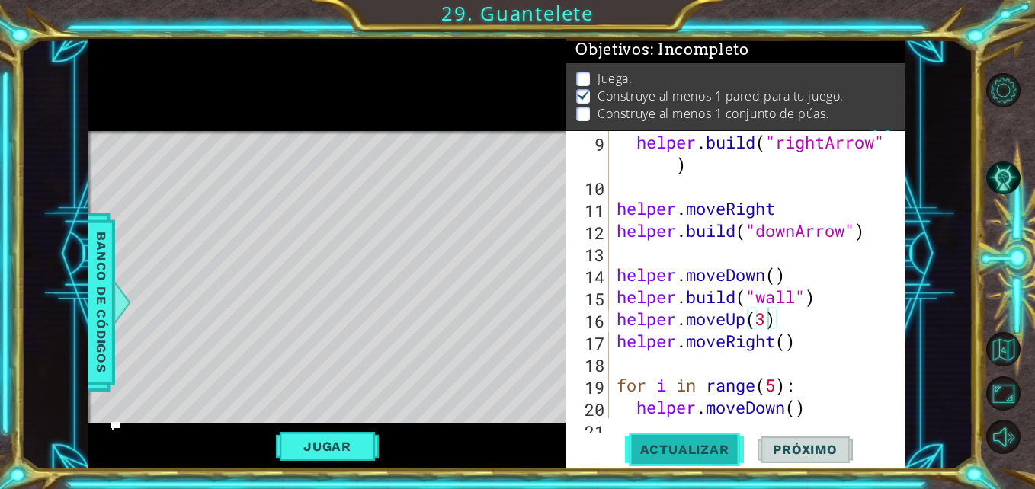
click at [685, 440] on button "Actualizar" at bounding box center [685, 450] width 120 height 34
click at [770, 321] on div "helper . build ( "rightArrow" ) helper . moveRight helper . build ( "downArrow"…" at bounding box center [754, 308] width 283 height 354
click at [791, 334] on div "helper . build ( "rightArrow" ) helper . moveRight helper . build ( "downArrow"…" at bounding box center [754, 308] width 283 height 354
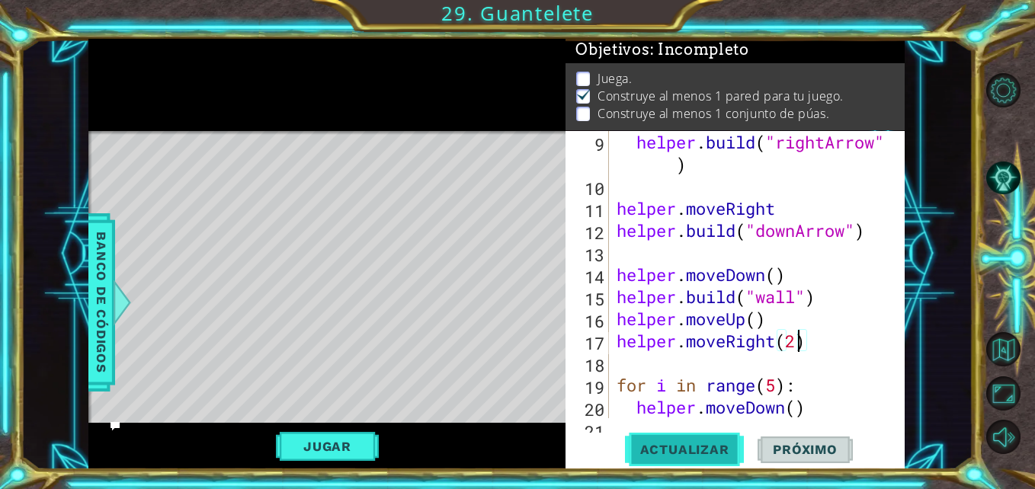
click at [709, 446] on span "Actualizar" at bounding box center [685, 449] width 120 height 15
click at [796, 341] on div "helper . build ( "rightArrow" ) helper . moveRight helper . build ( "downArrow"…" at bounding box center [754, 308] width 283 height 354
click at [690, 456] on span "Actualizar" at bounding box center [685, 449] width 120 height 15
click at [694, 448] on span "Actualizar" at bounding box center [685, 449] width 120 height 15
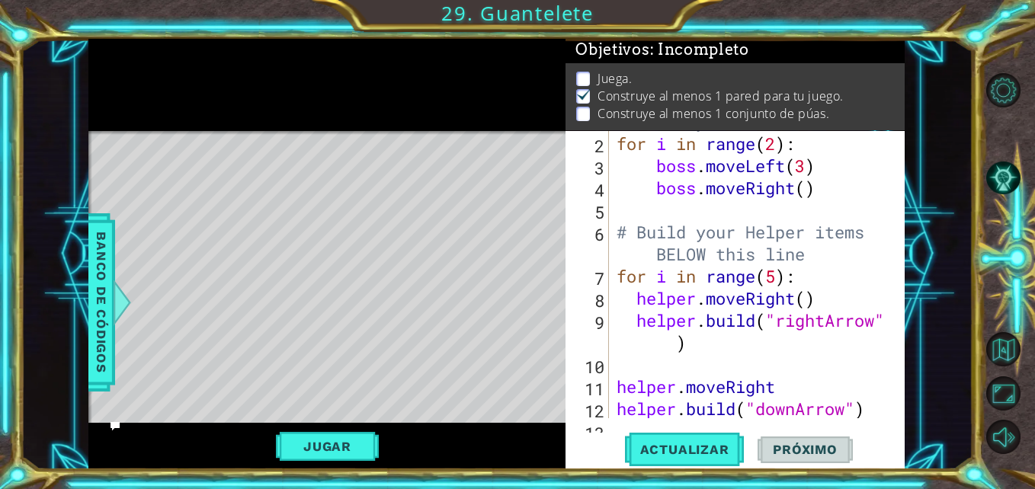
scroll to position [65, 0]
click at [780, 280] on div "# Don't touch the boss code until [PERSON_NAME] says you're ready! for i in ran…" at bounding box center [754, 254] width 283 height 376
click at [709, 448] on span "Actualizar" at bounding box center [685, 449] width 120 height 15
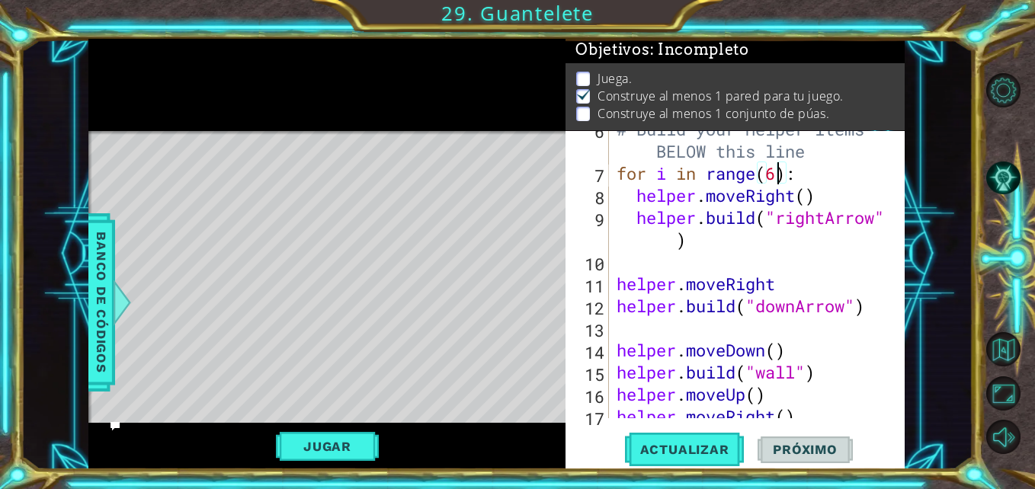
scroll to position [168, 0]
click at [796, 283] on div "# Build your Helper items BELOW this line for i in range ( 6 ) : helper . moveR…" at bounding box center [754, 295] width 283 height 354
click at [680, 446] on span "Actualizar" at bounding box center [685, 449] width 120 height 15
click at [771, 280] on div "# Build your Helper items BELOW this line for i in range ( 6 ) : helper . moveR…" at bounding box center [754, 295] width 283 height 354
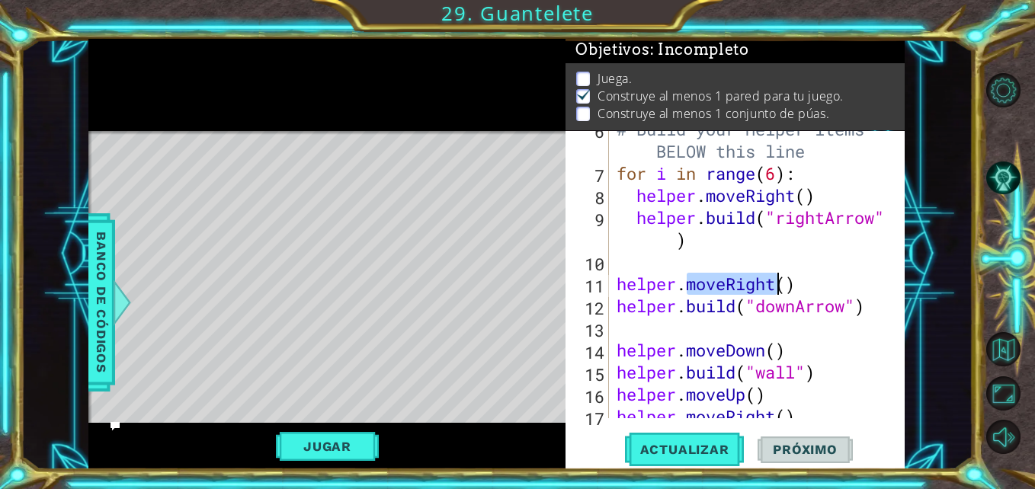
click at [771, 280] on div "# Build your Helper items BELOW this line for i in range ( 6 ) : helper . moveR…" at bounding box center [754, 295] width 283 height 354
click at [782, 280] on div "# Build your Helper items BELOW this line for i in range ( 6 ) : helper . moveR…" at bounding box center [754, 295] width 283 height 354
drag, startPoint x: 782, startPoint y: 281, endPoint x: 722, endPoint y: 289, distance: 59.9
click at [722, 289] on div "# Build your Helper items BELOW this line for i in range ( 6 ) : helper . moveR…" at bounding box center [754, 295] width 283 height 354
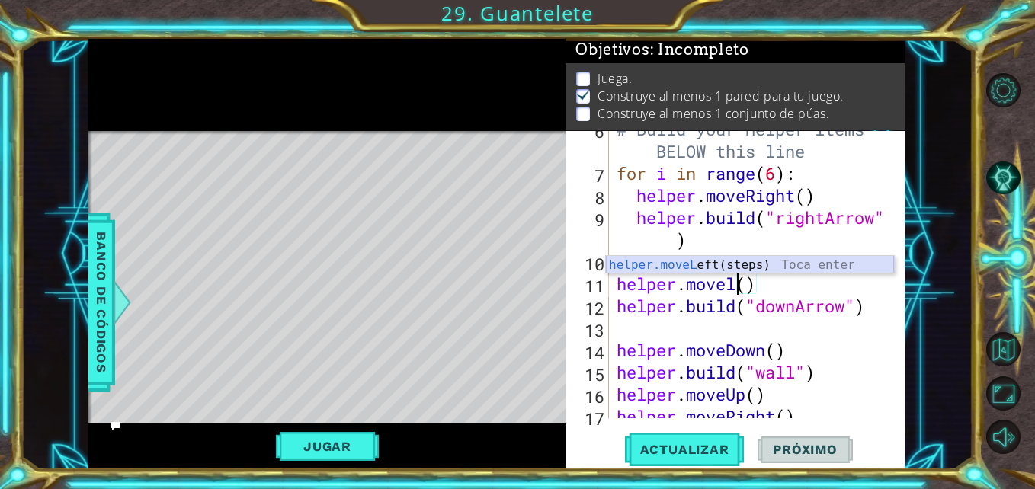
click at [720, 260] on div "helper.moveL eft(steps) Toca enter" at bounding box center [750, 283] width 288 height 55
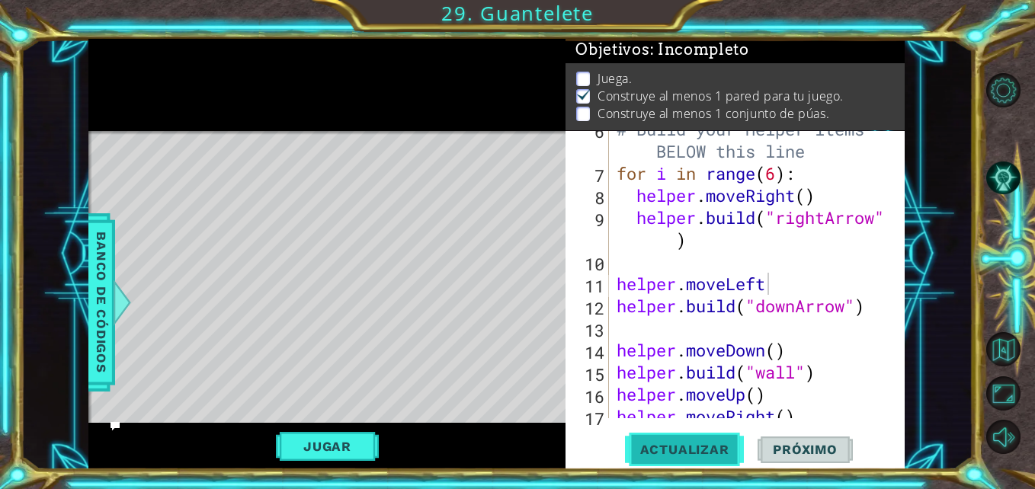
click at [697, 456] on span "Actualizar" at bounding box center [685, 449] width 120 height 15
drag, startPoint x: 800, startPoint y: 277, endPoint x: 728, endPoint y: 277, distance: 72.4
click at [728, 277] on div "# Build your Helper items BELOW this line for i in range ( 6 ) : helper . moveR…" at bounding box center [754, 295] width 283 height 354
type textarea "helper.mover"
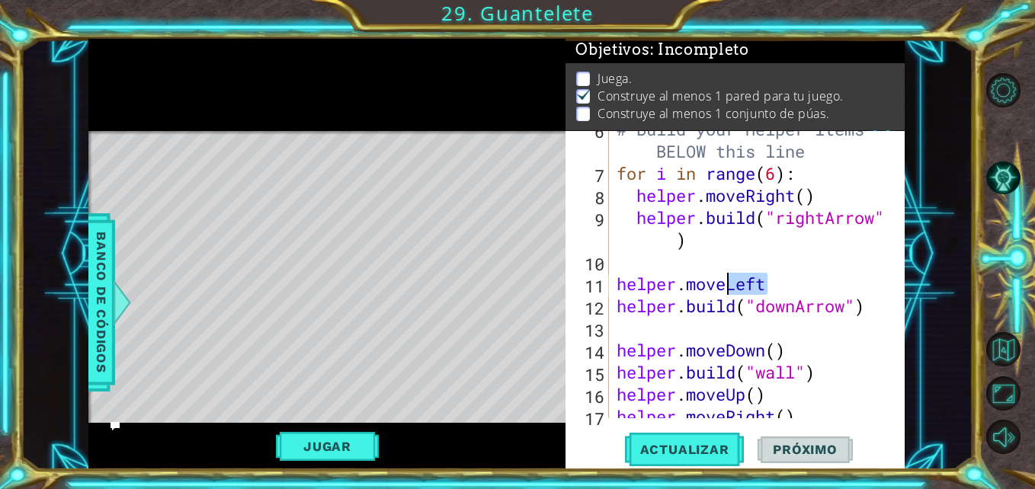
scroll to position [0, 5]
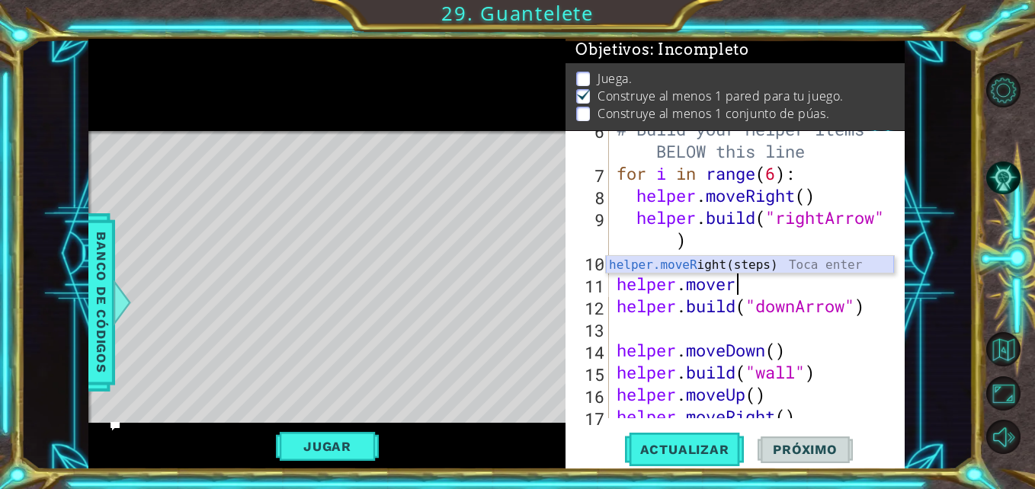
click at [734, 262] on div "helper.moveR ight(steps) Toca enter" at bounding box center [750, 283] width 288 height 55
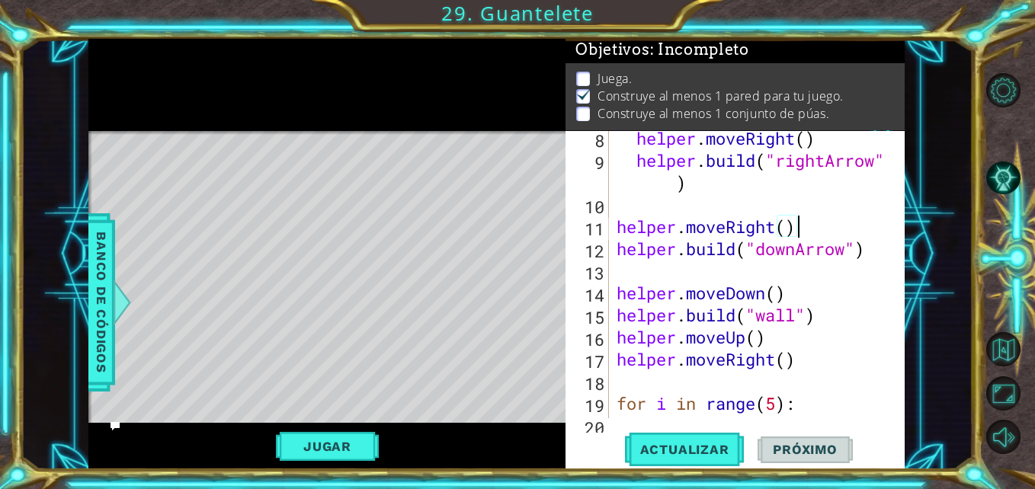
scroll to position [225, 0]
drag, startPoint x: 773, startPoint y: 228, endPoint x: 786, endPoint y: 235, distance: 14.0
click at [786, 235] on div "helper . moveRight ( ) helper . build ( "rightArrow" ) helper . moveRight ( ) h…" at bounding box center [754, 292] width 283 height 331
click at [818, 226] on div "helper . moveRight ( ) helper . build ( "rightArrow" ) helper . moveRight ( ) h…" at bounding box center [754, 292] width 283 height 331
click at [652, 459] on button "Actualizar" at bounding box center [685, 450] width 120 height 34
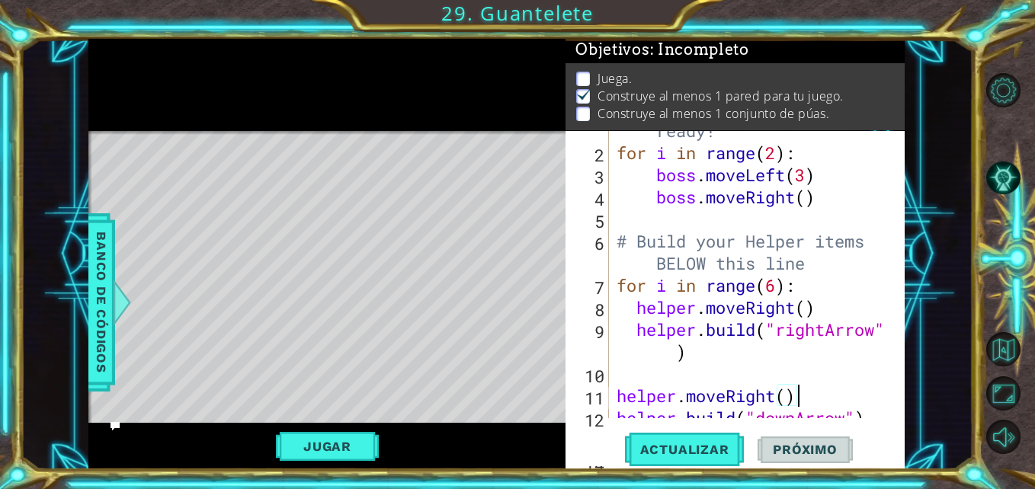
scroll to position [24, 0]
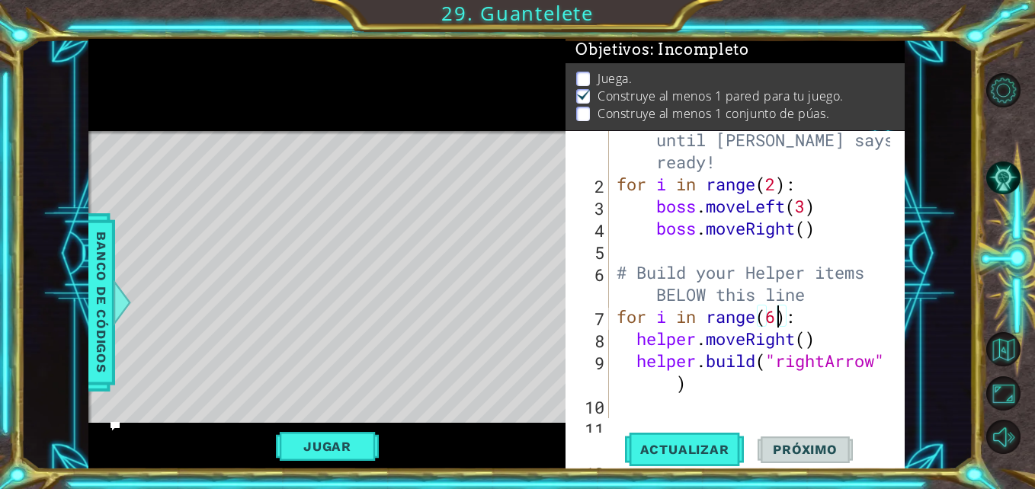
click at [778, 315] on div "# Don't touch the boss code until [PERSON_NAME] says you're ready! for i in ran…" at bounding box center [754, 295] width 283 height 376
click at [704, 446] on span "Actualizar" at bounding box center [685, 449] width 120 height 15
drag, startPoint x: 901, startPoint y: 261, endPoint x: 901, endPoint y: 289, distance: 27.4
click at [901, 289] on div "for i in range(5): 1 2 3 4 5 6 7 8 9 10 11 12 13 # Don't touch the boss code un…" at bounding box center [734, 300] width 339 height 339
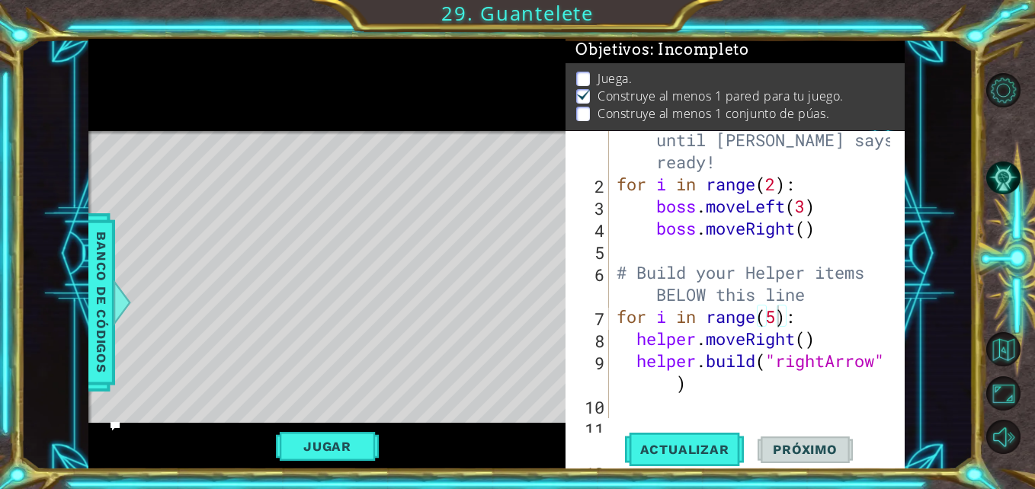
drag, startPoint x: 901, startPoint y: 265, endPoint x: 898, endPoint y: 291, distance: 26.1
click at [898, 291] on div "for i in range(5): 1 2 3 4 5 6 7 8 9 10 11 12 13 # Don't touch the boss code un…" at bounding box center [734, 300] width 339 height 339
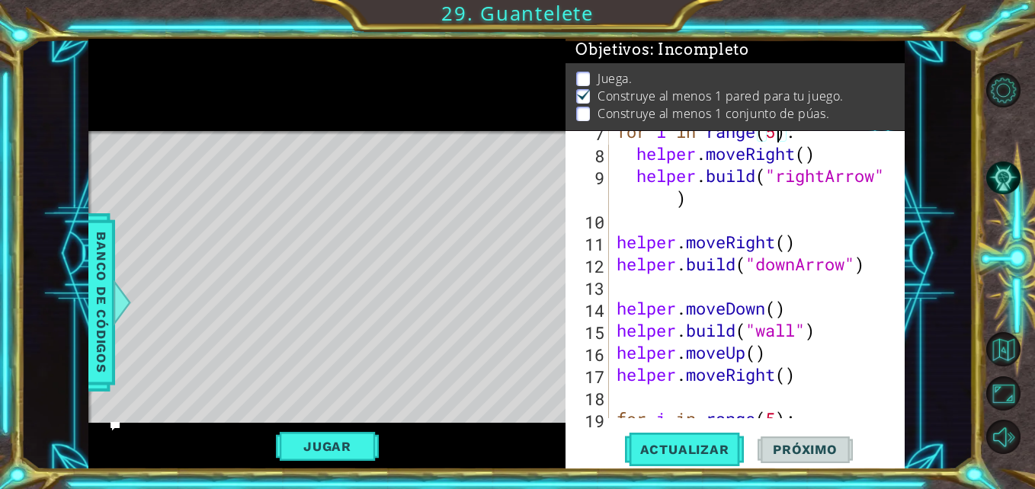
scroll to position [213, 0]
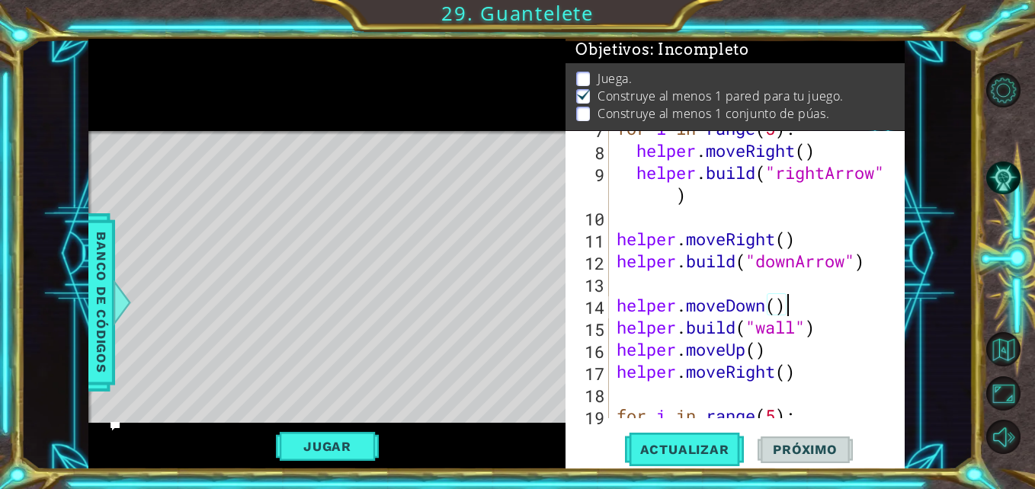
click at [797, 304] on div "for i in range ( 5 ) : helper . moveRight ( ) helper . build ( "rightArrow" ) h…" at bounding box center [754, 282] width 283 height 331
type textarea "helper.moveDown()"
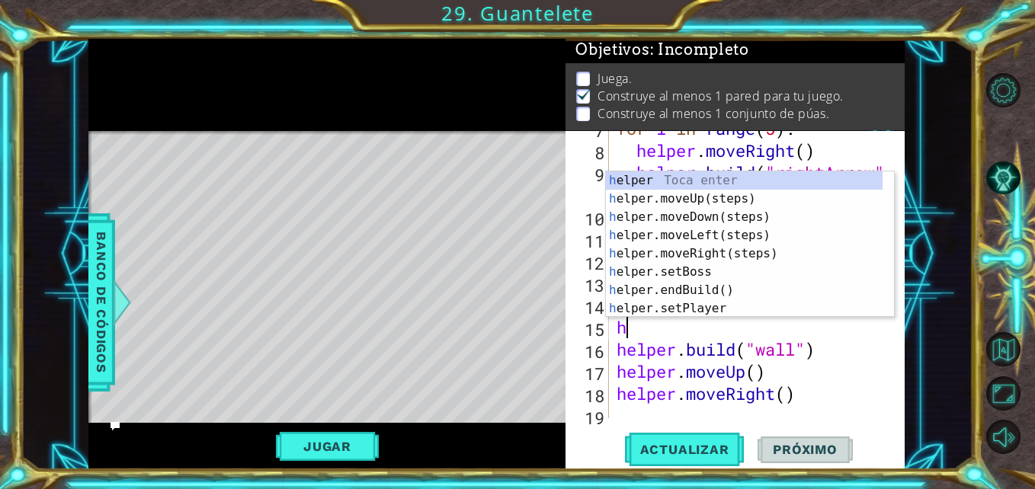
type textarea "he"
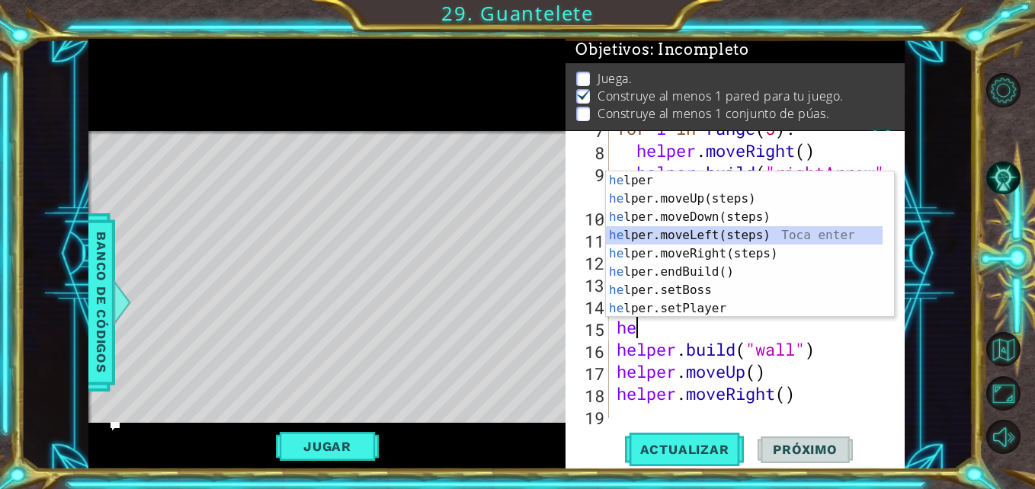
click at [718, 231] on div "he lper Toca enter he lper.moveUp(steps) Toca enter he lper.moveDown(steps) Toc…" at bounding box center [744, 262] width 277 height 183
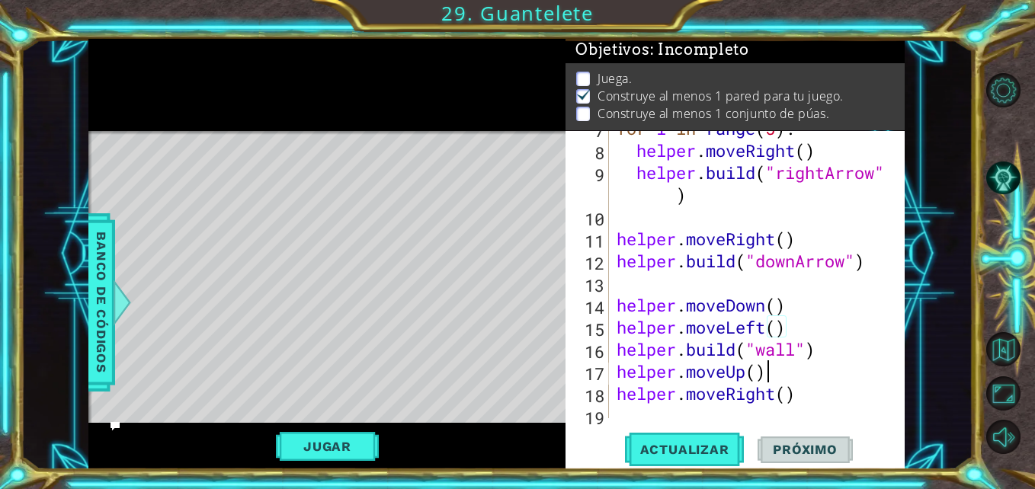
click at [770, 371] on div "for i in range ( 5 ) : helper . moveRight ( ) helper . build ( "rightArrow" ) h…" at bounding box center [754, 282] width 283 height 331
click at [816, 348] on div "for i in range ( 5 ) : helper . moveRight ( ) helper . build ( "rightArrow" ) h…" at bounding box center [754, 282] width 283 height 331
type textarea "[DOMAIN_NAME]("wall")"
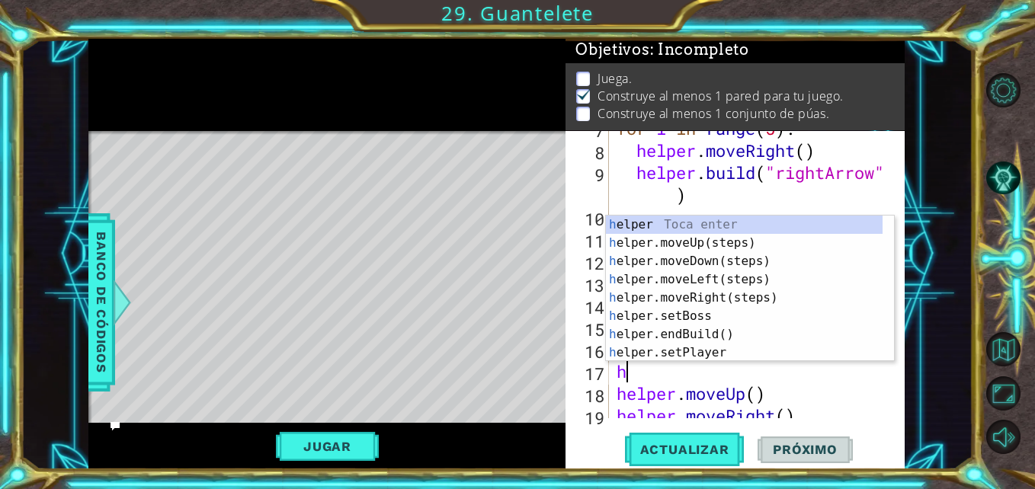
type textarea "he"
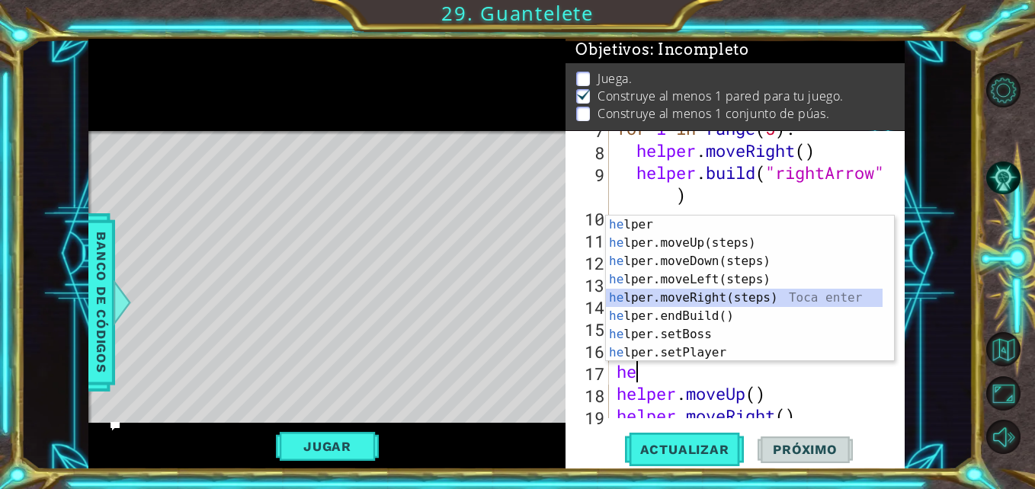
click at [721, 293] on div "he lper Toca enter he lper.moveUp(steps) Toca enter he lper.moveDown(steps) Toc…" at bounding box center [744, 307] width 277 height 183
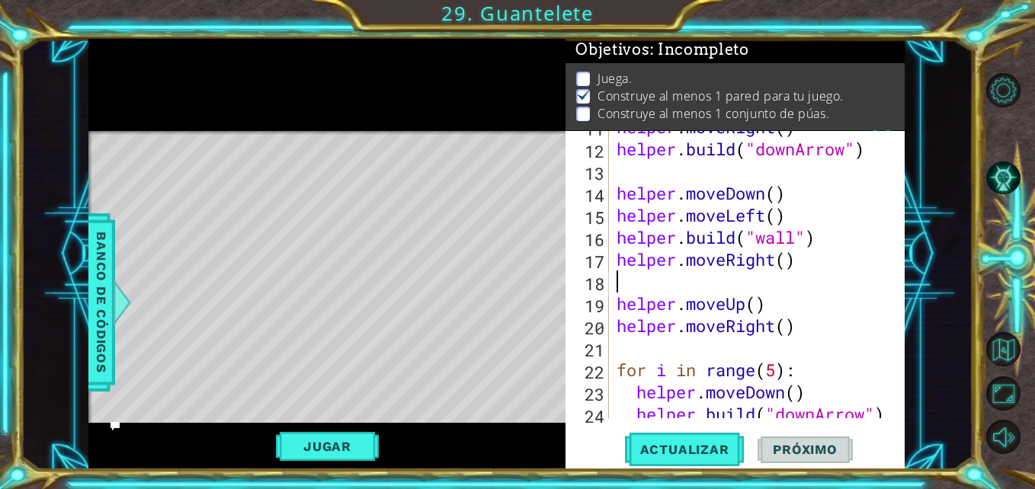
scroll to position [354, 0]
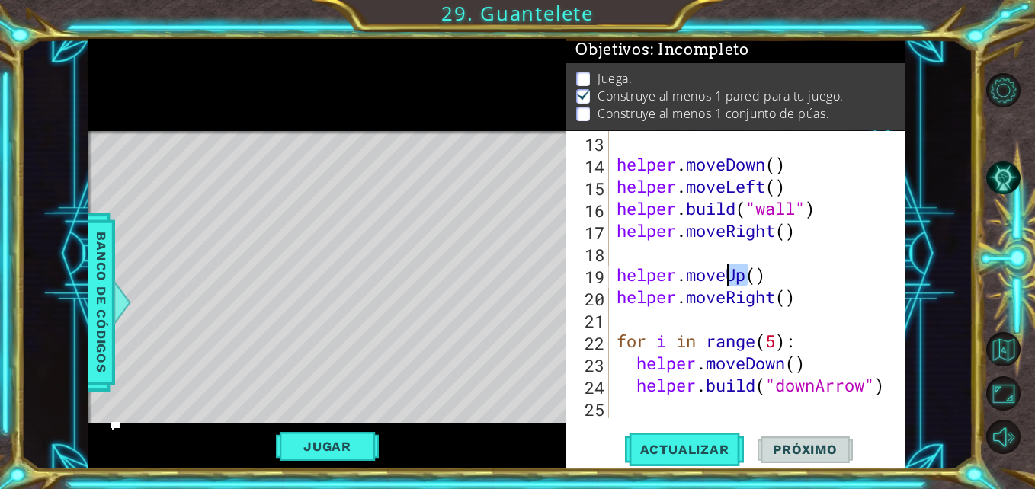
drag, startPoint x: 747, startPoint y: 278, endPoint x: 728, endPoint y: 277, distance: 19.1
click at [728, 277] on div "helper . moveDown ( ) helper . moveLeft ( ) helper . build ( "wall" ) helper . …" at bounding box center [754, 296] width 283 height 331
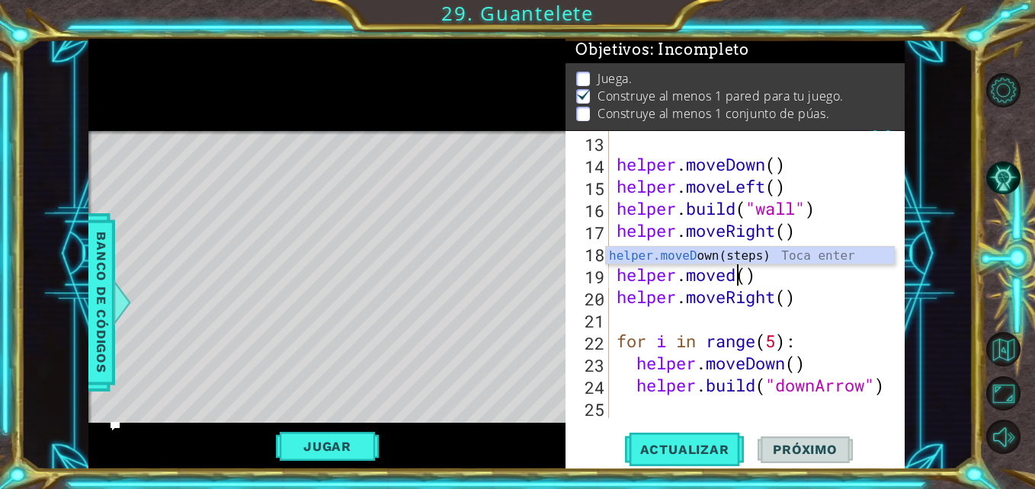
scroll to position [0, 5]
click at [722, 256] on div "helper.moveD own(steps) Toca enter" at bounding box center [750, 274] width 288 height 55
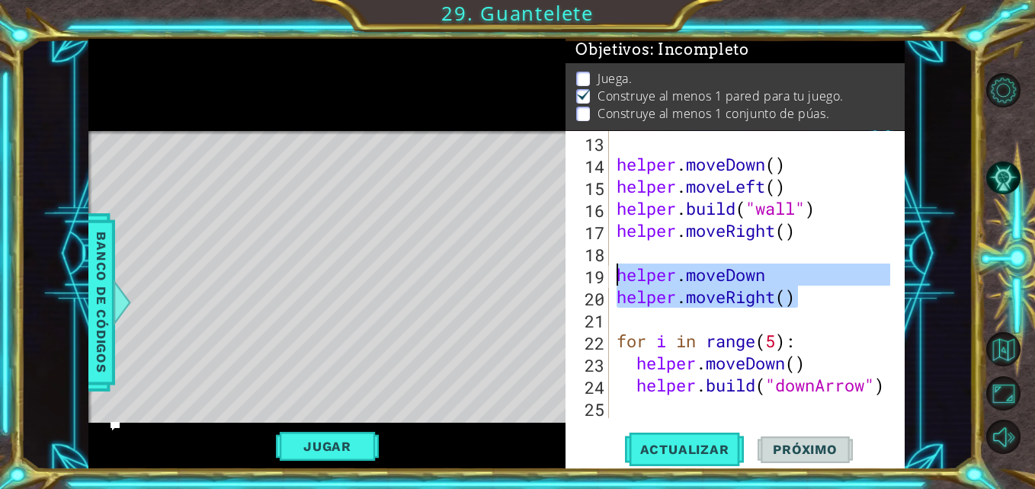
drag, startPoint x: 801, startPoint y: 303, endPoint x: 616, endPoint y: 281, distance: 186.5
click at [616, 281] on div "helper . moveDown ( ) helper . moveLeft ( ) helper . build ( "wall" ) helper . …" at bounding box center [754, 296] width 283 height 331
type textarea "helper.moveDown helper.moveRight()"
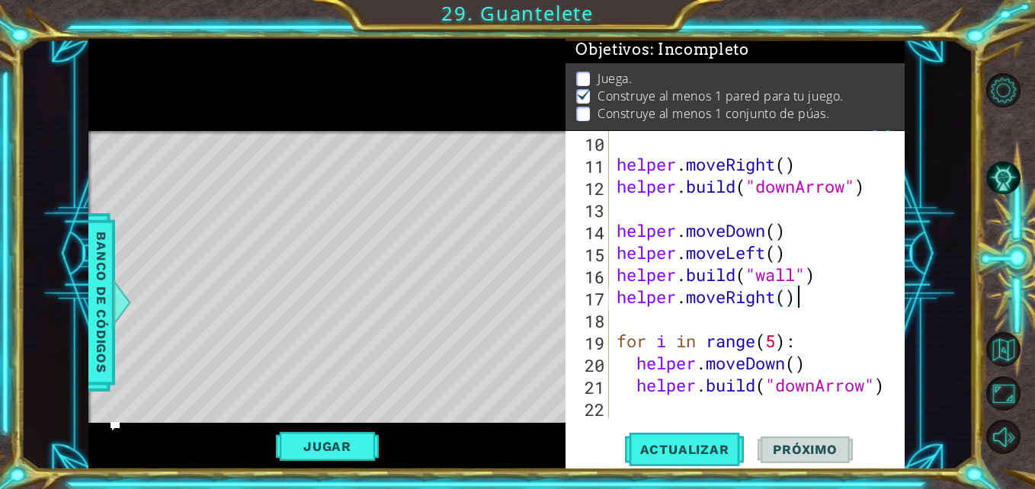
scroll to position [287, 0]
type textarea "helper.moveRight()"
click at [657, 456] on span "Actualizar" at bounding box center [685, 449] width 120 height 15
click at [835, 307] on div "helper . moveRight ( ) helper . build ( "downArrow" ) helper . moveDown ( ) hel…" at bounding box center [754, 296] width 283 height 331
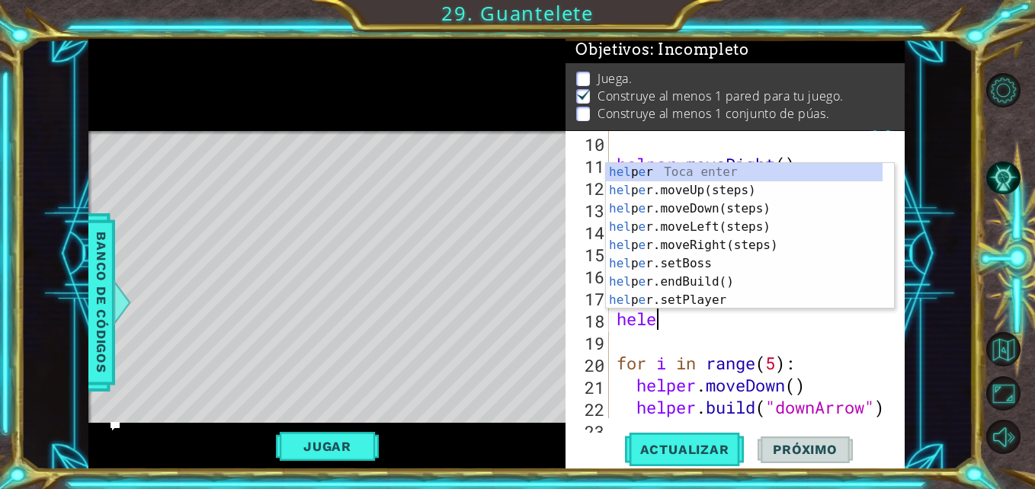
scroll to position [0, 2]
type textarea "heler.bu"
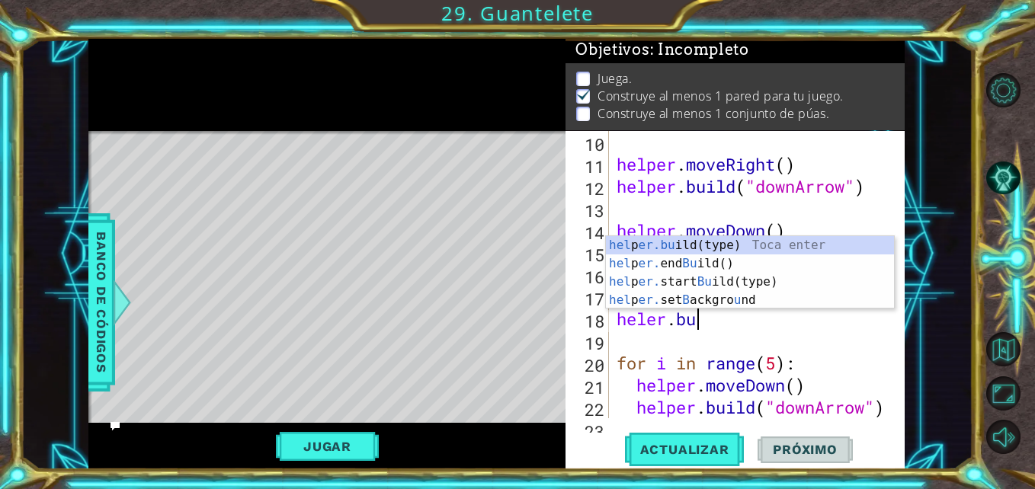
scroll to position [0, 3]
drag, startPoint x: 715, startPoint y: 242, endPoint x: 677, endPoint y: 244, distance: 38.2
click at [677, 244] on div "hel p er.bu ild(type) Toca enter hel p er. end Bu ild() Toca enter hel p er. st…" at bounding box center [750, 291] width 288 height 110
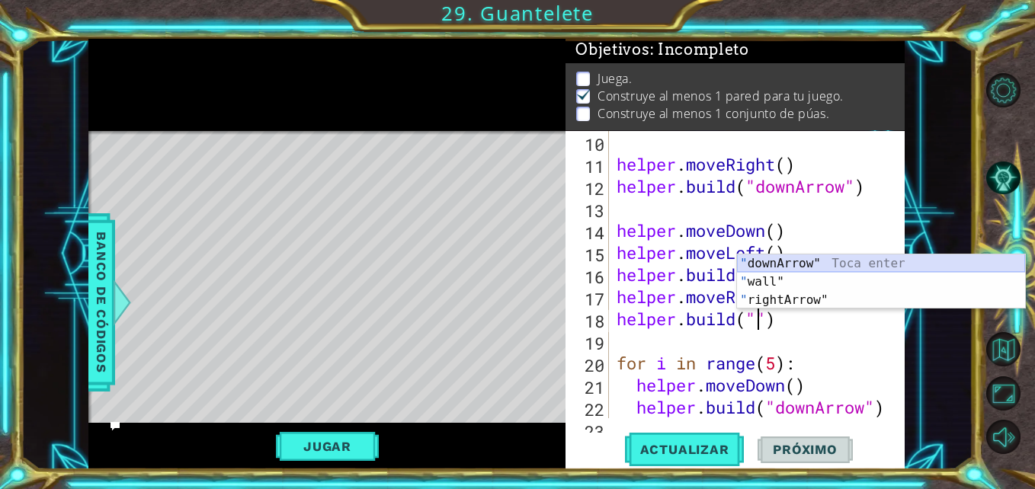
click at [780, 254] on div "" downArrow" Toca enter " wall" Toca enter " rightArrow" Toca enter" at bounding box center [881, 299] width 288 height 91
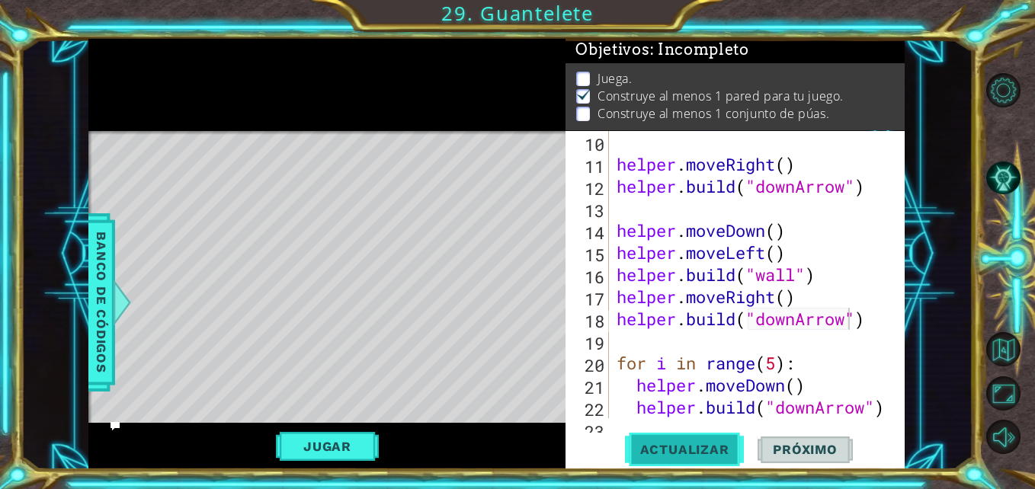
click at [701, 446] on span "Actualizar" at bounding box center [685, 449] width 120 height 15
click at [821, 285] on div "helper . moveRight ( ) helper . build ( "downArrow" ) helper . moveDown ( ) hel…" at bounding box center [754, 296] width 283 height 331
type textarea "[DOMAIN_NAME]("wall")"
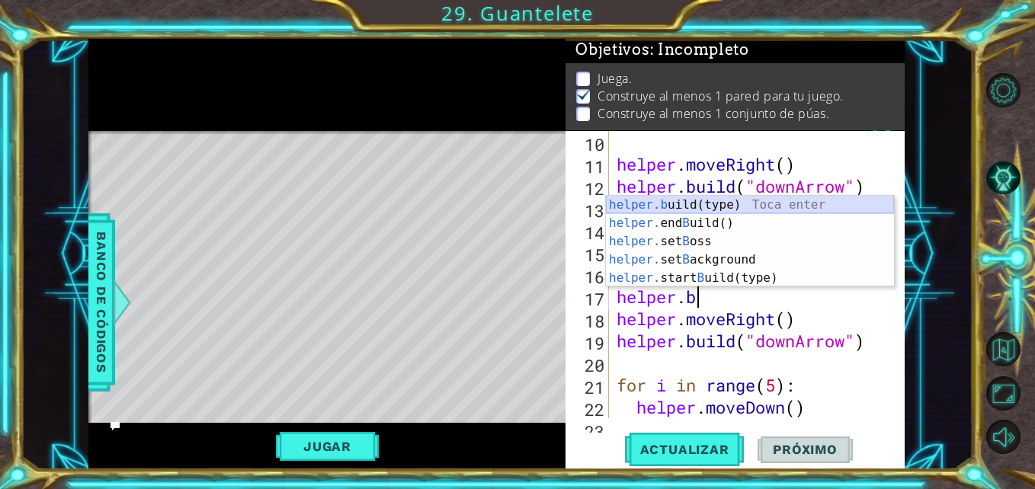
click at [737, 207] on div "helper.b uild(type) Toca enter helper. end B uild() Toca enter helper. set B os…" at bounding box center [750, 260] width 288 height 128
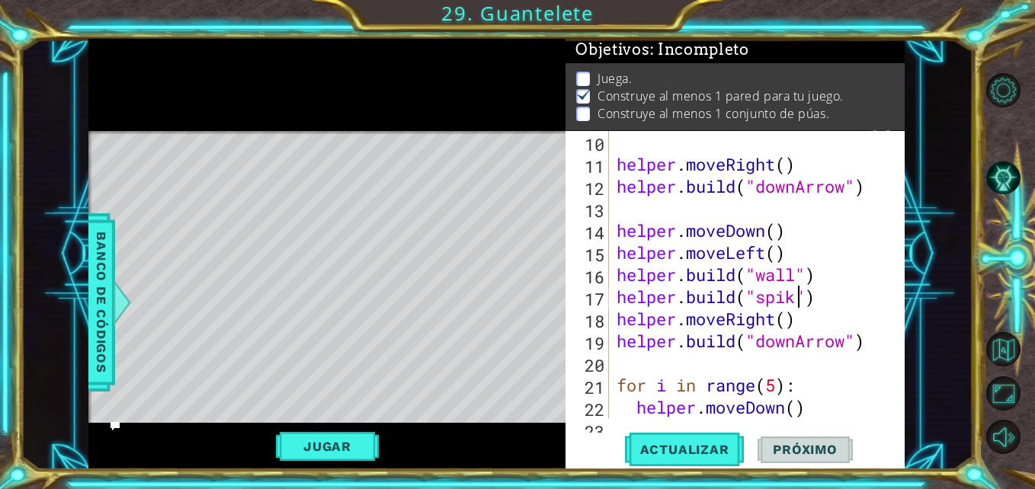
scroll to position [0, 9]
click at [101, 260] on span "Banco de códigos" at bounding box center [101, 303] width 24 height 158
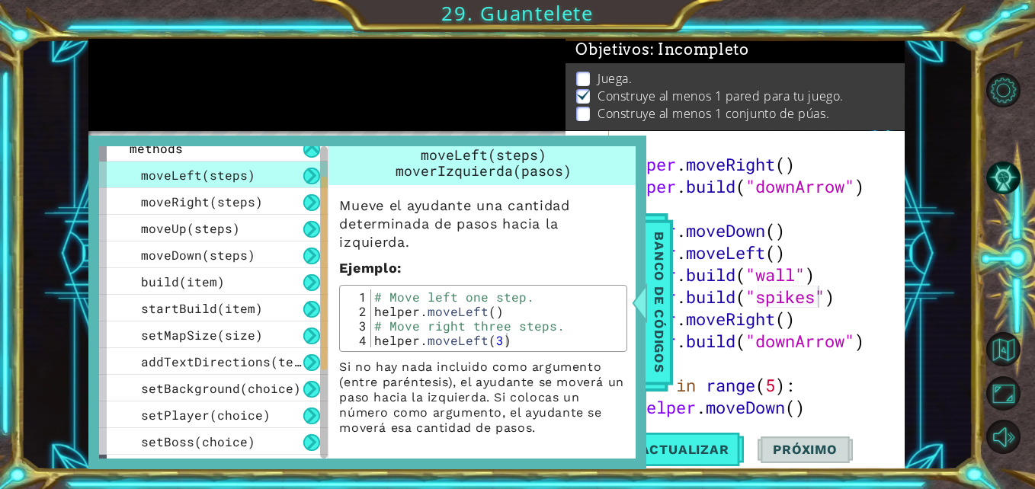
scroll to position [0, 0]
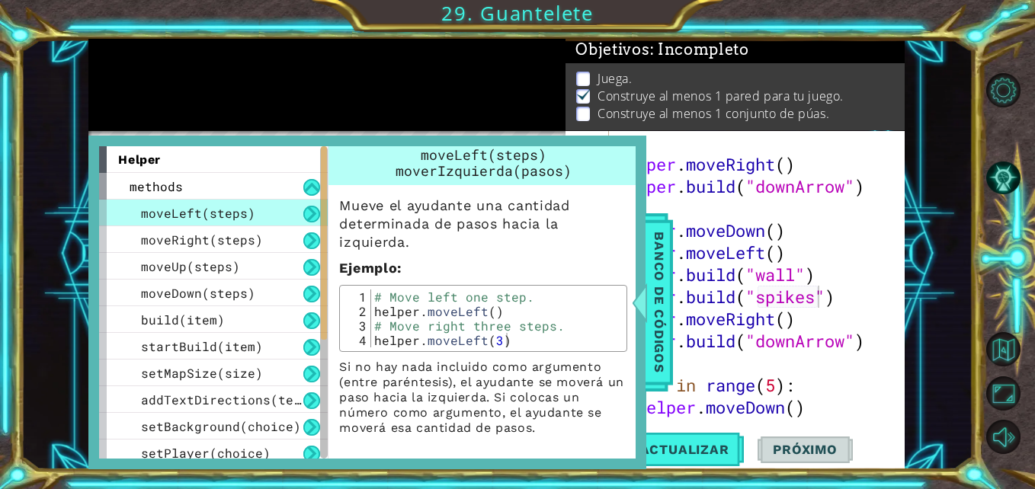
drag, startPoint x: 325, startPoint y: 312, endPoint x: 338, endPoint y: 232, distance: 81.9
click at [338, 232] on div "helper methods moveLeft(steps) moveRight(steps) moveUp(steps) moveDown(steps) b…" at bounding box center [367, 302] width 536 height 312
click at [222, 194] on div "methods" at bounding box center [213, 186] width 229 height 27
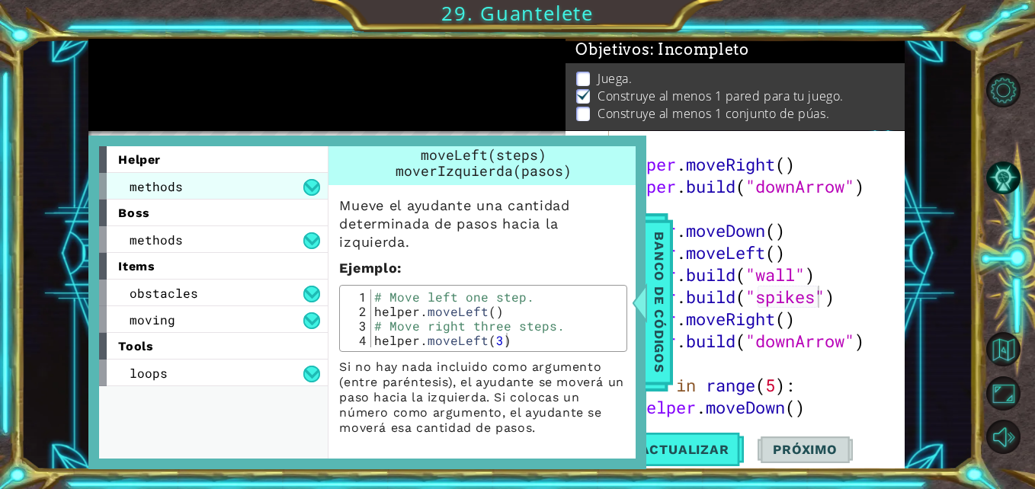
click at [222, 194] on div "methods" at bounding box center [213, 186] width 229 height 27
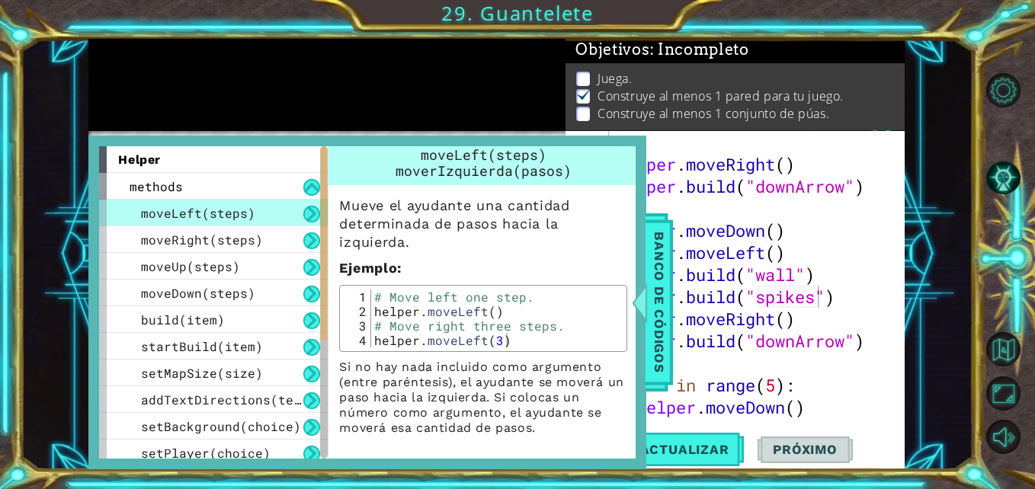
click at [474, 125] on div at bounding box center [326, 84] width 477 height 91
click at [667, 249] on span "Banco de códigos" at bounding box center [659, 303] width 24 height 158
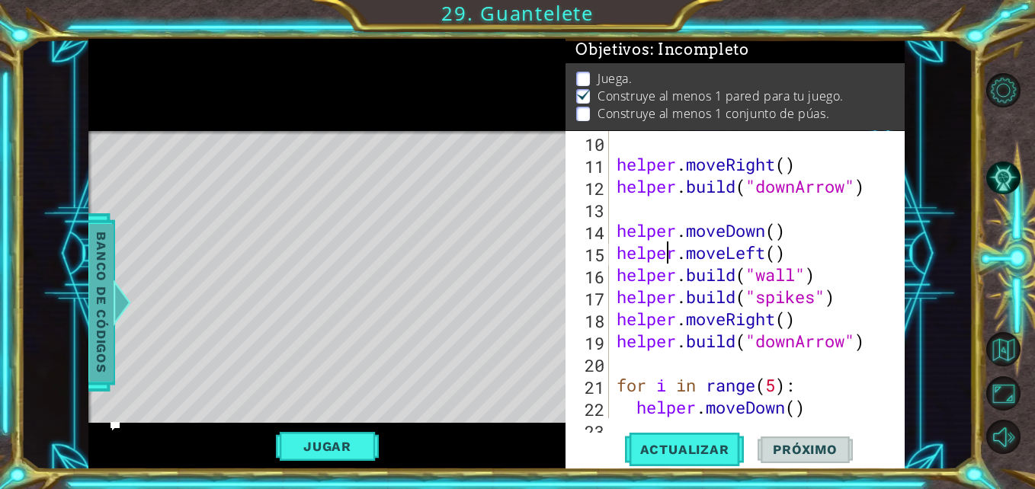
scroll to position [0, 7]
click at [667, 249] on div "helper . moveRight ( ) helper . build ( "downArrow" ) helper . moveDown ( ) hel…" at bounding box center [754, 296] width 283 height 331
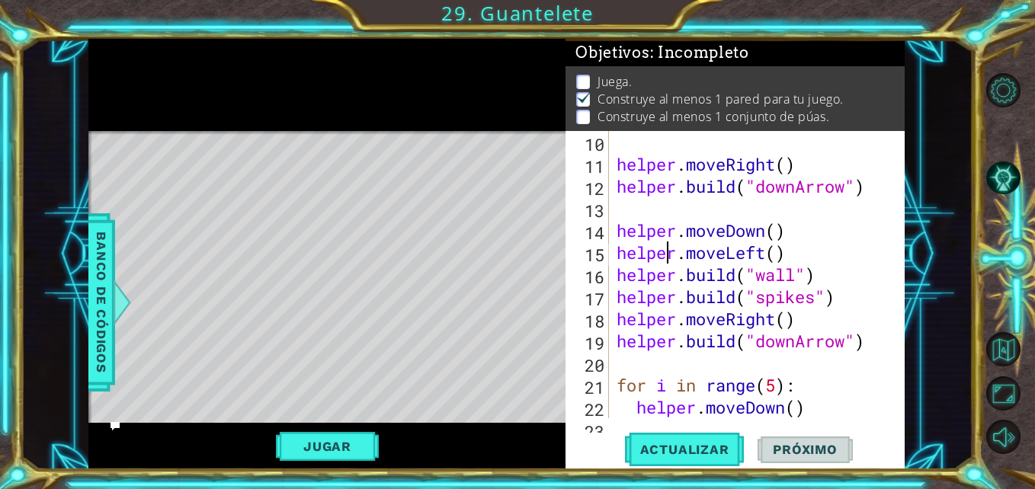
scroll to position [22, 0]
click at [420, 101] on div at bounding box center [326, 84] width 477 height 91
click at [817, 302] on div "helper . moveRight ( ) helper . build ( "downArrow" ) helper . moveDown ( ) hel…" at bounding box center [754, 296] width 283 height 331
click at [826, 278] on div "helper . moveRight ( ) helper . build ( "downArrow" ) helper . moveDown ( ) hel…" at bounding box center [754, 296] width 283 height 331
type textarea "[DOMAIN_NAME]("wall")"
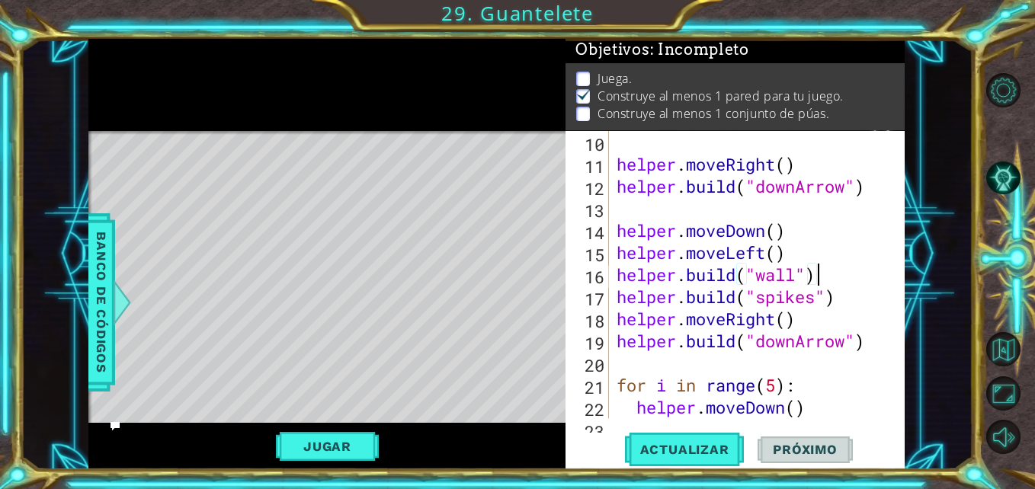
scroll to position [0, 0]
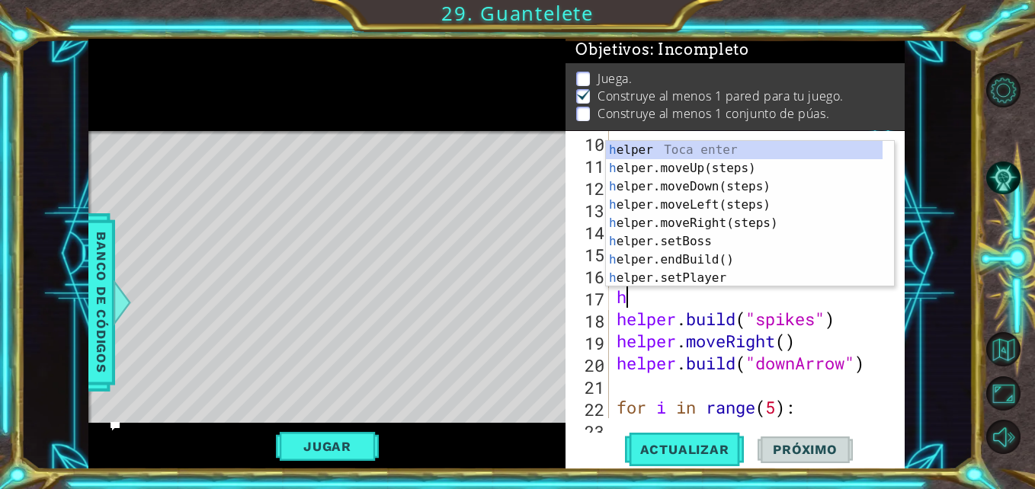
type textarea "he"
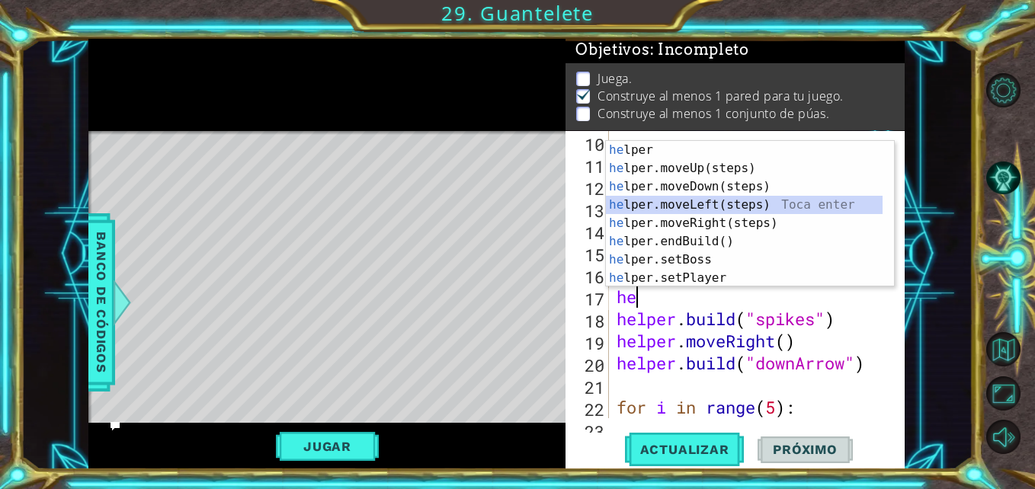
click at [739, 202] on div "he lper Toca enter he lper.moveUp(steps) Toca enter he lper.moveDown(steps) Toc…" at bounding box center [744, 232] width 277 height 183
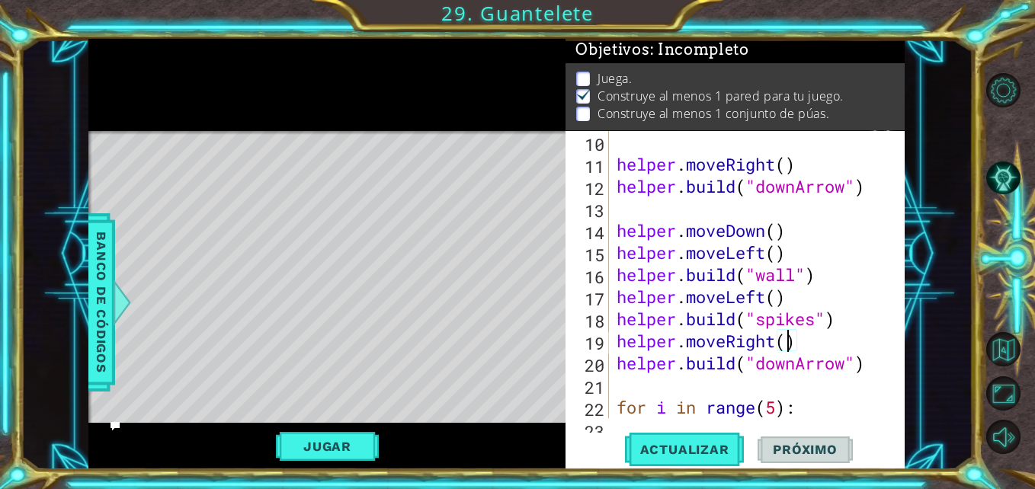
click at [786, 343] on div "helper . moveRight ( ) helper . build ( "downArrow" ) helper . moveDown ( ) hel…" at bounding box center [754, 296] width 283 height 331
type textarea "helper.moveRight(3)"
click at [703, 439] on button "Actualizar" at bounding box center [685, 450] width 120 height 34
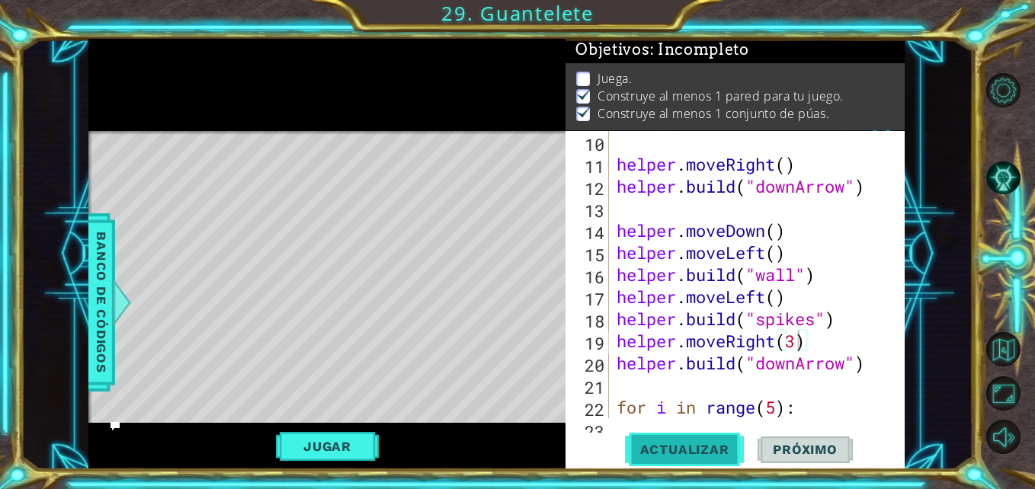
click at [689, 438] on button "Actualizar" at bounding box center [685, 450] width 120 height 34
click at [365, 434] on button "Jugar" at bounding box center [327, 446] width 103 height 29
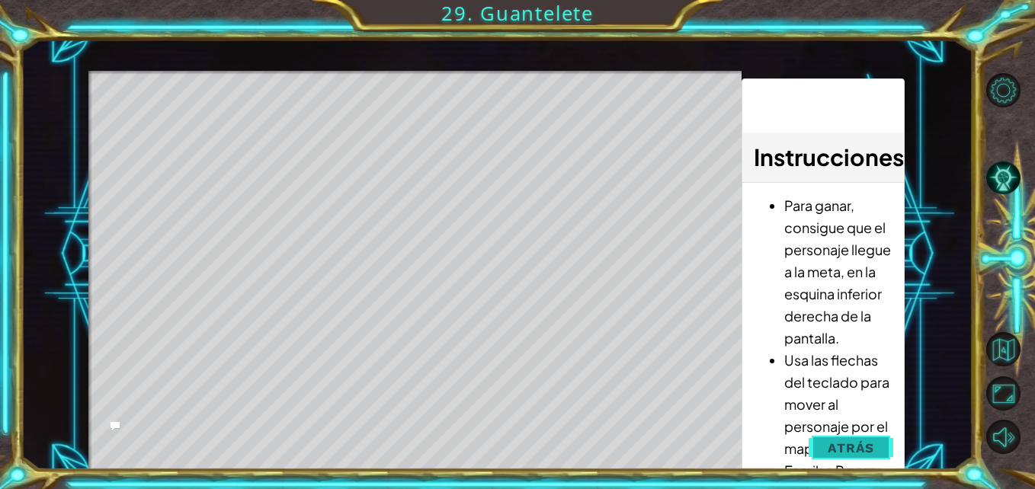
click at [888, 450] on button "Atrás" at bounding box center [850, 448] width 85 height 30
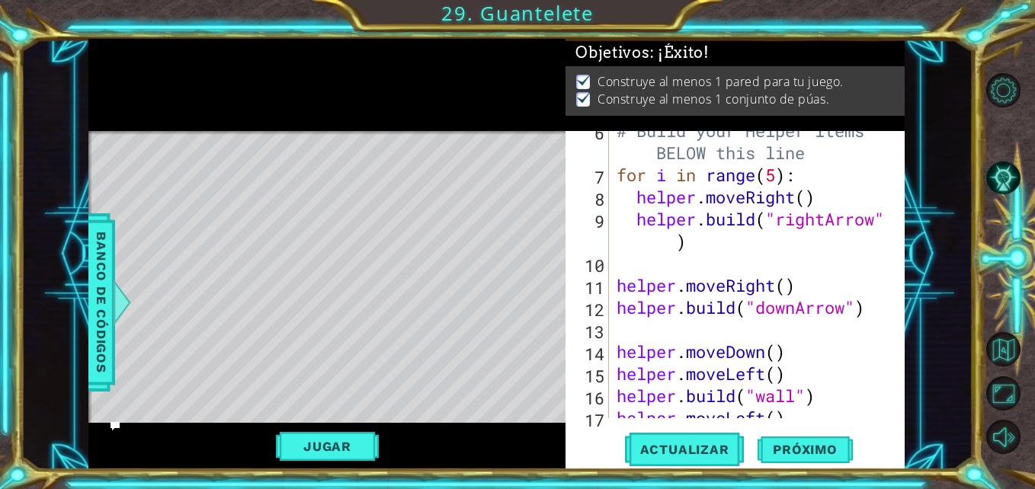
scroll to position [287, 0]
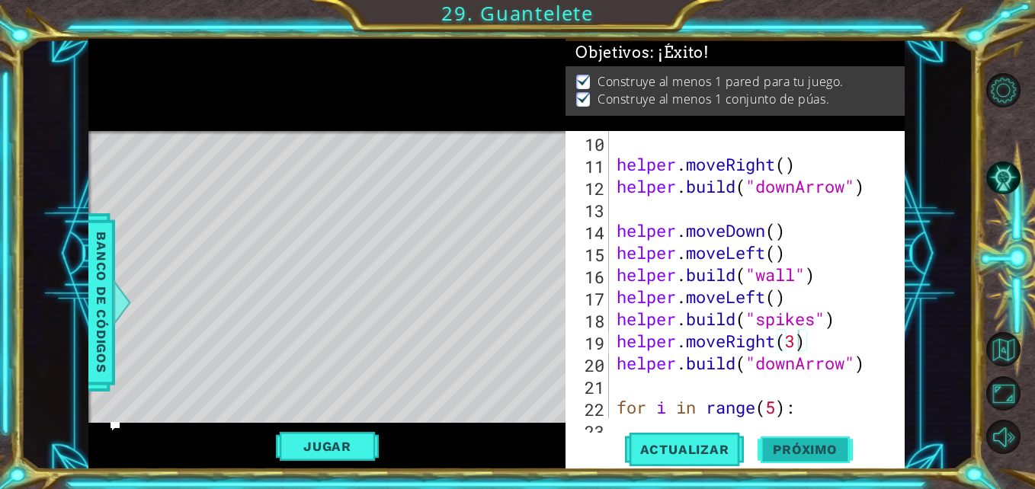
click at [802, 448] on span "Próximo" at bounding box center [804, 449] width 94 height 15
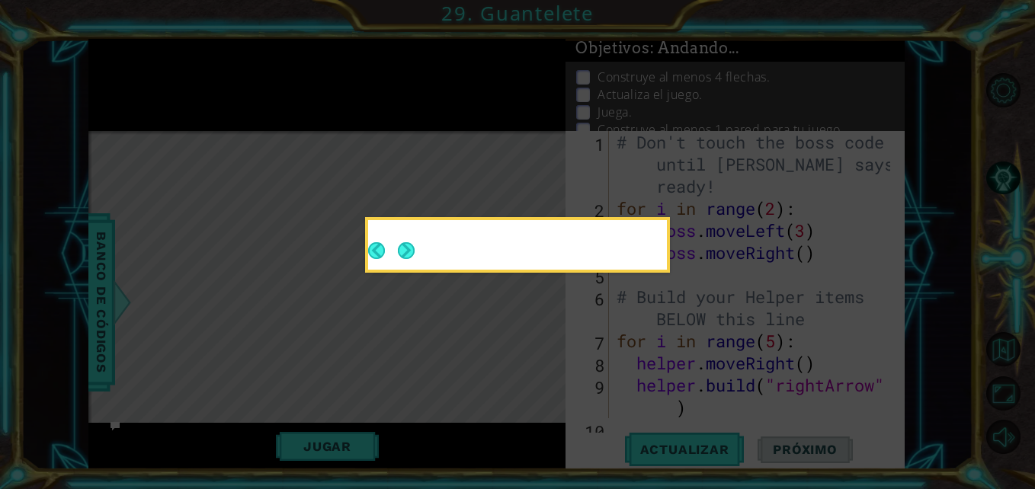
scroll to position [0, 0]
drag, startPoint x: 802, startPoint y: 448, endPoint x: 417, endPoint y: 253, distance: 431.4
click at [409, 248] on button "Next" at bounding box center [406, 250] width 17 height 17
click at [409, 248] on icon at bounding box center [517, 244] width 1035 height 489
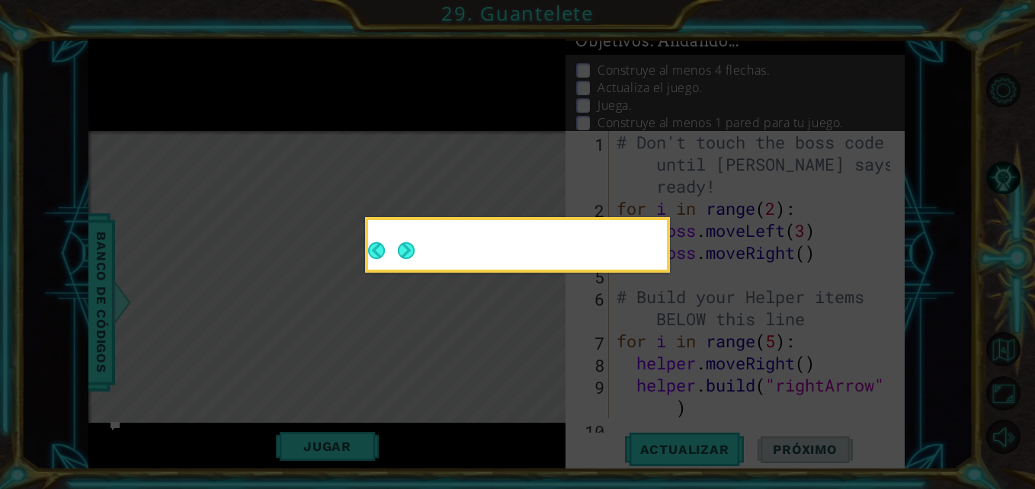
click at [409, 248] on icon at bounding box center [517, 244] width 1035 height 489
click at [403, 254] on icon at bounding box center [517, 244] width 1035 height 489
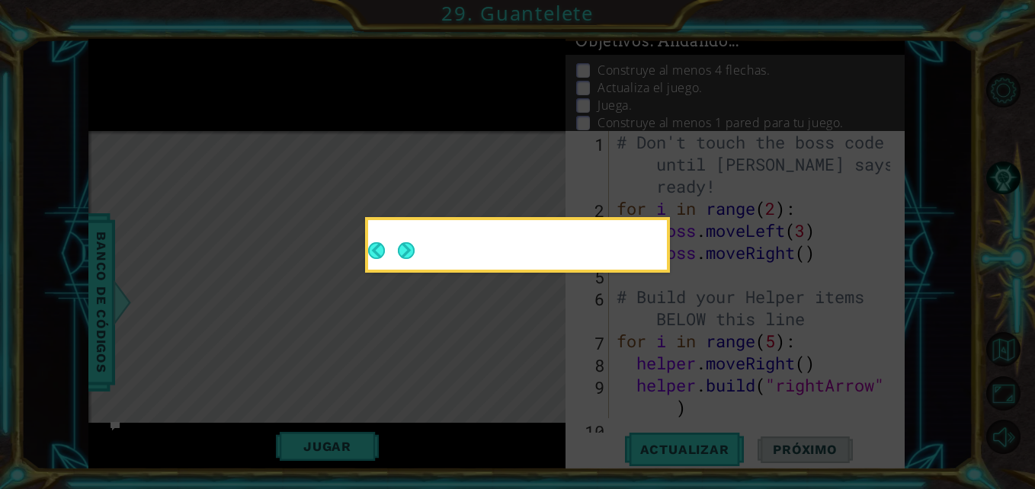
click at [403, 254] on icon at bounding box center [517, 244] width 1035 height 489
click at [383, 248] on icon at bounding box center [517, 244] width 1035 height 489
click at [417, 253] on icon at bounding box center [517, 244] width 1035 height 489
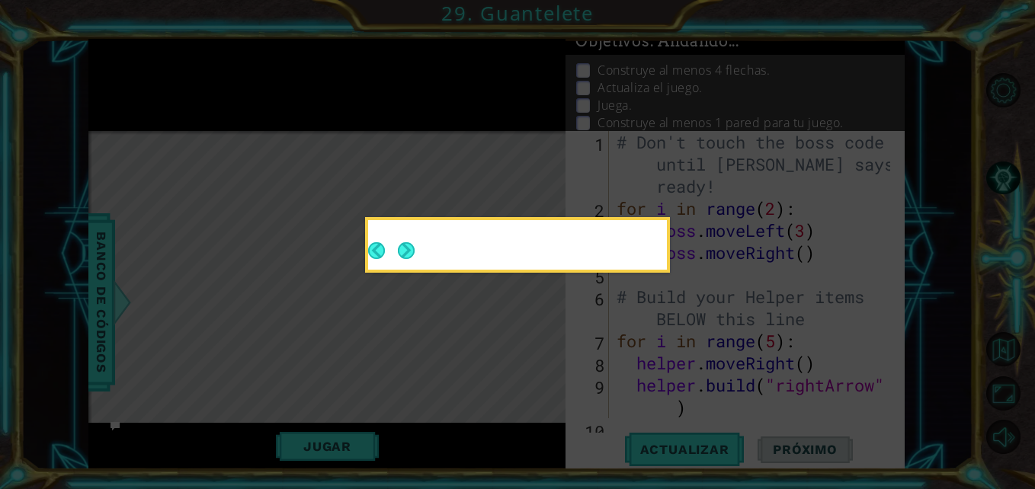
click at [417, 253] on icon at bounding box center [517, 244] width 1035 height 489
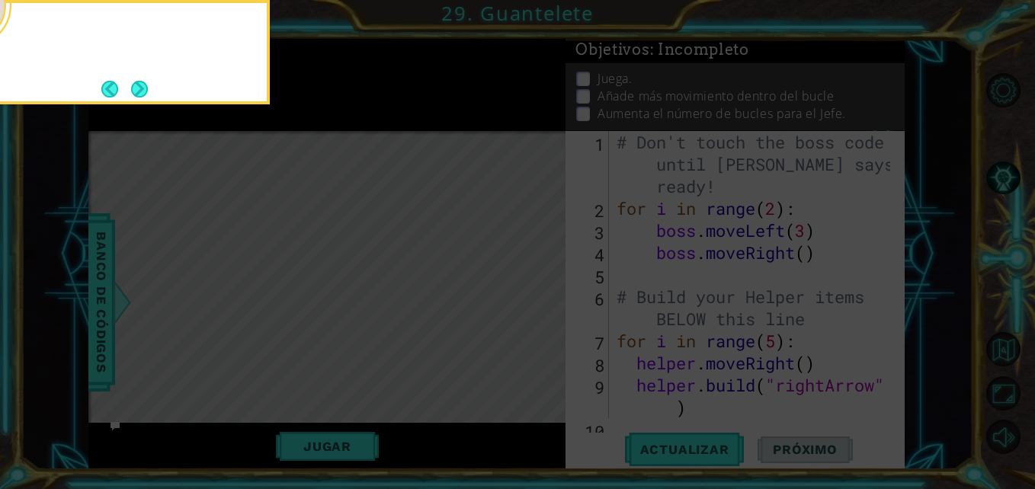
click at [137, 95] on button "Next" at bounding box center [139, 89] width 17 height 17
click at [137, 95] on icon at bounding box center [517, 73] width 1035 height 832
click at [140, 87] on icon at bounding box center [517, 73] width 1035 height 832
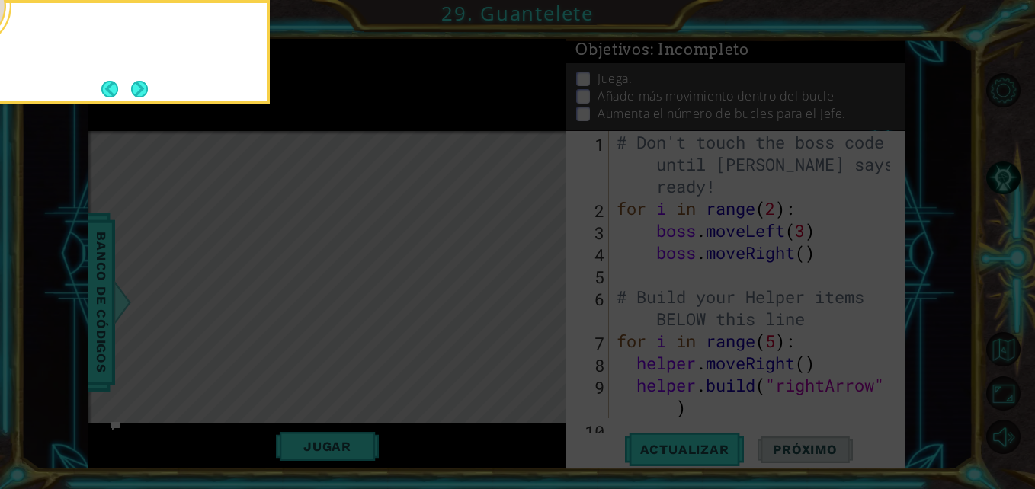
click at [138, 80] on icon at bounding box center [517, 73] width 1035 height 832
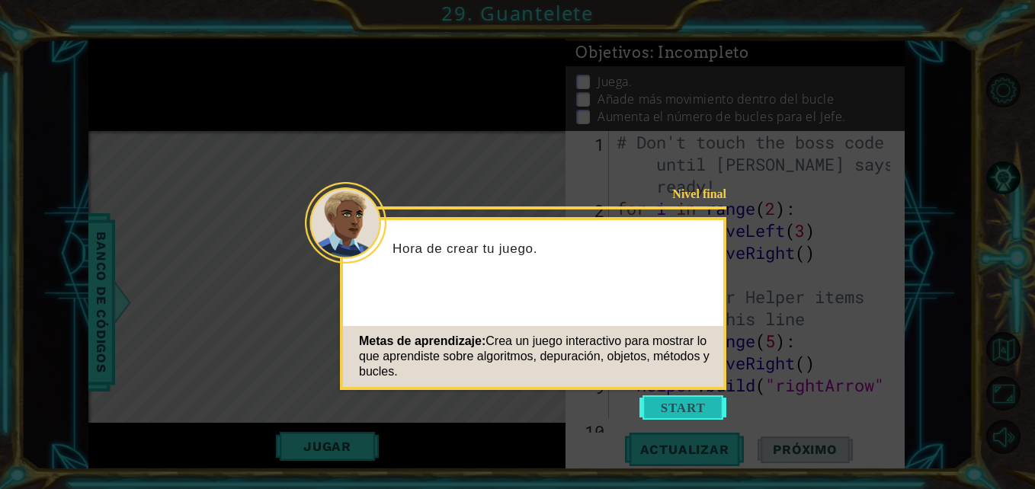
click at [702, 411] on button "Start" at bounding box center [682, 407] width 87 height 24
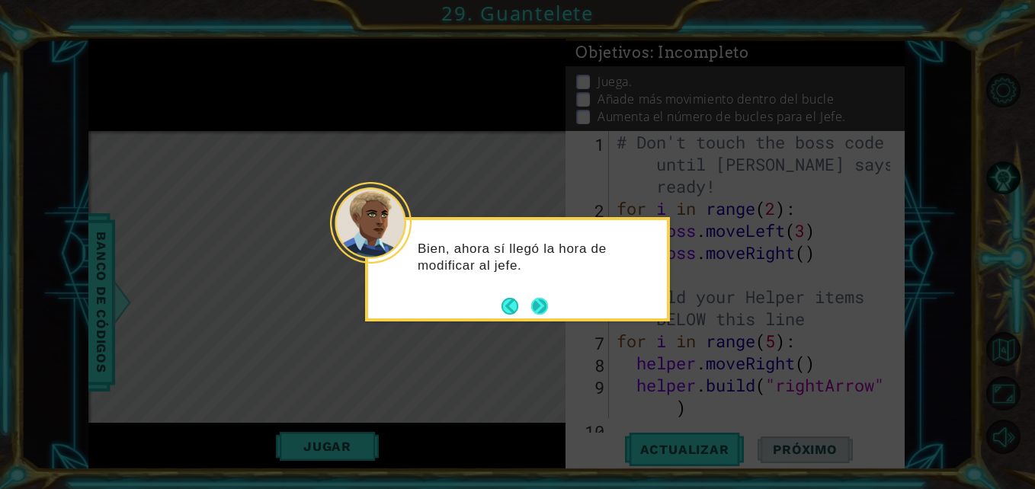
click at [541, 305] on button "Next" at bounding box center [539, 306] width 17 height 17
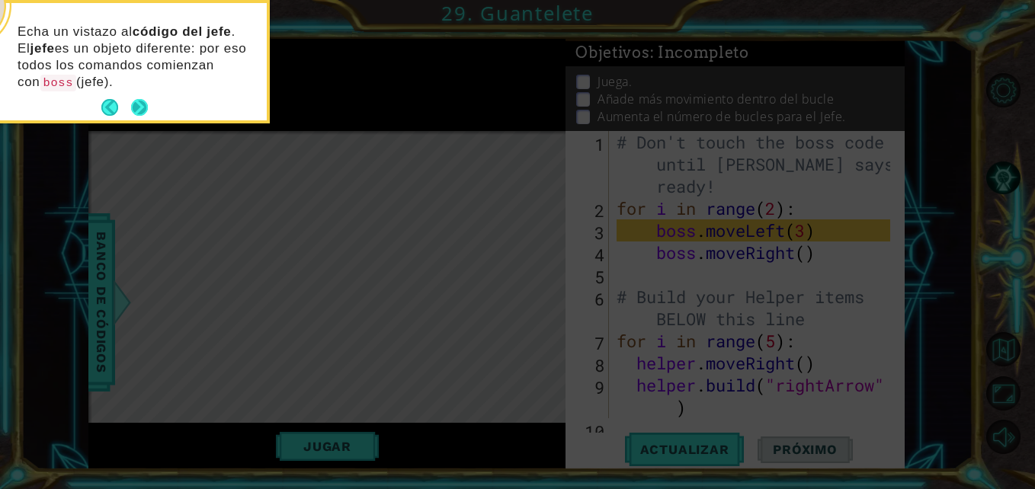
click at [142, 99] on button "Next" at bounding box center [139, 107] width 17 height 17
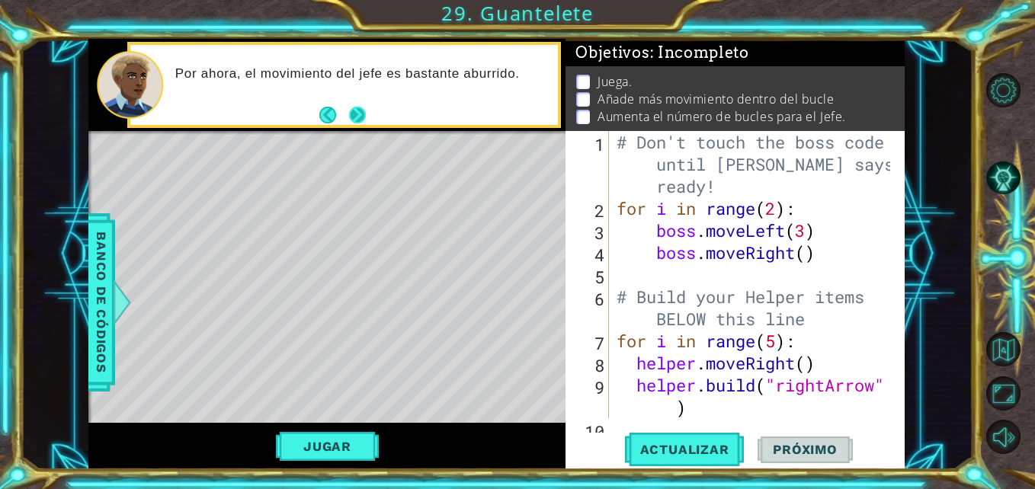
click at [360, 107] on button "Next" at bounding box center [357, 115] width 17 height 17
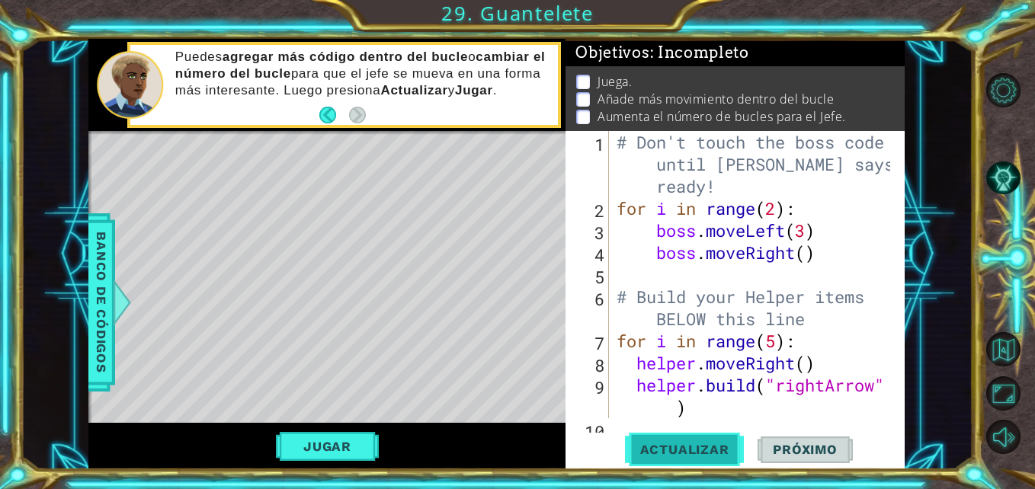
click at [680, 446] on span "Actualizar" at bounding box center [685, 449] width 120 height 15
click at [360, 443] on button "Jugar" at bounding box center [327, 446] width 103 height 29
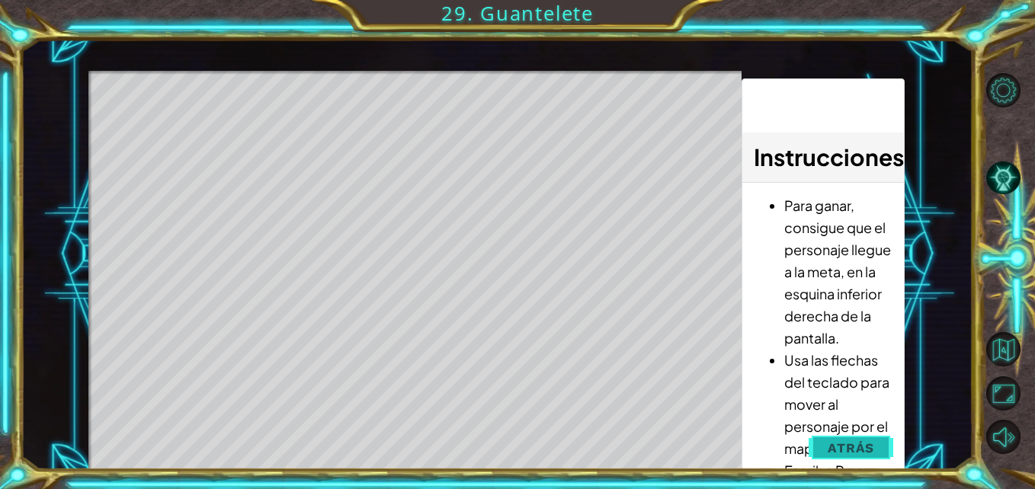
click at [850, 444] on span "Atrás" at bounding box center [850, 447] width 46 height 15
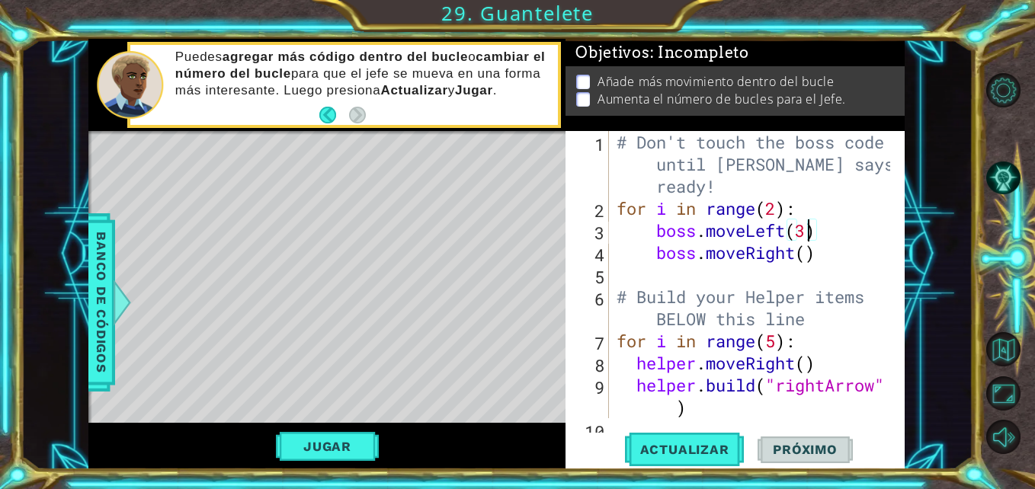
click at [806, 229] on div "# Don't touch the boss code until Vega says you're ready! for i in range ( 2 ) …" at bounding box center [754, 319] width 283 height 376
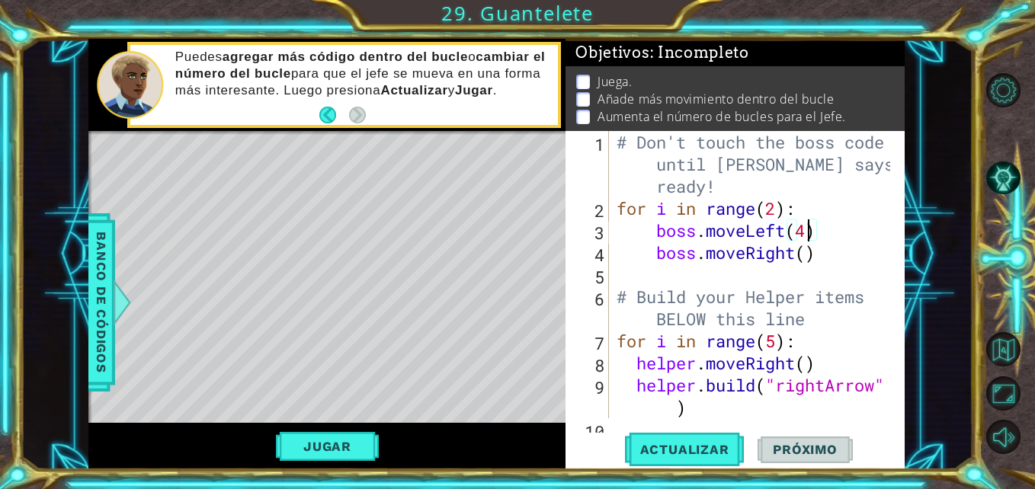
scroll to position [0, 8]
click at [705, 442] on span "Actualizar" at bounding box center [685, 449] width 120 height 15
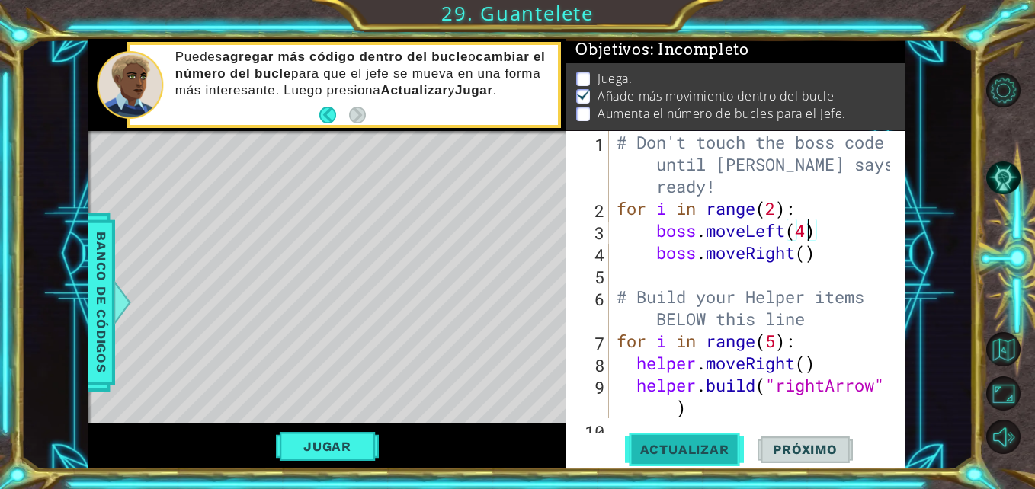
scroll to position [11, 0]
click at [776, 210] on div "# Don't touch the boss code until Vega says you're ready! for i in range ( 2 ) …" at bounding box center [754, 319] width 283 height 376
type textarea "for i in range(3):"
click at [697, 446] on span "Actualizar" at bounding box center [685, 449] width 120 height 15
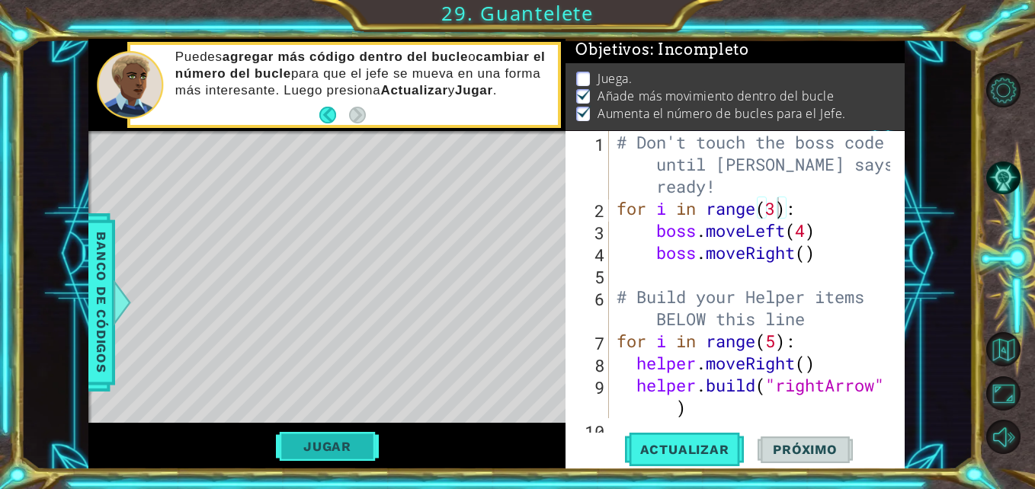
click at [286, 444] on button "Jugar" at bounding box center [327, 446] width 103 height 29
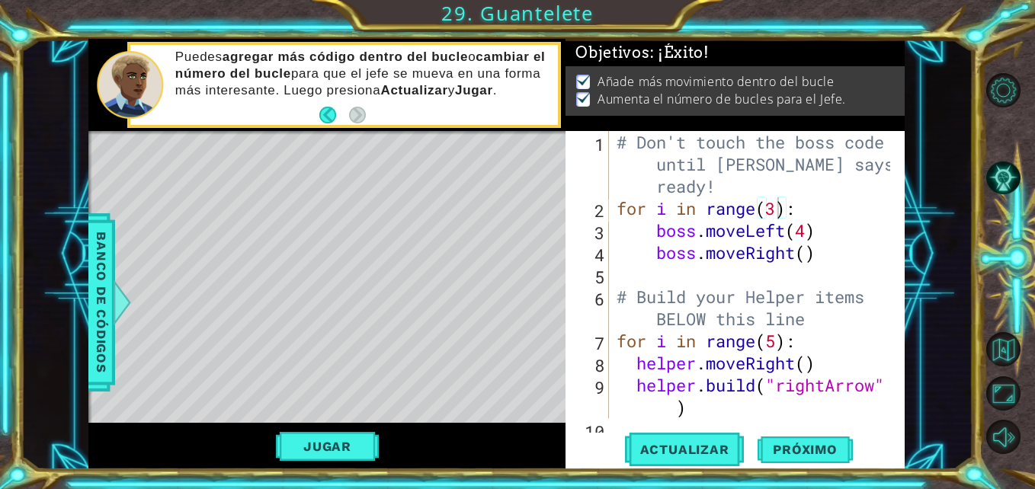
scroll to position [5, 0]
click at [783, 449] on span "Próximo" at bounding box center [804, 449] width 94 height 15
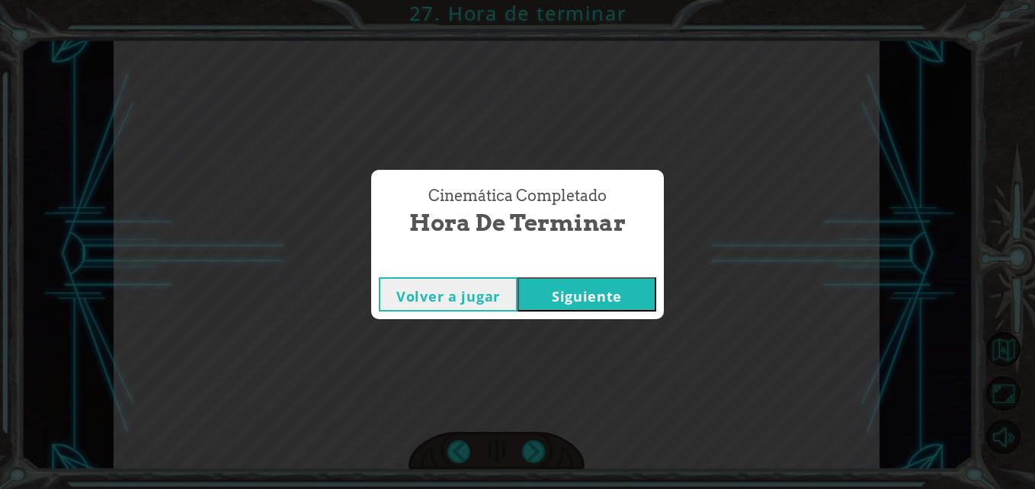
click at [590, 310] on button "Siguiente" at bounding box center [586, 294] width 139 height 34
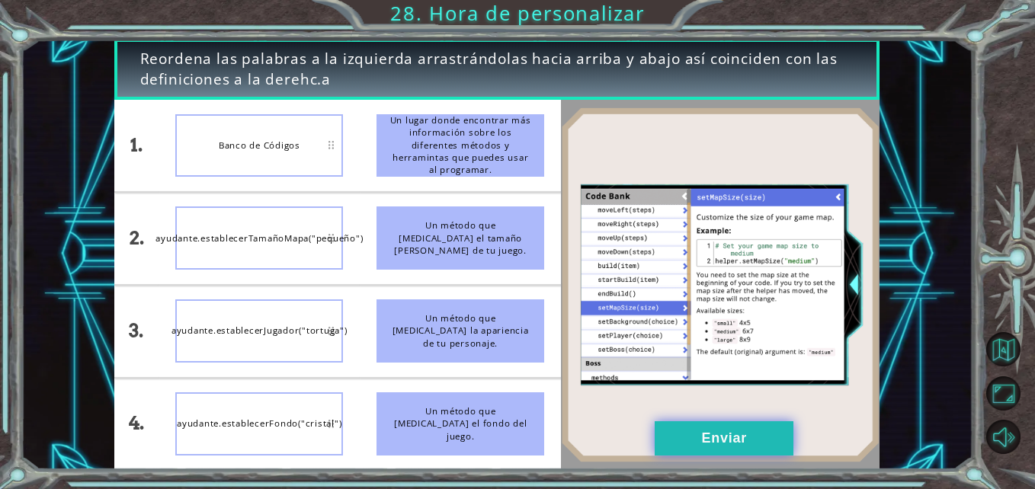
click at [696, 443] on button "Enviar" at bounding box center [723, 438] width 139 height 34
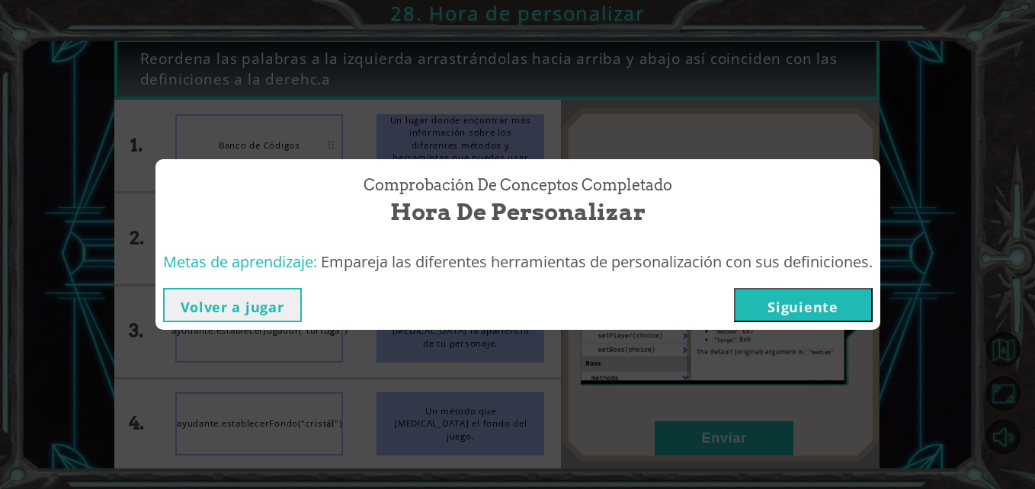
click at [757, 291] on button "Siguiente" at bounding box center [803, 305] width 139 height 34
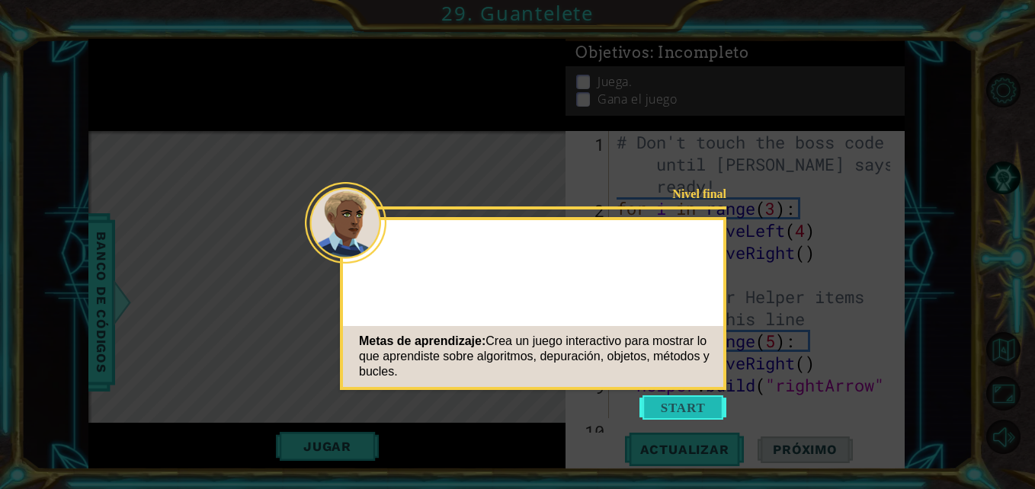
click at [668, 409] on button "Start" at bounding box center [682, 407] width 87 height 24
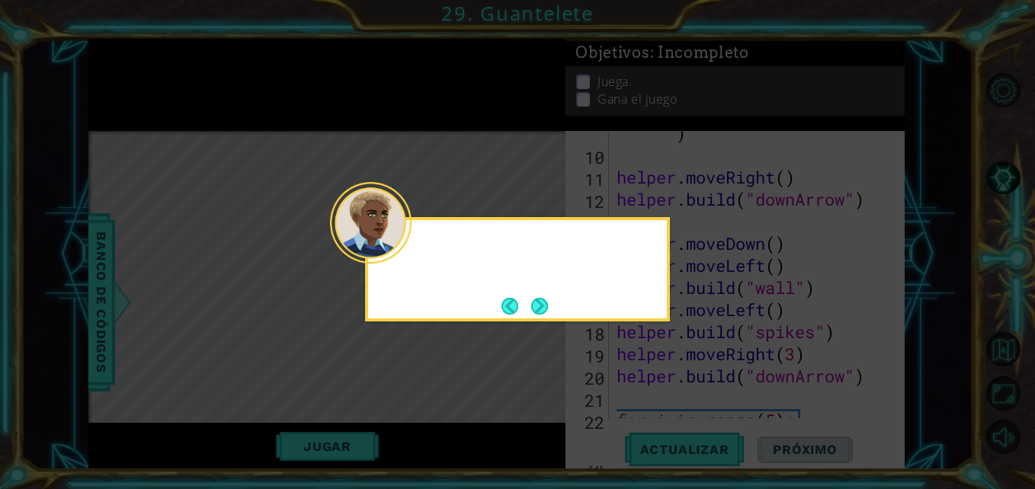
scroll to position [354, 0]
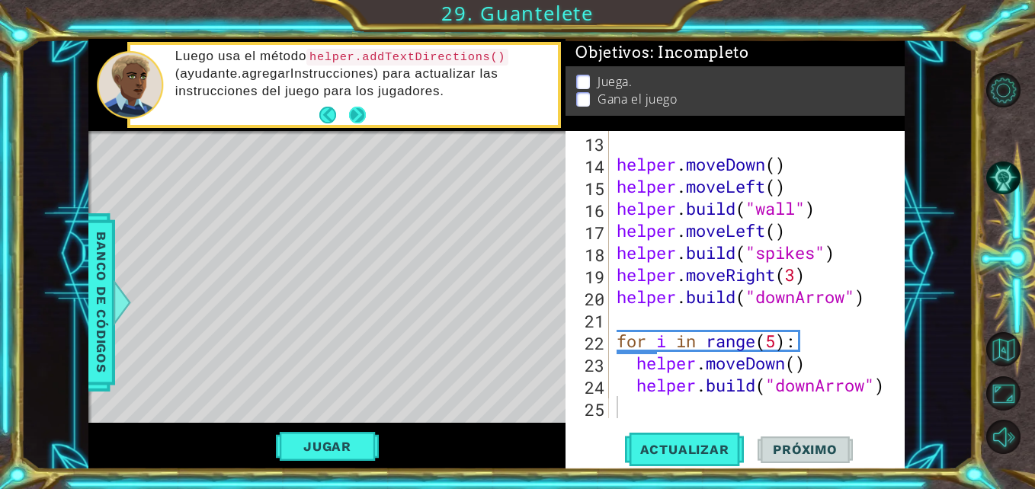
click at [354, 114] on button "Next" at bounding box center [357, 115] width 17 height 17
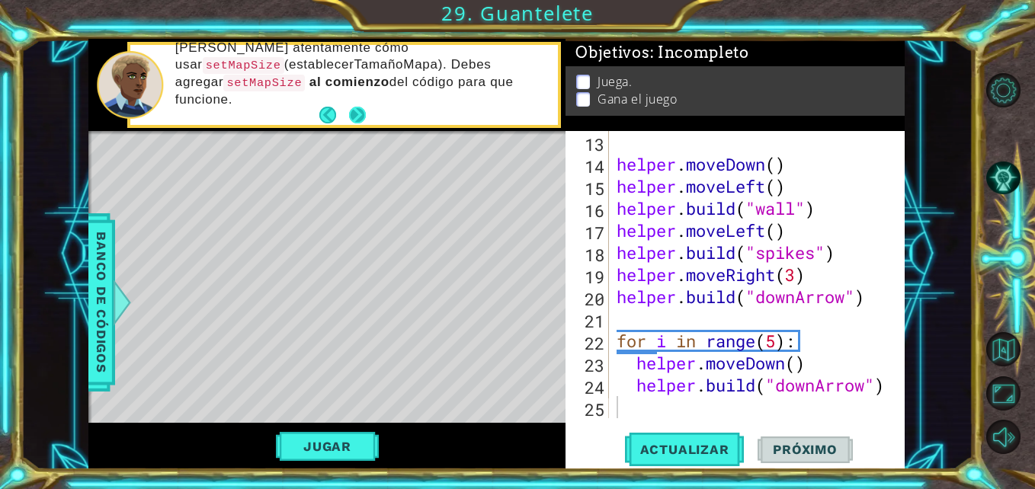
click at [359, 109] on button "Next" at bounding box center [357, 115] width 17 height 17
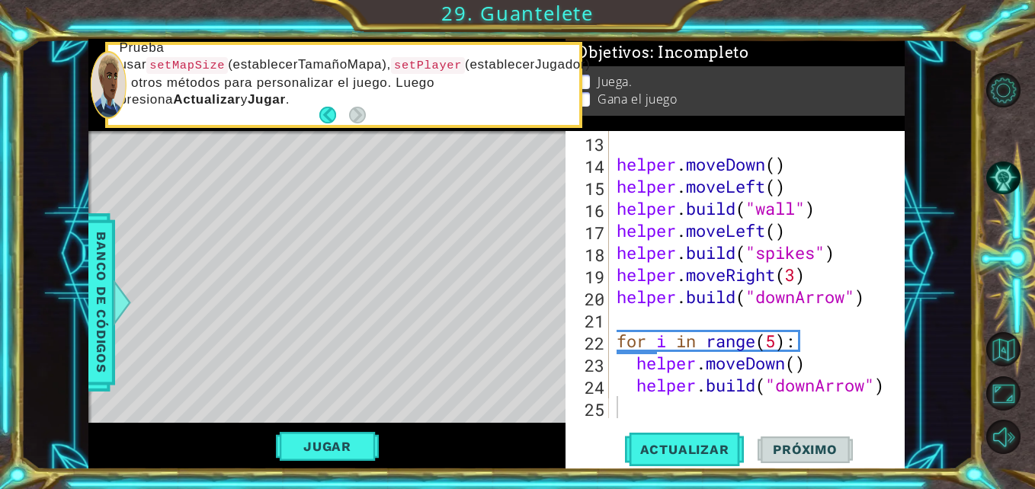
drag, startPoint x: 904, startPoint y: 341, endPoint x: 893, endPoint y: 268, distance: 73.3
click at [893, 268] on div "13 14 15 16 17 18 19 20 21 22 23 24 25 helper . moveDown ( ) helper . moveLeft …" at bounding box center [734, 300] width 339 height 339
click at [650, 447] on span "Actualizar" at bounding box center [685, 449] width 120 height 15
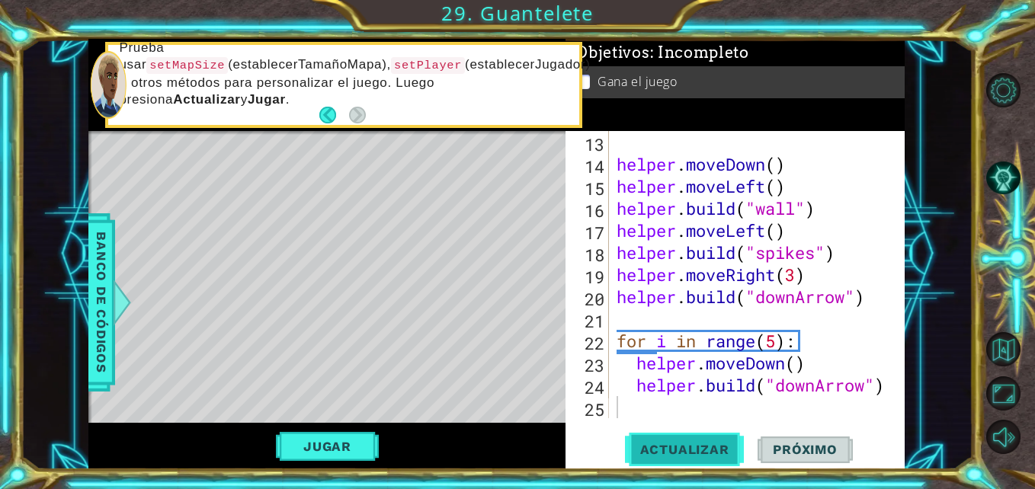
click at [662, 437] on button "Actualizar" at bounding box center [685, 450] width 120 height 34
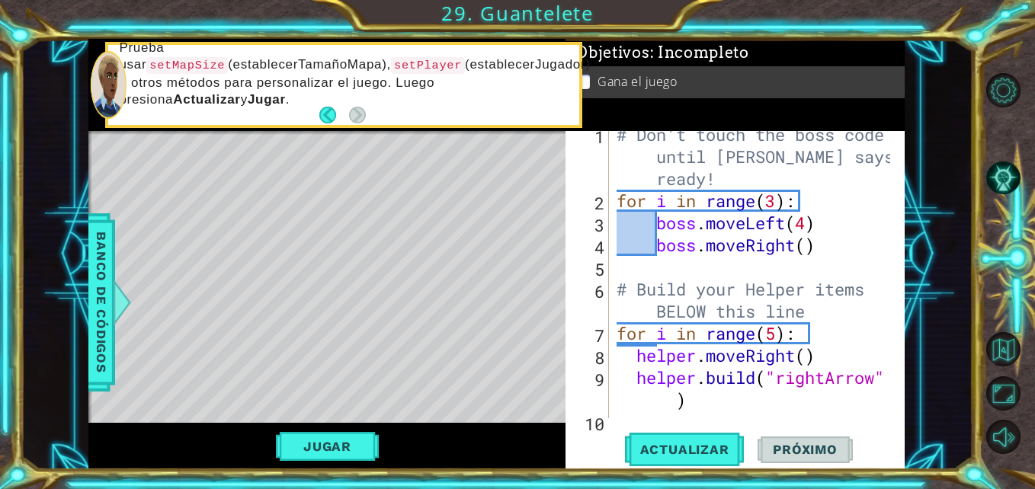
scroll to position [0, 0]
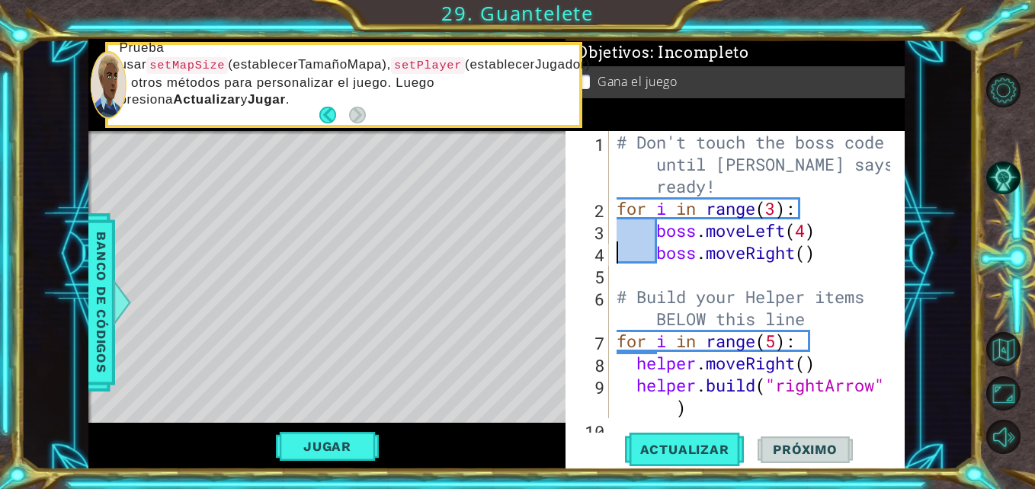
click at [618, 247] on div "# Don't touch the boss code until Vega says you're ready! for i in range ( 3 ) …" at bounding box center [754, 319] width 283 height 376
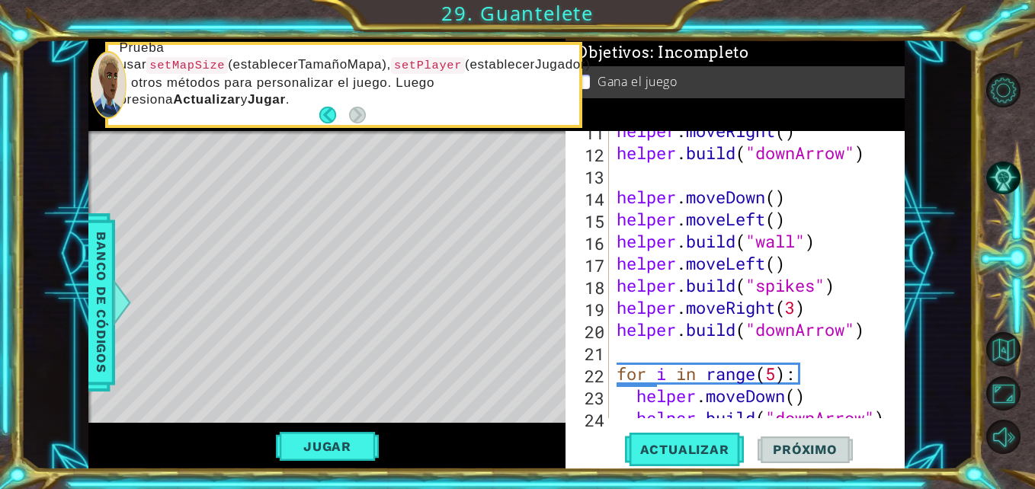
scroll to position [354, 0]
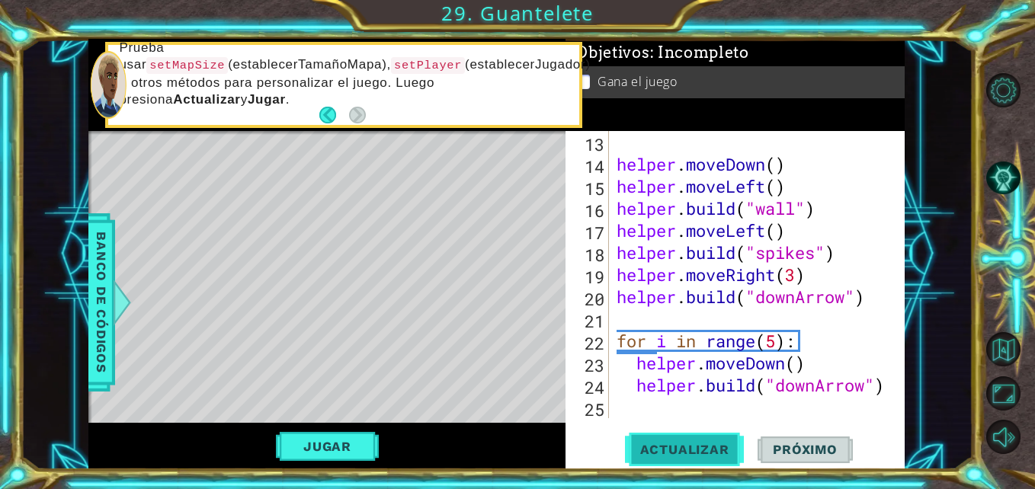
click at [712, 454] on span "Actualizar" at bounding box center [685, 449] width 120 height 15
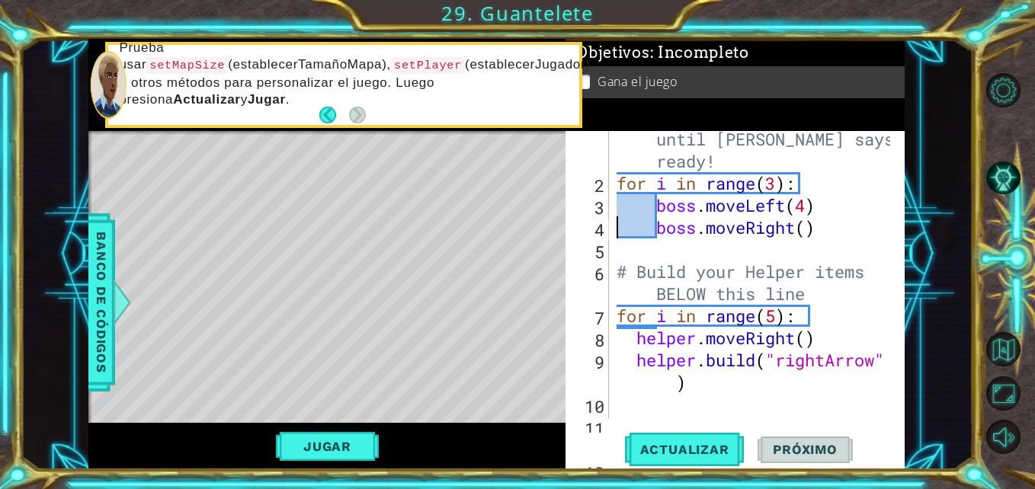
scroll to position [0, 0]
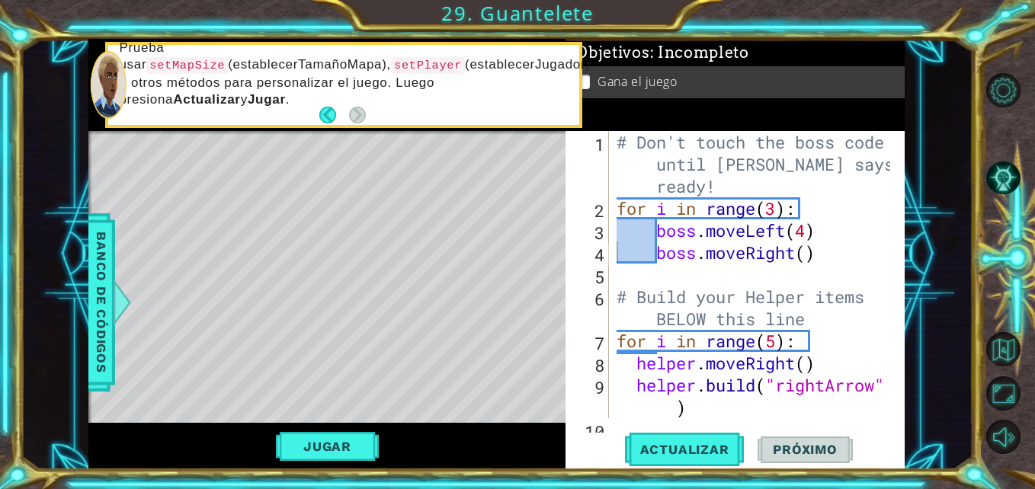
click at [609, 200] on div "boss.moveRight() 1 2 3 4 5 6 7 8 9 10 # Don't touch the boss code until Vega sa…" at bounding box center [732, 274] width 335 height 287
click at [619, 205] on div "# Don't touch the boss code until Vega says you're ready! for i in range ( 3 ) …" at bounding box center [754, 319] width 283 height 376
type textarea "for i in range(3):"
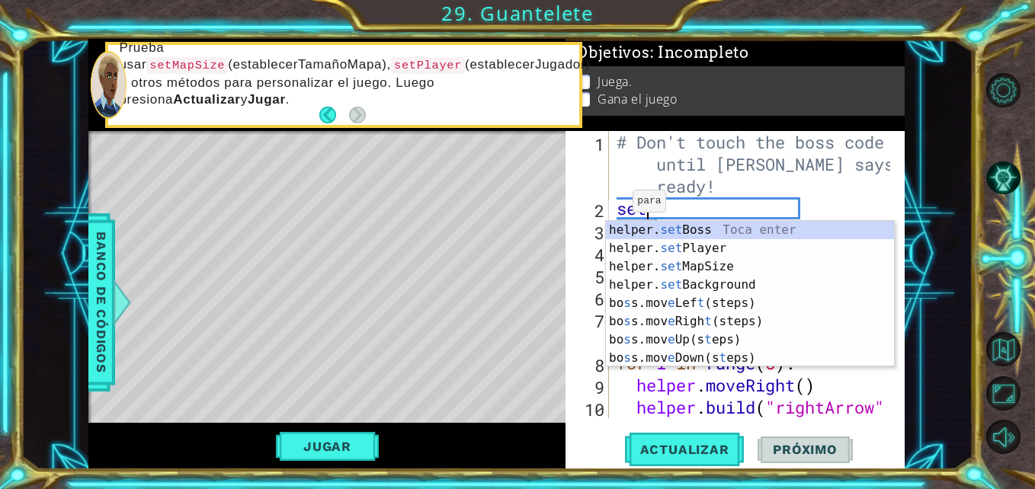
scroll to position [0, 1]
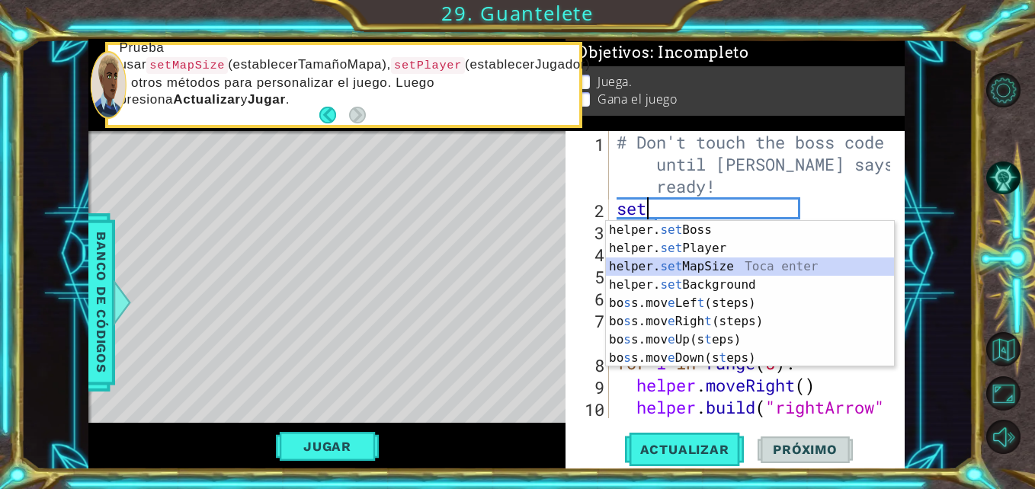
click at [656, 264] on div "helper. set Boss Toca enter helper. set Player Toca enter helper. set MapSize T…" at bounding box center [750, 312] width 288 height 183
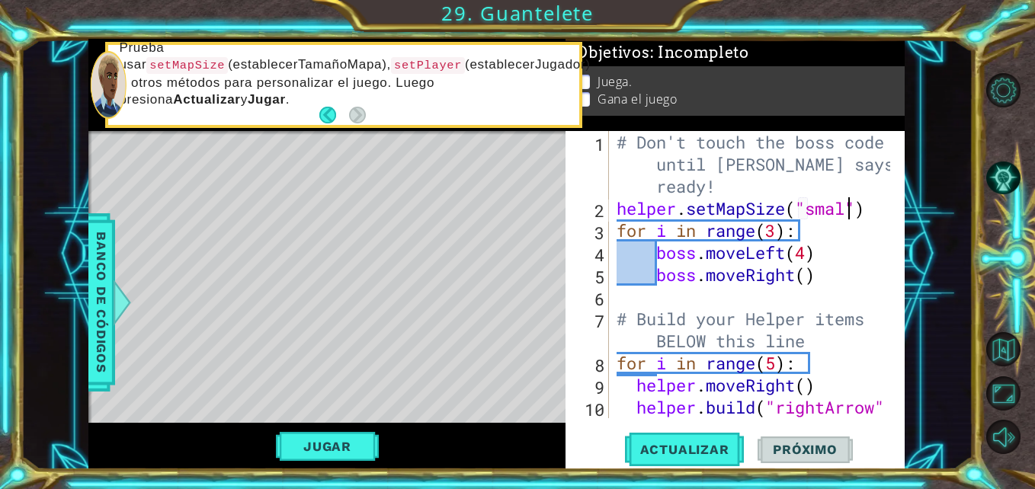
scroll to position [0, 11]
click at [670, 449] on span "Actualizar" at bounding box center [685, 449] width 120 height 15
drag, startPoint x: 888, startPoint y: 213, endPoint x: 888, endPoint y: 225, distance: 12.2
click at [888, 225] on div at bounding box center [893, 462] width 15 height 663
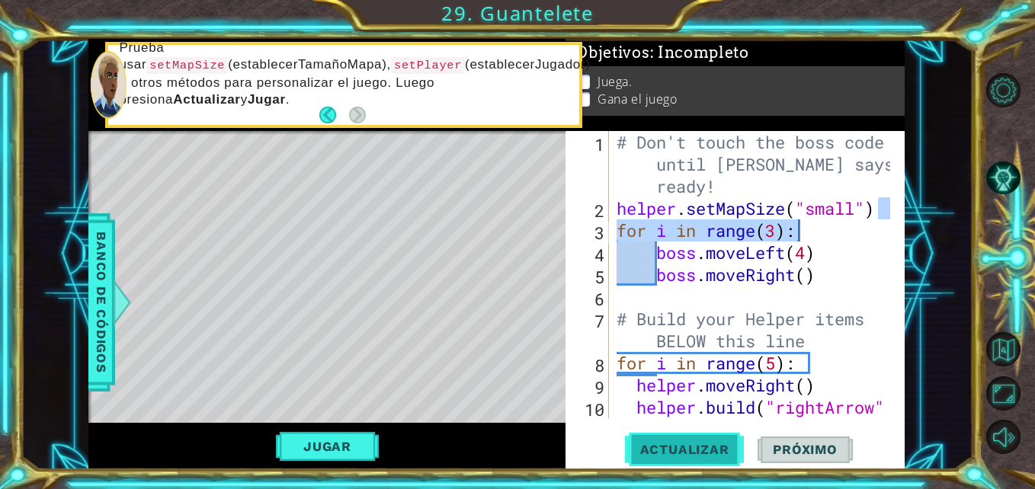
click at [652, 436] on button "Actualizar" at bounding box center [685, 450] width 120 height 34
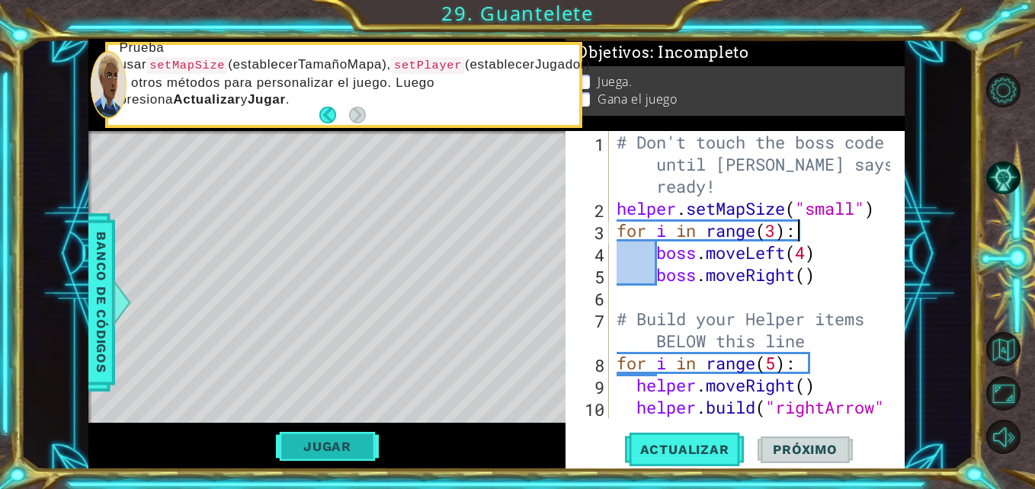
click at [341, 456] on button "Jugar" at bounding box center [327, 446] width 103 height 29
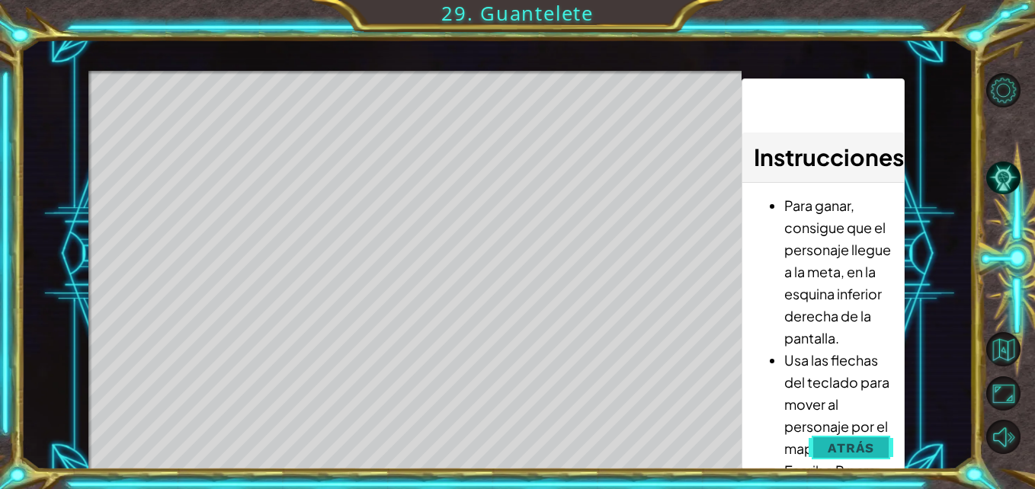
click at [854, 455] on span "Atrás" at bounding box center [850, 447] width 46 height 15
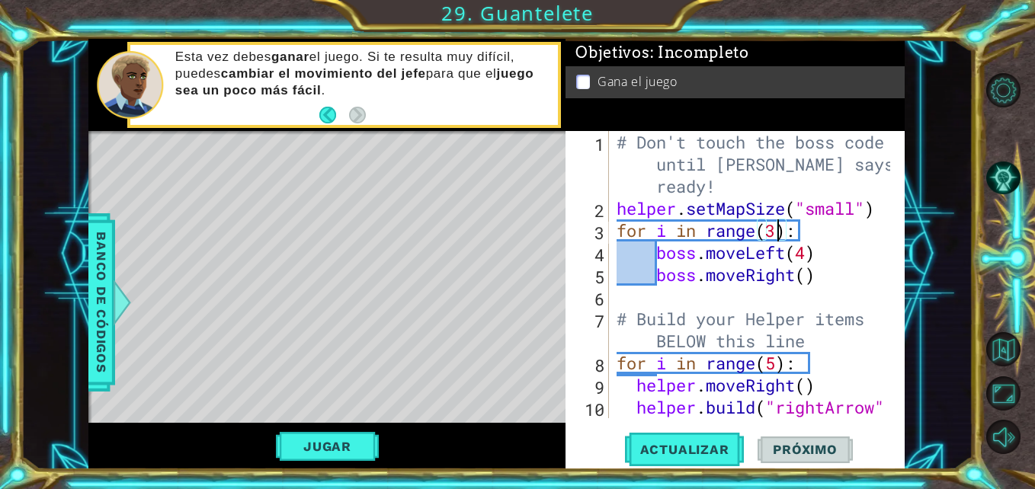
click at [781, 228] on div "# Don't touch the boss code until Vega says you're ready! helper . setMapSize (…" at bounding box center [754, 330] width 283 height 398
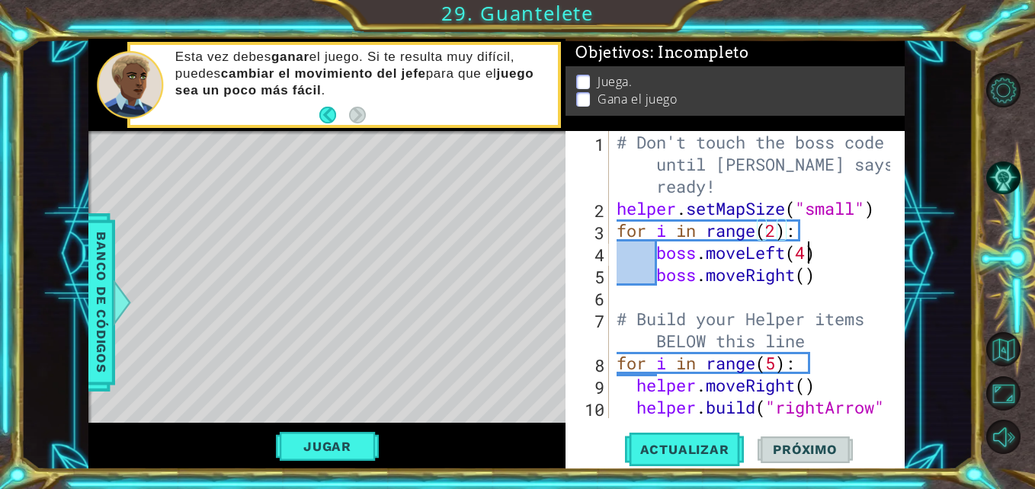
click at [805, 251] on div "# Don't touch the boss code until Vega says you're ready! helper . setMapSize (…" at bounding box center [754, 330] width 283 height 398
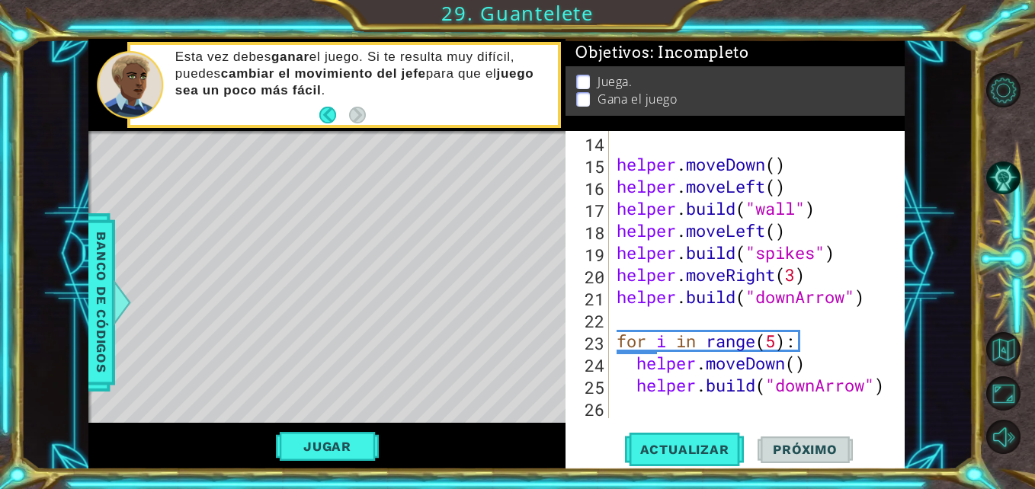
scroll to position [376, 0]
click at [781, 345] on div "helper . moveDown ( ) helper . moveLeft ( ) helper . build ( "wall" ) helper . …" at bounding box center [754, 296] width 283 height 331
click at [709, 443] on span "Actualizar" at bounding box center [685, 449] width 120 height 15
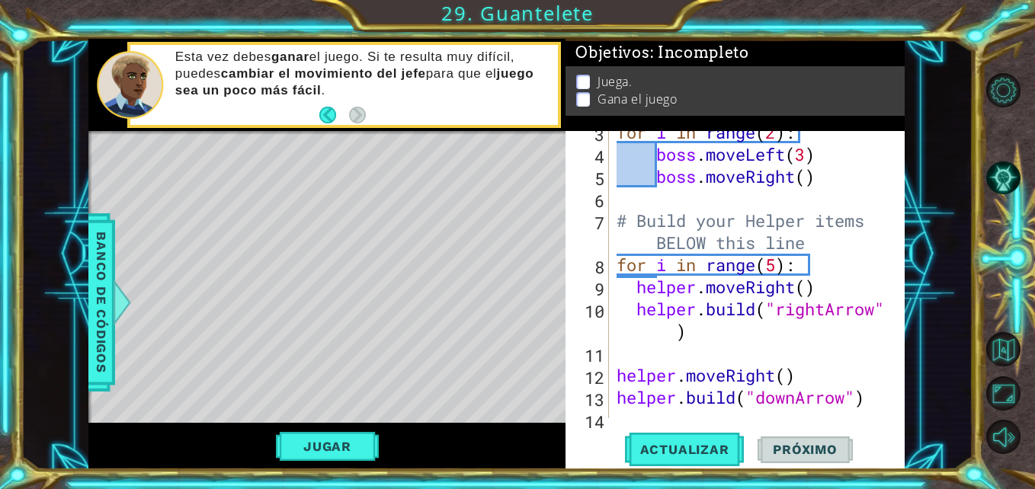
scroll to position [122, 0]
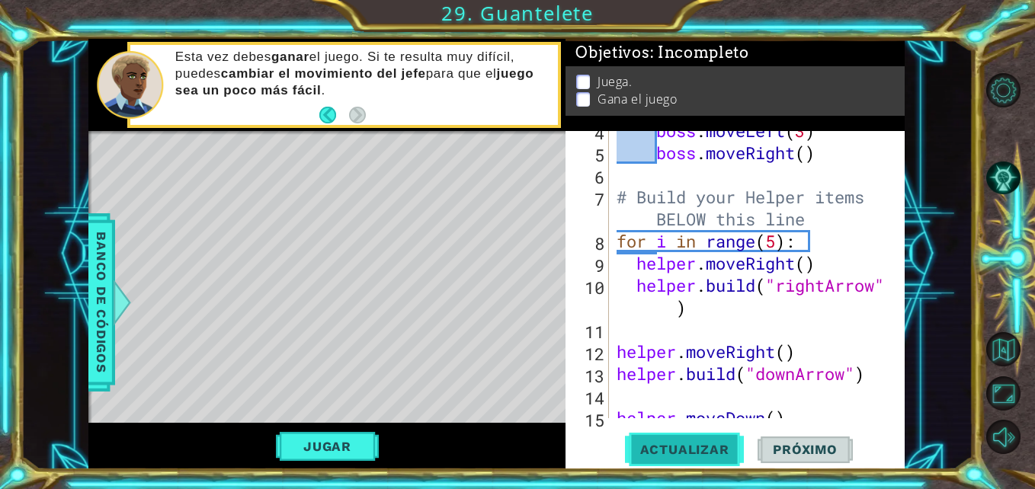
click at [672, 443] on span "Actualizar" at bounding box center [685, 449] width 120 height 15
click at [733, 316] on div "boss . moveLeft ( 3 ) boss . moveRight ( ) # Build your Helper items BELOW this…" at bounding box center [754, 285] width 283 height 331
click at [810, 219] on div "boss . moveLeft ( 3 ) boss . moveRight ( ) # Build your Helper items BELOW this…" at bounding box center [754, 285] width 283 height 331
click at [776, 243] on div "boss . moveLeft ( 3 ) boss . moveRight ( ) # Build your Helper items BELOW this…" at bounding box center [754, 285] width 283 height 331
type textarea "# Build your Helper items BELOW this line"
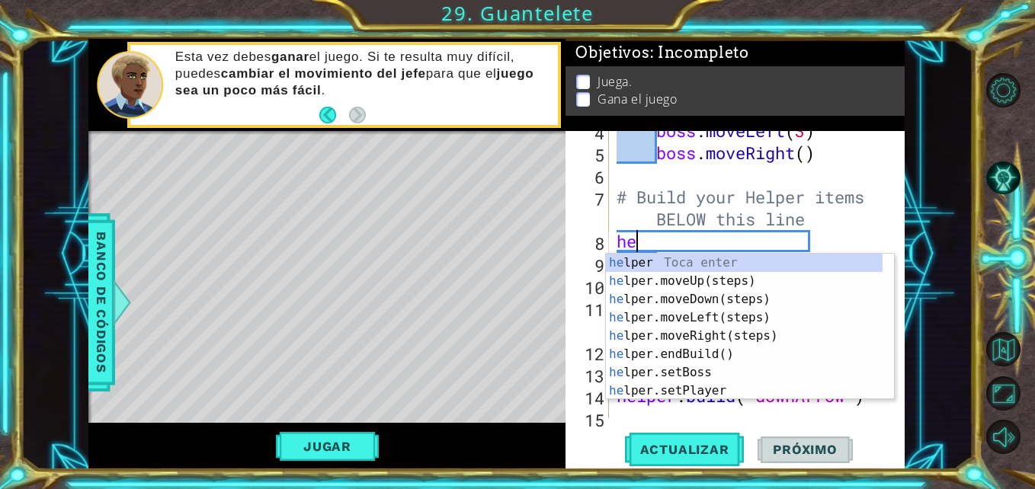
scroll to position [0, 1]
type textarea "help"
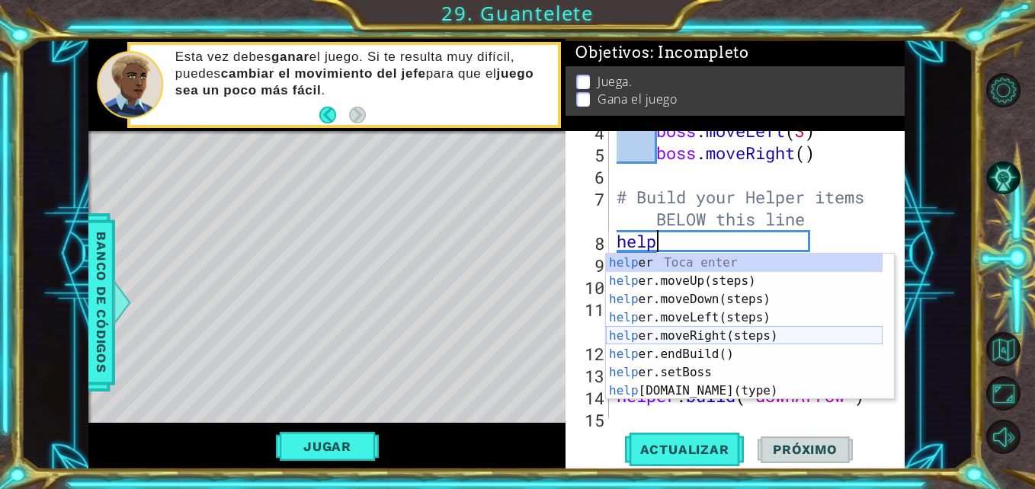
click at [715, 329] on div "help er Toca enter help er.moveUp(steps) Toca enter help er.moveDown(steps) Toc…" at bounding box center [744, 345] width 277 height 183
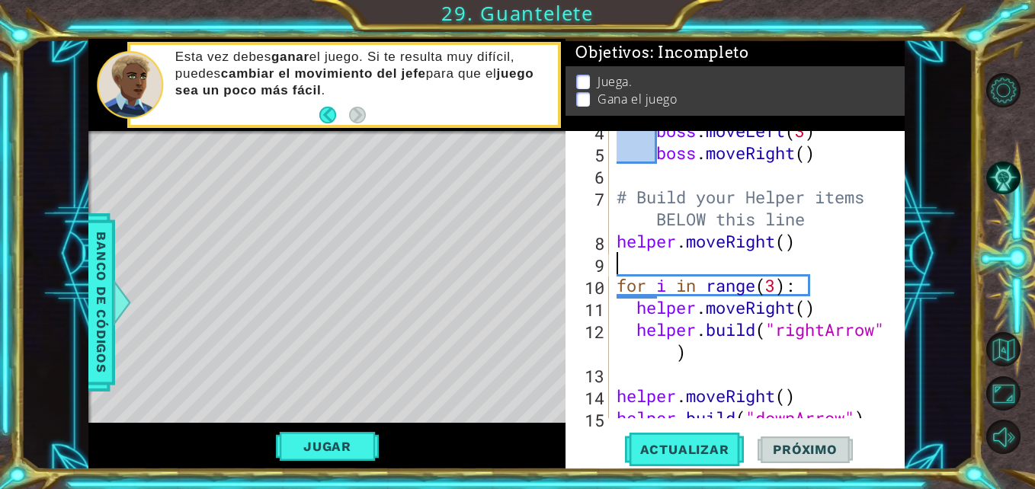
scroll to position [0, 0]
click at [807, 237] on div "boss . moveLeft ( 3 ) boss . moveRight ( ) # Build your Helper items BELOW this…" at bounding box center [754, 285] width 283 height 331
type textarea "helper.moveRight()"
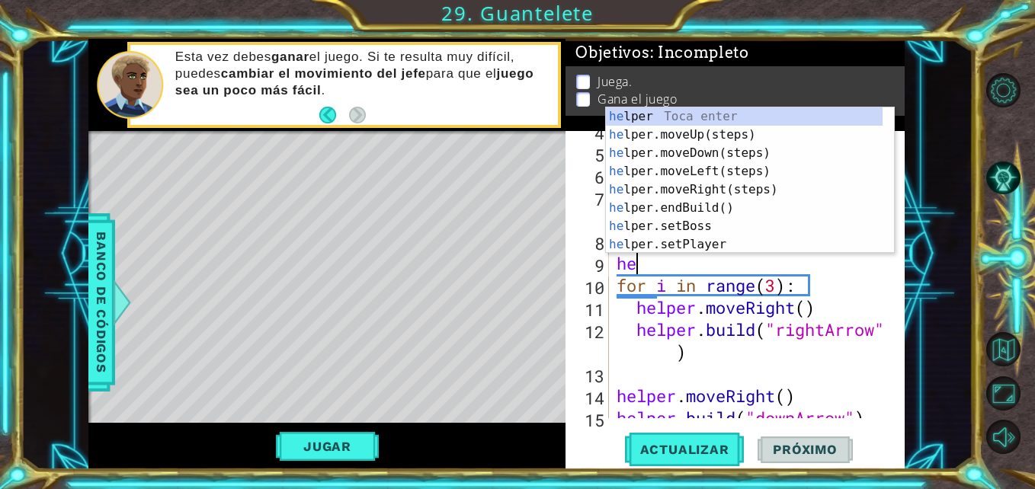
type textarea "hel"
click at [718, 154] on div "hel per Toca enter hel per.moveUp(steps) Toca enter hel per.moveDown(steps) Toc…" at bounding box center [744, 198] width 277 height 183
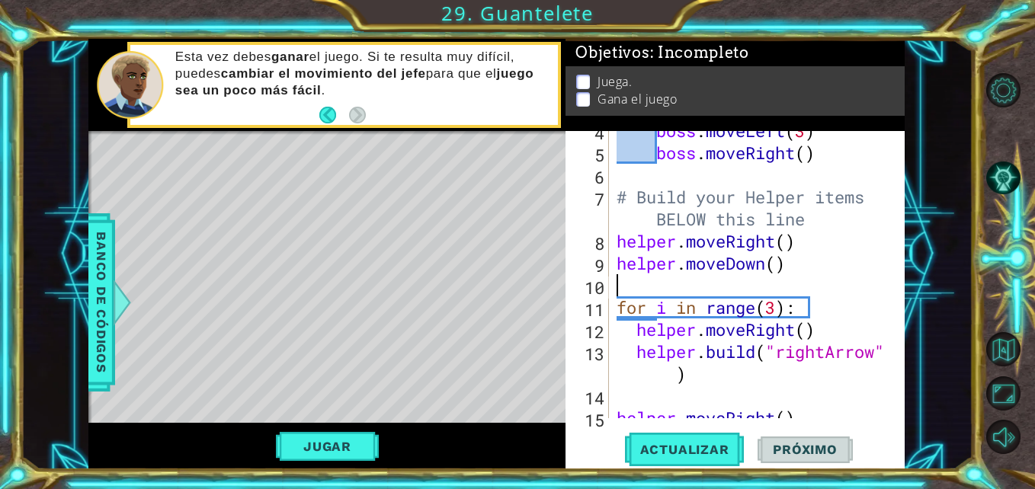
scroll to position [0, 0]
click at [780, 267] on div "boss . moveLeft ( 3 ) boss . moveRight ( ) # Build your Helper items BELOW this…" at bounding box center [754, 285] width 283 height 331
type textarea "helper.moveDown(4)"
click at [800, 268] on div "boss . moveLeft ( 3 ) boss . moveRight ( ) # Build your Helper items BELOW this…" at bounding box center [754, 285] width 283 height 331
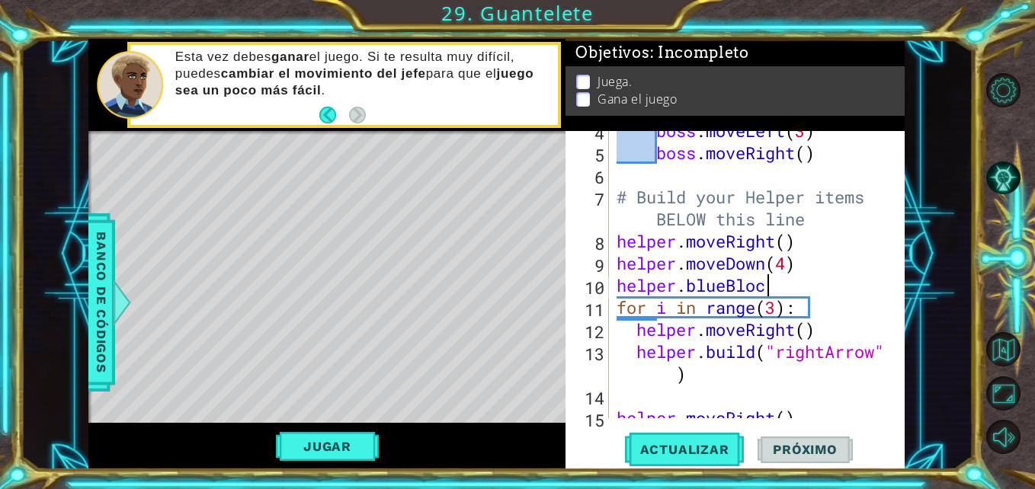
scroll to position [0, 7]
type textarea "helper.blueBlock"
click at [671, 446] on span "Actualizar" at bounding box center [685, 449] width 120 height 15
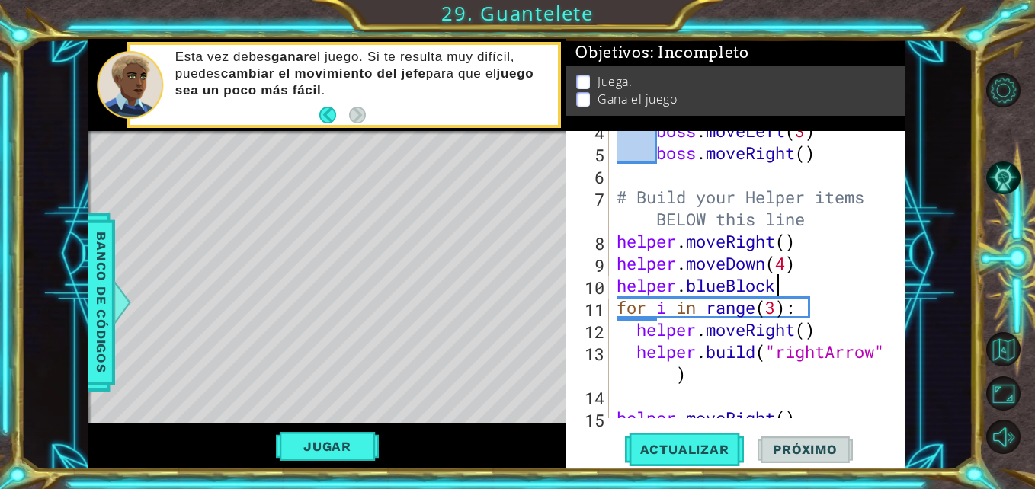
click at [798, 283] on div "boss . moveLeft ( 3 ) boss . moveRight ( ) # Build your Helper items BELOW this…" at bounding box center [754, 285] width 283 height 331
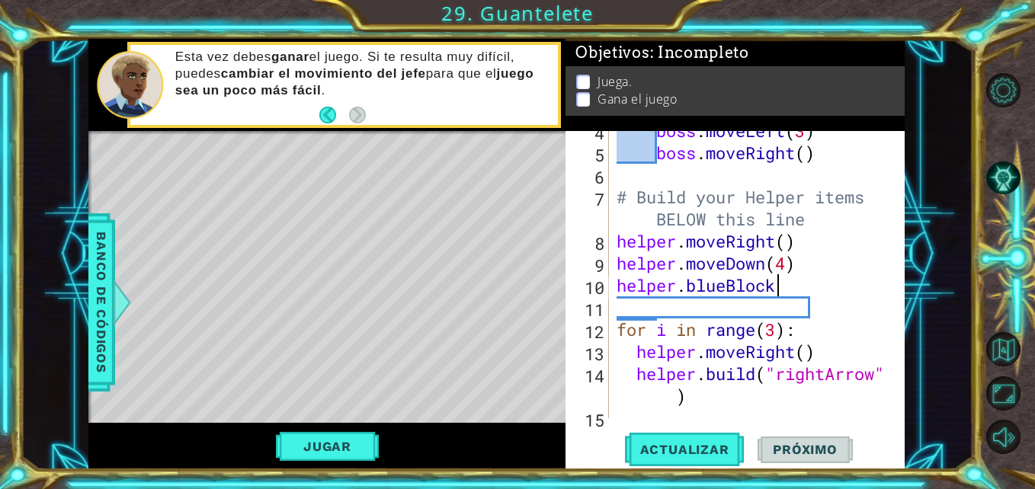
click at [798, 283] on div "boss . moveLeft ( 3 ) boss . moveRight ( ) # Build your Helper items BELOW this…" at bounding box center [754, 285] width 283 height 331
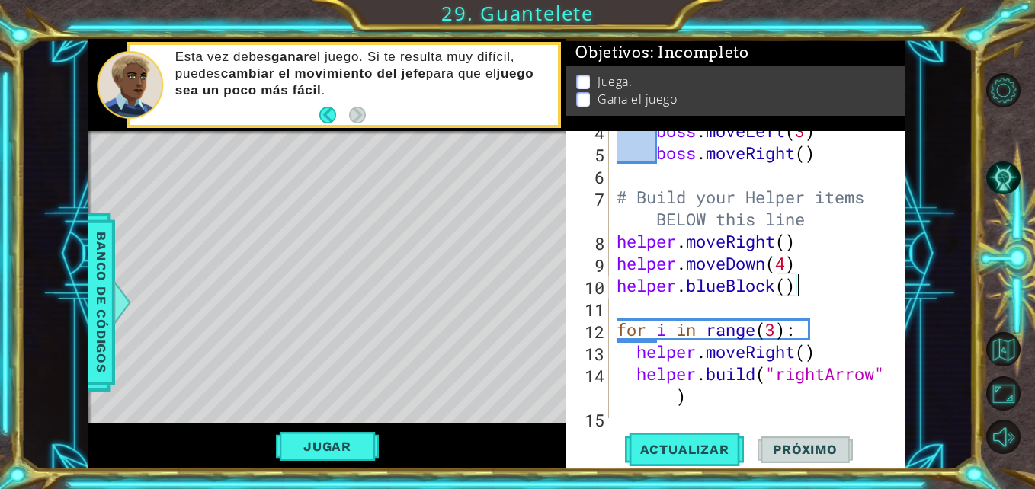
scroll to position [0, 8]
type textarea "helper.blueBlock()"
click at [665, 434] on button "Actualizar" at bounding box center [685, 450] width 120 height 34
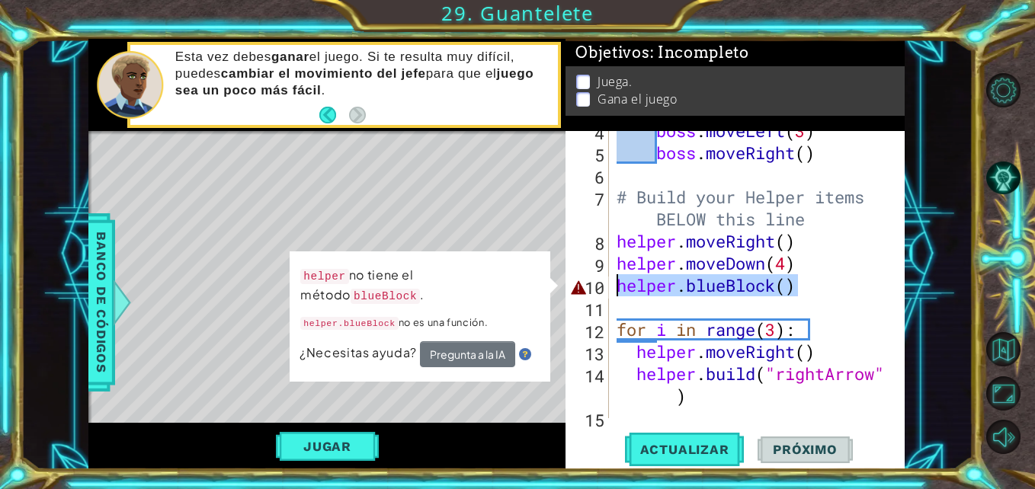
drag, startPoint x: 813, startPoint y: 277, endPoint x: 581, endPoint y: 291, distance: 232.8
click at [581, 291] on div "helper.blueBlock() 4 5 6 7 8 9 10 11 12 13 14 15 16 boss . moveLeft ( 3 ) boss …" at bounding box center [732, 274] width 335 height 287
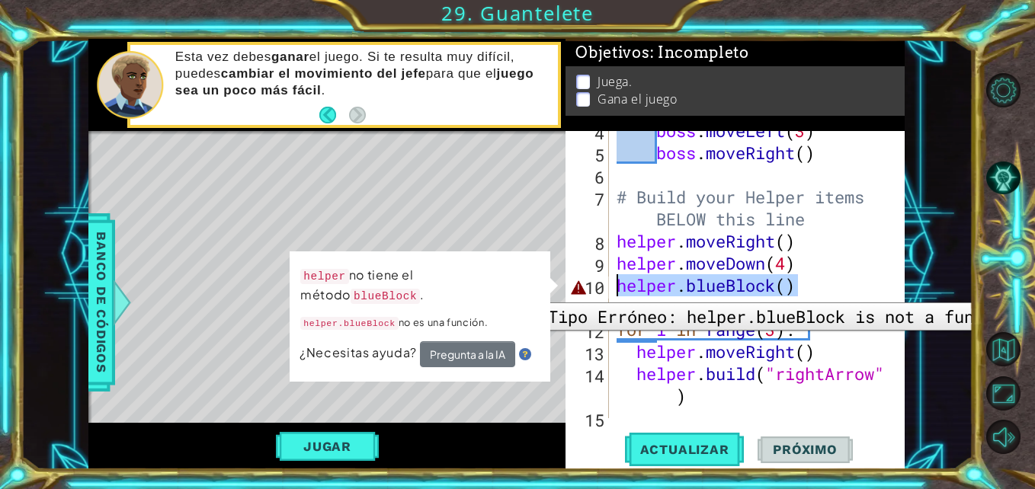
scroll to position [0, 0]
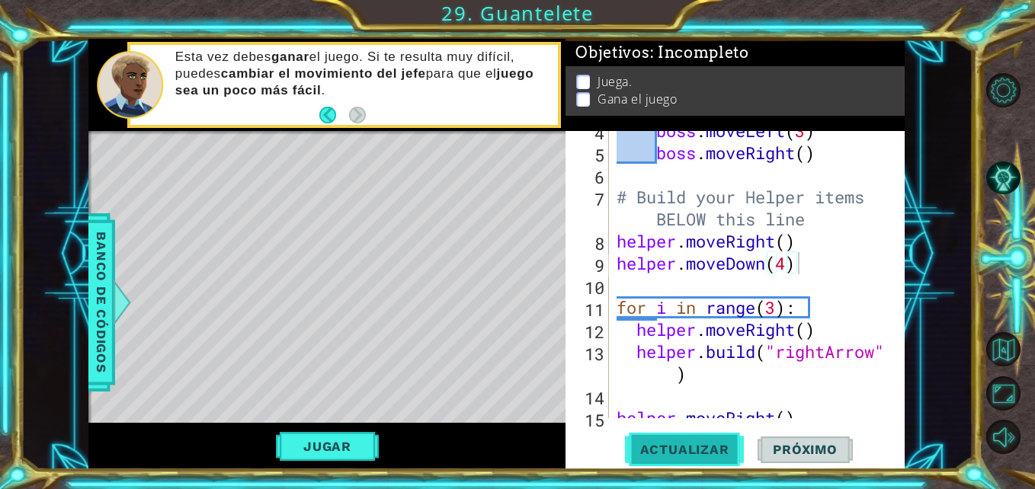
click at [660, 452] on span "Actualizar" at bounding box center [685, 449] width 120 height 15
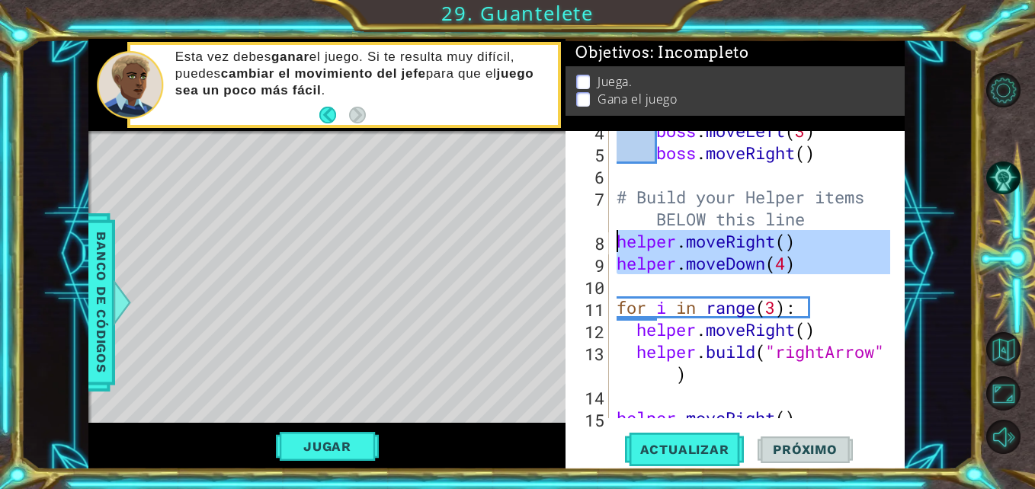
drag, startPoint x: 820, startPoint y: 277, endPoint x: 612, endPoint y: 249, distance: 209.8
click at [612, 249] on div "helper.moveDown(4) 4 5 6 7 8 9 10 11 12 13 14 15 16 boss . moveLeft ( 3 ) boss …" at bounding box center [732, 274] width 335 height 287
type textarea "helper.moveRight() helper.moveDown(4)"
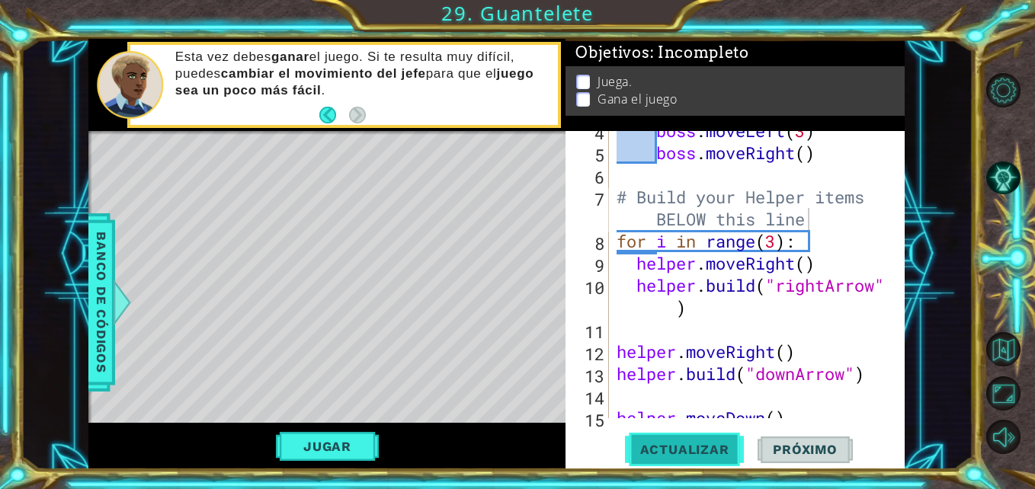
click at [651, 444] on span "Actualizar" at bounding box center [685, 449] width 120 height 15
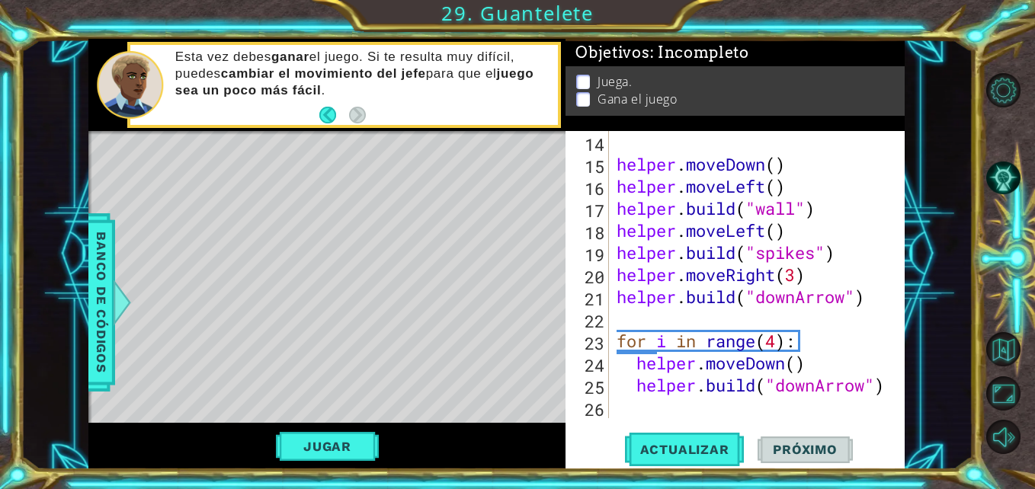
scroll to position [376, 0]
click at [887, 387] on div at bounding box center [893, 86] width 15 height 663
type textarea "[DOMAIN_NAME]("downArrow")"
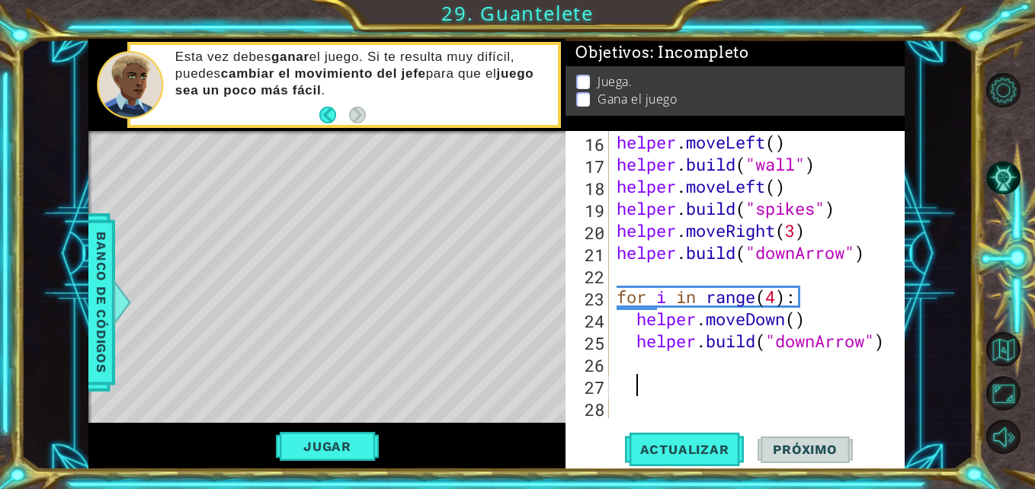
scroll to position [420, 0]
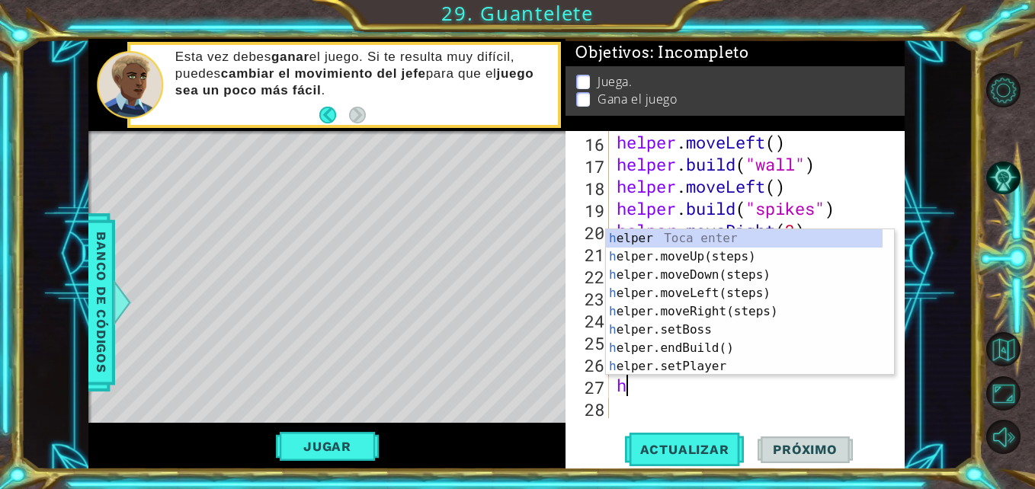
type textarea "hw"
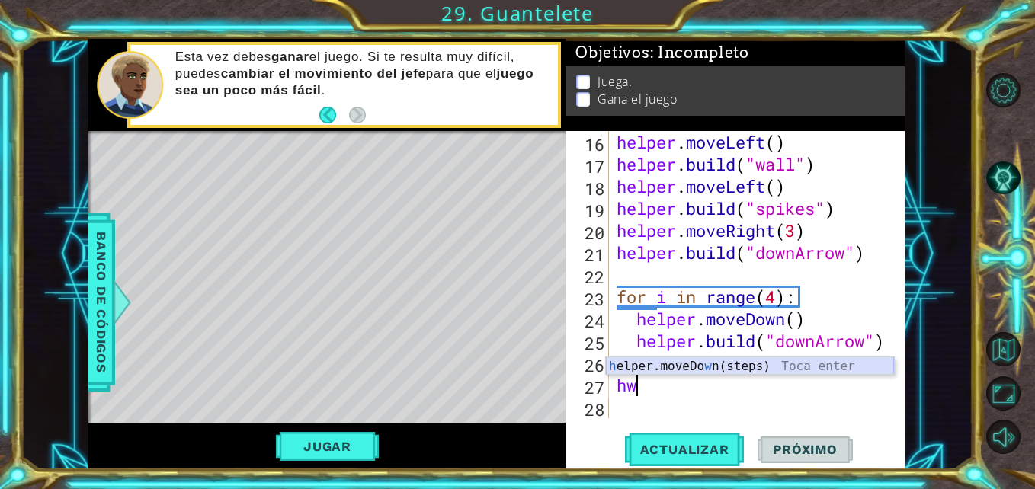
click at [832, 373] on div "h elper.moveDo w n(steps) Toca enter" at bounding box center [750, 384] width 288 height 55
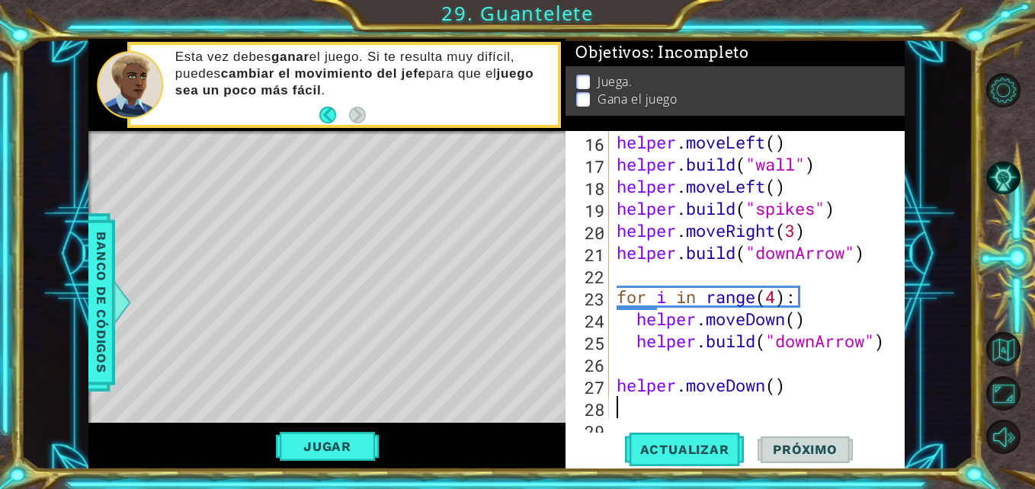
scroll to position [442, 0]
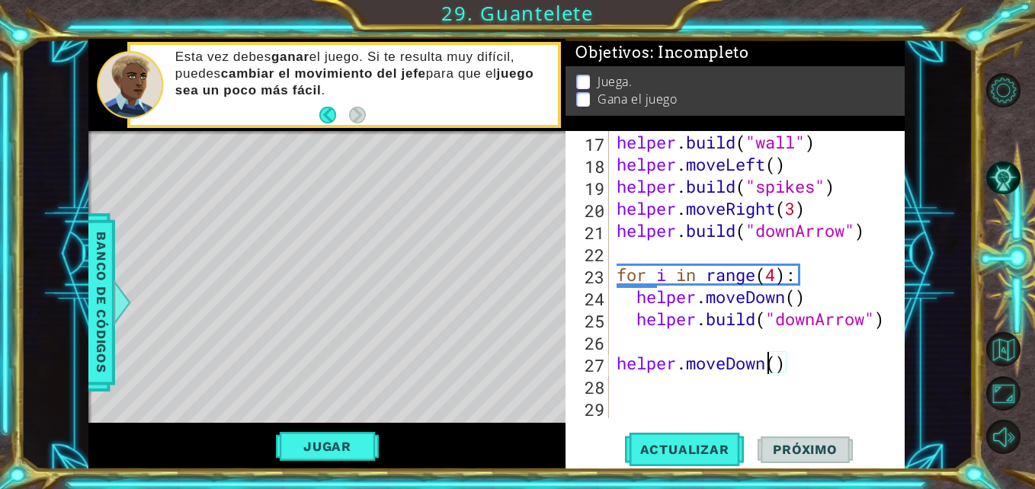
click at [771, 365] on div "helper . build ( "wall" ) helper . moveLeft ( ) helper . build ( "spikes" ) hel…" at bounding box center [754, 296] width 283 height 331
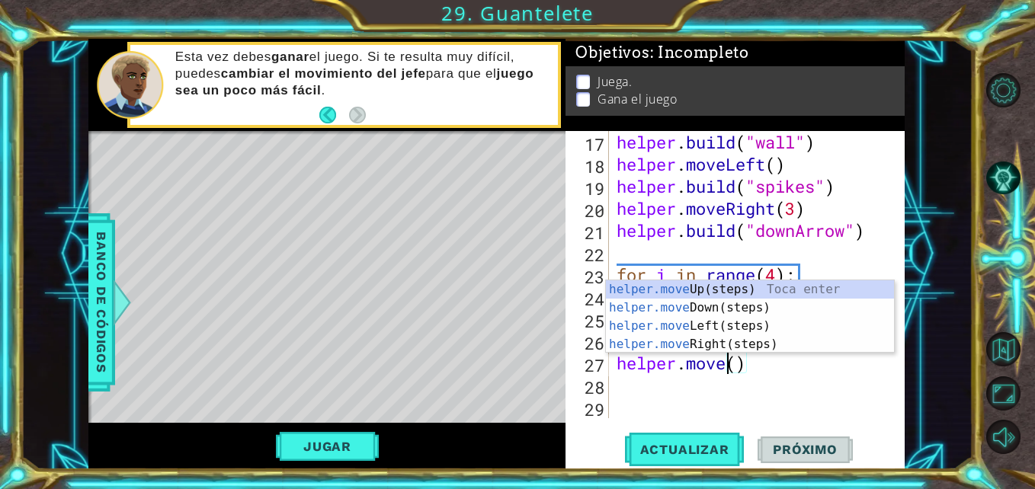
scroll to position [0, 5]
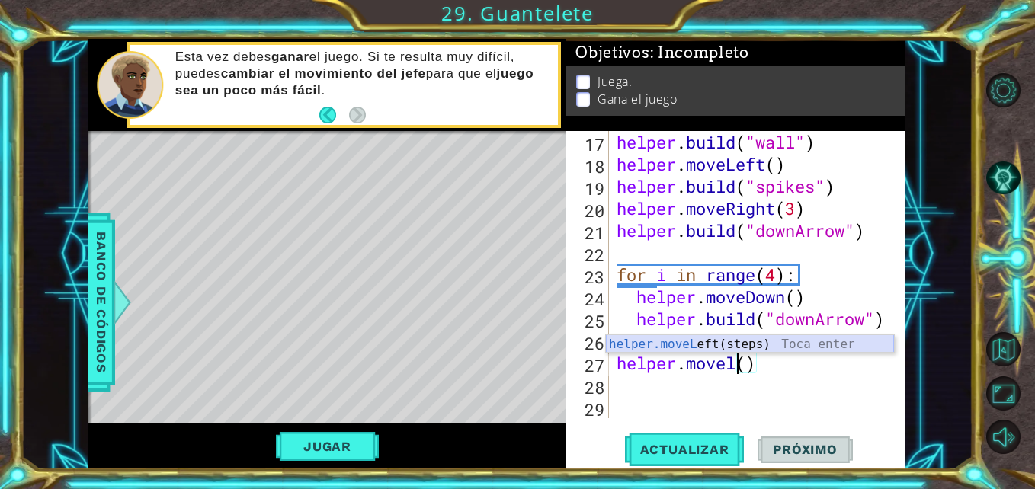
click at [775, 342] on div "helper.moveL eft(steps) Toca enter" at bounding box center [750, 362] width 288 height 55
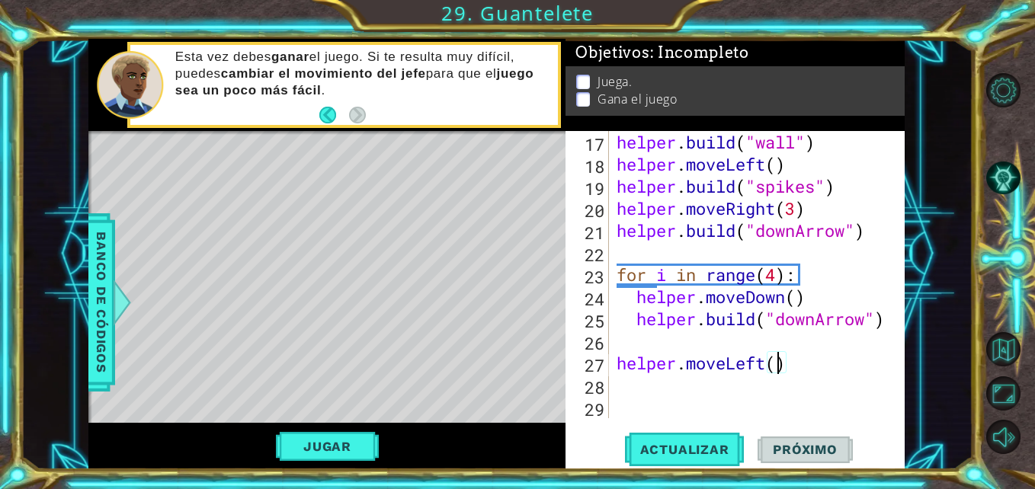
scroll to position [0, 8]
click at [685, 461] on button "Actualizar" at bounding box center [685, 450] width 120 height 34
click at [552, 305] on div "1 ההההההההההההההההההההההההההההההההההההההההההההההההההההההההההההההההההההההההההההה…" at bounding box center [496, 254] width 816 height 430
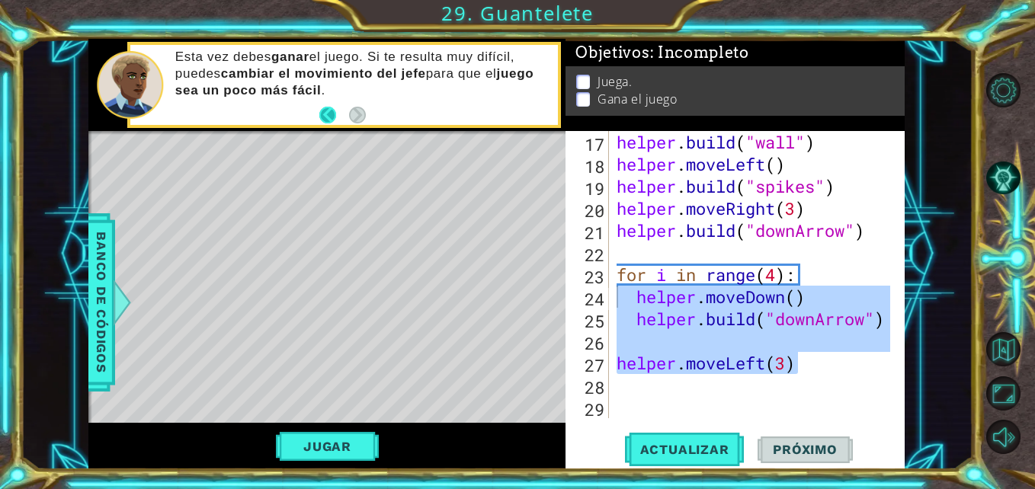
click at [322, 121] on button "Back" at bounding box center [334, 115] width 30 height 17
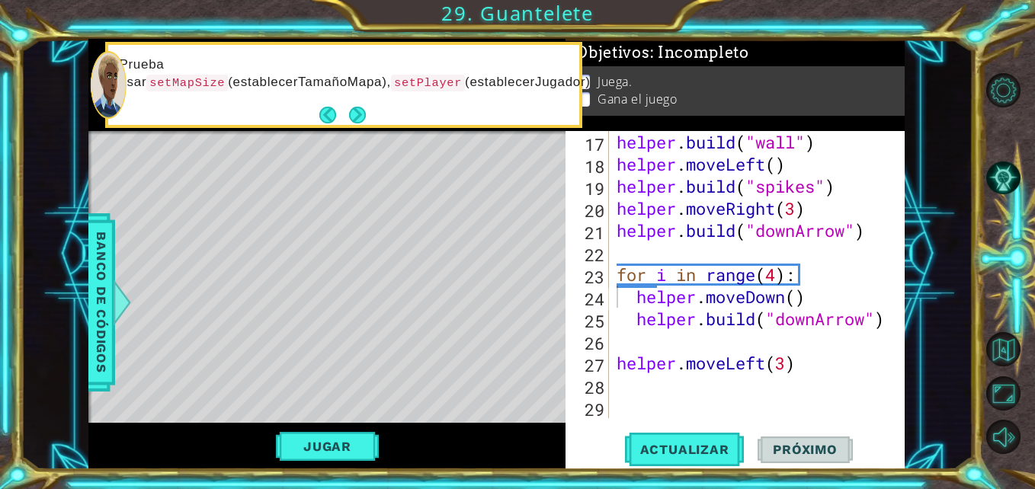
click at [322, 121] on button "Back" at bounding box center [334, 115] width 30 height 17
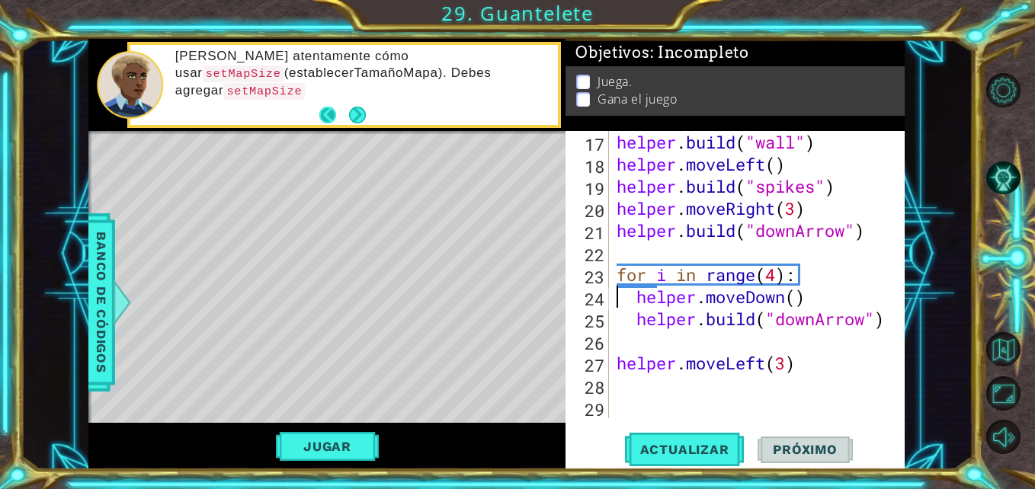
click at [328, 107] on button "Back" at bounding box center [334, 115] width 30 height 17
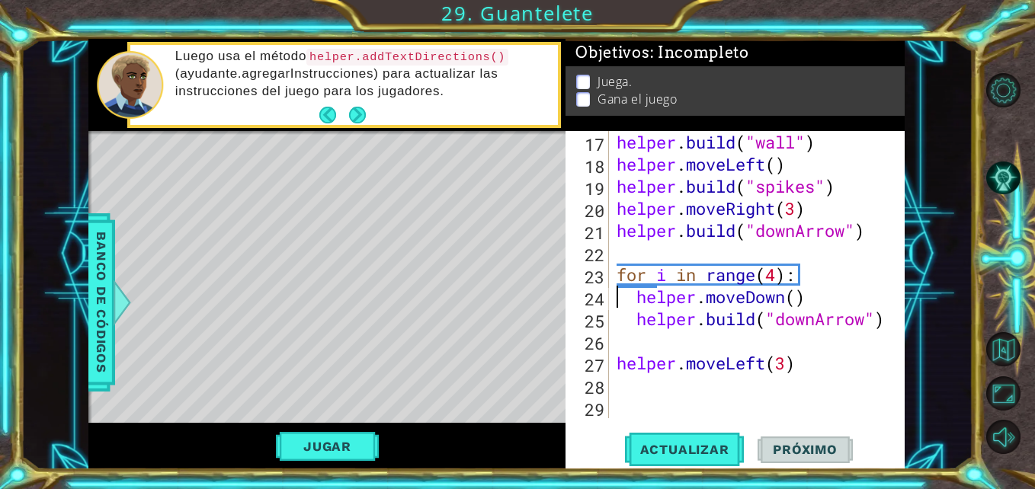
click at [328, 107] on button "Back" at bounding box center [334, 115] width 30 height 17
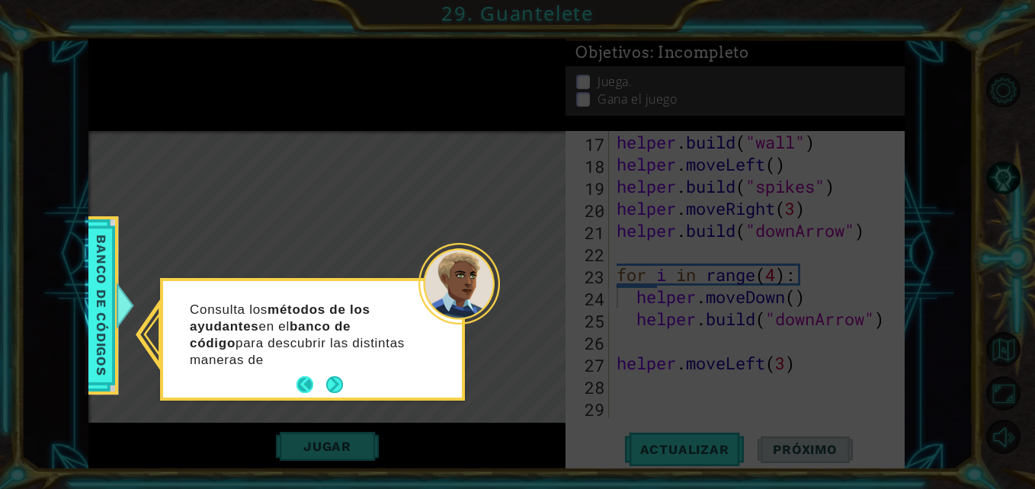
click at [297, 374] on footer at bounding box center [319, 384] width 46 height 23
click at [302, 379] on button "Back" at bounding box center [311, 384] width 30 height 17
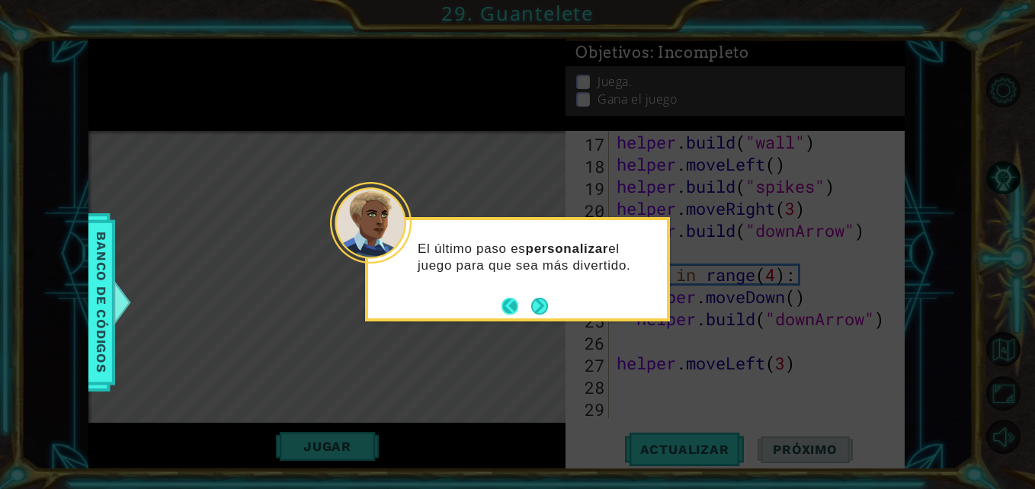
click at [505, 309] on button "Back" at bounding box center [516, 306] width 30 height 17
click at [514, 311] on button "Back" at bounding box center [516, 306] width 30 height 17
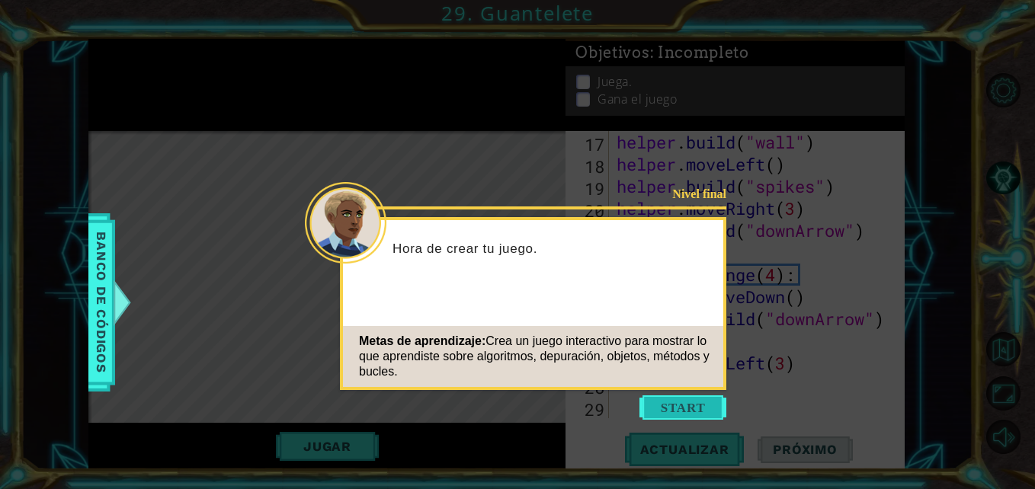
click at [683, 407] on button "Start" at bounding box center [682, 407] width 87 height 24
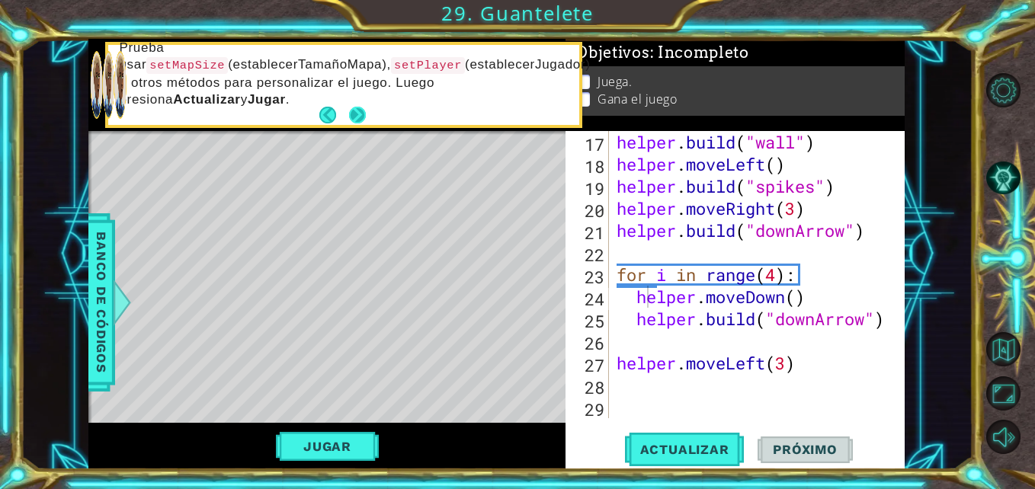
click at [364, 114] on button "Next" at bounding box center [357, 115] width 17 height 17
click at [364, 114] on div "Prueba usar setMapSize (establecerTamañoMapa), setPlayer (establecerJugador) u …" at bounding box center [326, 84] width 477 height 91
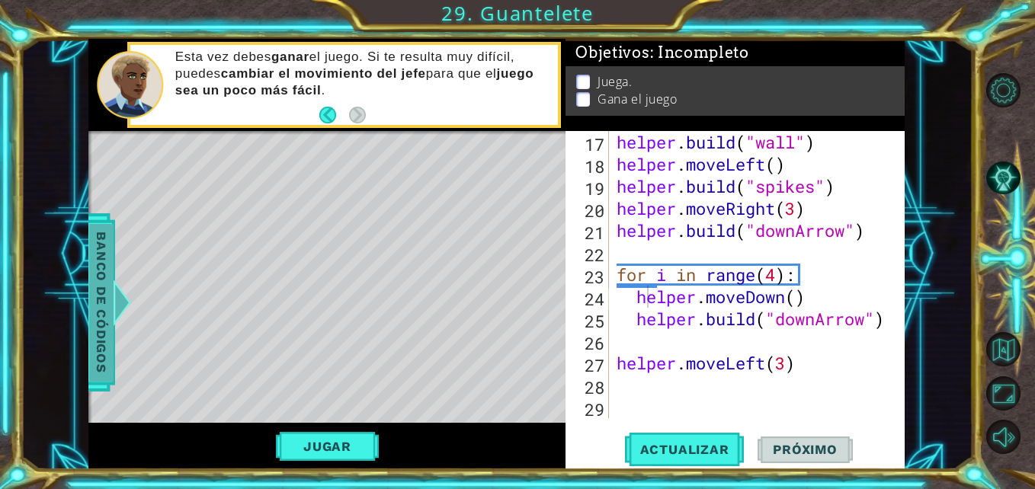
click at [99, 296] on span "Banco de códigos" at bounding box center [101, 303] width 24 height 158
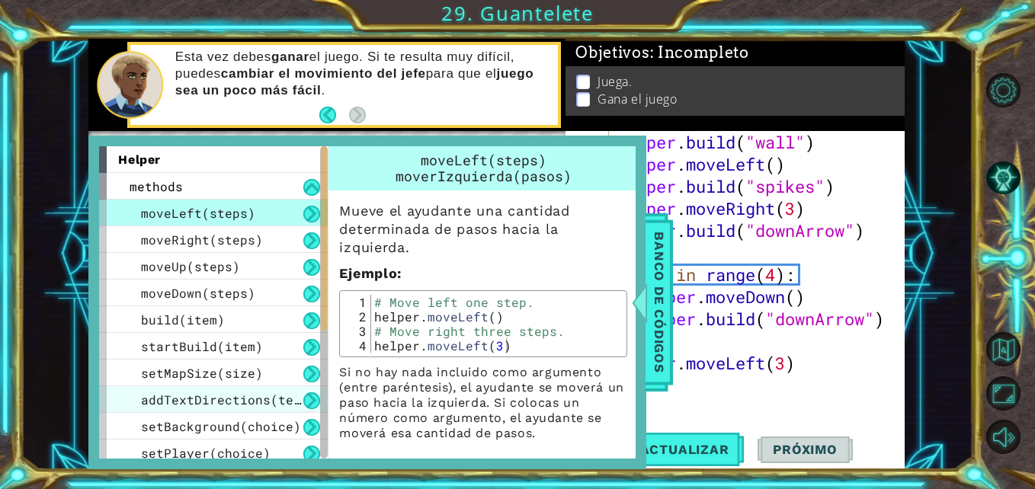
click at [247, 393] on span "addTextDirections(text)" at bounding box center [228, 400] width 175 height 16
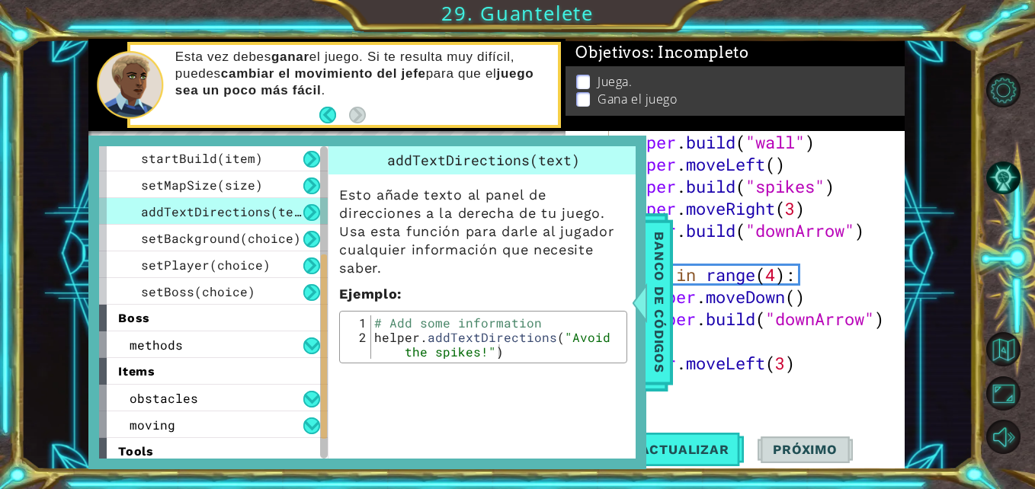
scroll to position [194, 0]
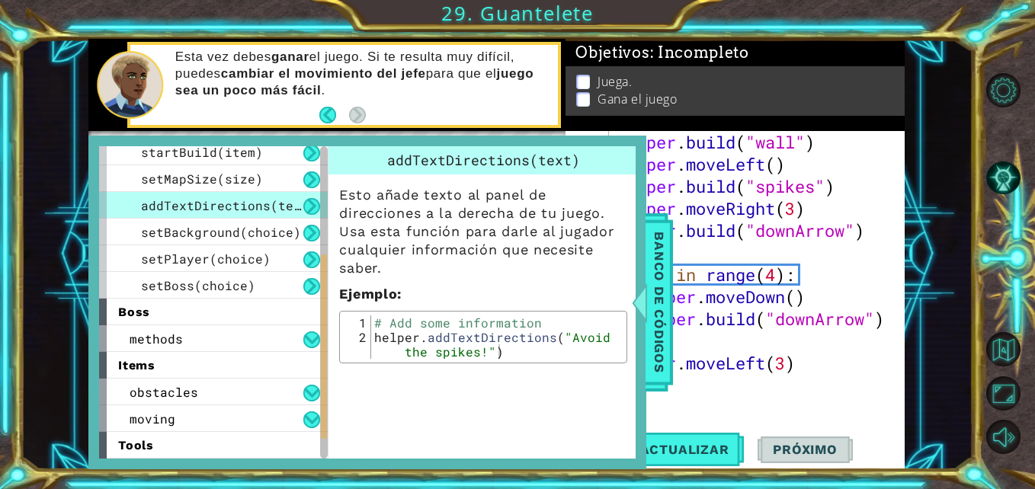
drag, startPoint x: 325, startPoint y: 299, endPoint x: 331, endPoint y: 411, distance: 113.0
click at [331, 411] on div "helper methods moveLeft(steps) moveRight(steps) moveUp(steps) moveDown(steps) b…" at bounding box center [367, 302] width 536 height 312
click at [255, 255] on span "setPlayer(choice)" at bounding box center [206, 259] width 130 height 16
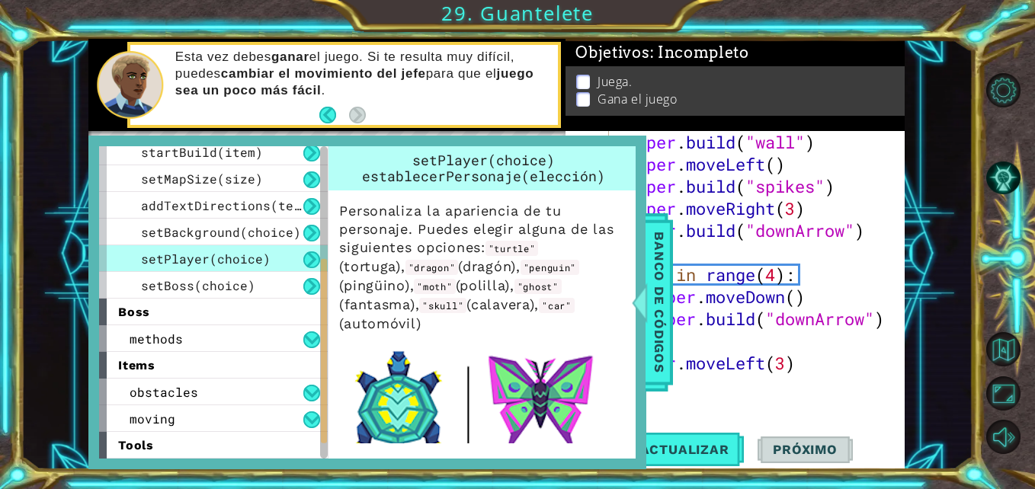
drag, startPoint x: 638, startPoint y: 218, endPoint x: 627, endPoint y: 248, distance: 32.3
click at [627, 248] on div "helper methods moveLeft(steps) moveRight(steps) moveUp(steps) moveDown(steps) b…" at bounding box center [367, 303] width 558 height 334
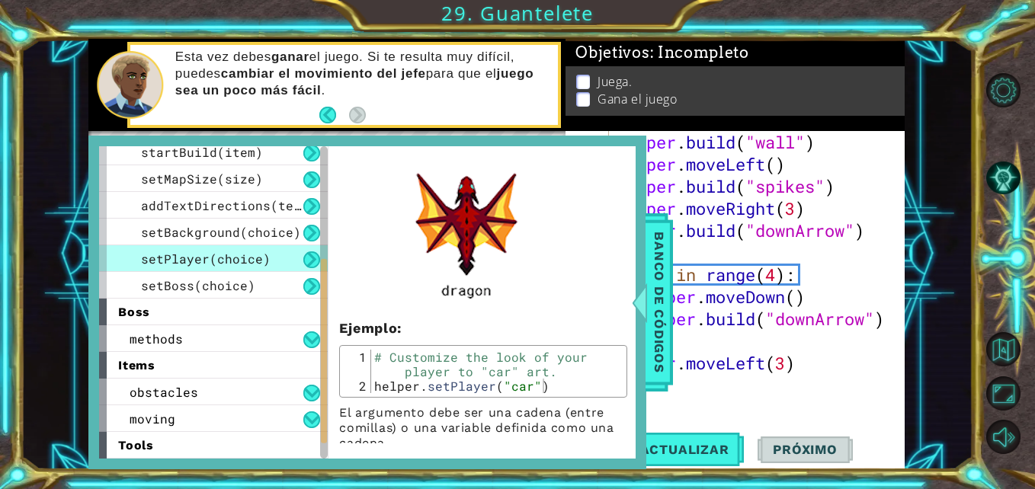
scroll to position [718, 0]
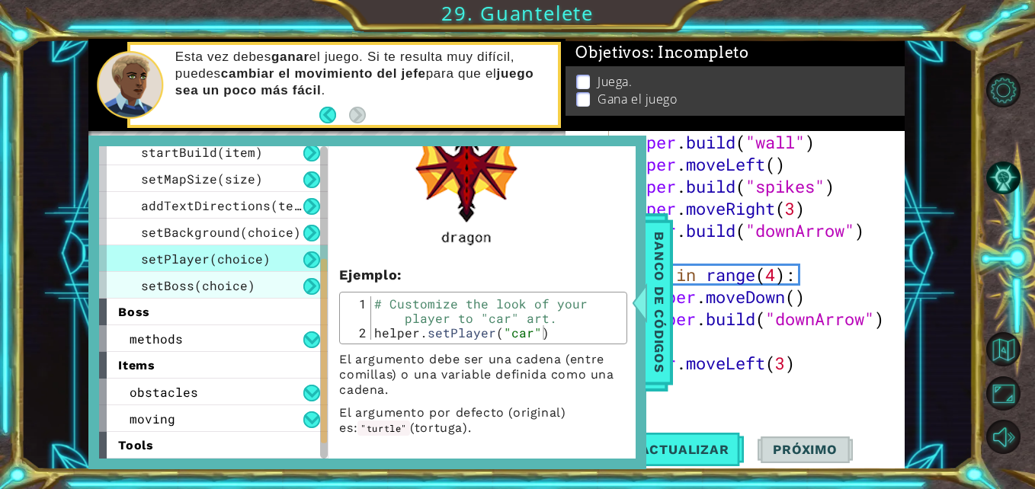
click at [236, 288] on span "setBoss(choice)" at bounding box center [198, 285] width 114 height 16
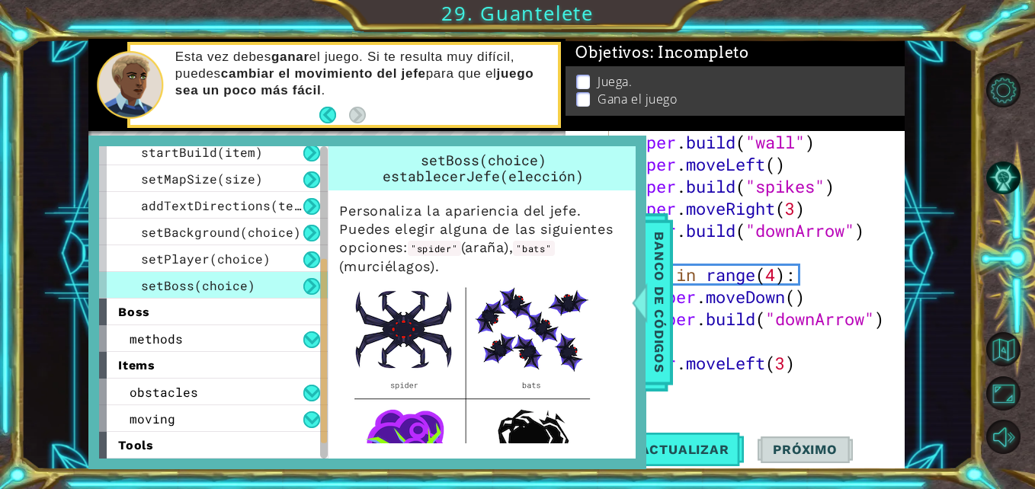
drag, startPoint x: 631, startPoint y: 287, endPoint x: 616, endPoint y: 311, distance: 27.7
click at [616, 311] on div "helper methods moveLeft(steps) moveRight(steps) moveUp(steps) moveDown(steps) b…" at bounding box center [367, 303] width 558 height 334
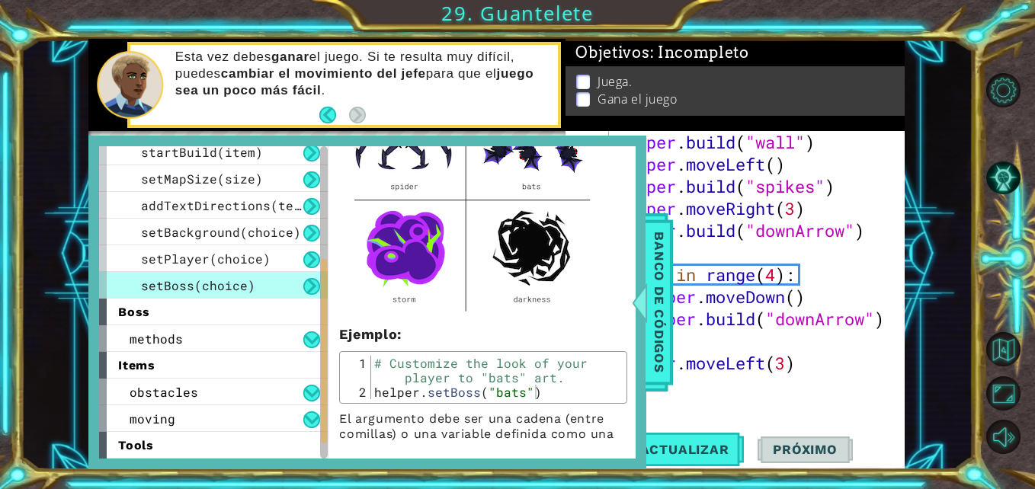
scroll to position [210, 0]
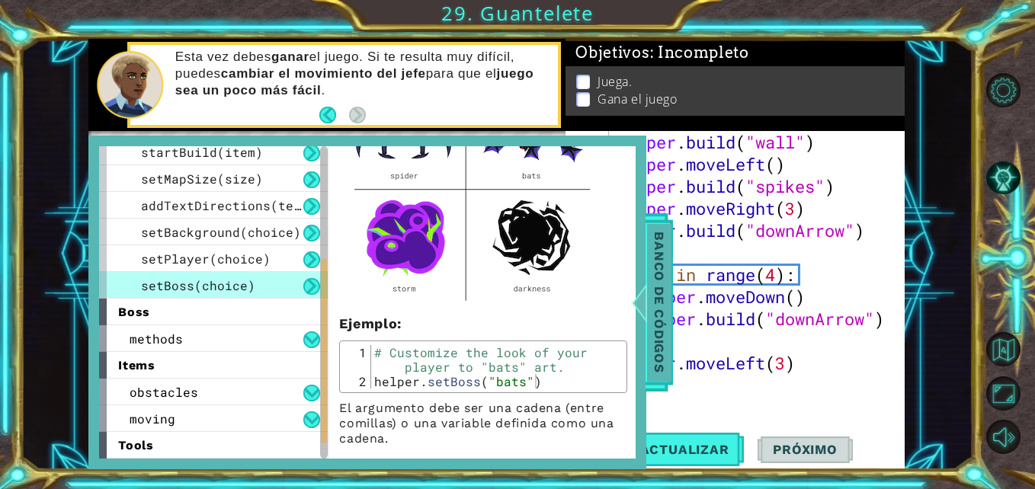
click at [657, 331] on span "Banco de códigos" at bounding box center [659, 303] width 24 height 158
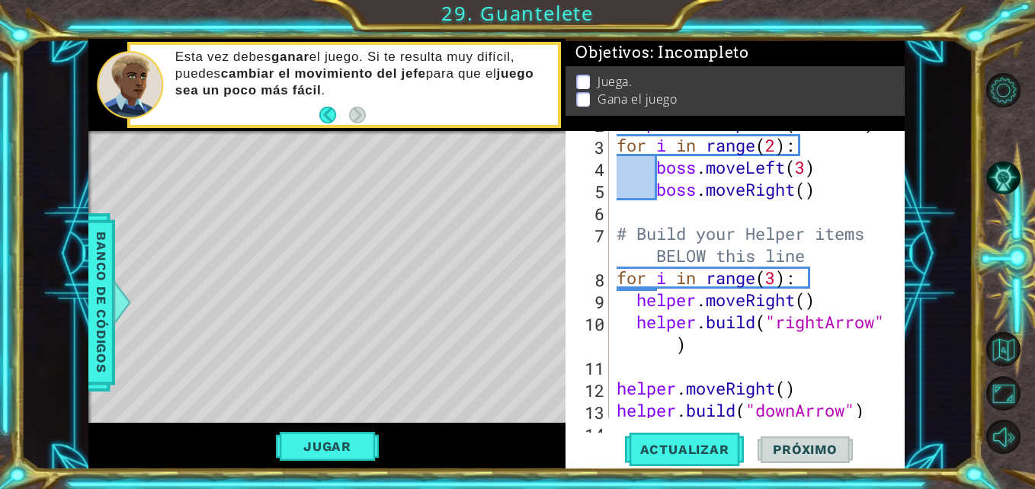
scroll to position [0, 0]
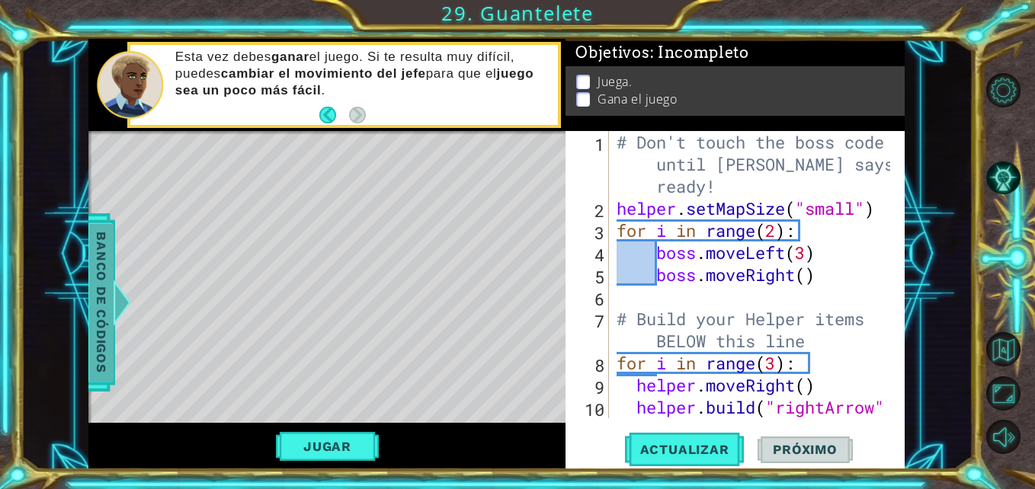
click at [100, 310] on span "Banco de códigos" at bounding box center [101, 303] width 24 height 158
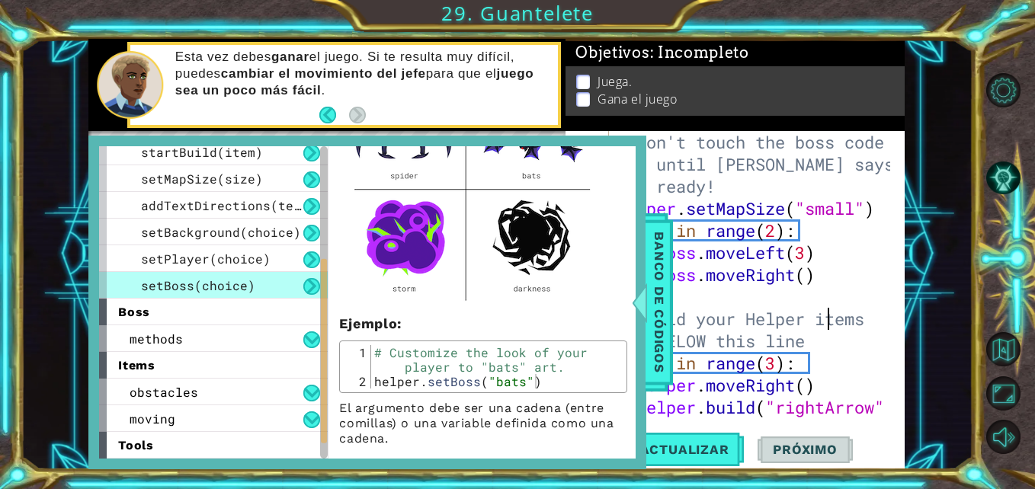
click at [829, 312] on div "# Don't touch the boss code until Vega says you're ready! helper . setMapSize (…" at bounding box center [754, 330] width 283 height 398
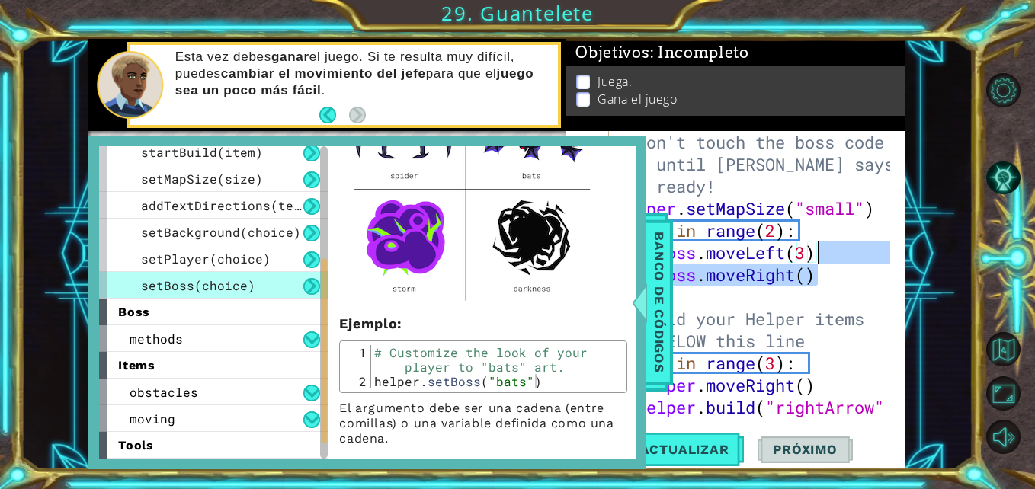
drag, startPoint x: 877, startPoint y: 284, endPoint x: 898, endPoint y: 236, distance: 52.2
click at [898, 236] on div "# Build your Helper items BELOW this line 1 2 3 4 5 6 7 8 9 10 # Don't touch th…" at bounding box center [732, 274] width 335 height 287
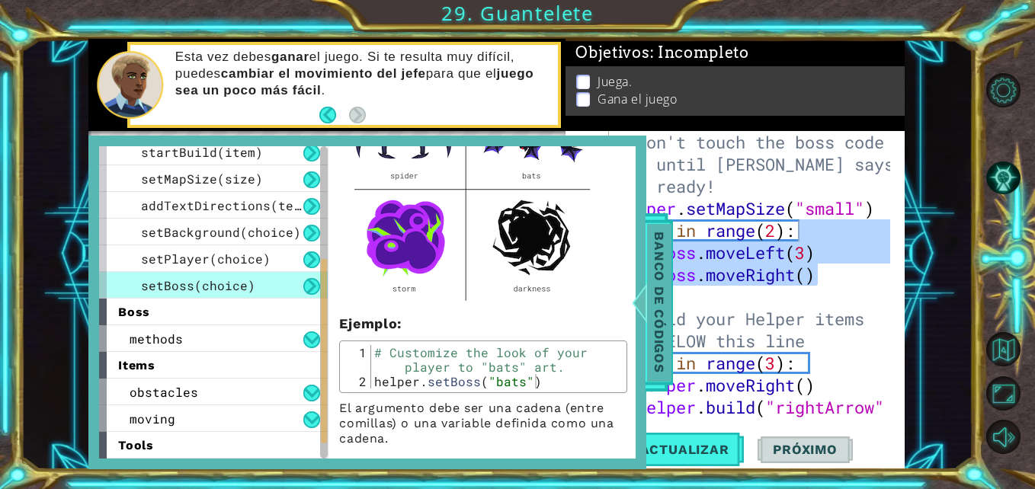
click at [666, 354] on span "Banco de códigos" at bounding box center [659, 303] width 24 height 158
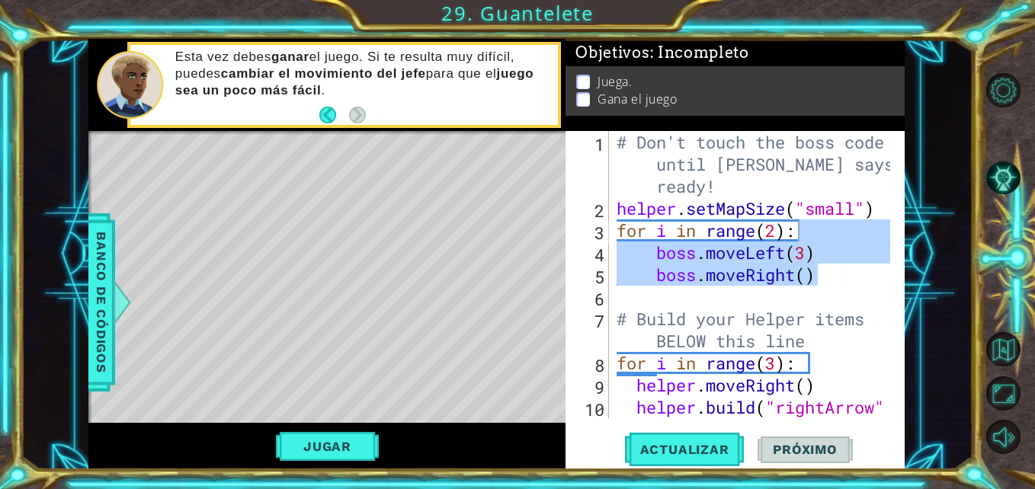
type textarea "helper.setMapSize("small")"
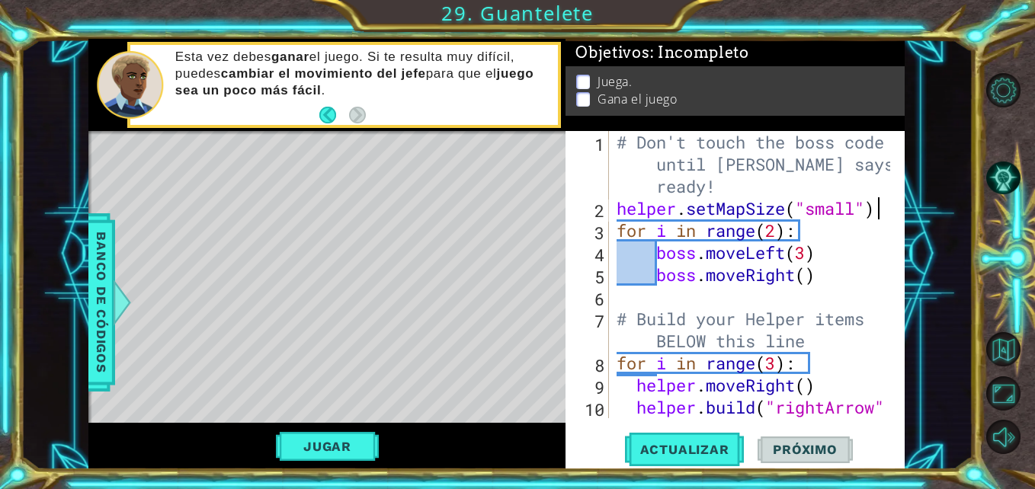
click at [881, 209] on div "# Don't touch the boss code until Vega says you're ready! helper . setMapSize (…" at bounding box center [754, 330] width 283 height 398
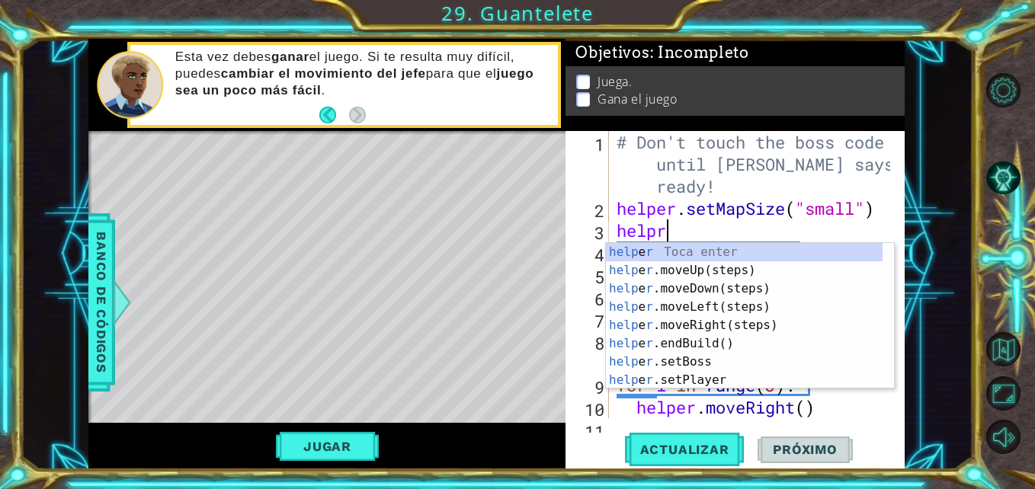
scroll to position [0, 2]
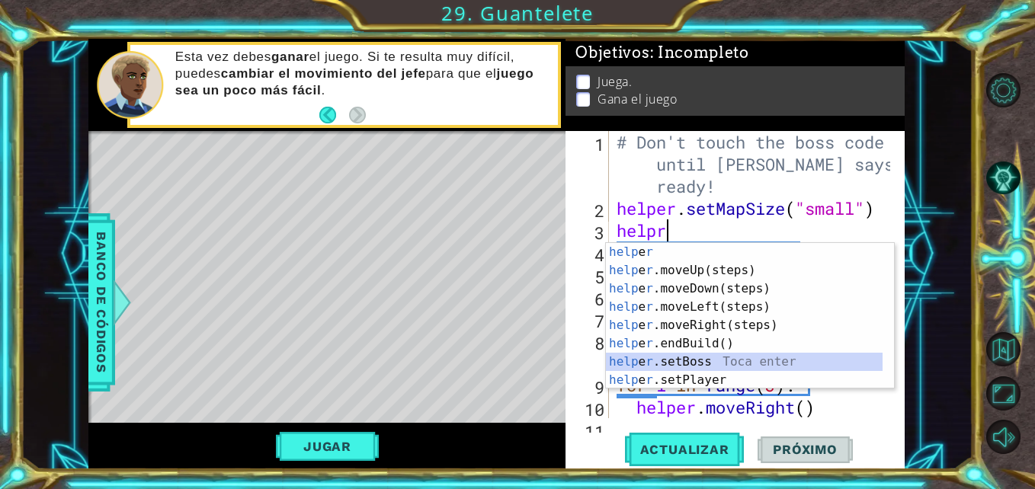
click at [782, 363] on div "help e r Toca enter help e r .moveUp(steps) Toca enter help e r .moveDown(steps…" at bounding box center [744, 334] width 277 height 183
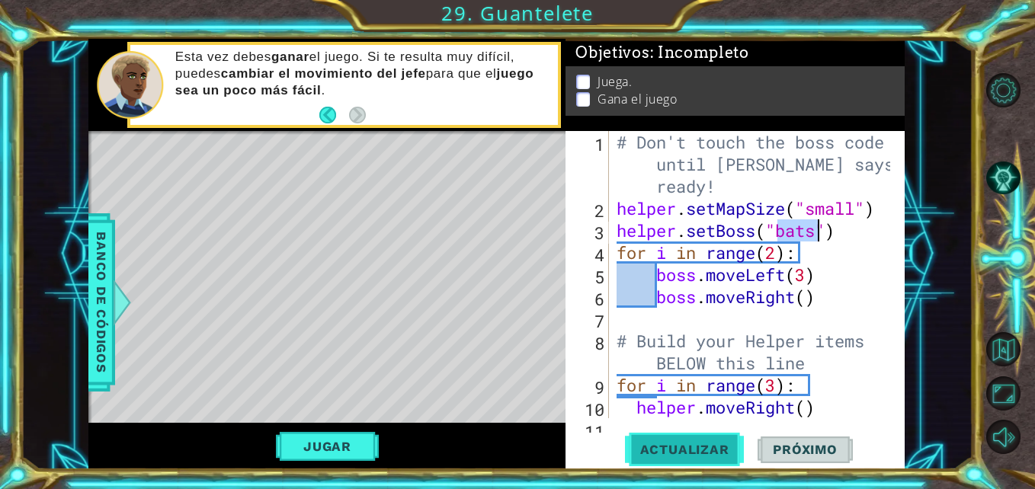
type textarea "helper.setBoss("bats")"
click at [702, 443] on span "Actualizar" at bounding box center [685, 449] width 120 height 15
click at [695, 437] on button "Actualizar" at bounding box center [685, 450] width 120 height 34
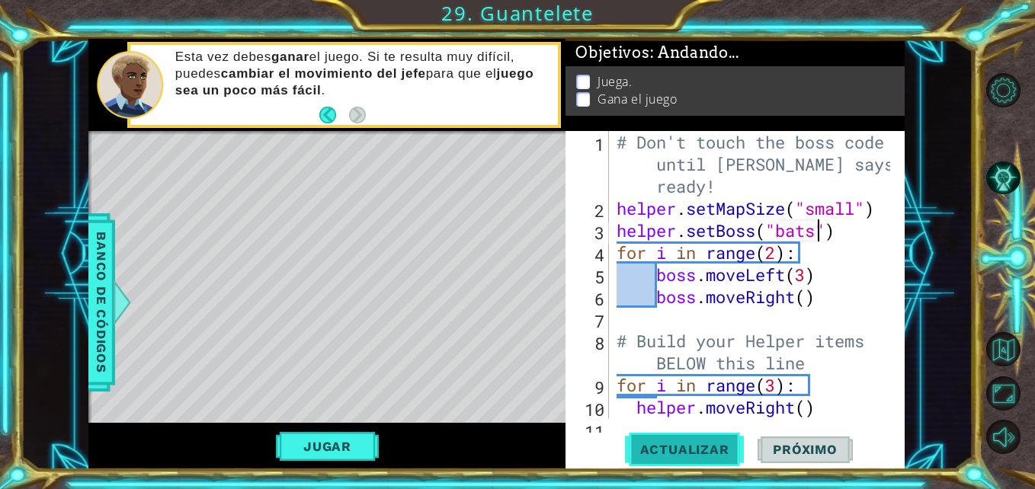
click at [695, 437] on button "Actualizar" at bounding box center [685, 450] width 120 height 34
click at [856, 225] on div "# Don't touch the boss code until Vega says you're ready! helper . setMapSize (…" at bounding box center [754, 330] width 283 height 398
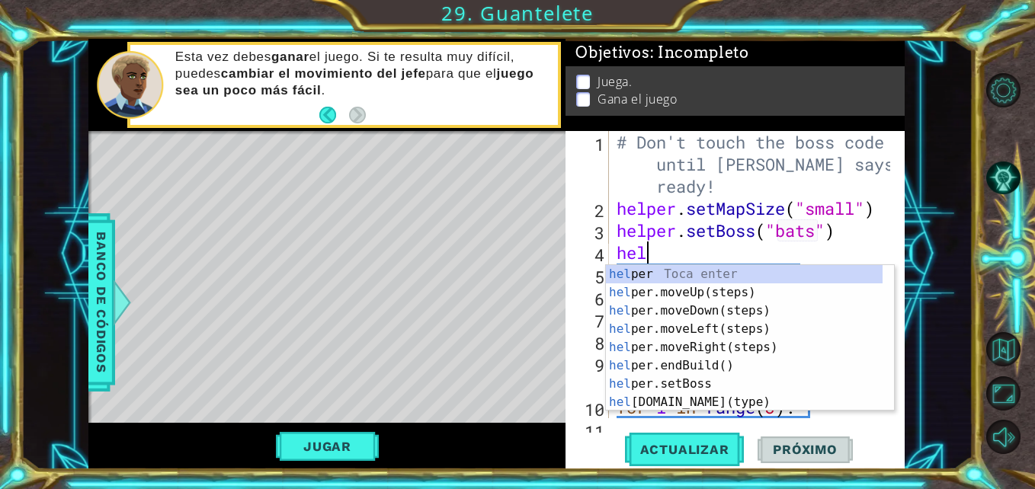
scroll to position [0, 1]
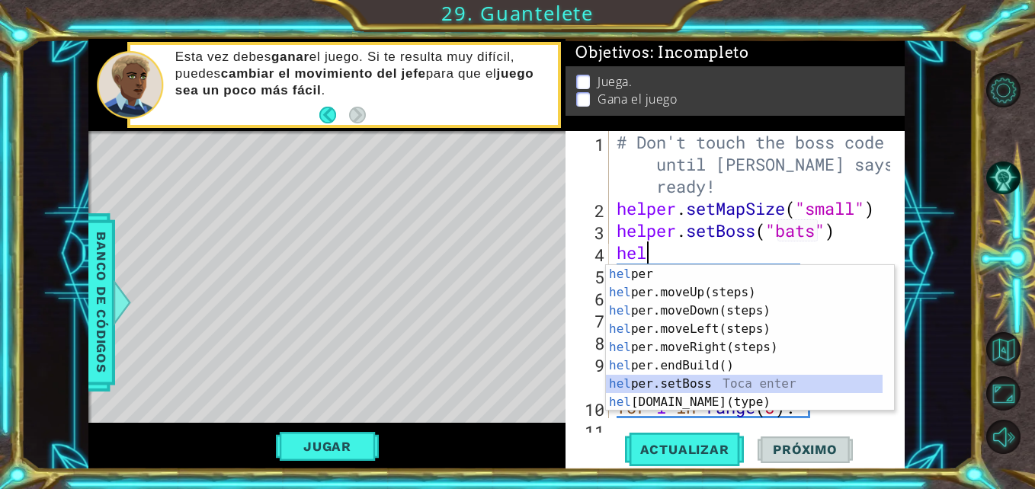
click at [711, 379] on div "hel per Toca enter hel per.moveUp(steps) Toca enter hel per.moveDown(steps) Toc…" at bounding box center [744, 356] width 277 height 183
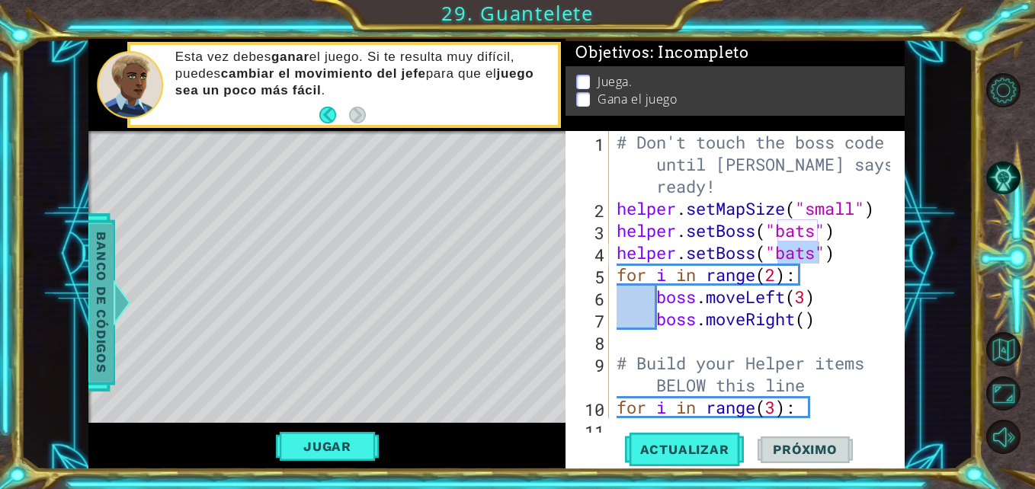
click at [104, 319] on span "Banco de códigos" at bounding box center [101, 303] width 24 height 158
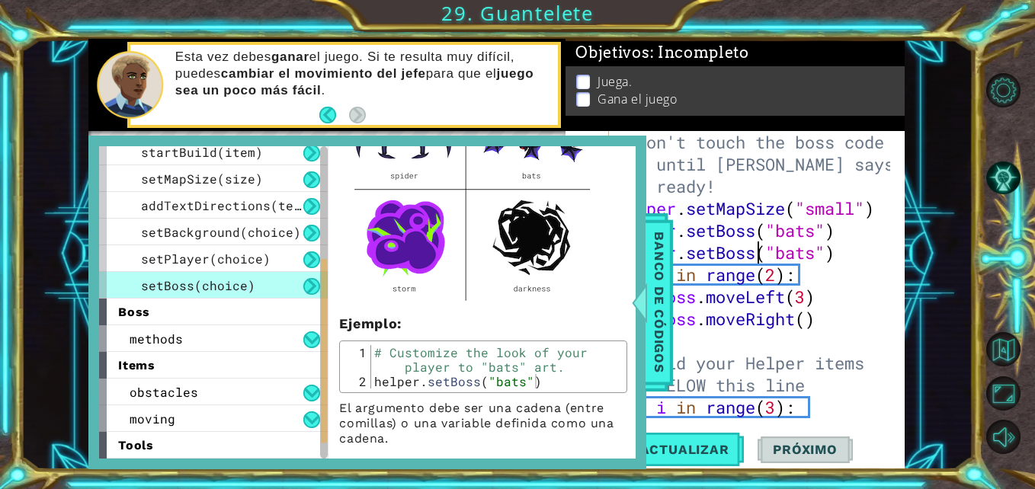
click at [755, 256] on div "# Don't touch the boss code until Vega says you're ready! helper . setMapSize (…" at bounding box center [754, 319] width 283 height 376
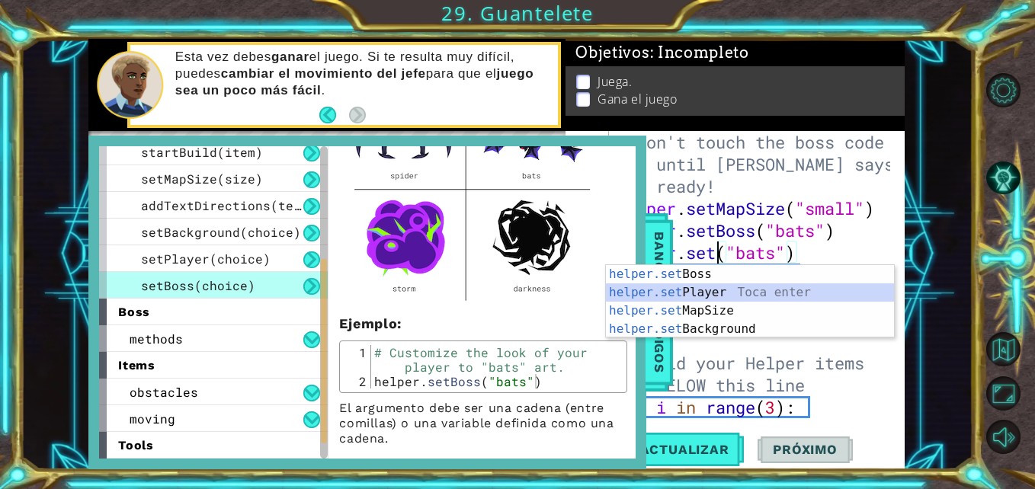
click at [732, 292] on div "helper.set Boss Toca enter helper.set Player Toca enter helper.set MapSize Toca…" at bounding box center [750, 320] width 288 height 110
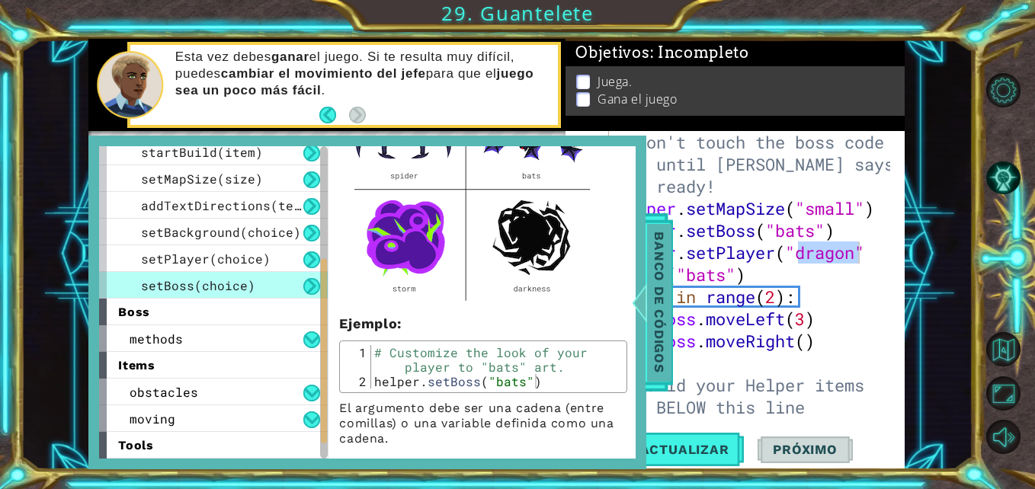
click at [667, 335] on span "Banco de códigos" at bounding box center [659, 303] width 24 height 158
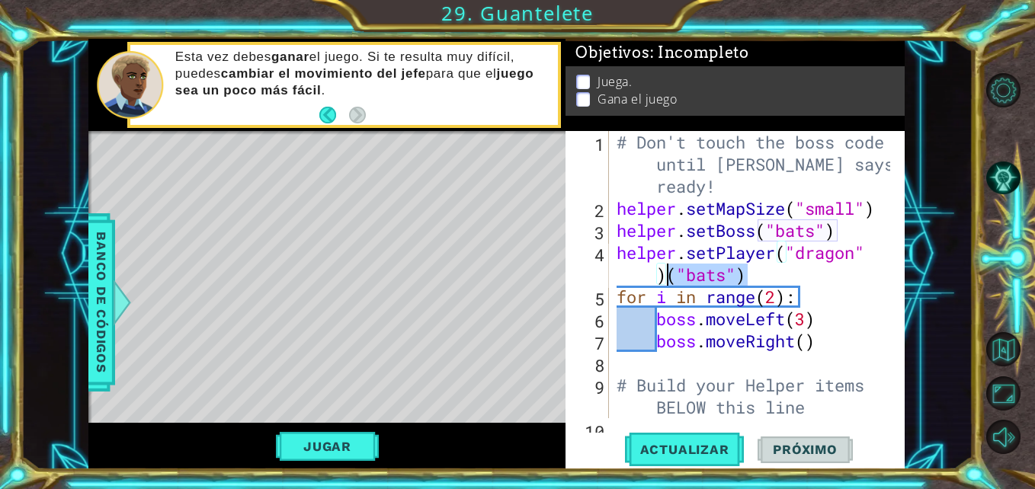
drag, startPoint x: 777, startPoint y: 280, endPoint x: 667, endPoint y: 275, distance: 109.8
click at [667, 275] on div "# Don't touch the boss code until Vega says you're ready! helper . setMapSize (…" at bounding box center [754, 319] width 283 height 376
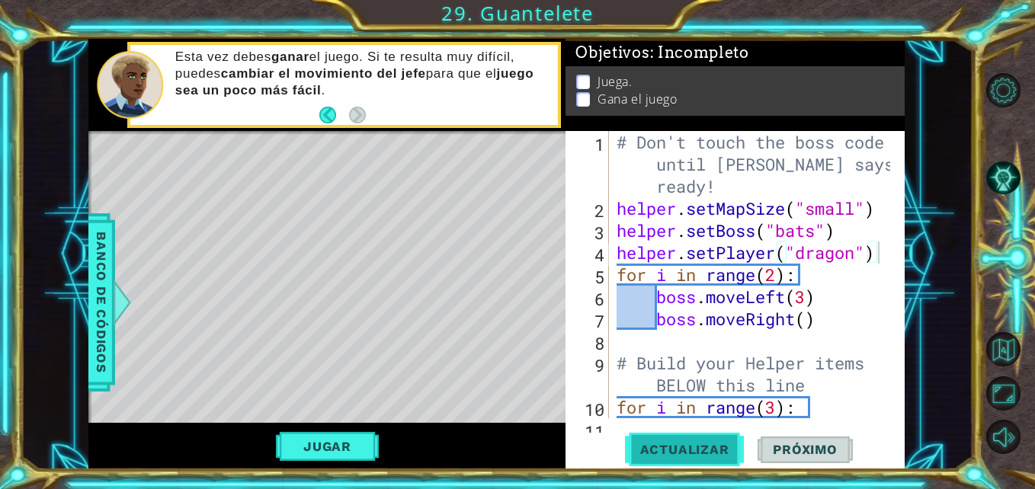
click at [654, 441] on button "Actualizar" at bounding box center [685, 450] width 120 height 34
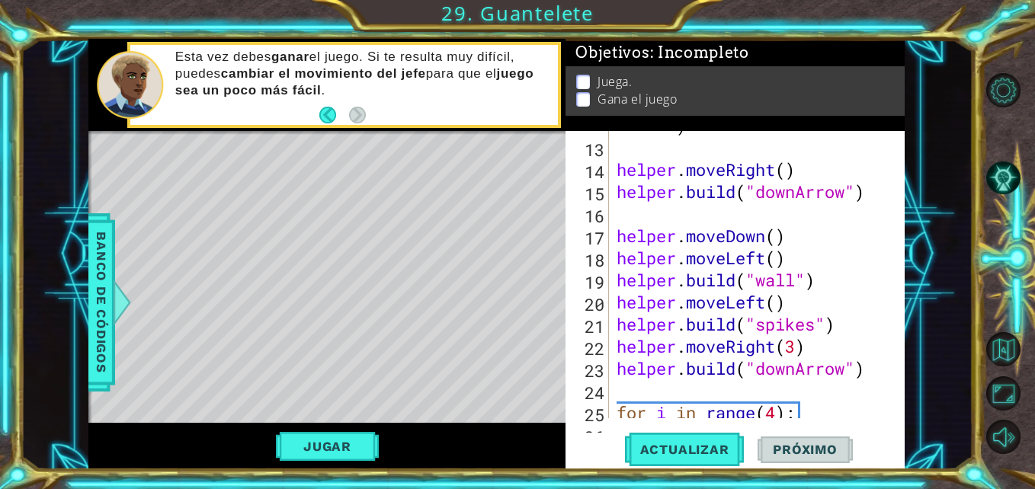
scroll to position [486, 0]
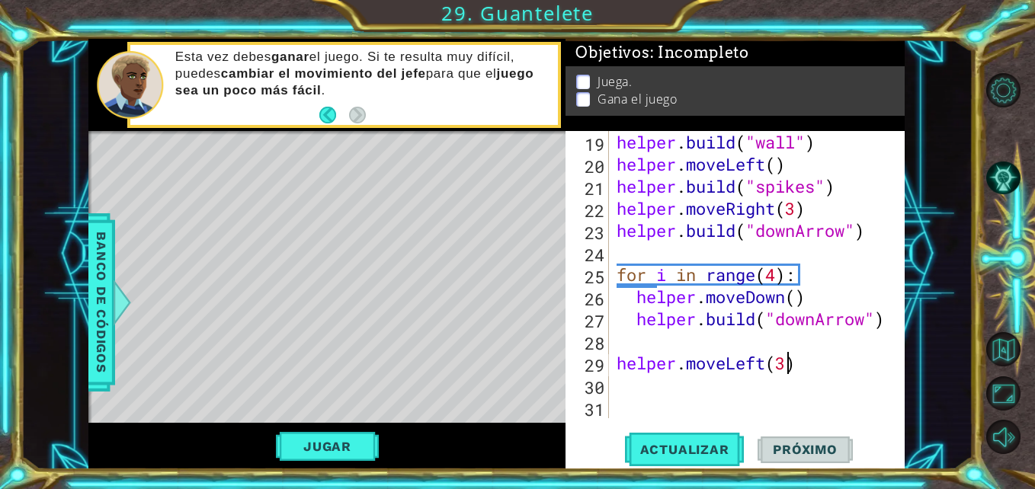
click at [788, 364] on div "helper . build ( "wall" ) helper . moveLeft ( ) helper . build ( "spikes" ) hel…" at bounding box center [754, 296] width 283 height 331
click at [97, 309] on span "Banco de códigos" at bounding box center [101, 303] width 24 height 158
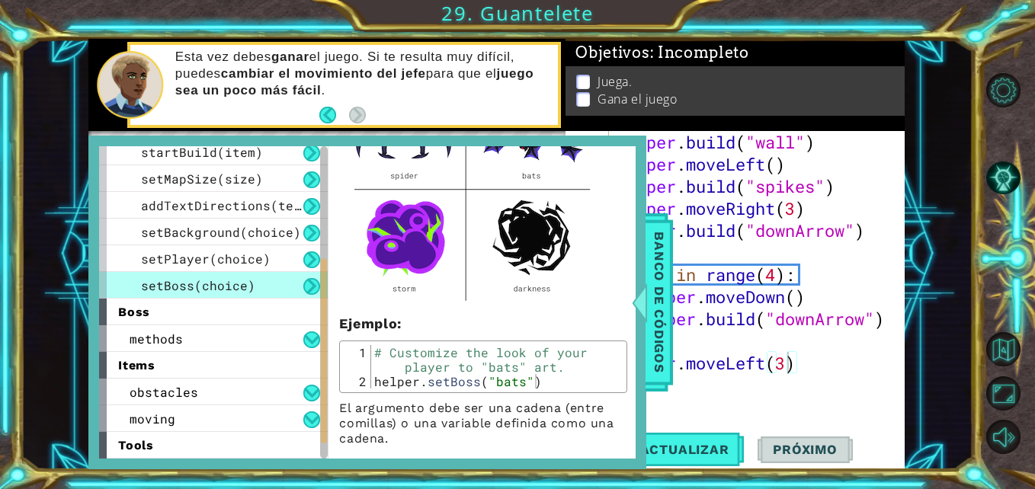
drag, startPoint x: 328, startPoint y: 282, endPoint x: 325, endPoint y: 263, distance: 19.4
click at [325, 263] on div "helper methods moveLeft(steps) moveRight(steps) moveUp(steps) moveDown(steps) b…" at bounding box center [367, 302] width 536 height 312
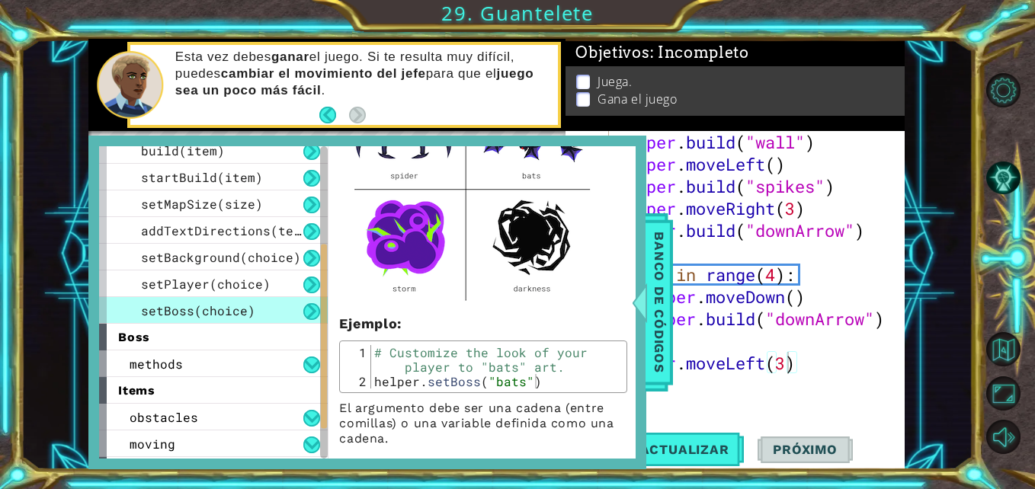
scroll to position [147, 0]
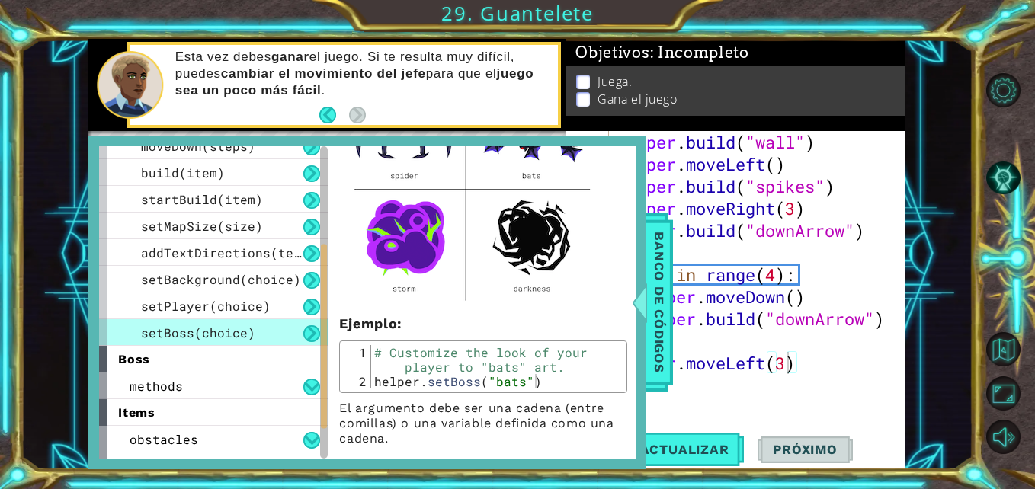
drag, startPoint x: 325, startPoint y: 267, endPoint x: 329, endPoint y: 239, distance: 27.7
click at [329, 239] on div "helper methods moveLeft(steps) moveRight(steps) moveUp(steps) moveDown(steps) b…" at bounding box center [367, 302] width 536 height 312
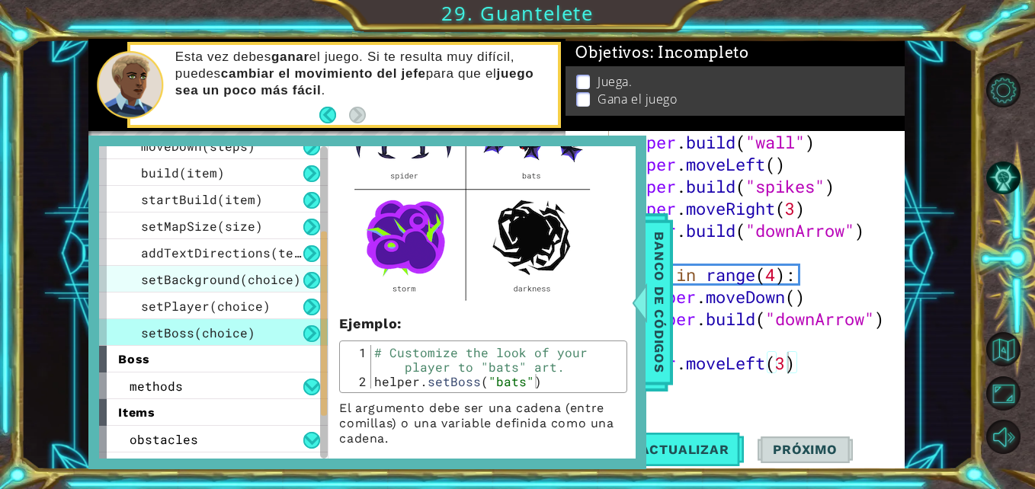
click at [280, 274] on span "setBackground(choice)" at bounding box center [221, 279] width 160 height 16
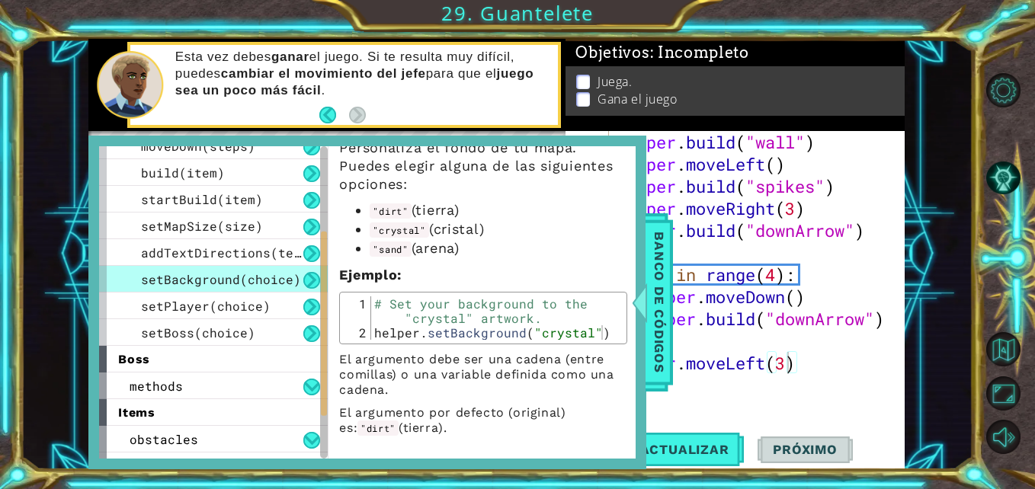
scroll to position [63, 0]
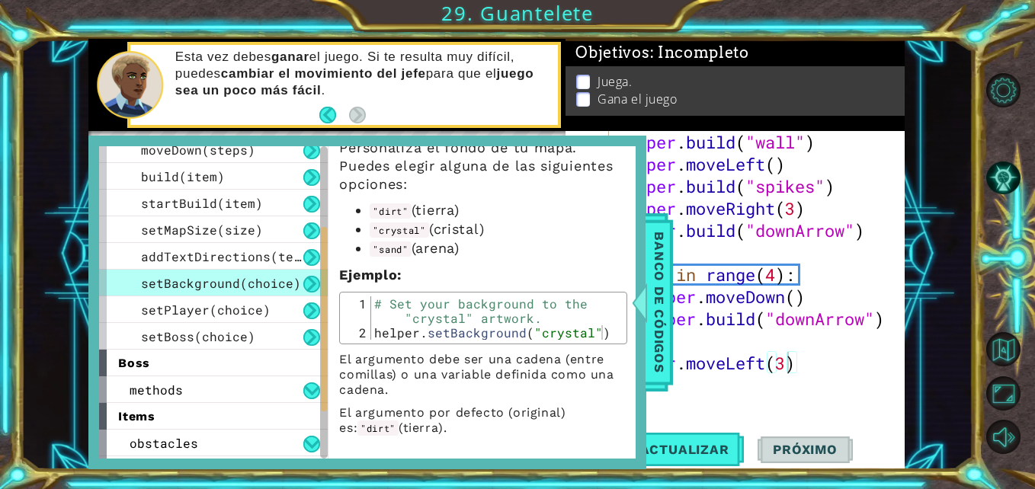
click at [324, 333] on div at bounding box center [324, 319] width 6 height 184
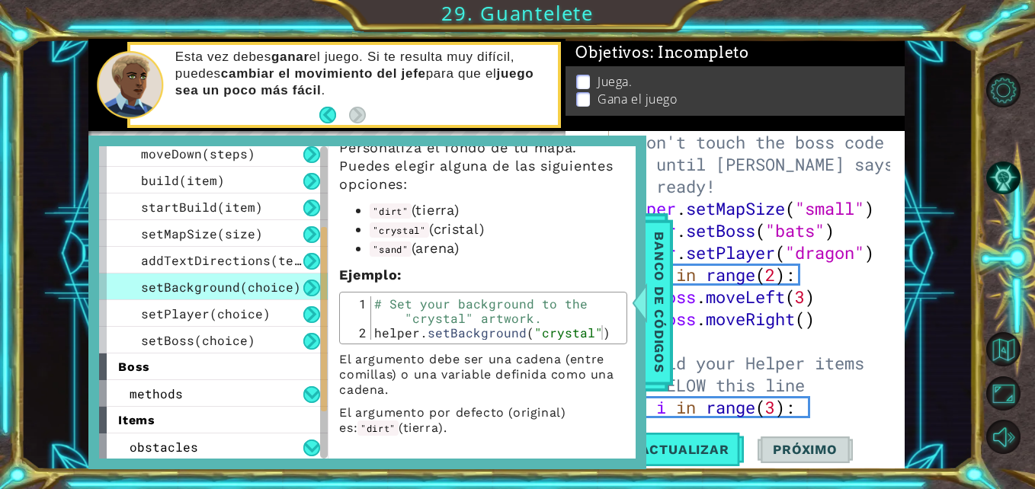
scroll to position [0, 0]
type textarea "helper.setPlayer("dragon")"
click at [877, 244] on div "# Don't touch the boss code until Vega says you're ready! helper . setMapSize (…" at bounding box center [754, 319] width 283 height 376
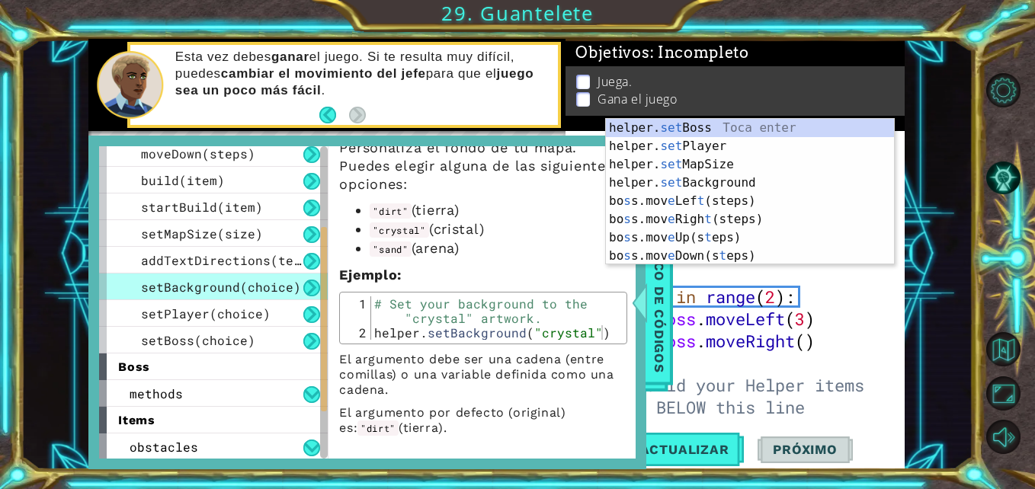
scroll to position [0, 1]
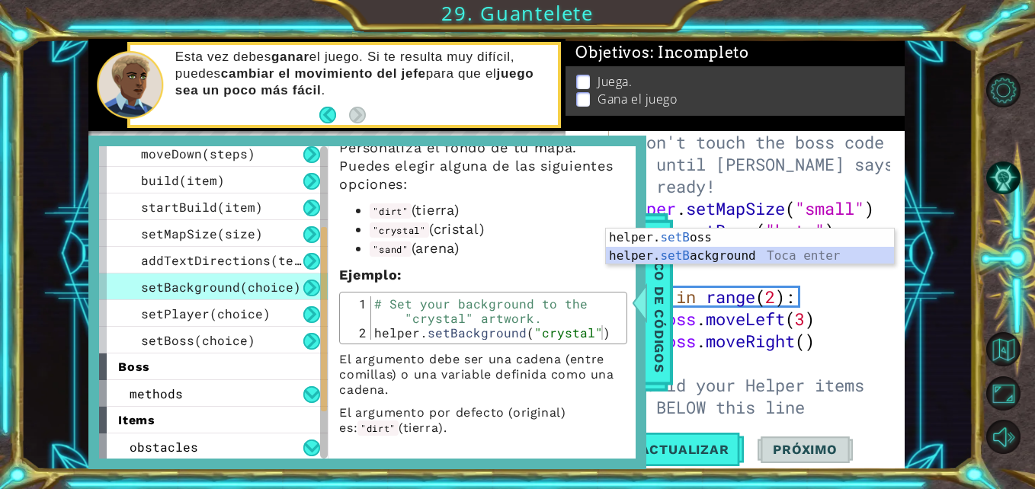
click at [782, 257] on div "helper. setB oss Toca enter helper. setB ackground Toca enter" at bounding box center [750, 265] width 288 height 73
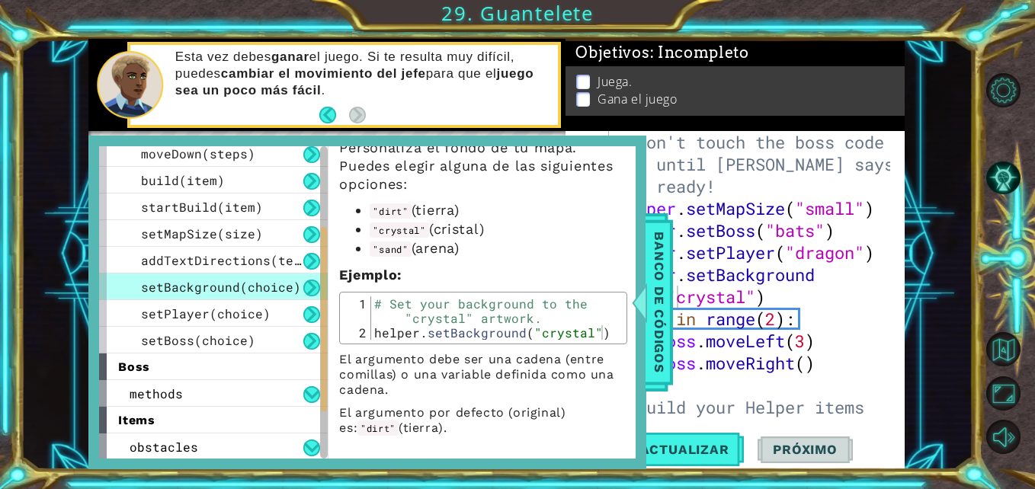
drag, startPoint x: 636, startPoint y: 382, endPoint x: 635, endPoint y: 366, distance: 16.1
click at [635, 366] on div "helper methods moveLeft(steps) moveRight(steps) moveUp(steps) moveDown(steps) b…" at bounding box center [367, 303] width 558 height 334
drag, startPoint x: 747, startPoint y: 292, endPoint x: 675, endPoint y: 293, distance: 72.4
click at [675, 293] on div "# Don't touch the boss code until Vega says you're ready! helper . setMapSize (…" at bounding box center [754, 330] width 283 height 398
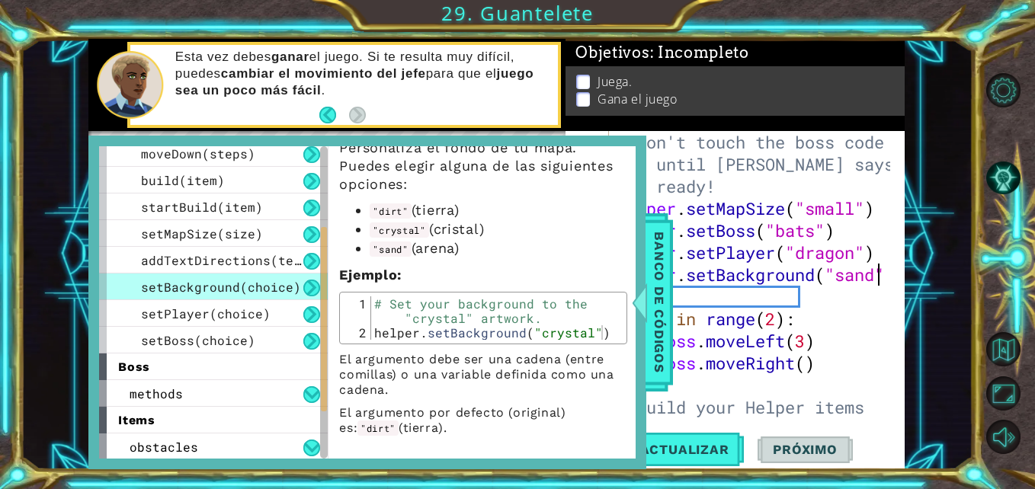
scroll to position [0, 12]
click at [280, 267] on span "addTextDirections(text)" at bounding box center [228, 260] width 175 height 16
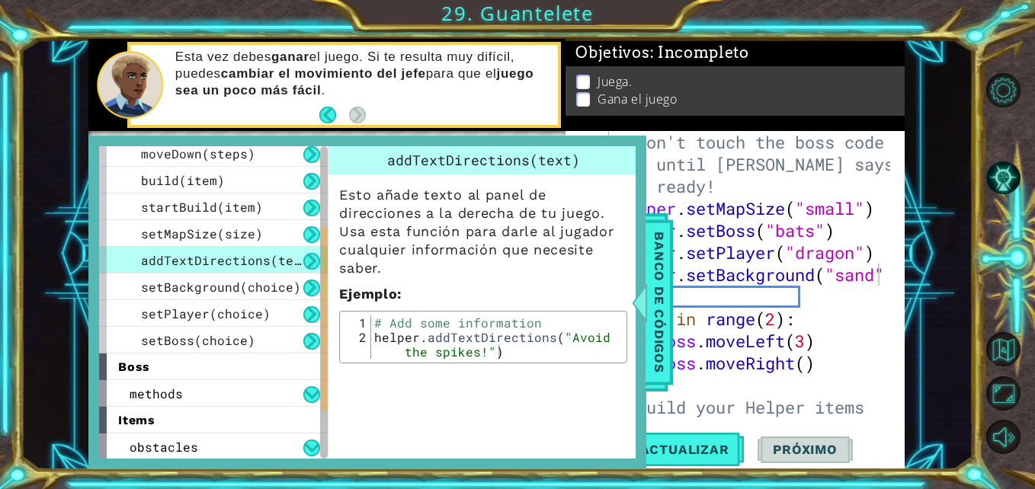
scroll to position [0, 0]
click at [255, 238] on span "setMapSize(size)" at bounding box center [202, 234] width 122 height 16
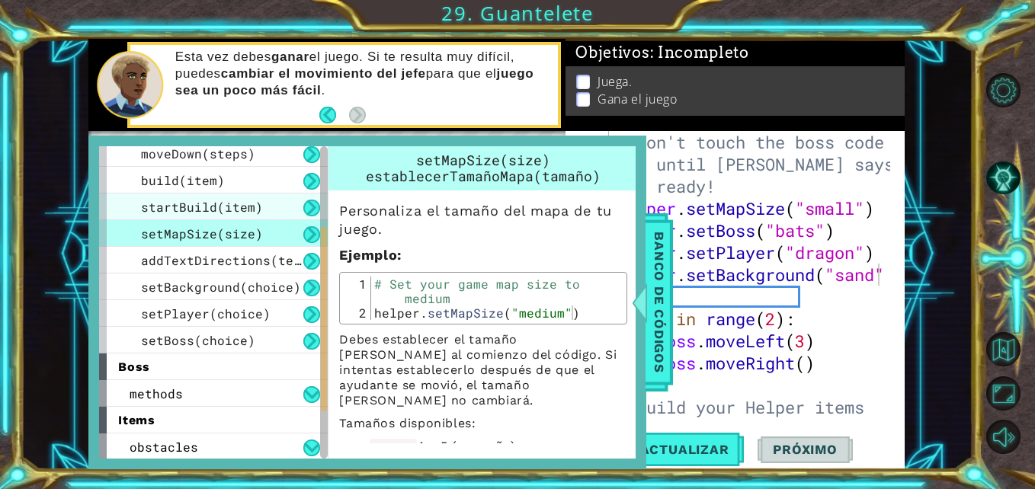
click at [254, 201] on span "startBuild(item)" at bounding box center [202, 207] width 122 height 16
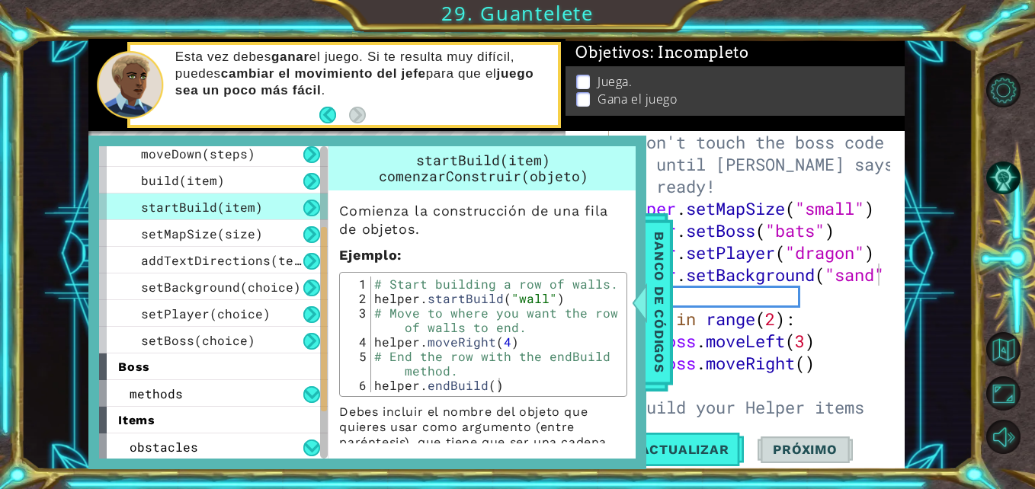
drag, startPoint x: 626, startPoint y: 310, endPoint x: 624, endPoint y: 343, distance: 32.8
click at [624, 343] on div "Comienza la construcción de una fila de objetos. Ejemplo : 1 2 3 4 5 6 # Start …" at bounding box center [482, 346] width 309 height 313
click at [279, 181] on div "build(item)" at bounding box center [213, 180] width 229 height 27
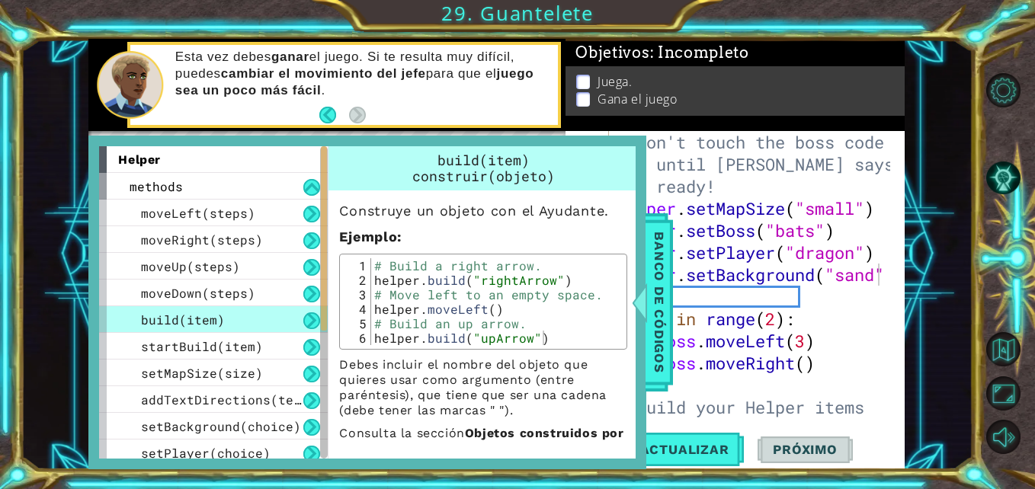
drag, startPoint x: 322, startPoint y: 251, endPoint x: 340, endPoint y: 152, distance: 101.5
click at [340, 152] on div "helper methods moveLeft(steps) moveRight(steps) moveUp(steps) moveDown(steps) b…" at bounding box center [367, 302] width 536 height 312
click at [840, 356] on div "# Don't touch the boss code until Vega says you're ready! helper . setMapSize (…" at bounding box center [754, 330] width 283 height 398
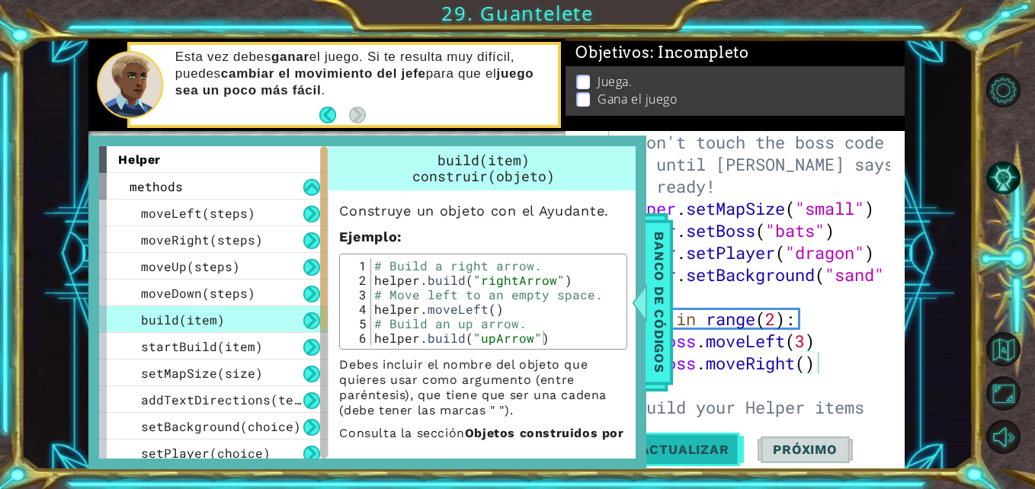
click at [688, 450] on span "Actualizar" at bounding box center [685, 449] width 120 height 15
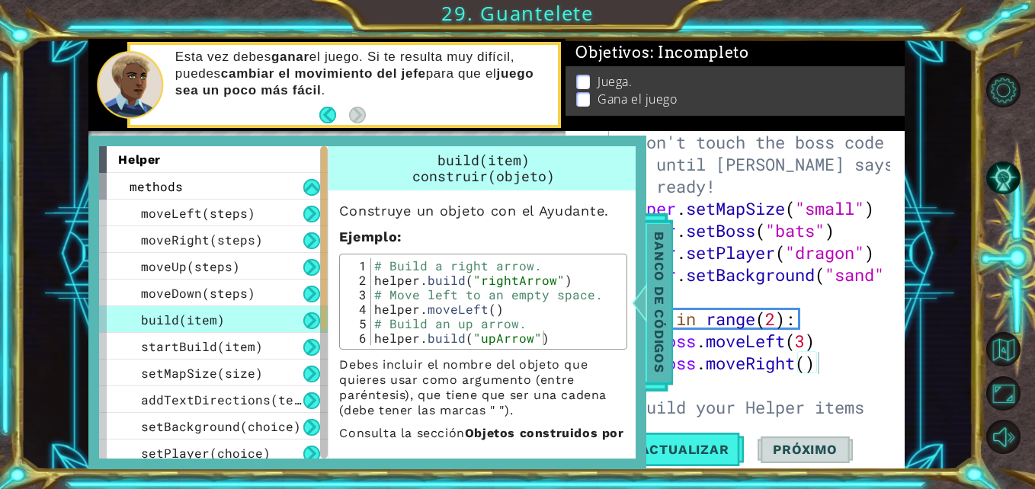
click at [656, 361] on span "Banco de códigos" at bounding box center [659, 303] width 24 height 158
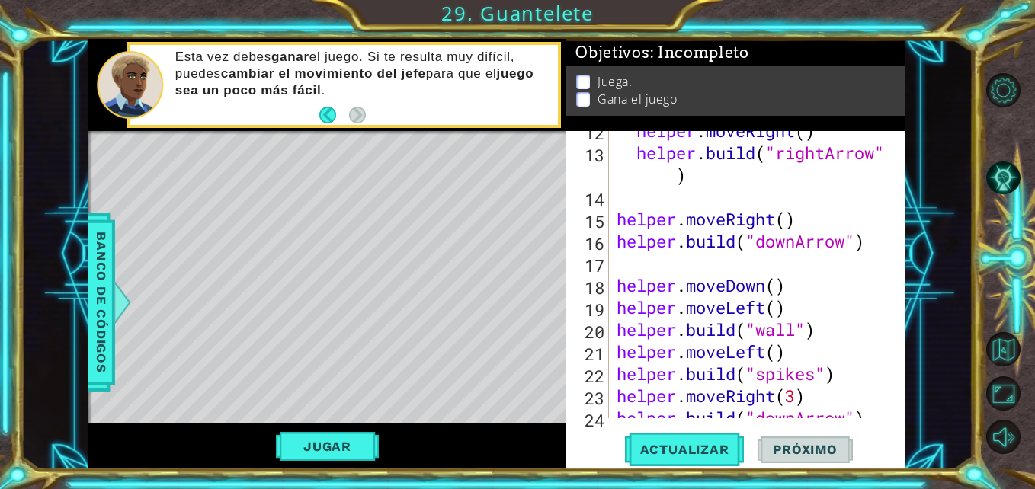
scroll to position [530, 0]
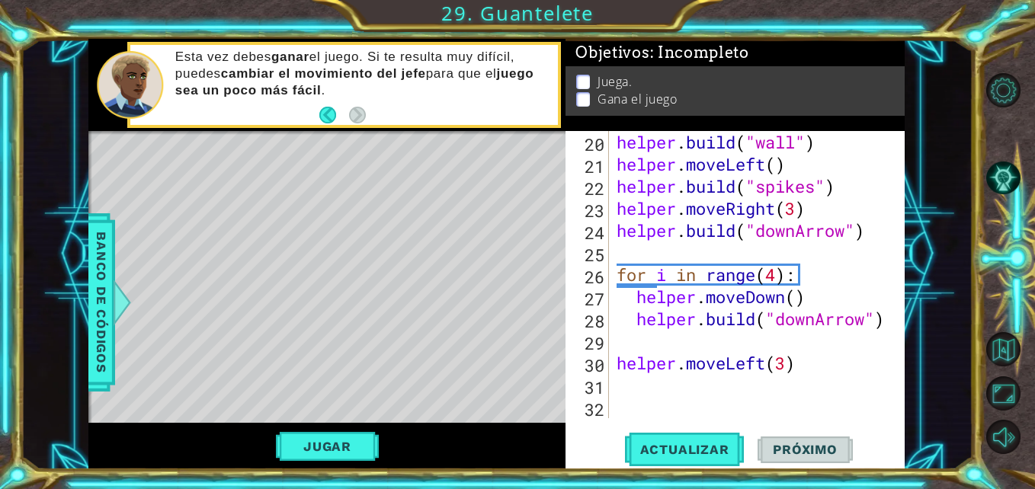
type textarea "helper.moveLeft(3)"
drag, startPoint x: 805, startPoint y: 367, endPoint x: 611, endPoint y: 364, distance: 193.6
click at [611, 364] on div "helper.moveLeft(3) 20 21 22 23 24 25 26 27 28 29 30 31 32 helper . build ( "wal…" at bounding box center [732, 274] width 335 height 287
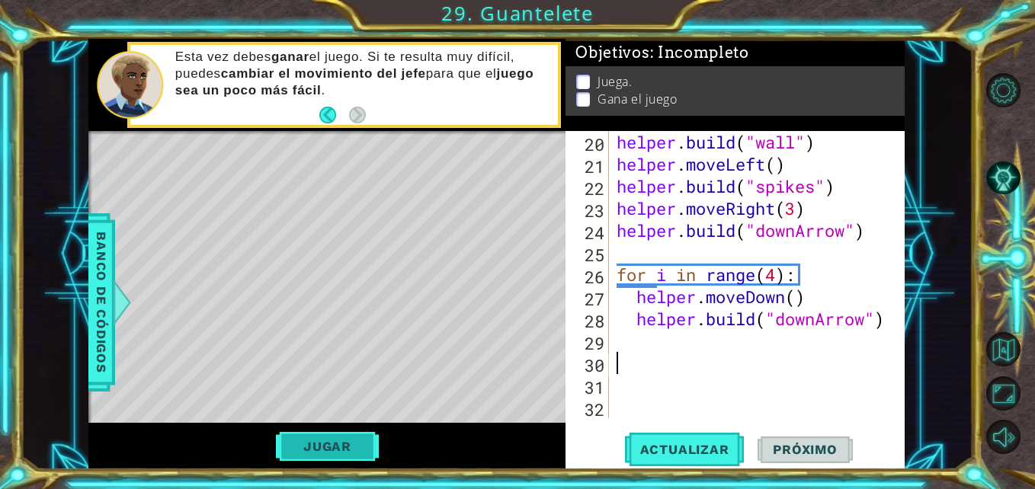
click at [326, 456] on button "Jugar" at bounding box center [327, 446] width 103 height 29
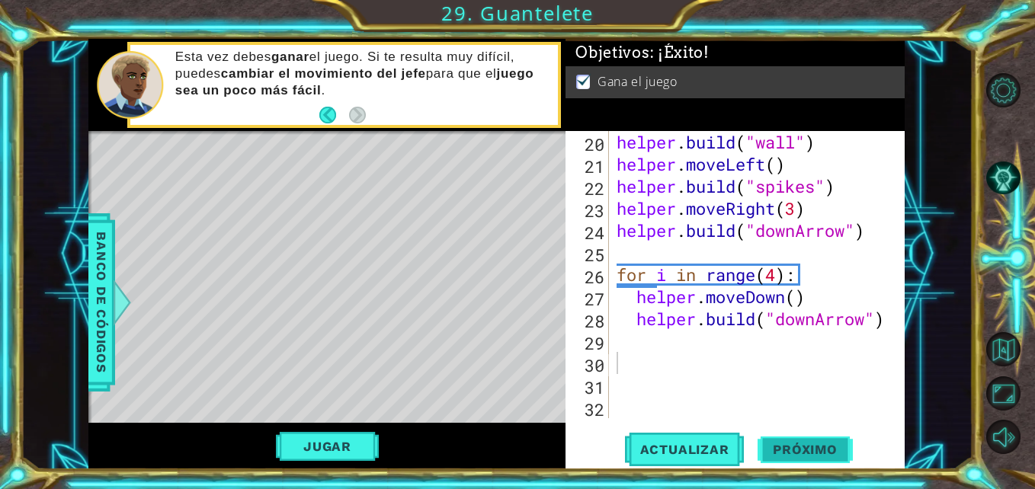
click at [800, 442] on button "Próximo" at bounding box center [804, 450] width 94 height 34
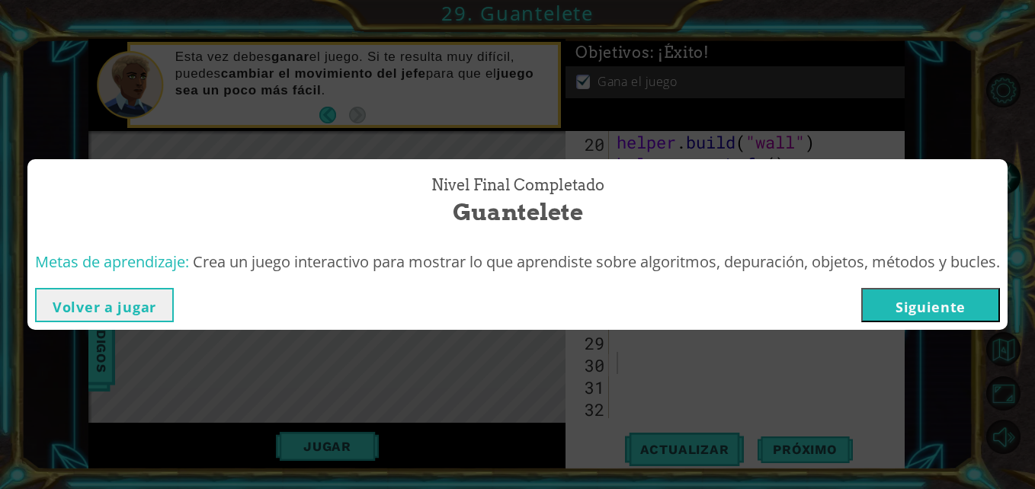
click at [949, 315] on button "Siguiente" at bounding box center [930, 305] width 139 height 34
